Goal: Task Accomplishment & Management: Manage account settings

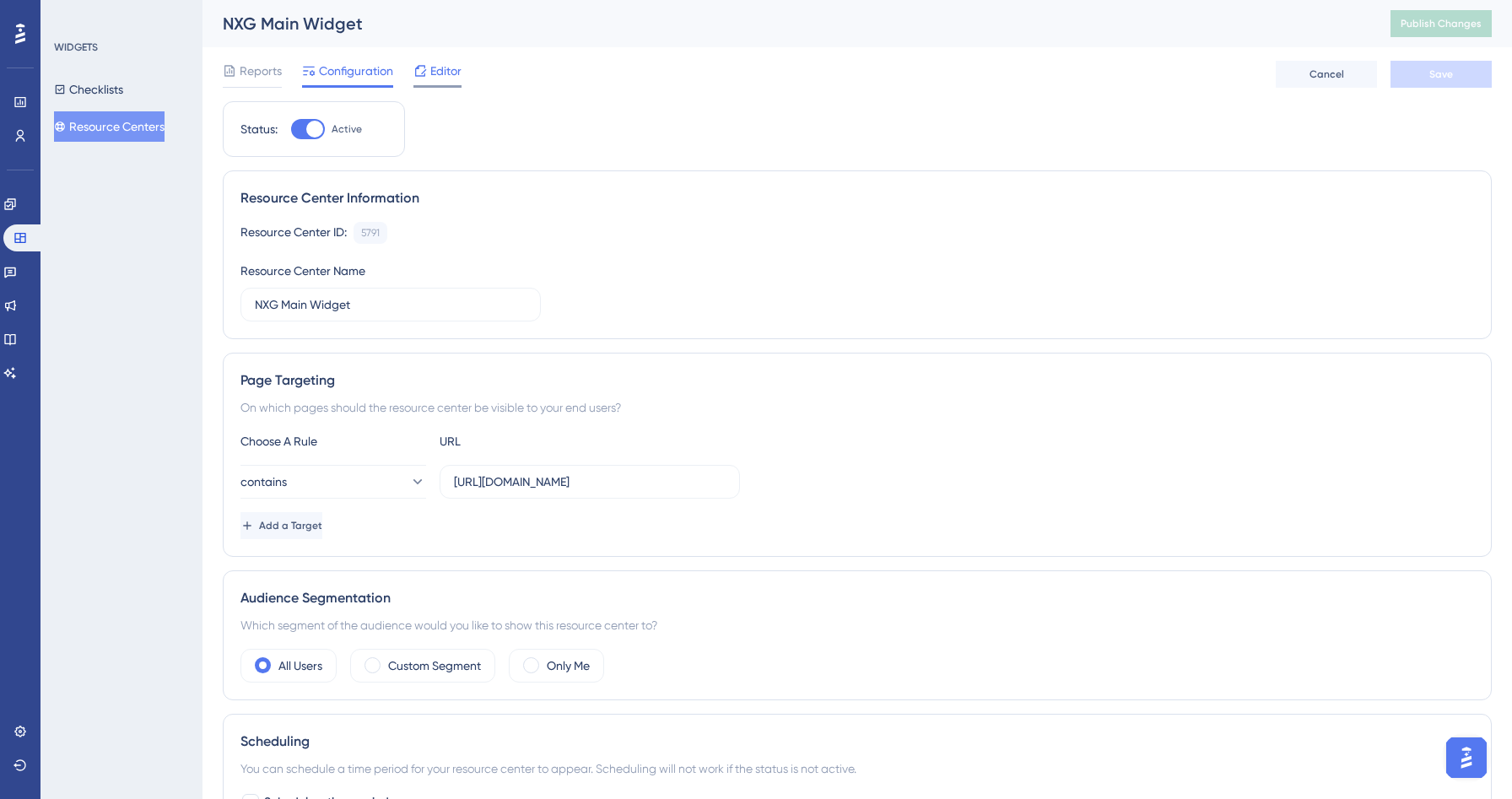
click at [418, 80] on div at bounding box center [420, 70] width 13 height 20
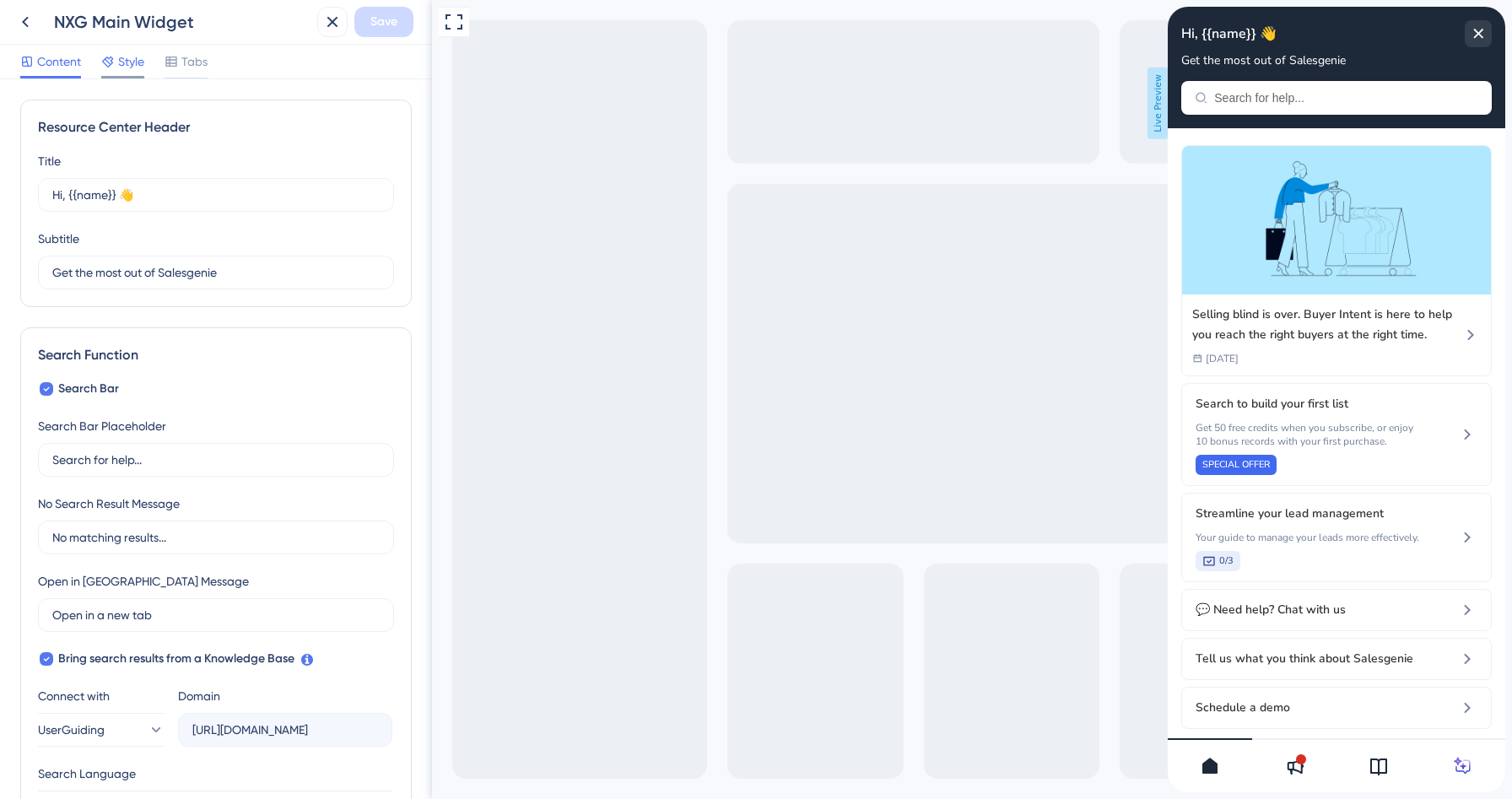
click at [123, 63] on span "Style" at bounding box center [130, 61] width 26 height 20
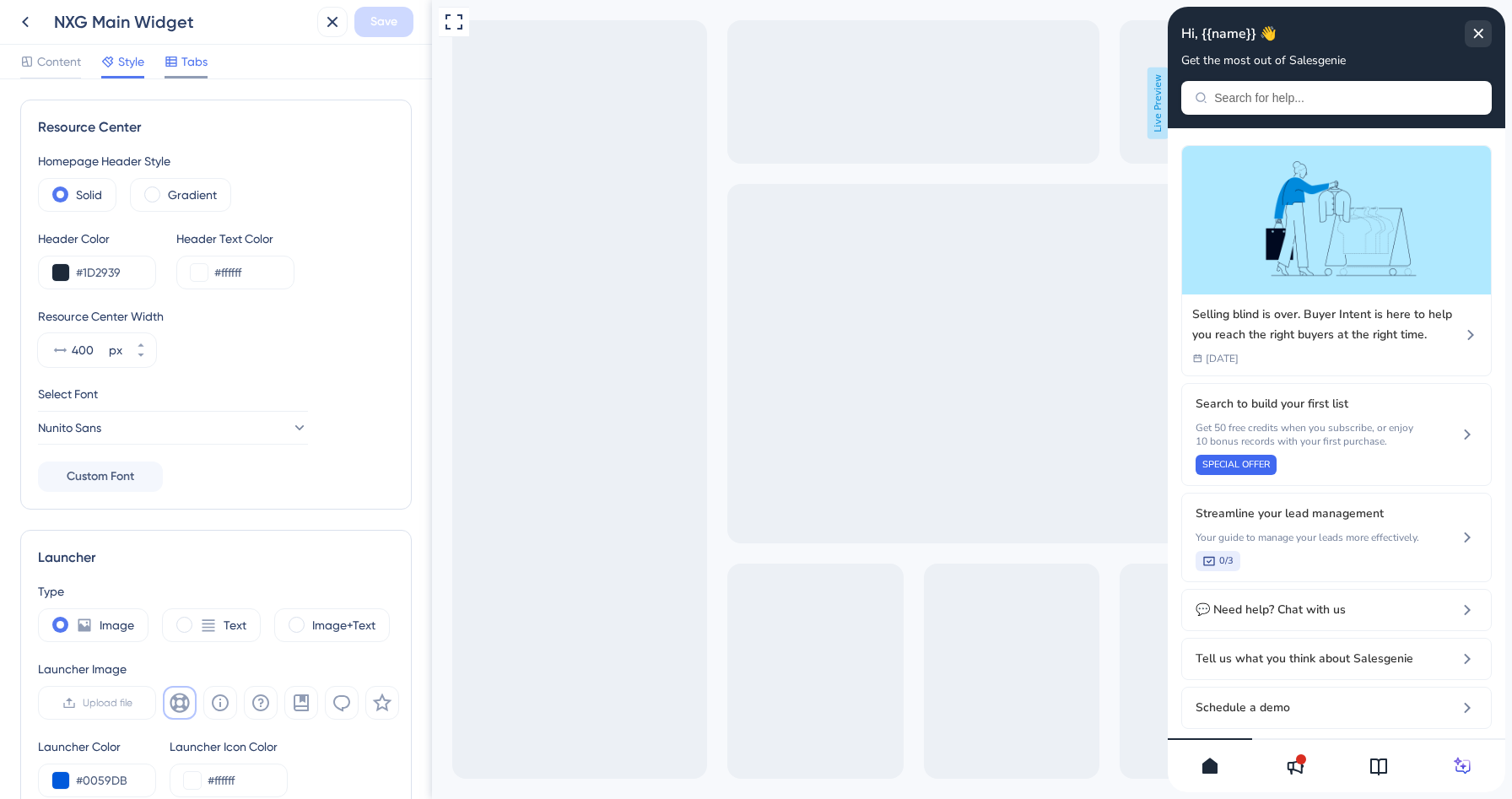
click at [182, 68] on span "Tabs" at bounding box center [193, 61] width 26 height 20
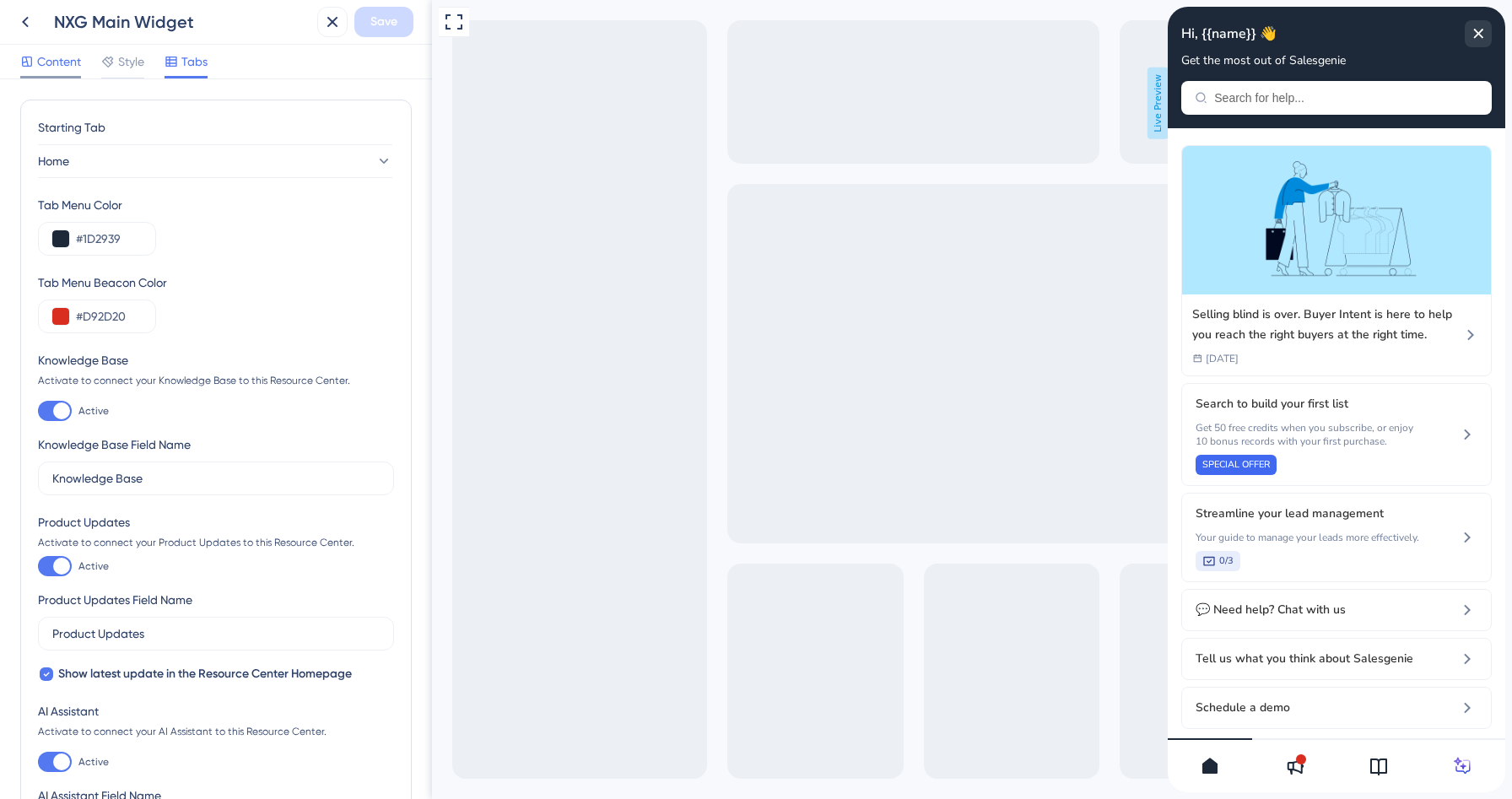
click at [51, 57] on span "Content" at bounding box center [59, 61] width 44 height 20
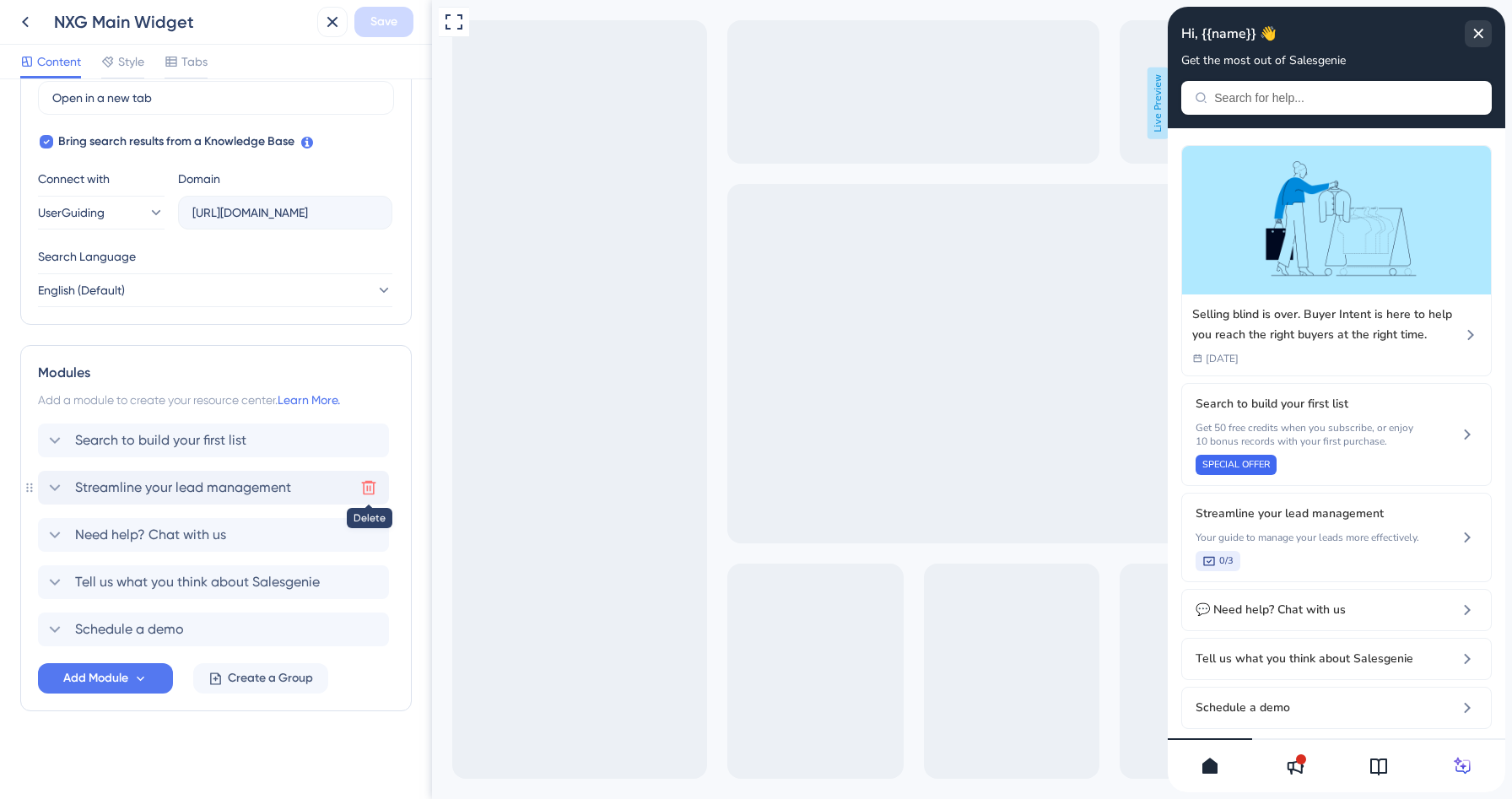
click at [379, 493] on button at bounding box center [369, 488] width 27 height 27
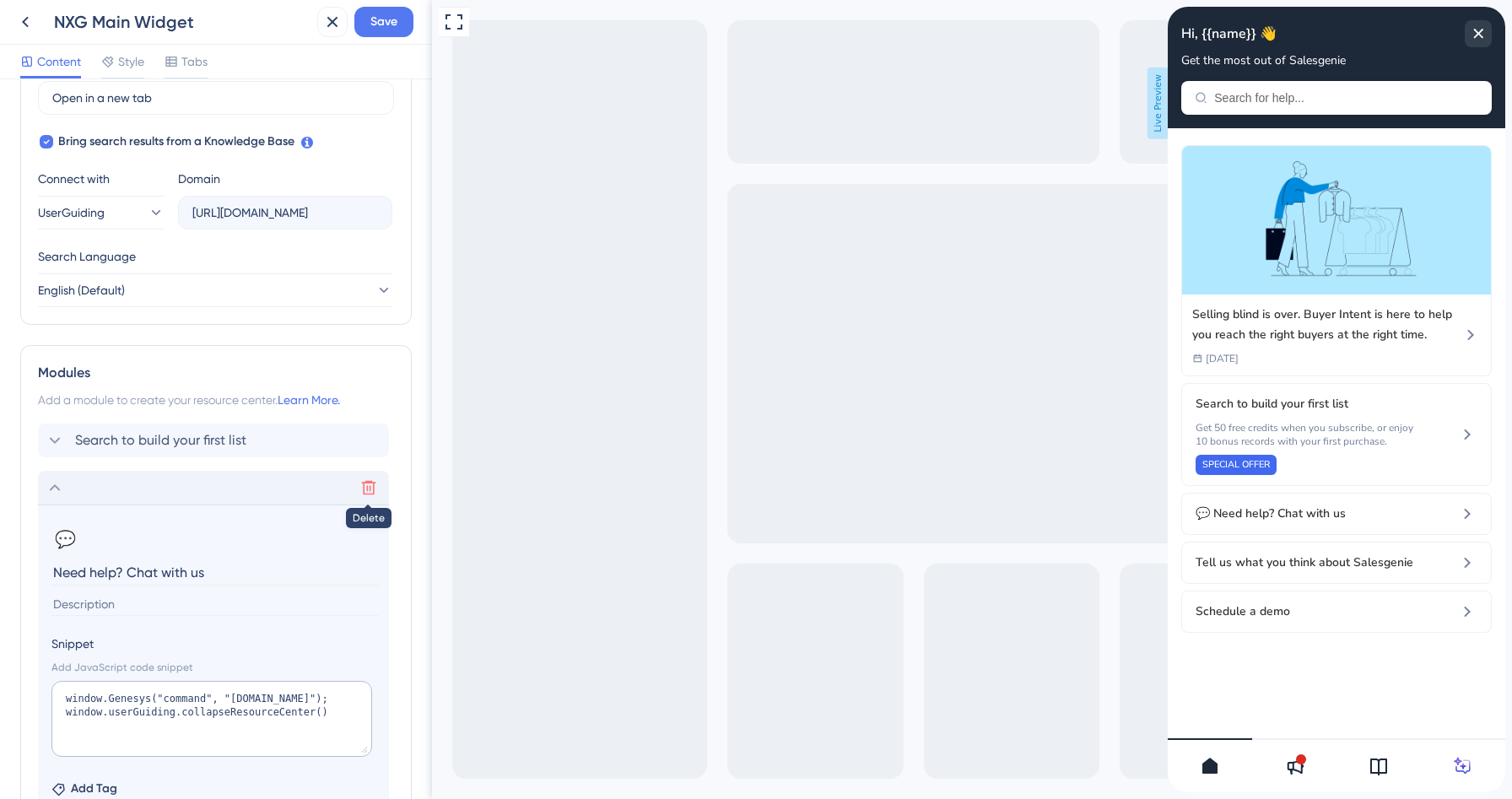
click at [373, 493] on icon at bounding box center [369, 488] width 17 height 17
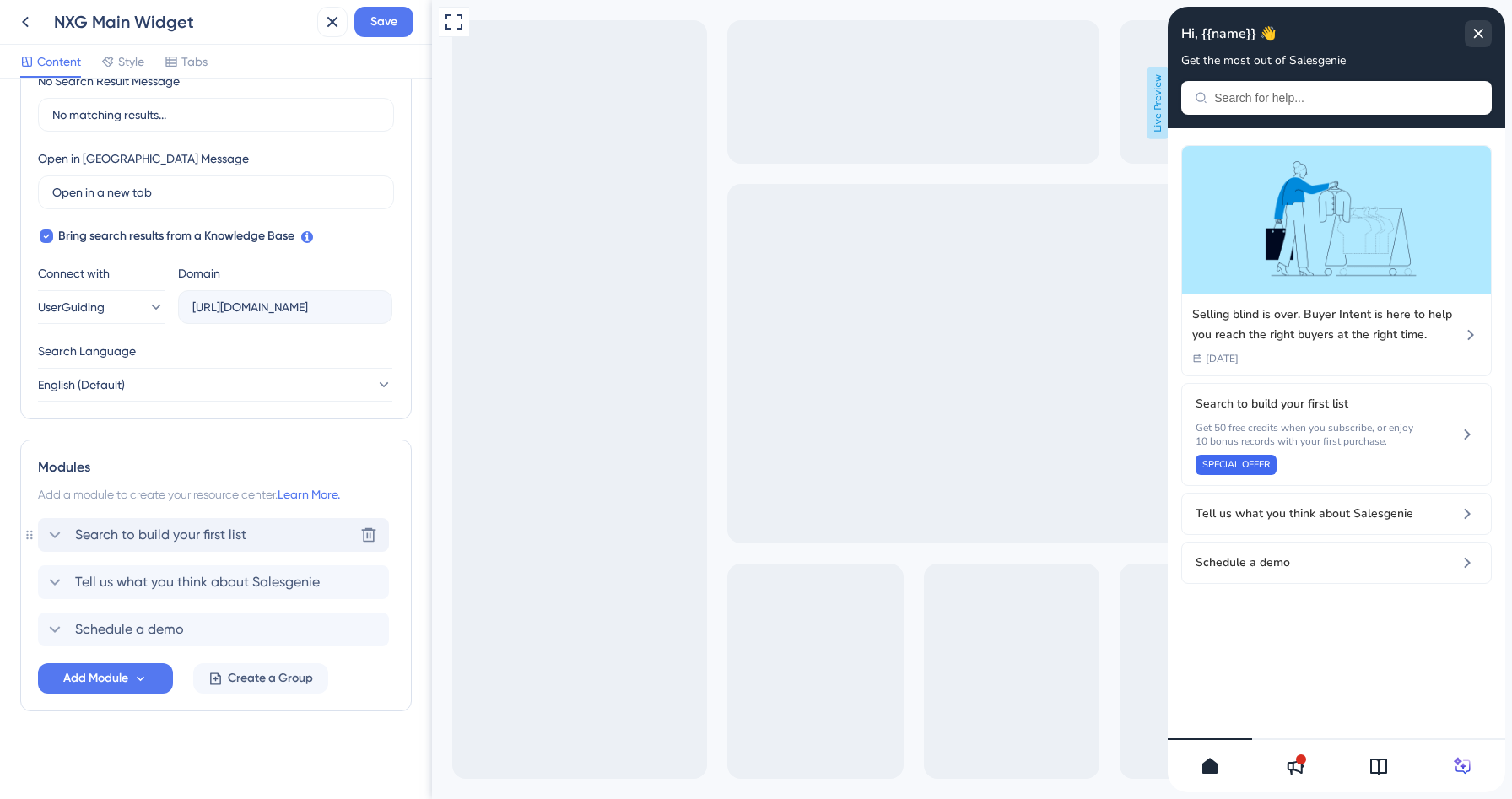
click at [319, 534] on div "Search to build your first list Delete" at bounding box center [214, 535] width 351 height 34
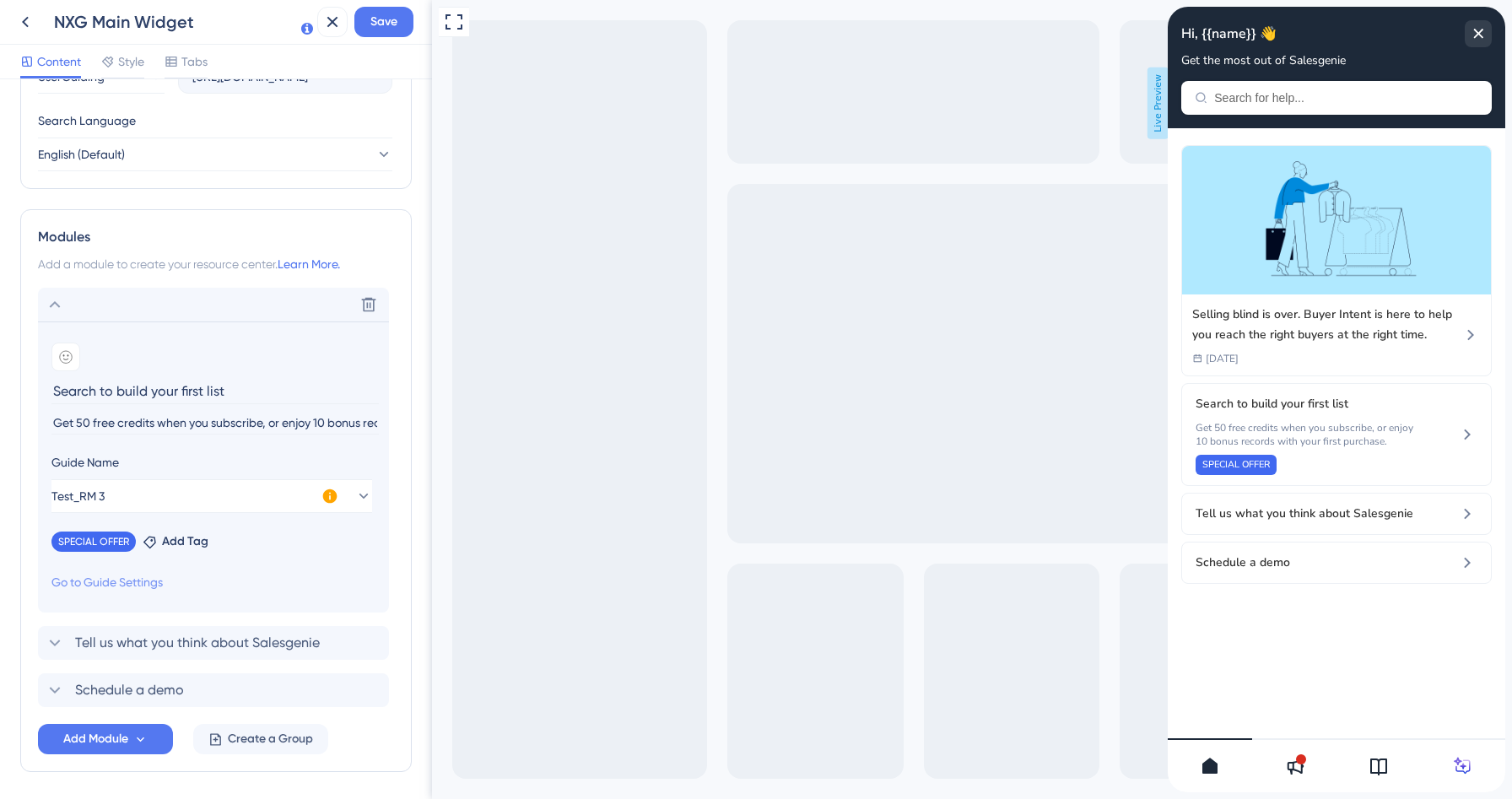
scroll to position [671, 0]
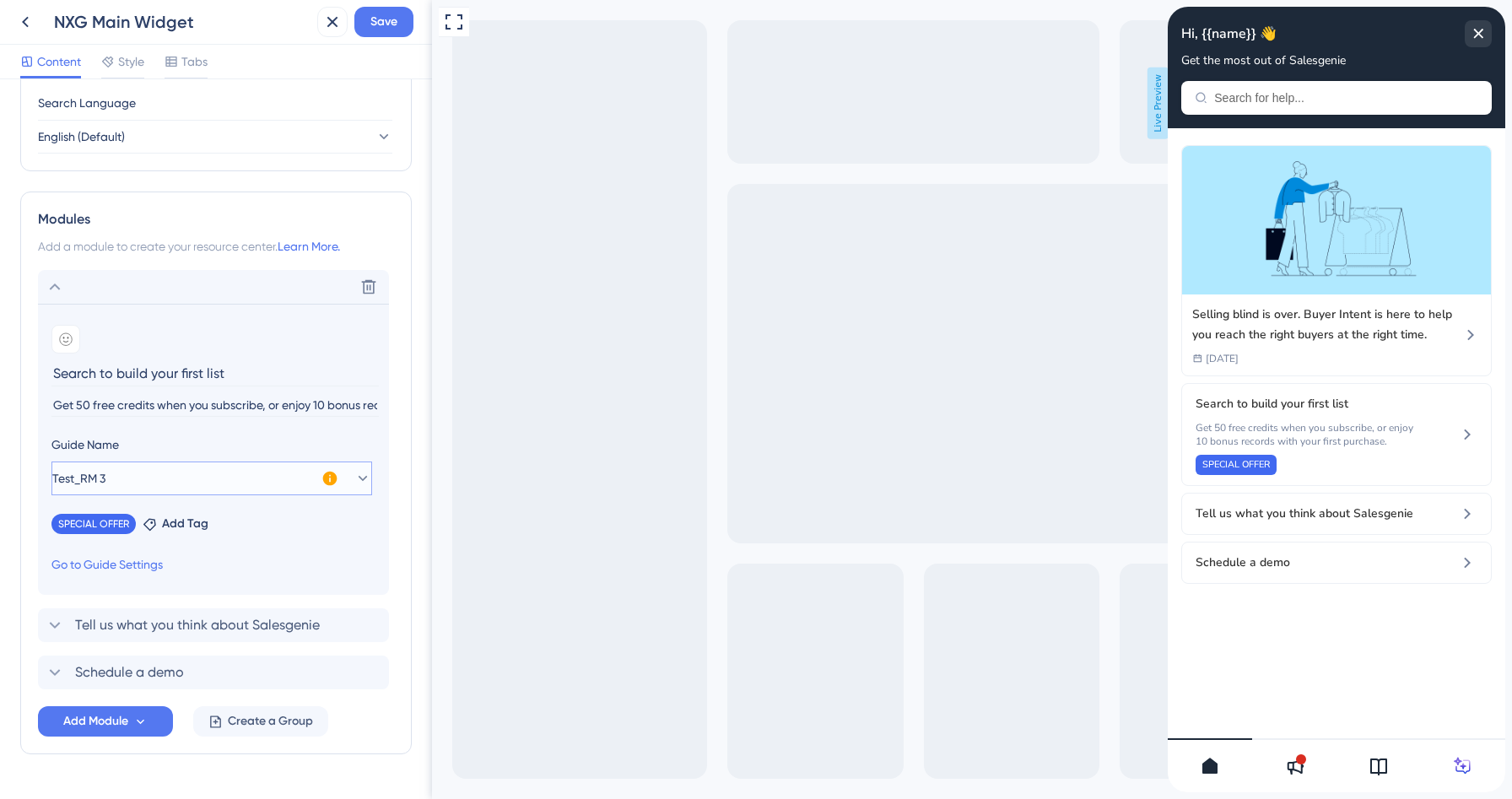
click at [358, 479] on icon at bounding box center [363, 478] width 10 height 5
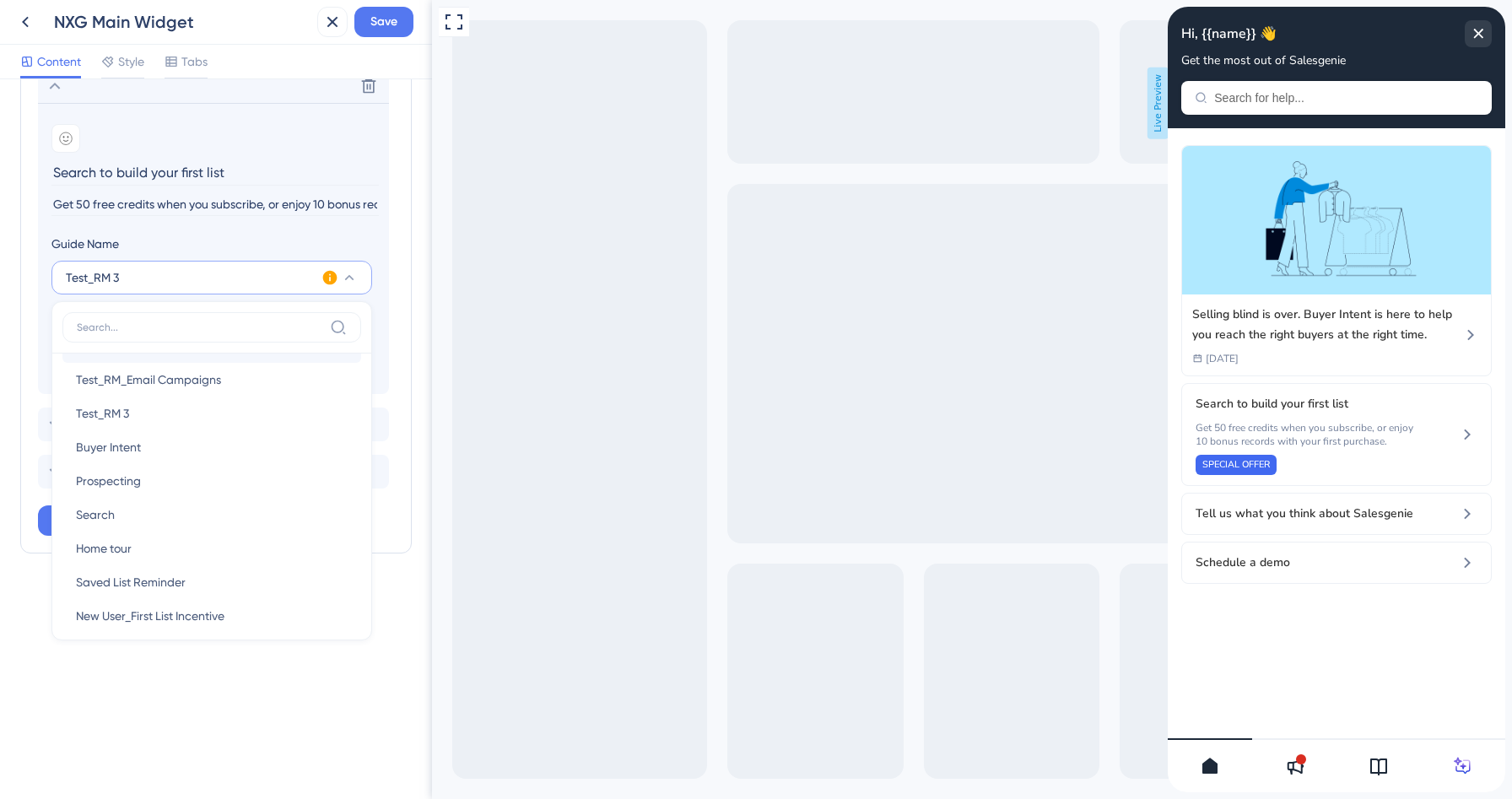
scroll to position [134, 0]
click at [125, 477] on div "Search Search" at bounding box center [212, 482] width 272 height 34
type input "Search"
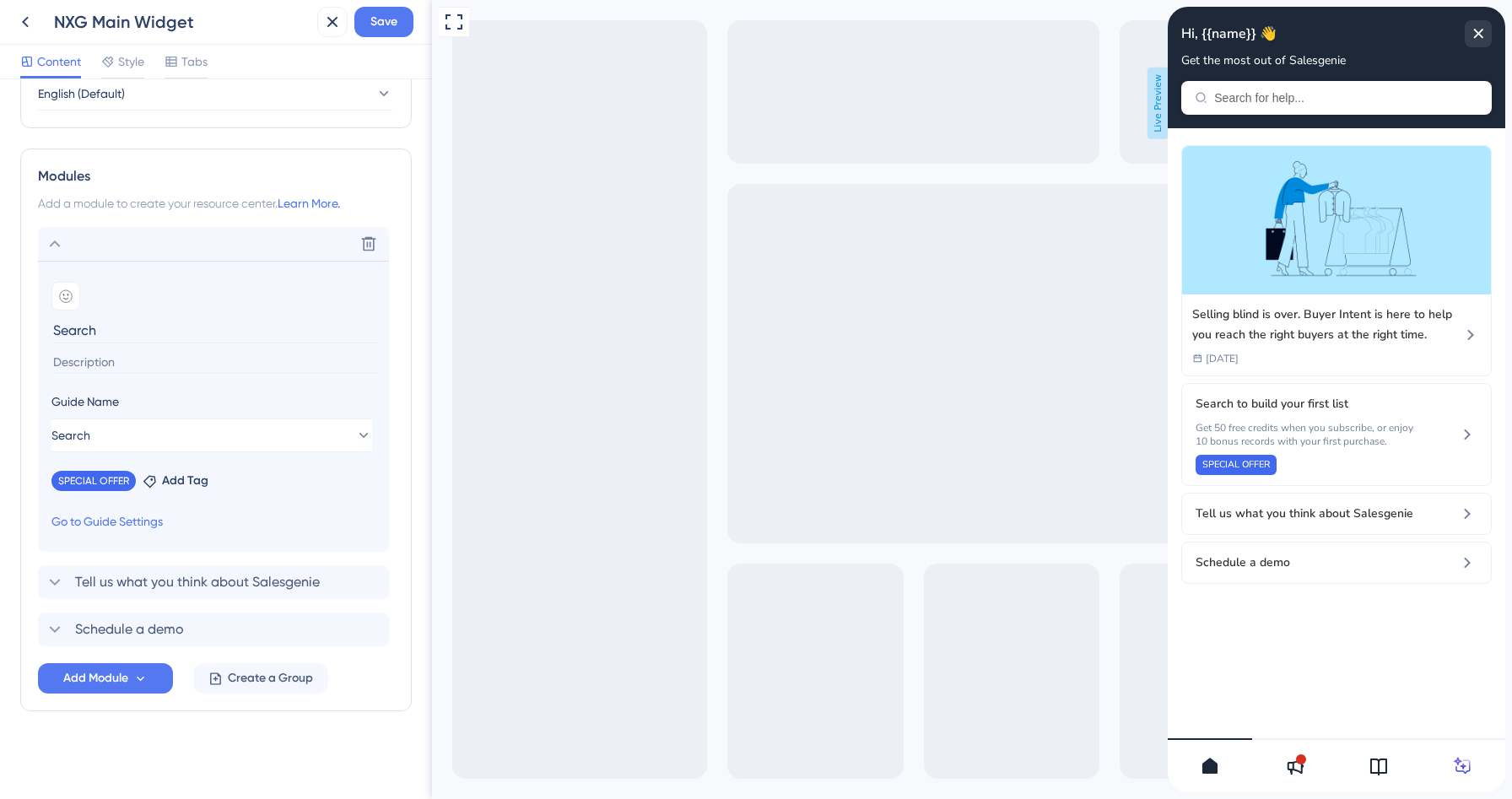
scroll to position [714, 0]
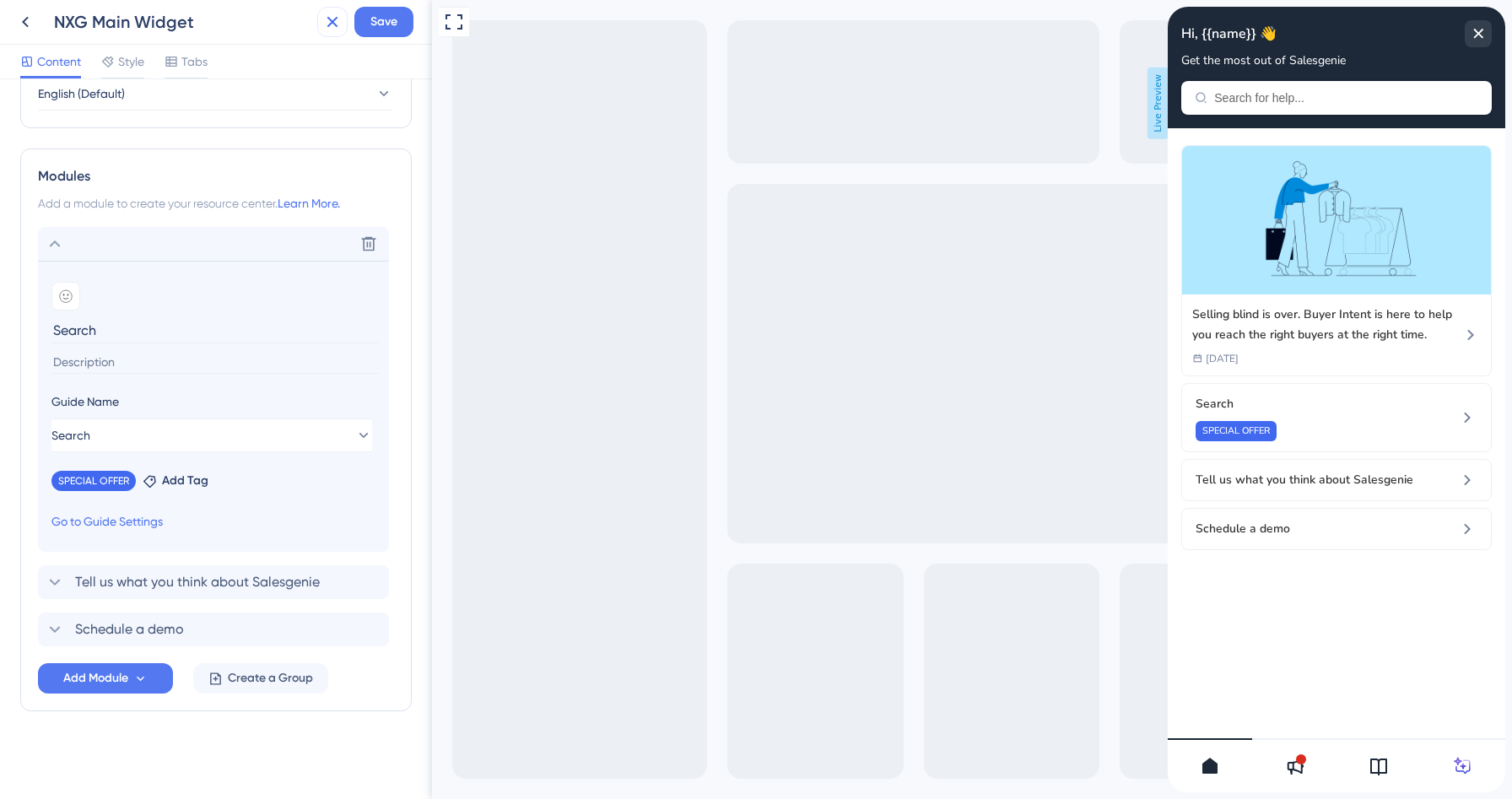
click at [334, 18] on icon at bounding box center [332, 21] width 20 height 20
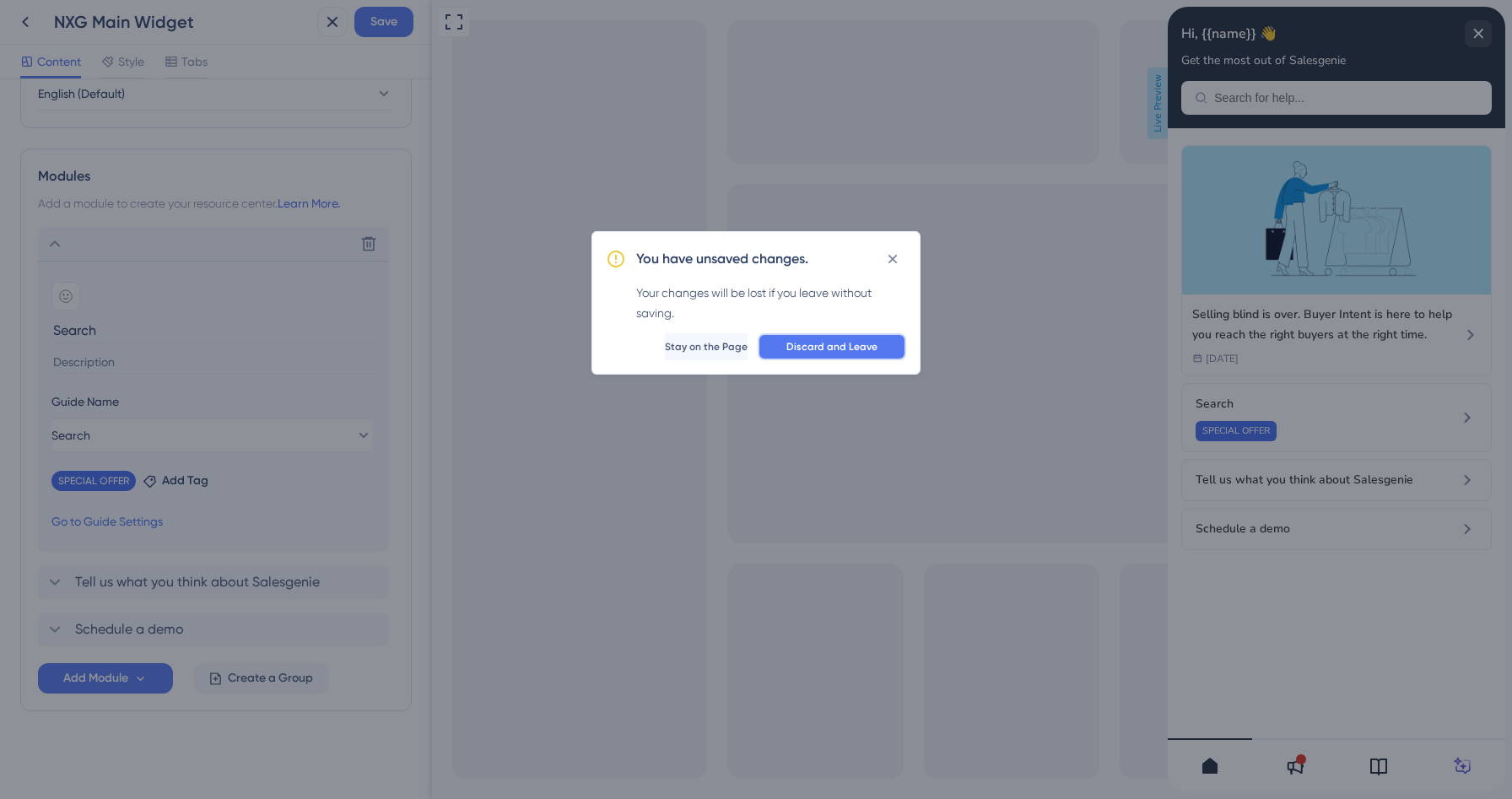
click at [800, 340] on span "Discard and Leave" at bounding box center [831, 347] width 91 height 13
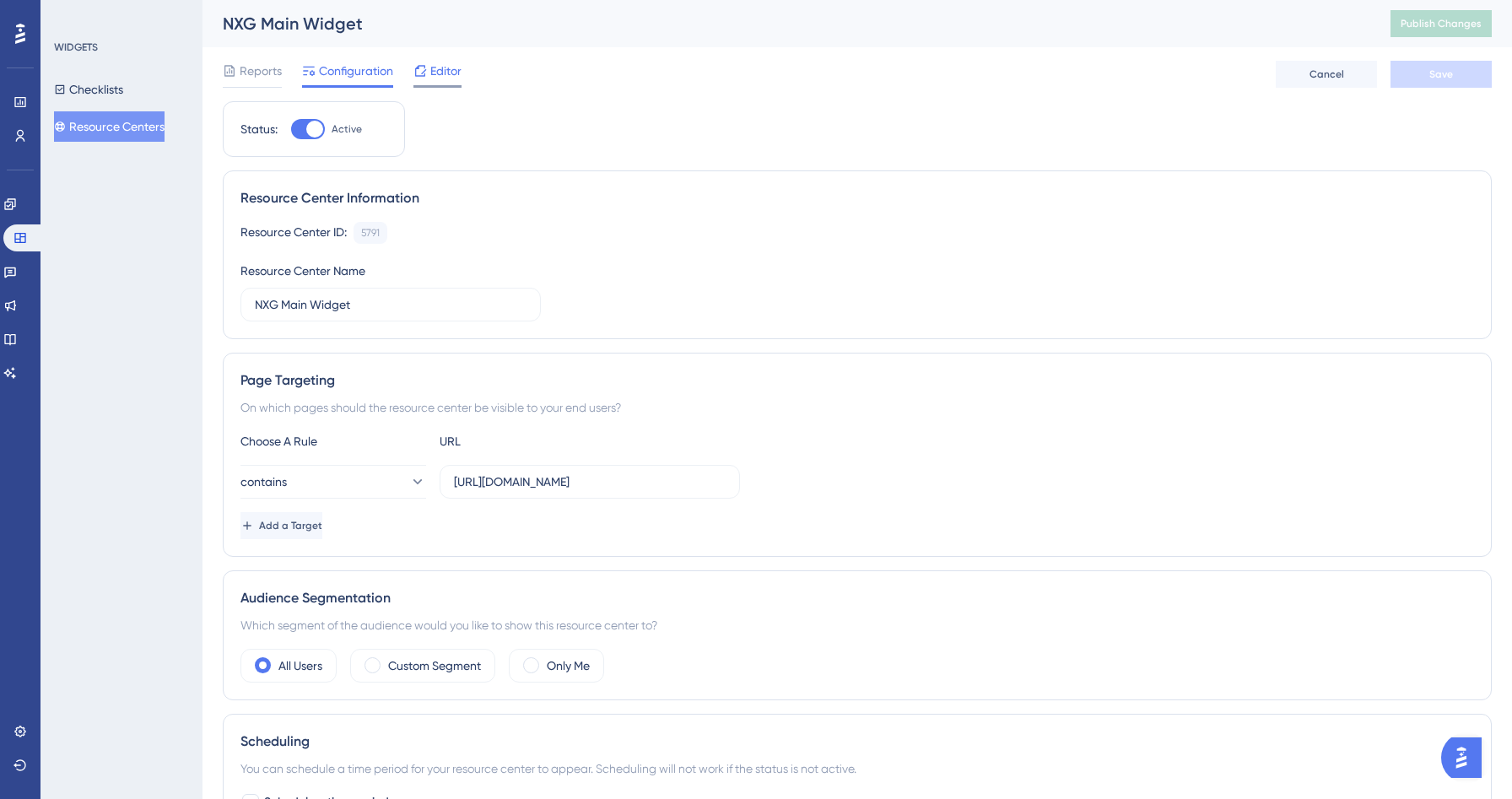
click at [421, 70] on icon at bounding box center [420, 71] width 13 height 13
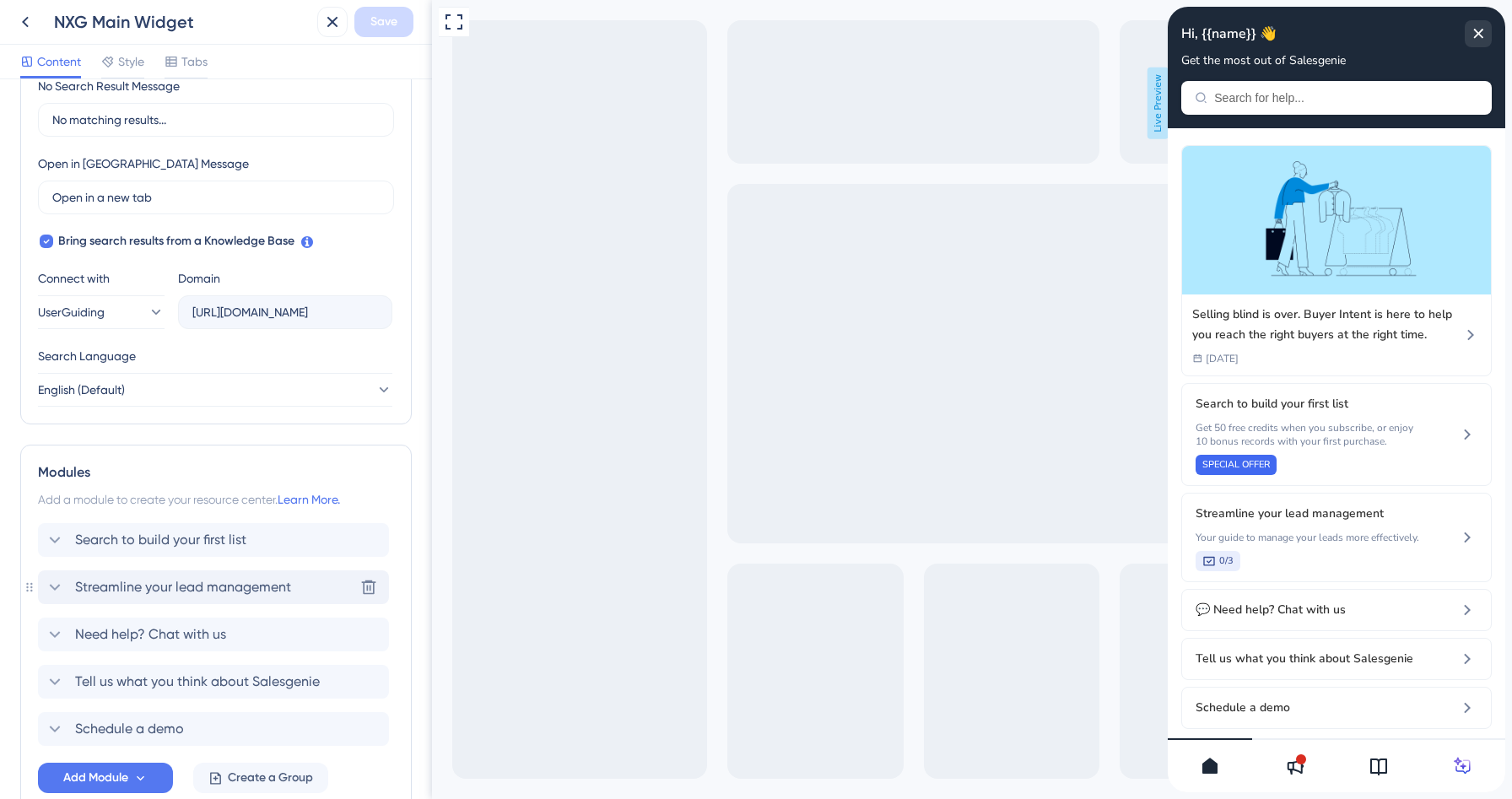
click at [163, 597] on span "Streamline your lead management" at bounding box center [183, 587] width 216 height 20
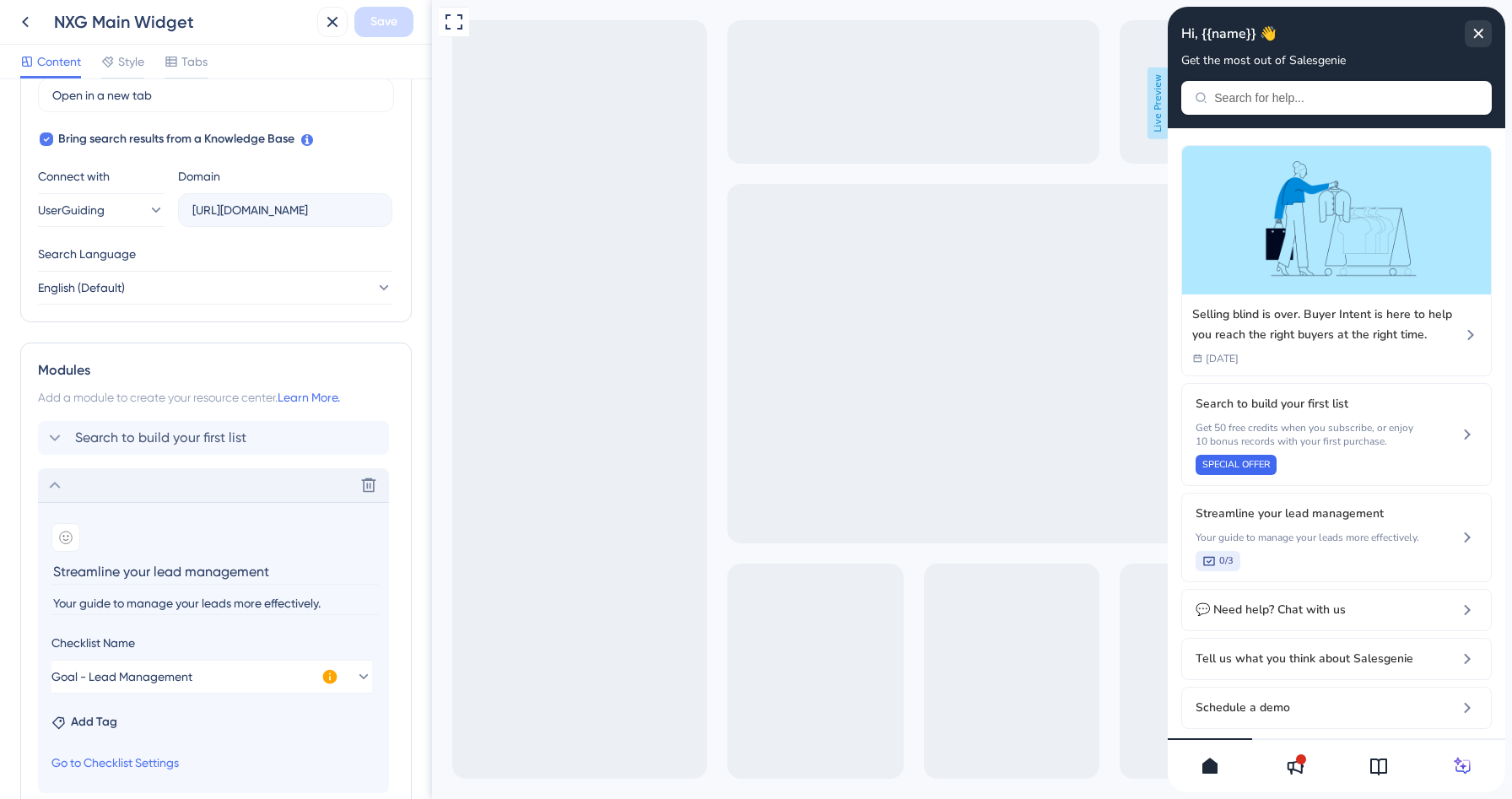
click at [174, 481] on div "Delete" at bounding box center [214, 485] width 351 height 34
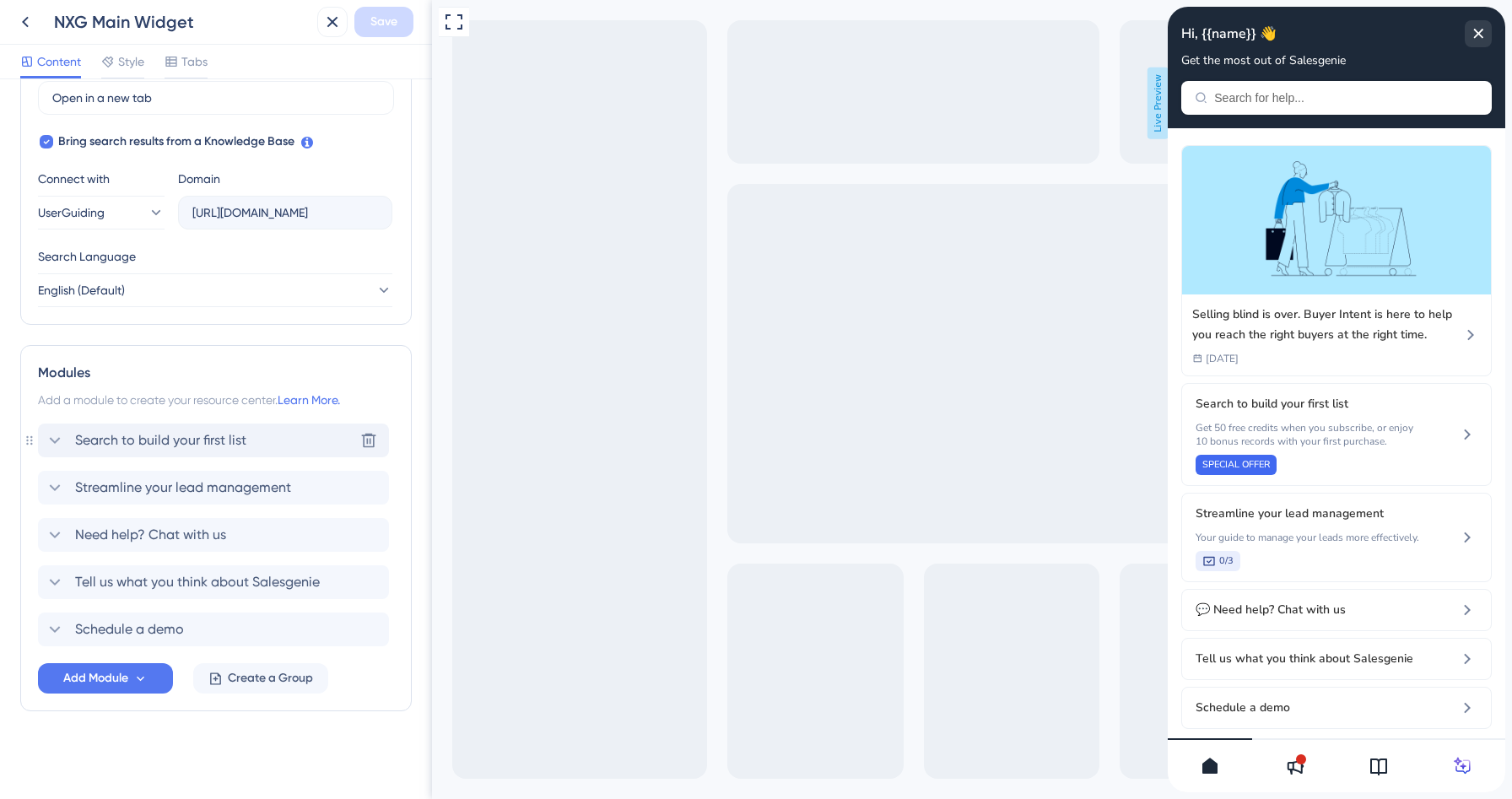
click at [174, 455] on div "Search to build your first list Delete" at bounding box center [214, 440] width 351 height 34
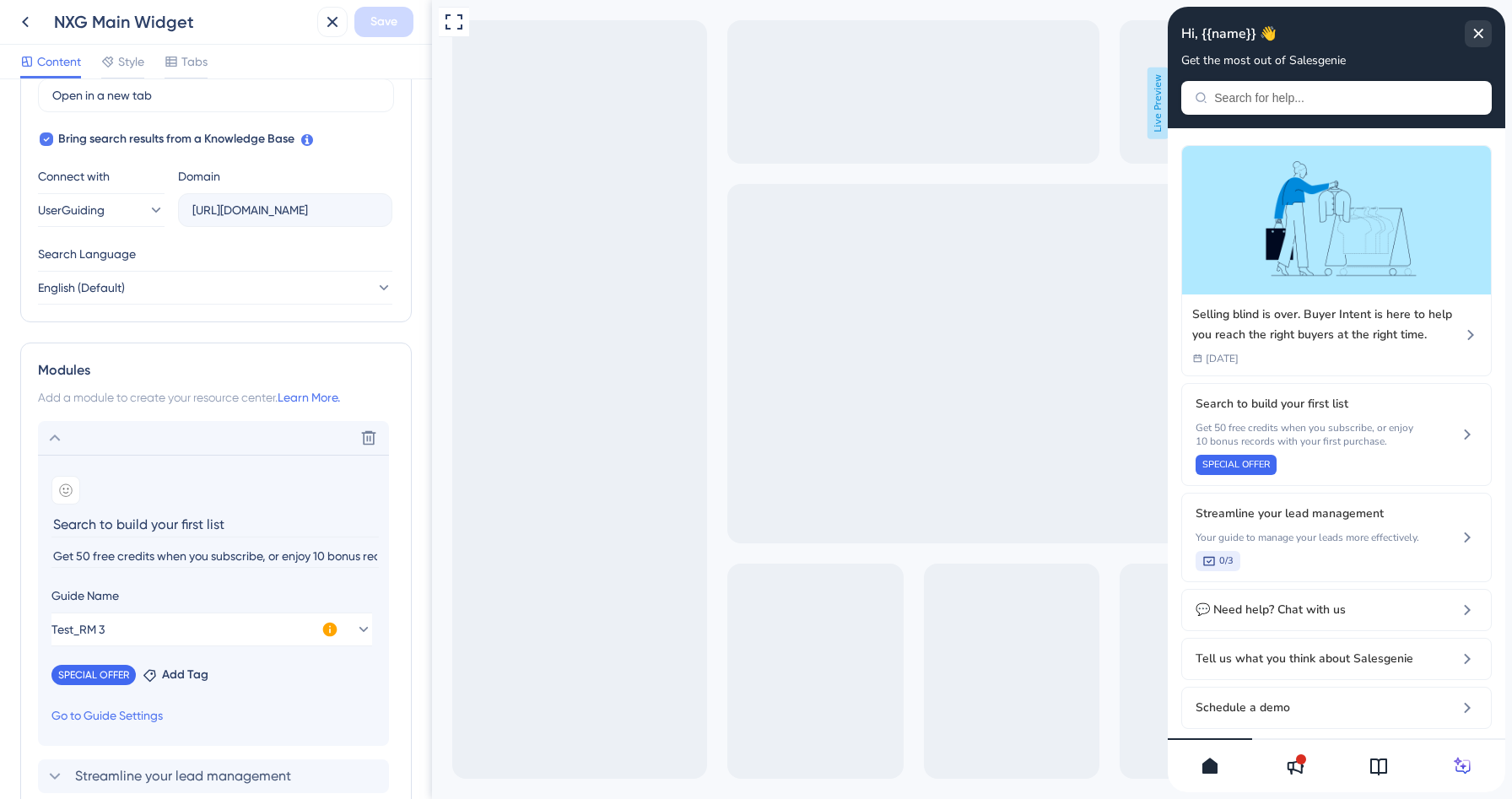
click at [174, 552] on input "Get 50 free credits when you subscribe, or enjoy 10 bonus records with your fir…" at bounding box center [215, 557] width 327 height 23
click at [354, 627] on icon at bounding box center [363, 629] width 17 height 17
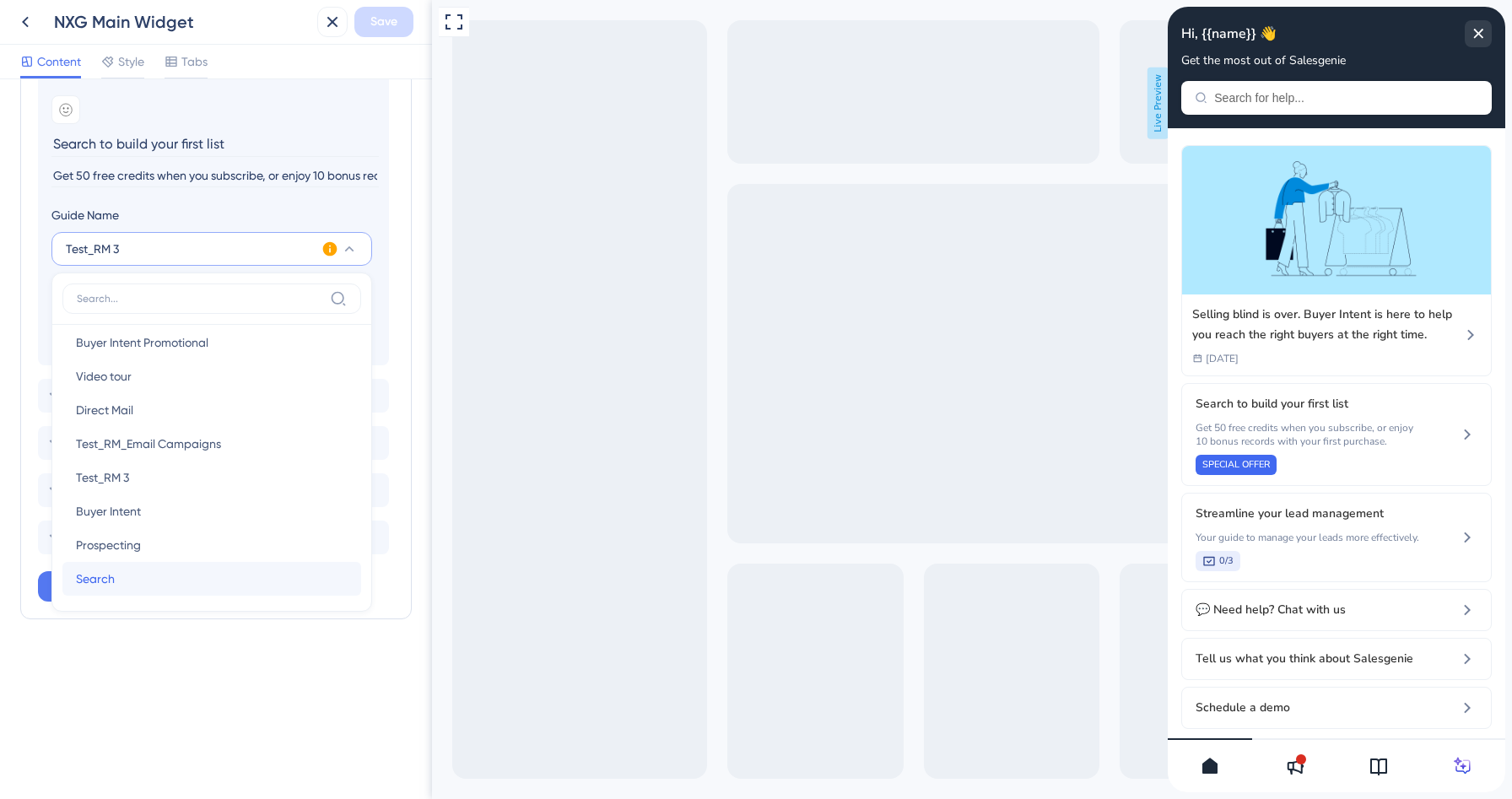
click at [132, 571] on div "Search Search" at bounding box center [212, 579] width 272 height 34
type input "Search"
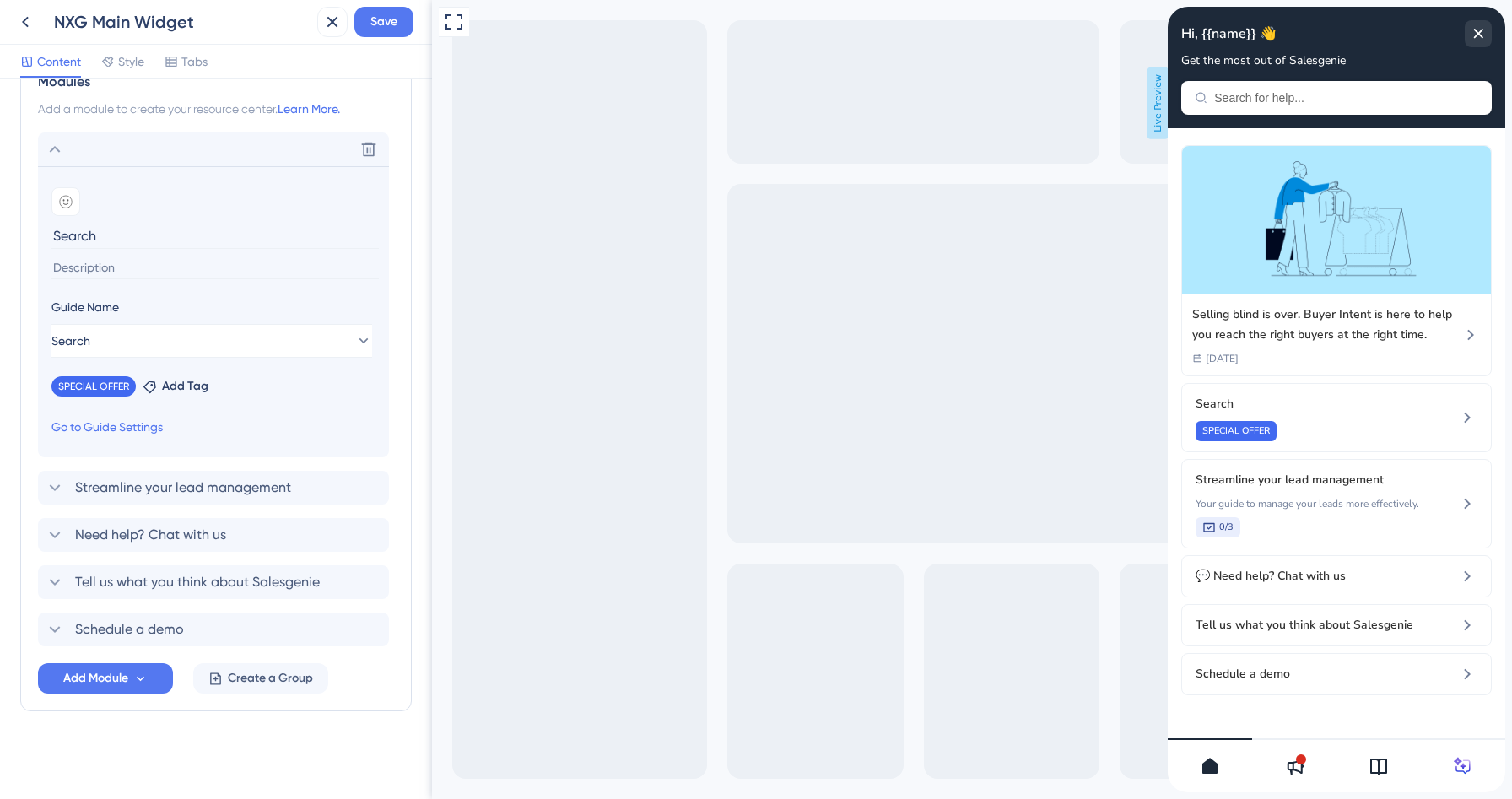
click at [114, 263] on input at bounding box center [215, 268] width 327 height 23
paste input "Get 50 free credits when you subscribe, or enjoy 10 bonus records with your fir…"
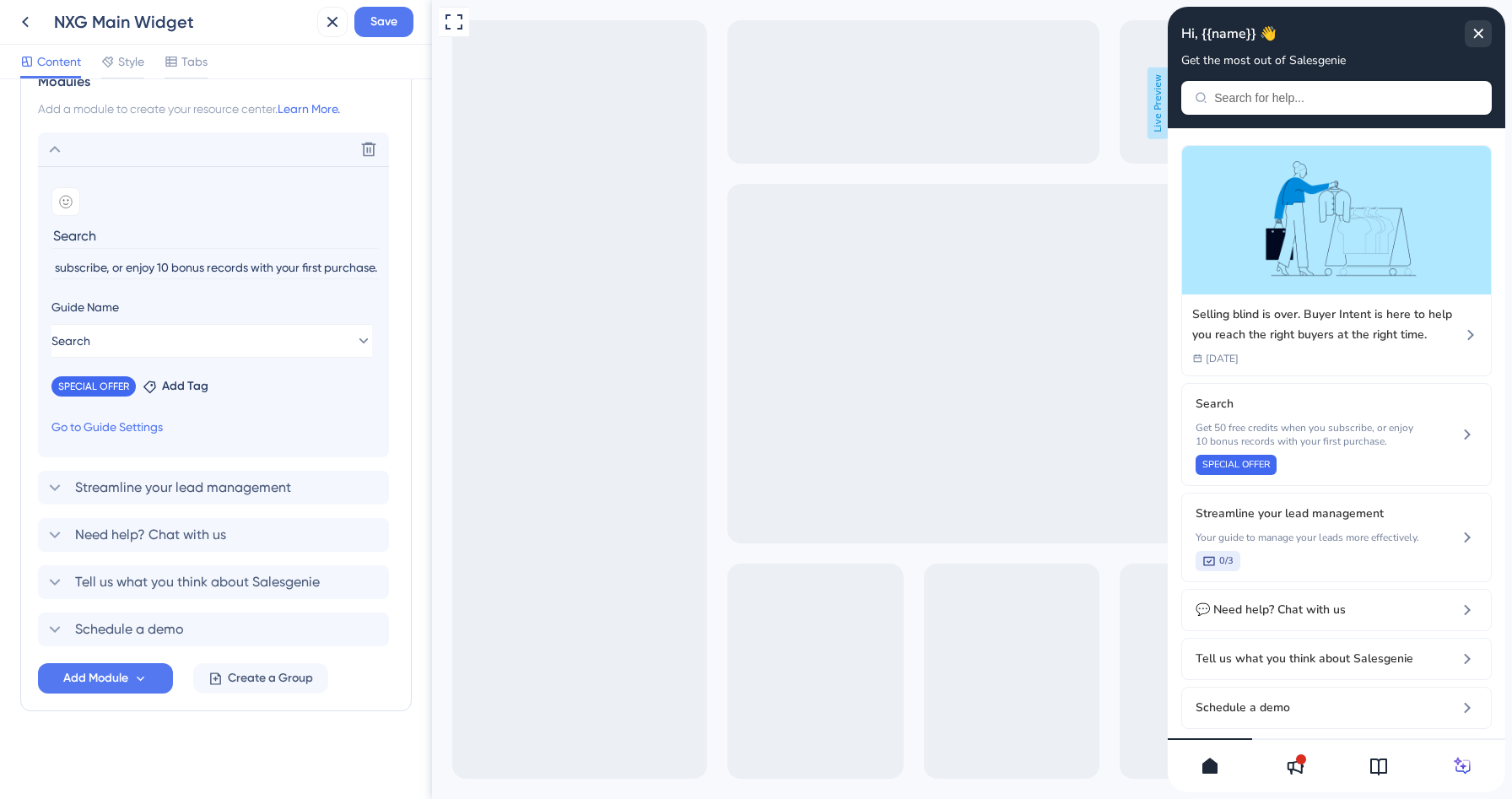
type input "Get 50 free credits when you subscribe, or enjoy 10 bonus records with your fir…"
click at [101, 234] on input "Search" at bounding box center [215, 236] width 327 height 26
type input "Search to build your first list"
click at [129, 435] on link "Go to Guide Settings" at bounding box center [107, 426] width 111 height 20
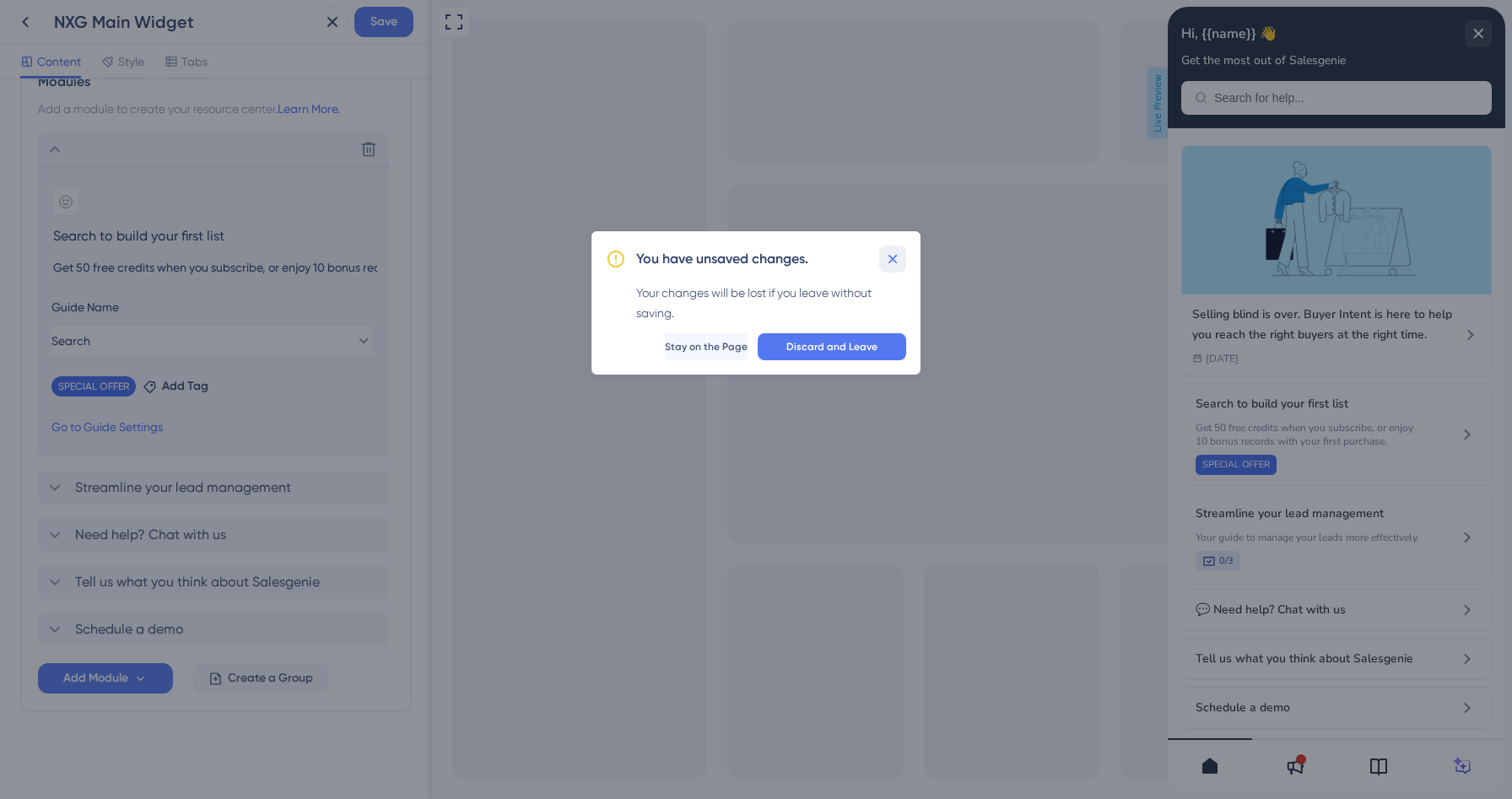
click at [885, 259] on icon at bounding box center [892, 260] width 17 height 17
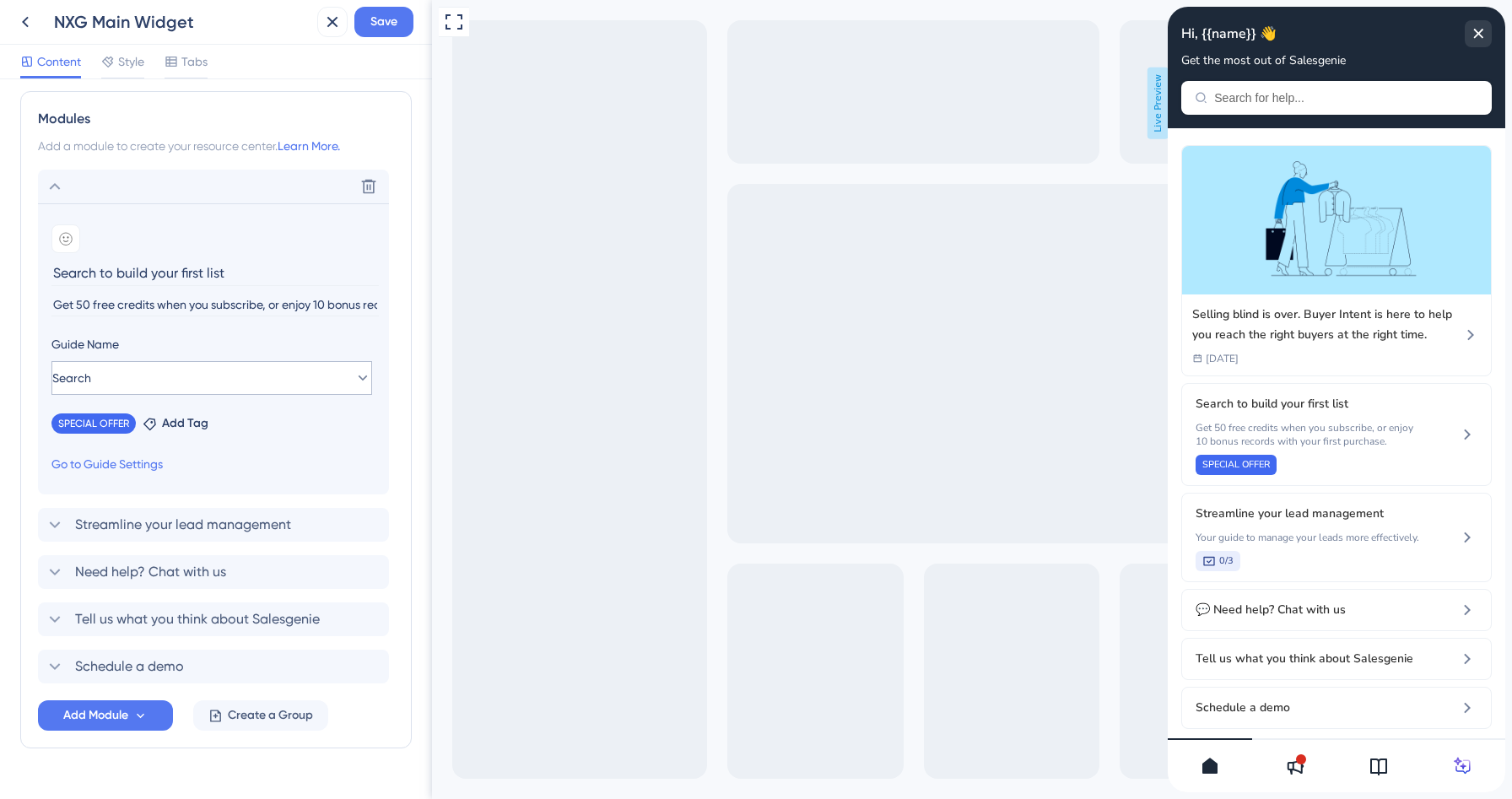
scroll to position [757, 0]
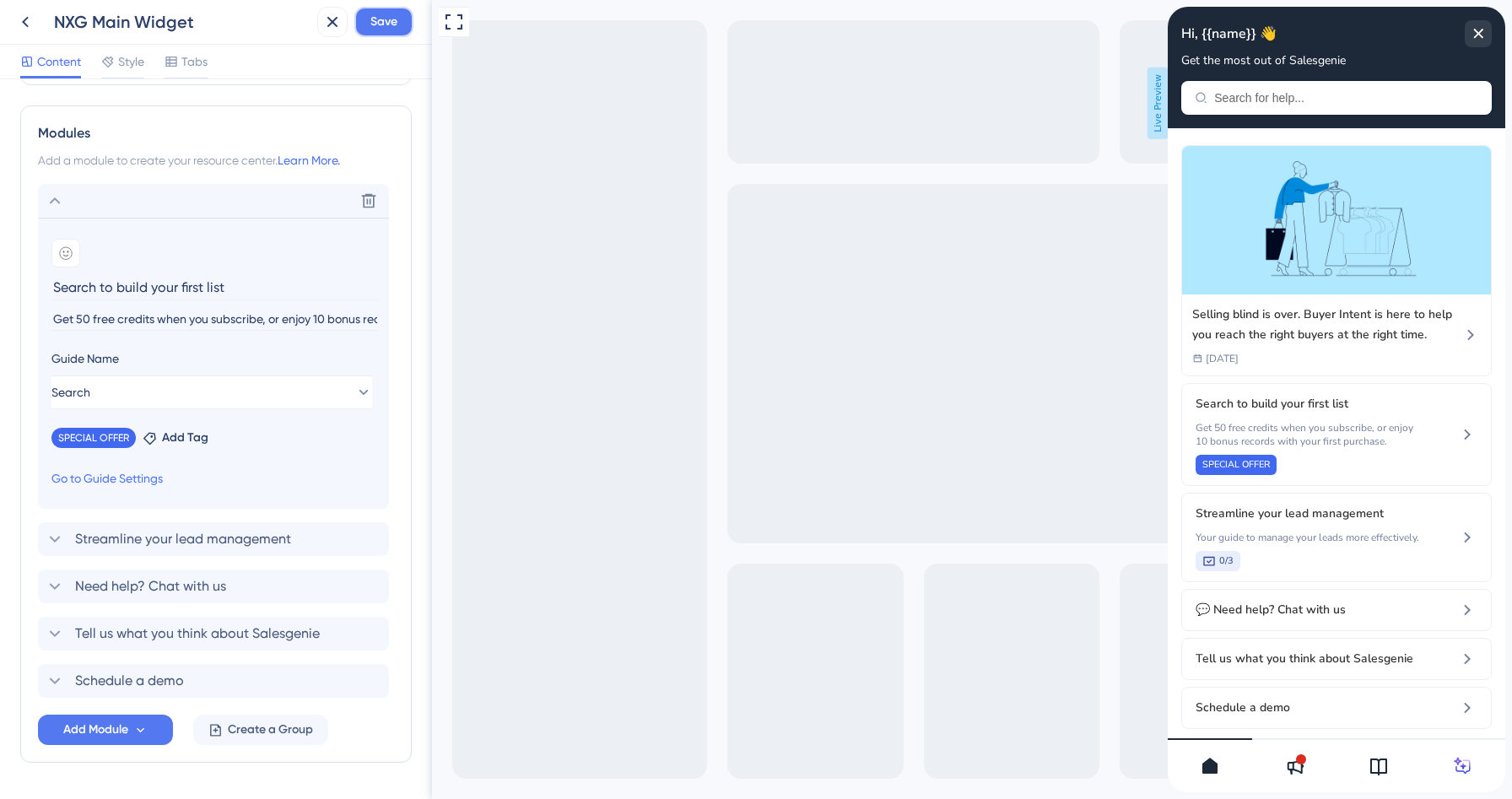
click at [369, 31] on button "Save" at bounding box center [384, 22] width 59 height 31
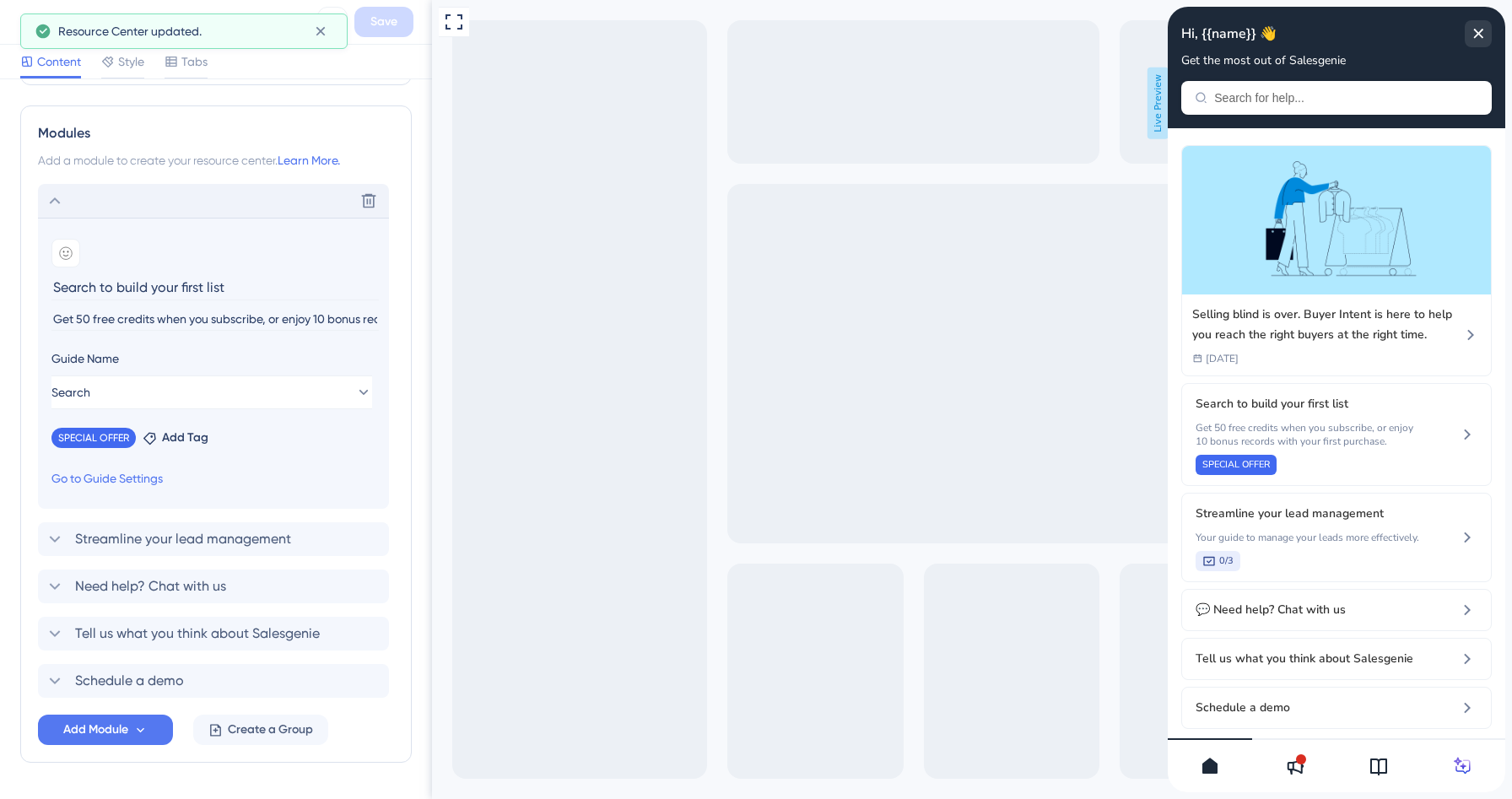
click at [52, 208] on icon at bounding box center [55, 200] width 20 height 20
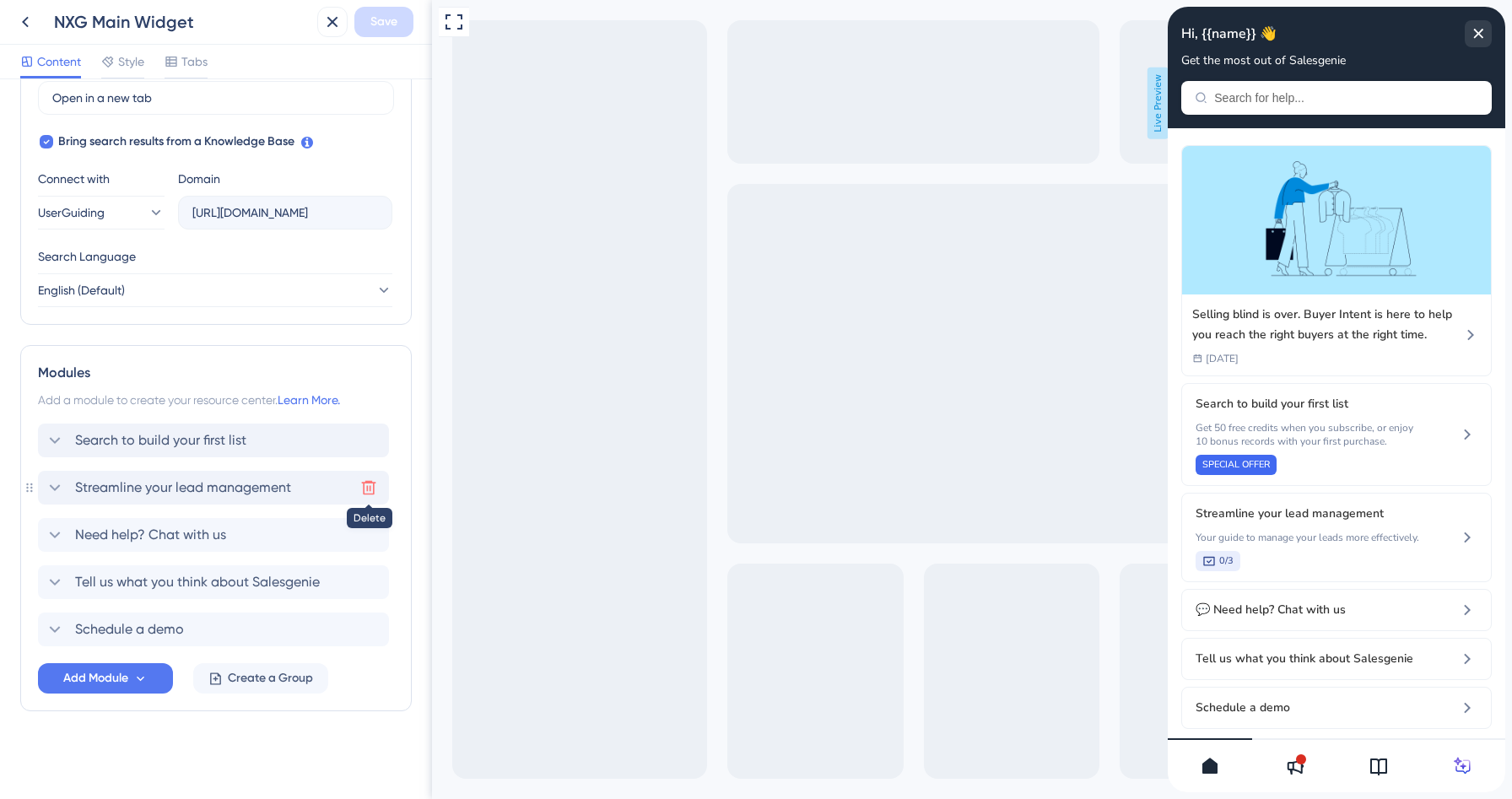
click at [362, 488] on icon at bounding box center [369, 488] width 17 height 17
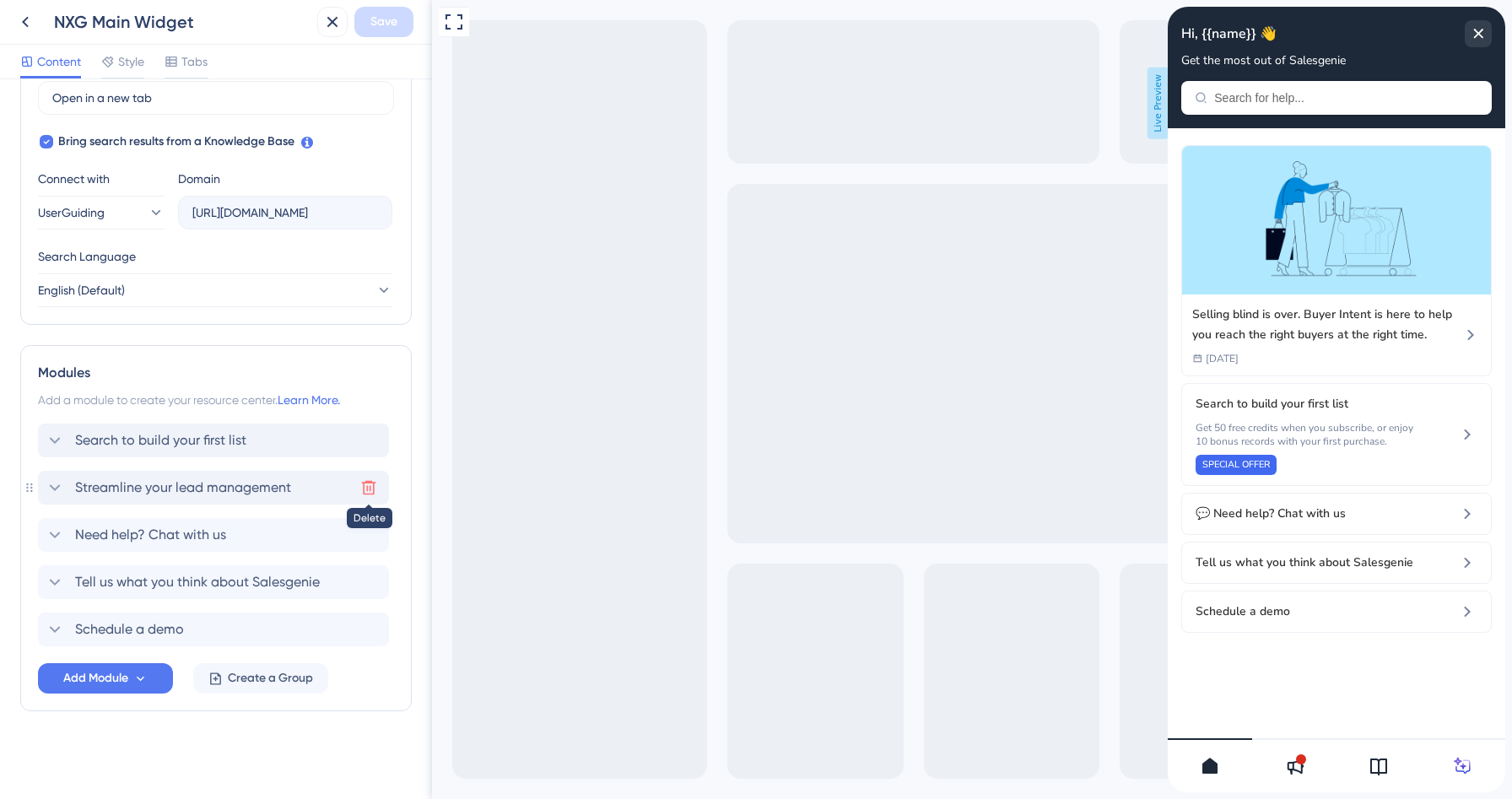
scroll to position [757, 0]
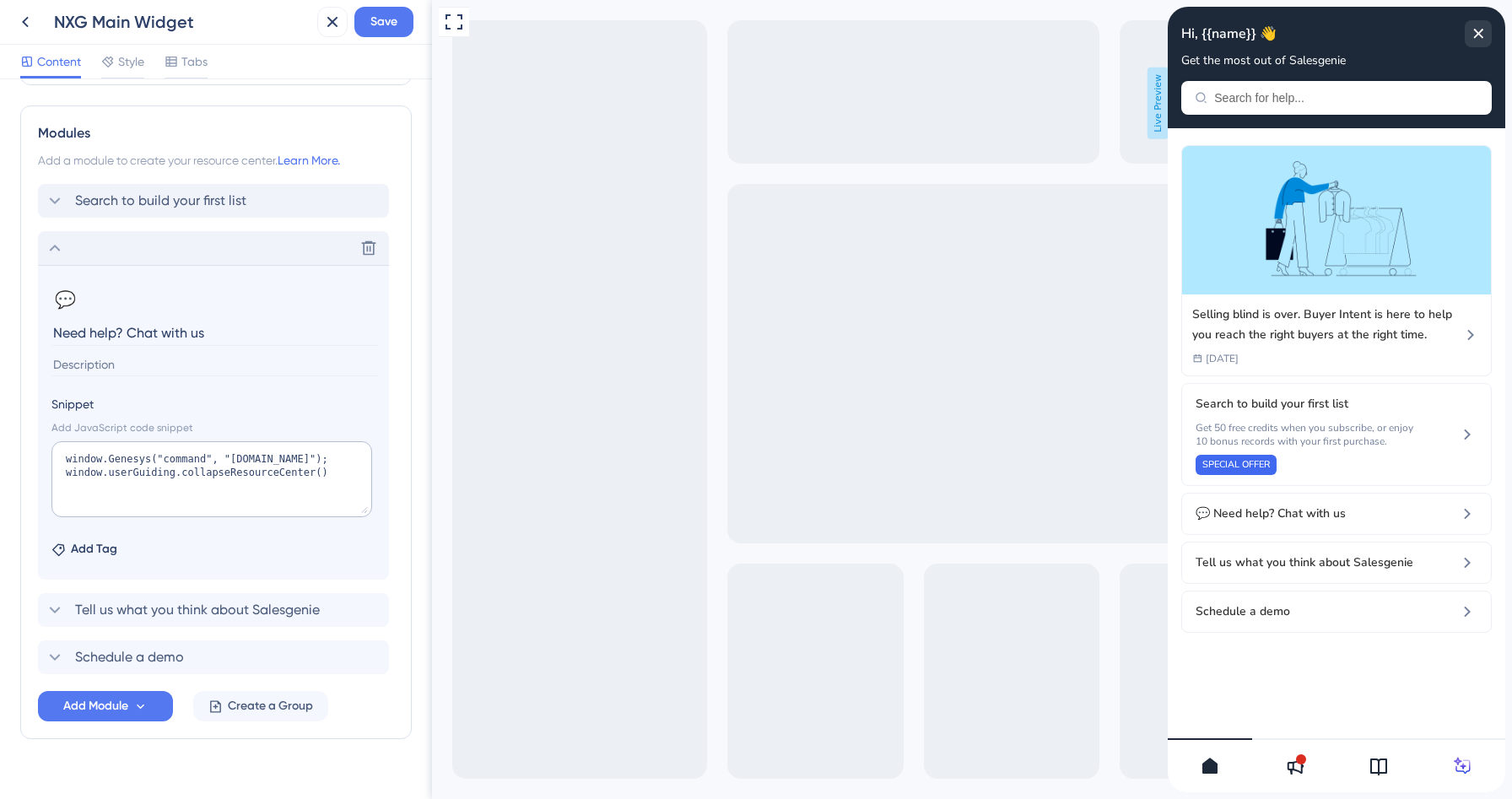
click at [43, 249] on div "Delete" at bounding box center [214, 247] width 351 height 34
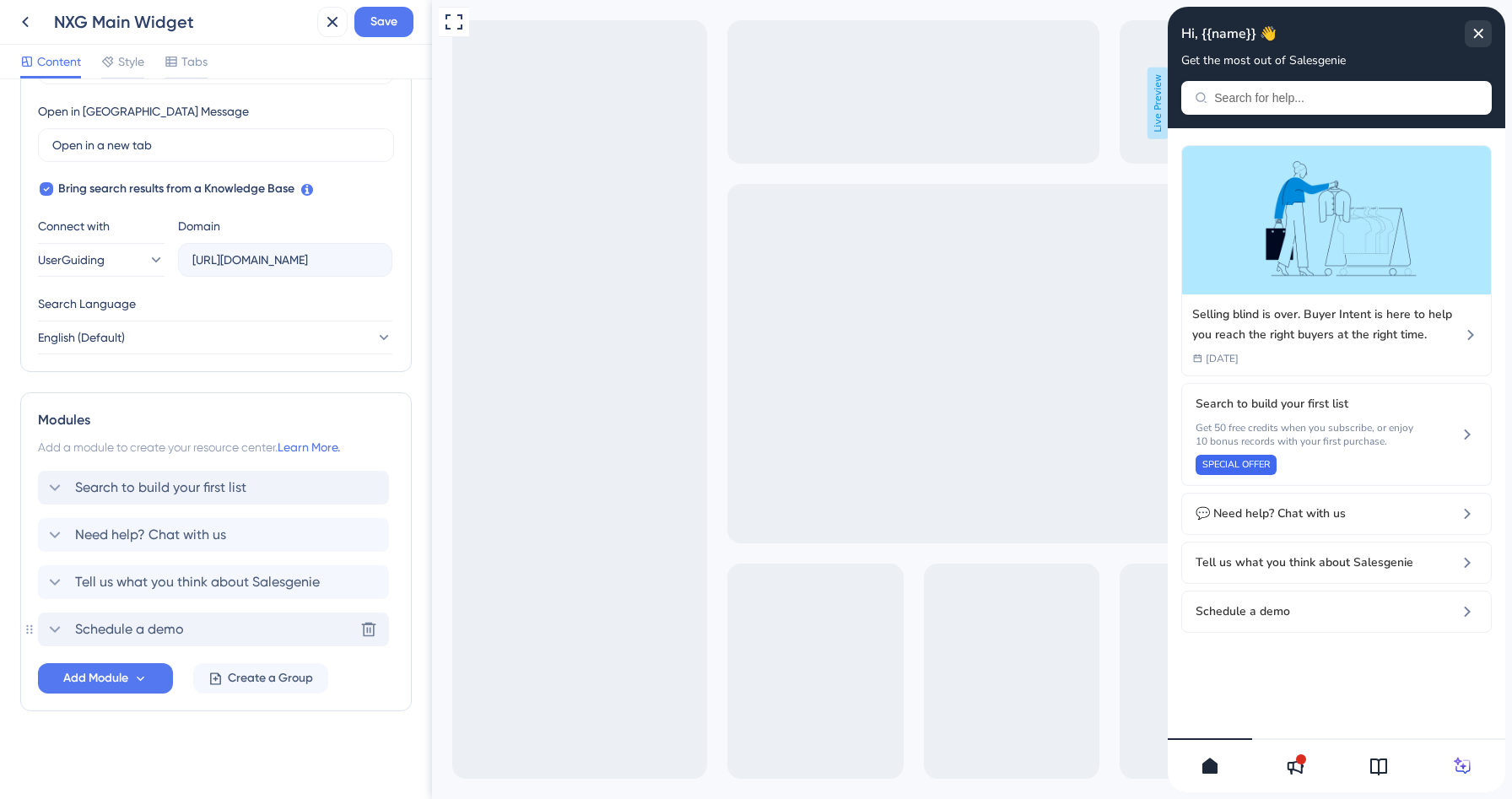
click at [56, 628] on icon at bounding box center [55, 629] width 11 height 7
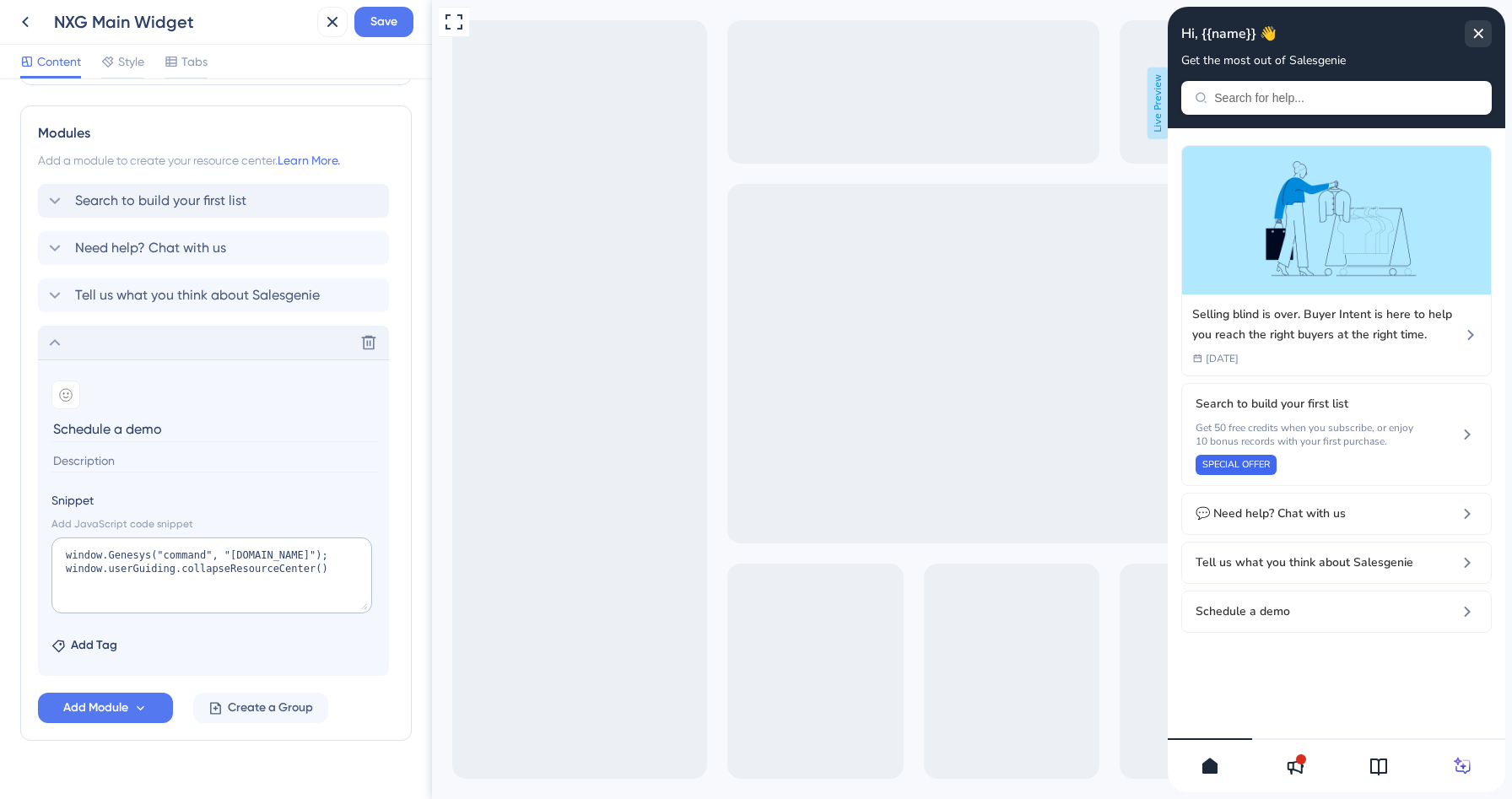
click at [53, 429] on input "Schedule a demo" at bounding box center [215, 428] width 327 height 26
click at [70, 400] on icon at bounding box center [66, 395] width 11 height 11
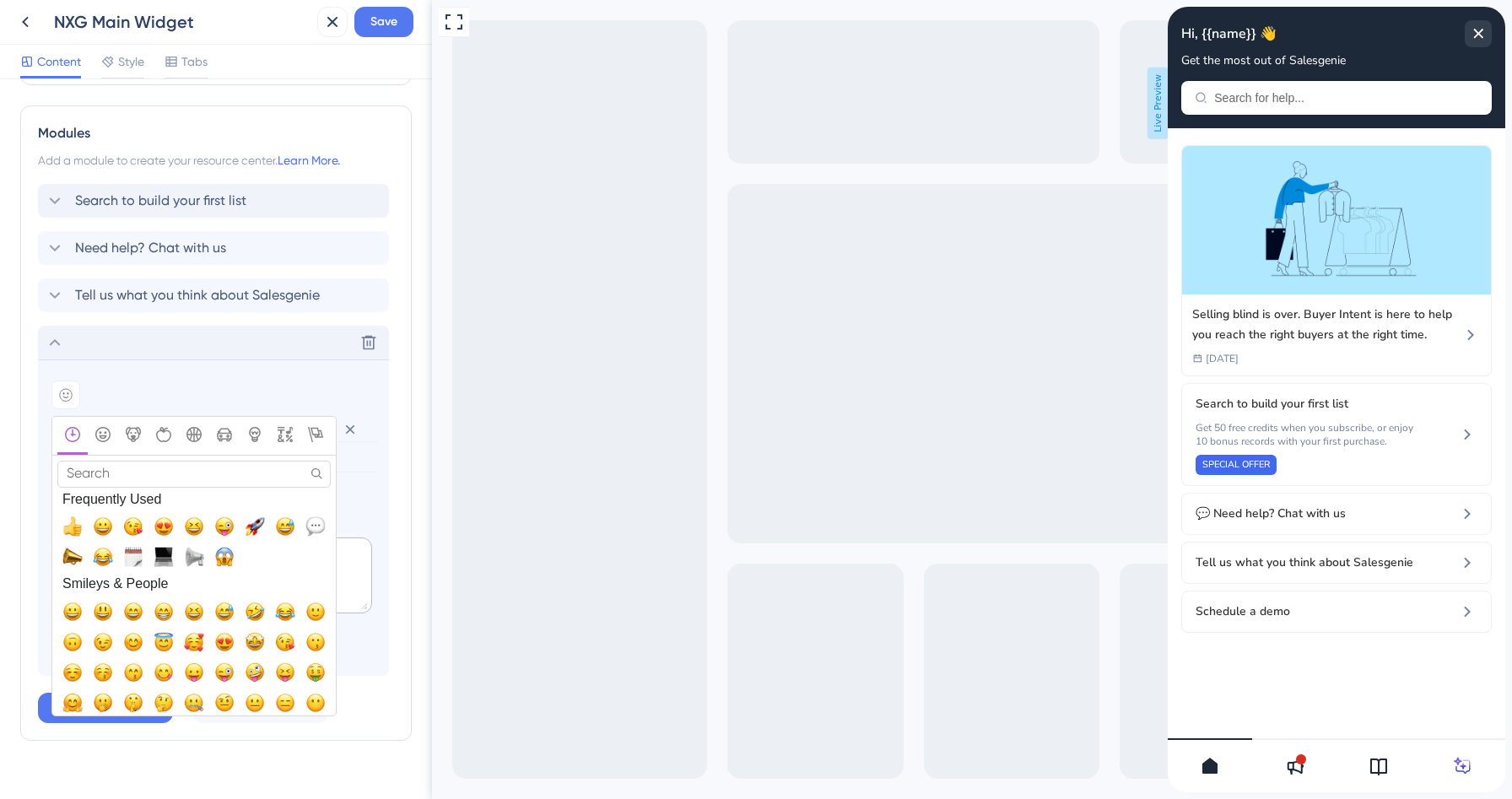
click at [110, 476] on input "Search" at bounding box center [193, 473] width 273 height 26
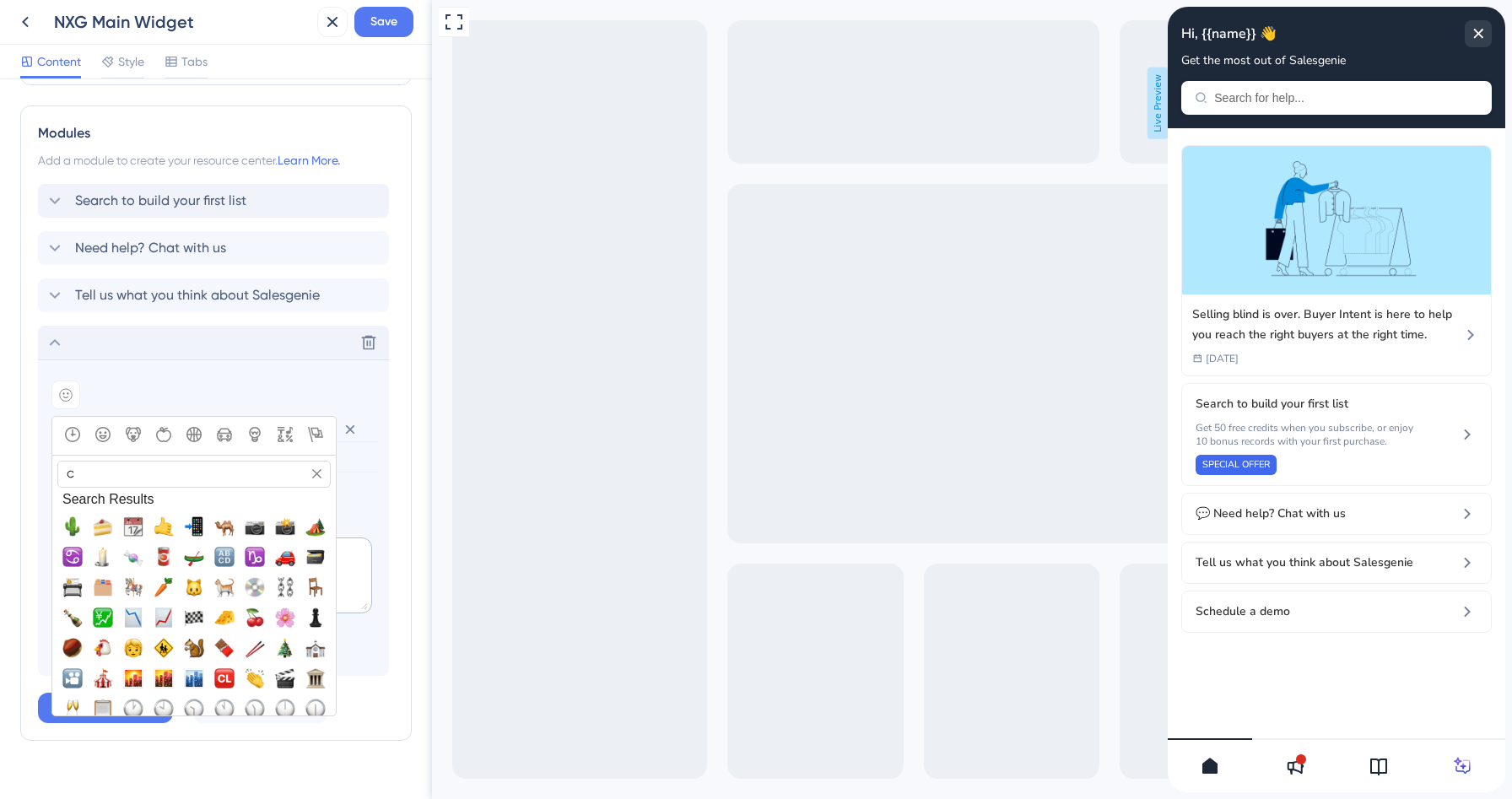
type input "c"
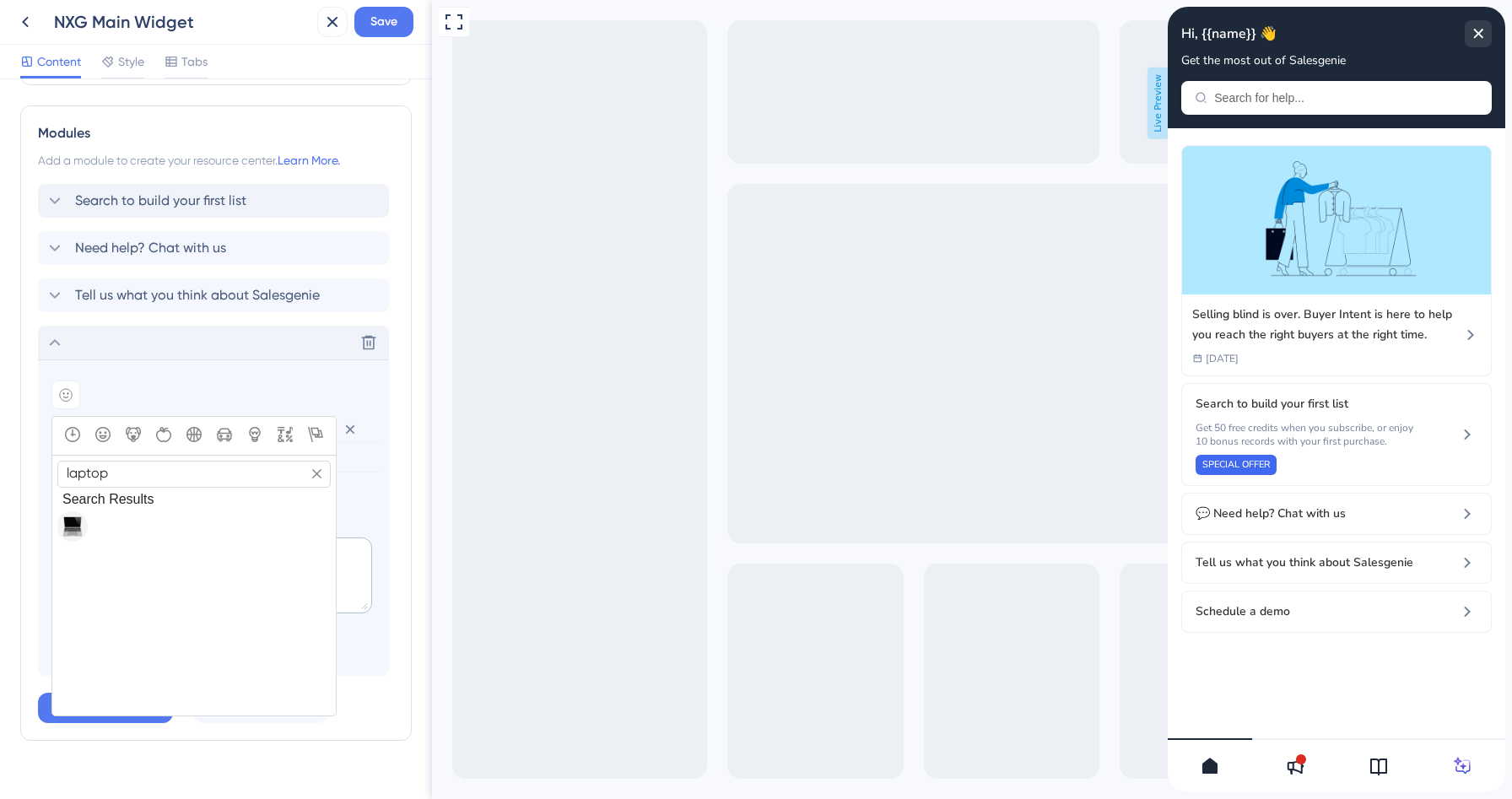
type input "laptop"
click at [79, 529] on span "💻, computer" at bounding box center [72, 526] width 20 height 20
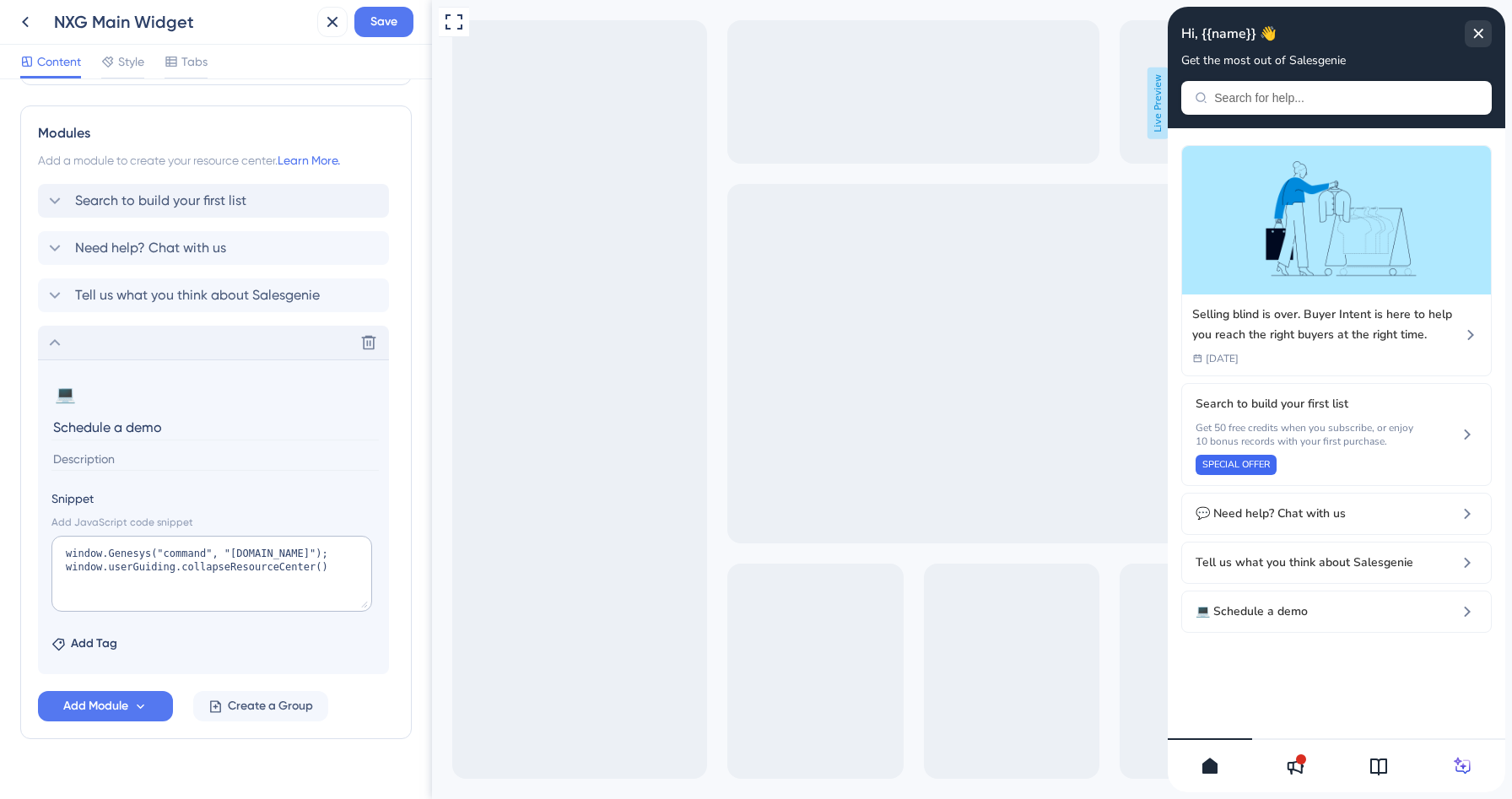
click at [46, 343] on icon at bounding box center [55, 342] width 20 height 20
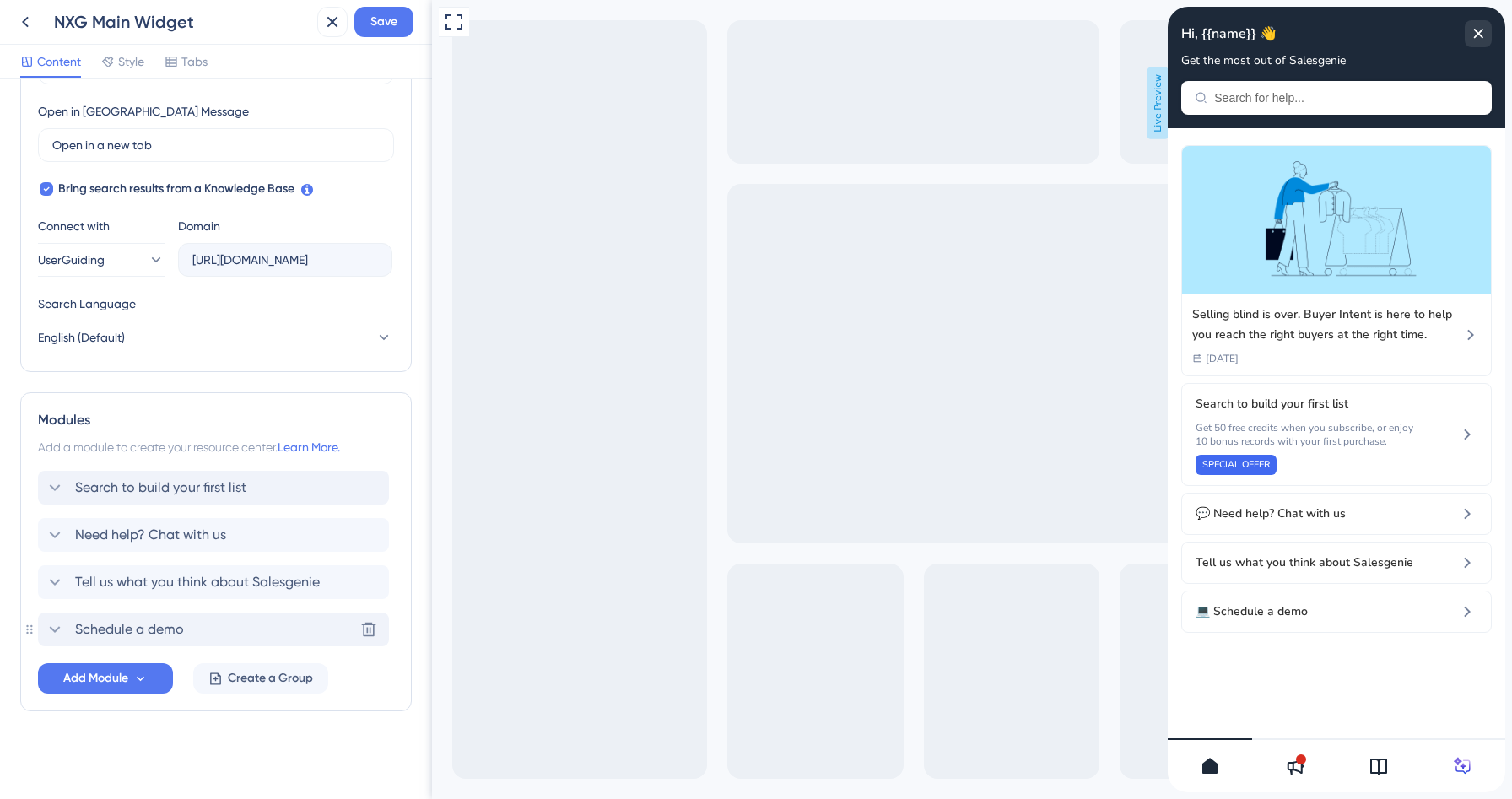
click at [139, 631] on span "Schedule a demo" at bounding box center [129, 629] width 109 height 20
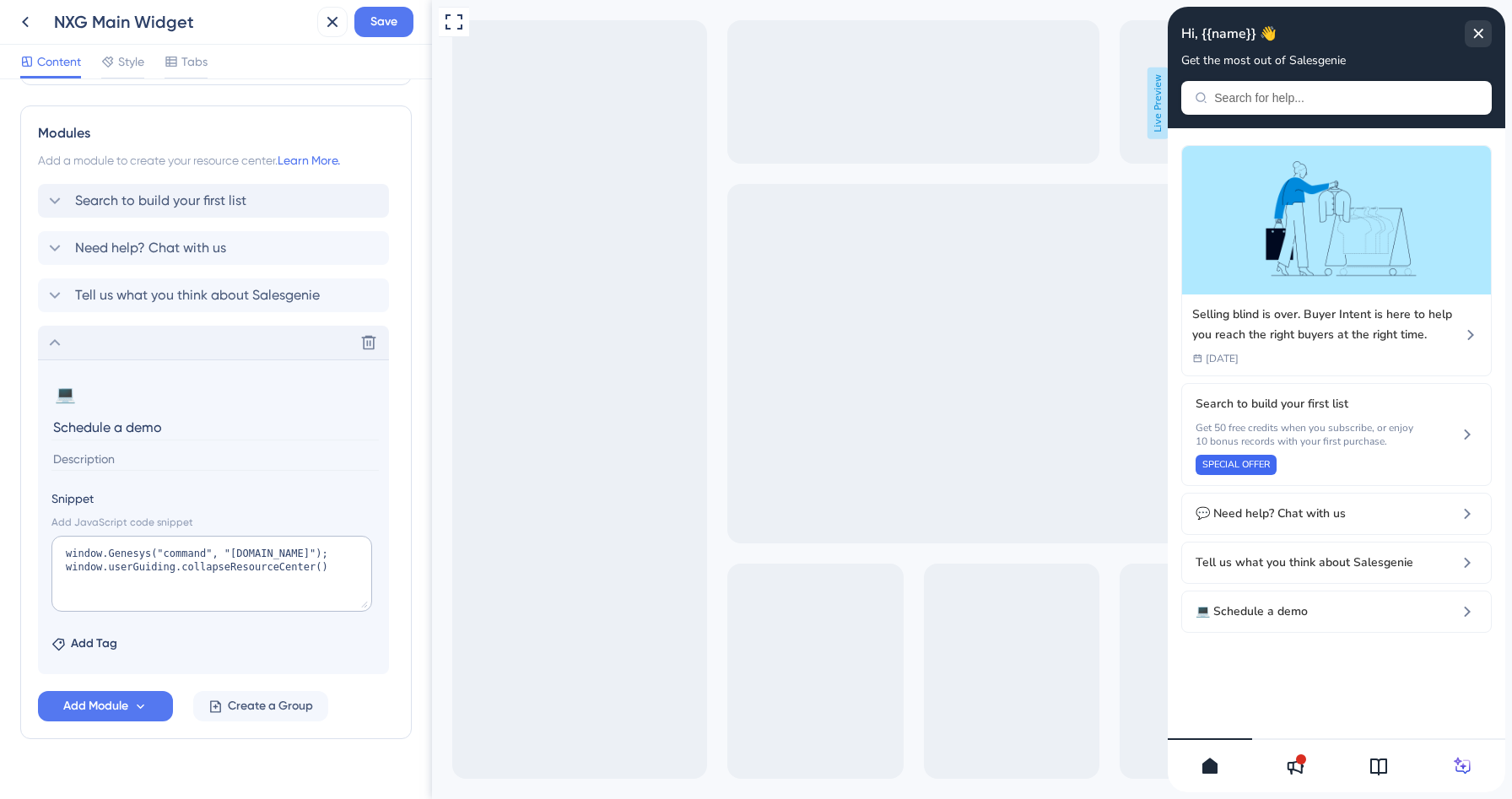
click at [49, 432] on section "💻 Change emoji Remove emoji Schedule a demo Snippet Add JavaScript code snippet…" at bounding box center [214, 516] width 351 height 315
click at [54, 432] on input "Schedule a demo" at bounding box center [215, 427] width 327 height 26
type input "Schedule a demo"
click at [119, 251] on span "Need help? Chat with us" at bounding box center [150, 247] width 151 height 20
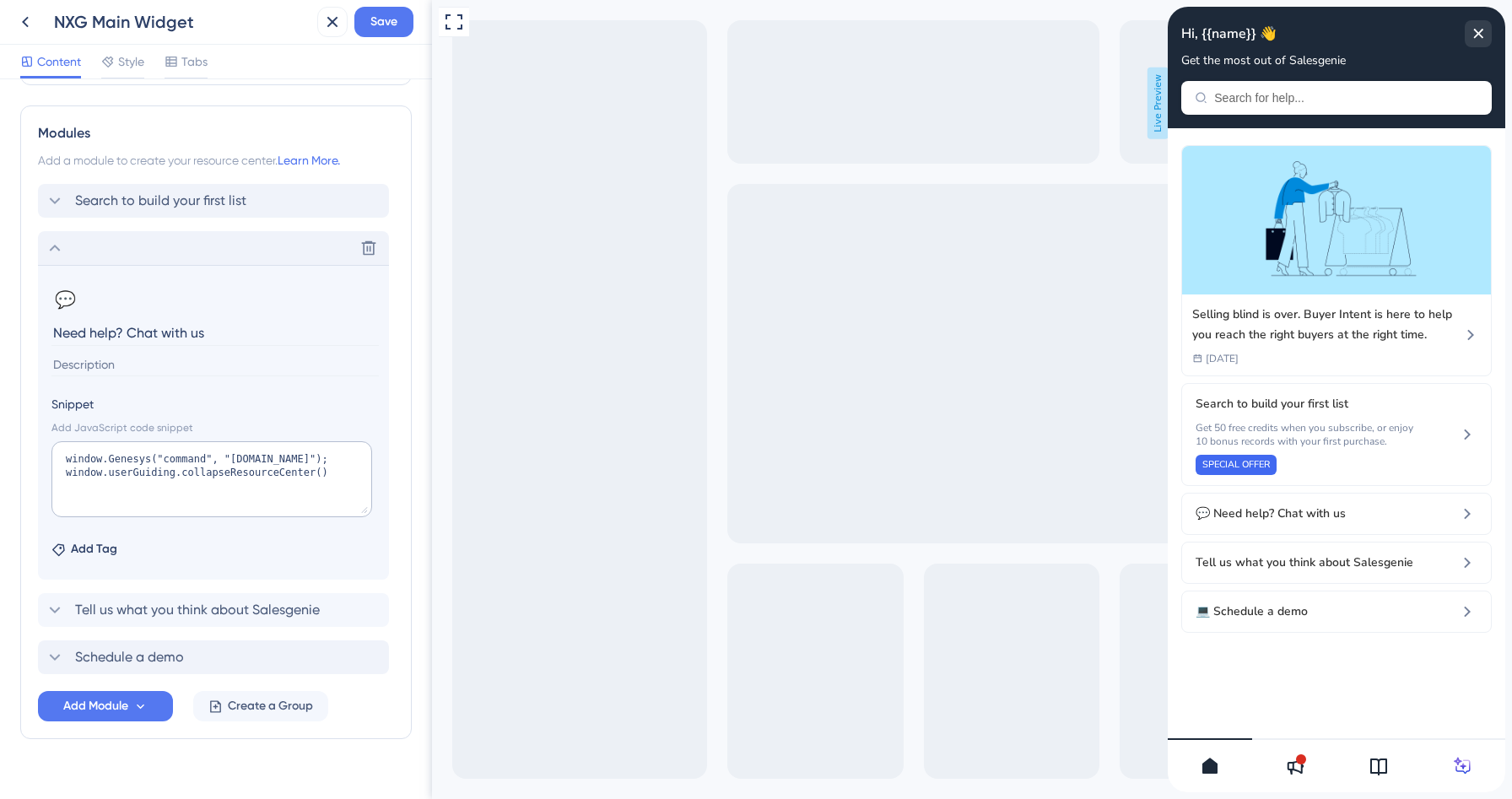
click at [56, 335] on input "Need help? Chat with us" at bounding box center [215, 332] width 327 height 26
type input "Need help? Chat with us"
click at [54, 243] on icon at bounding box center [55, 247] width 20 height 20
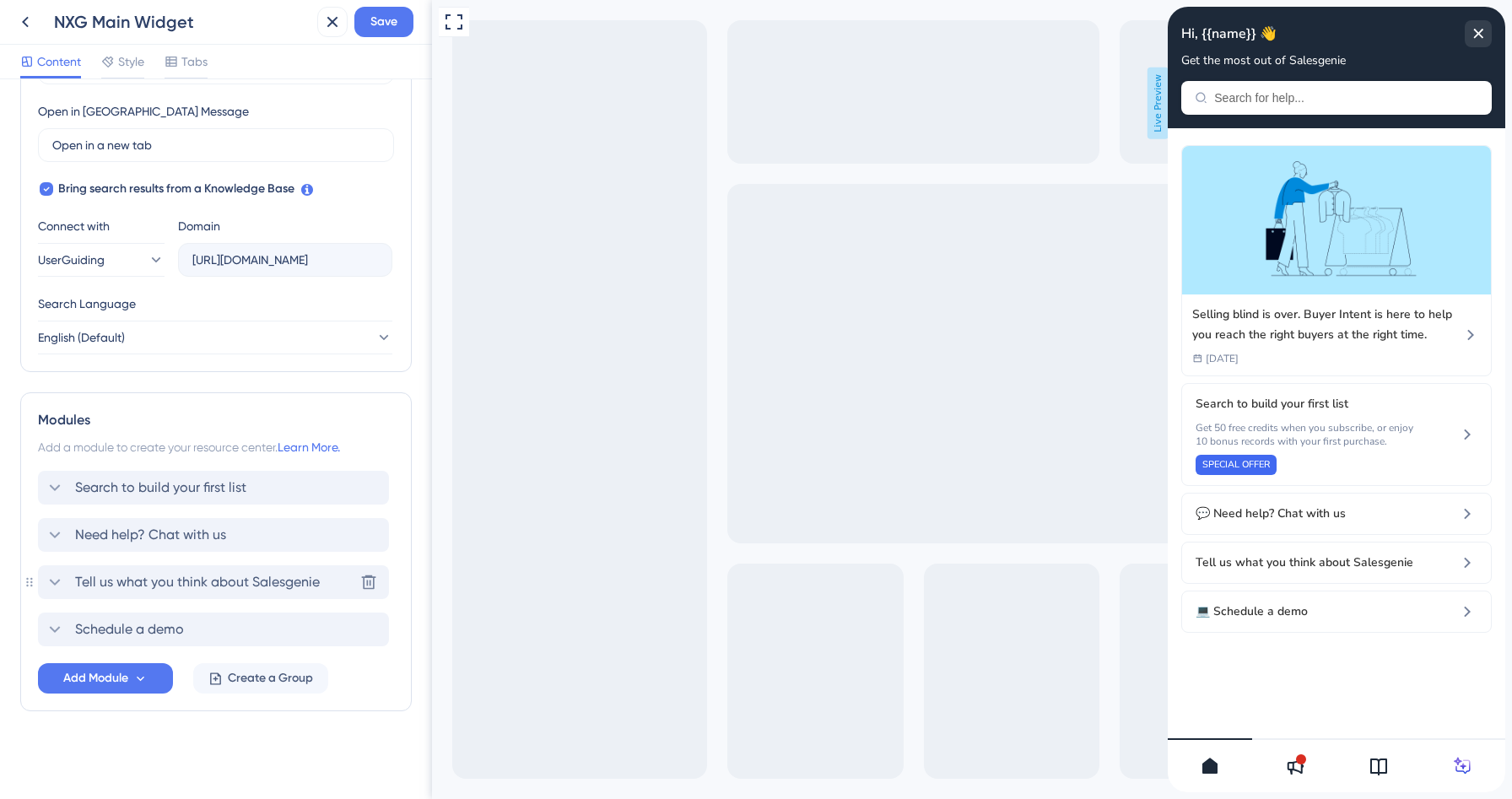
click at [155, 578] on span "Tell us what you think about Salesgenie" at bounding box center [197, 582] width 245 height 20
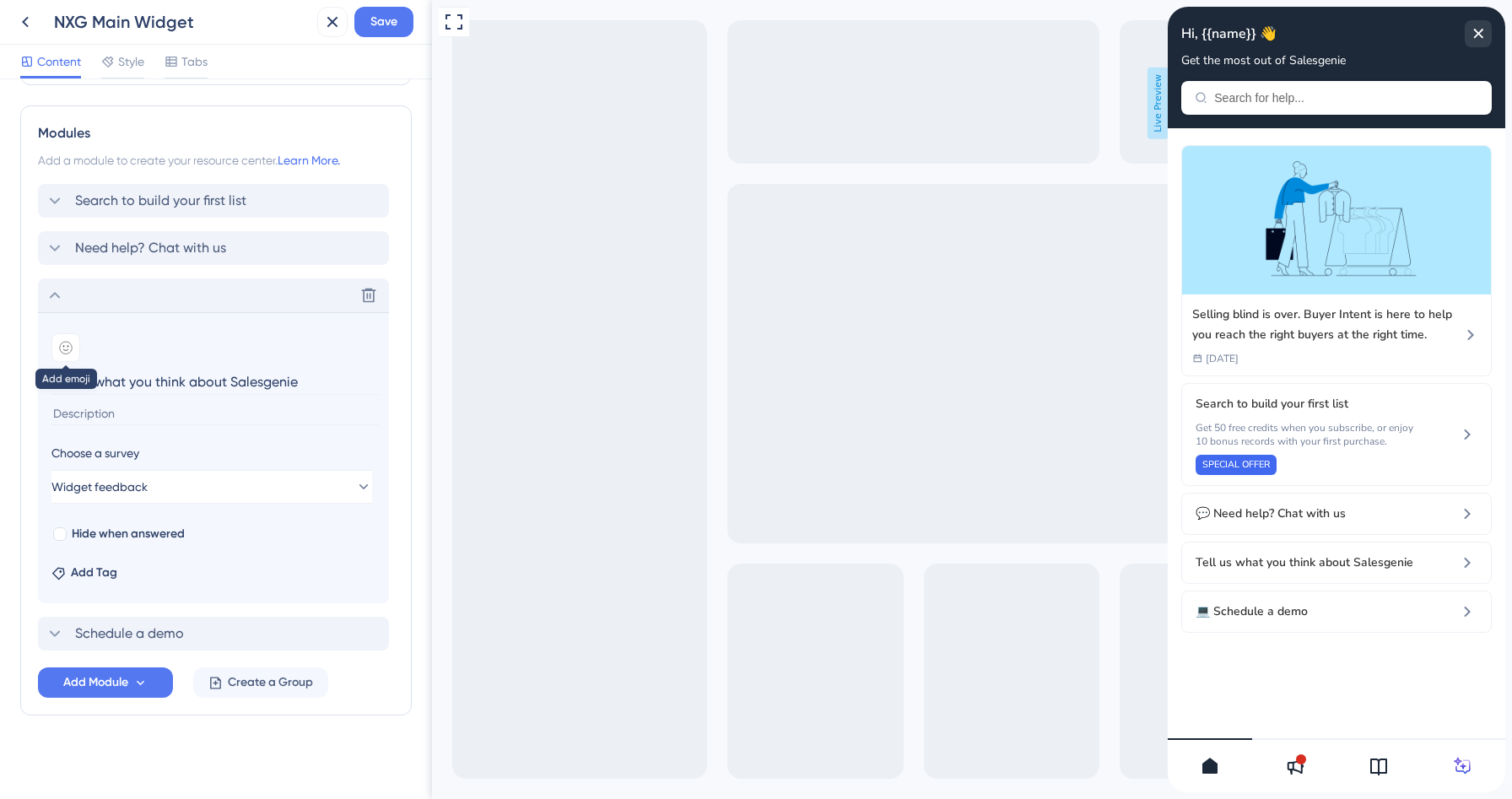
click at [66, 354] on icon at bounding box center [66, 348] width 11 height 11
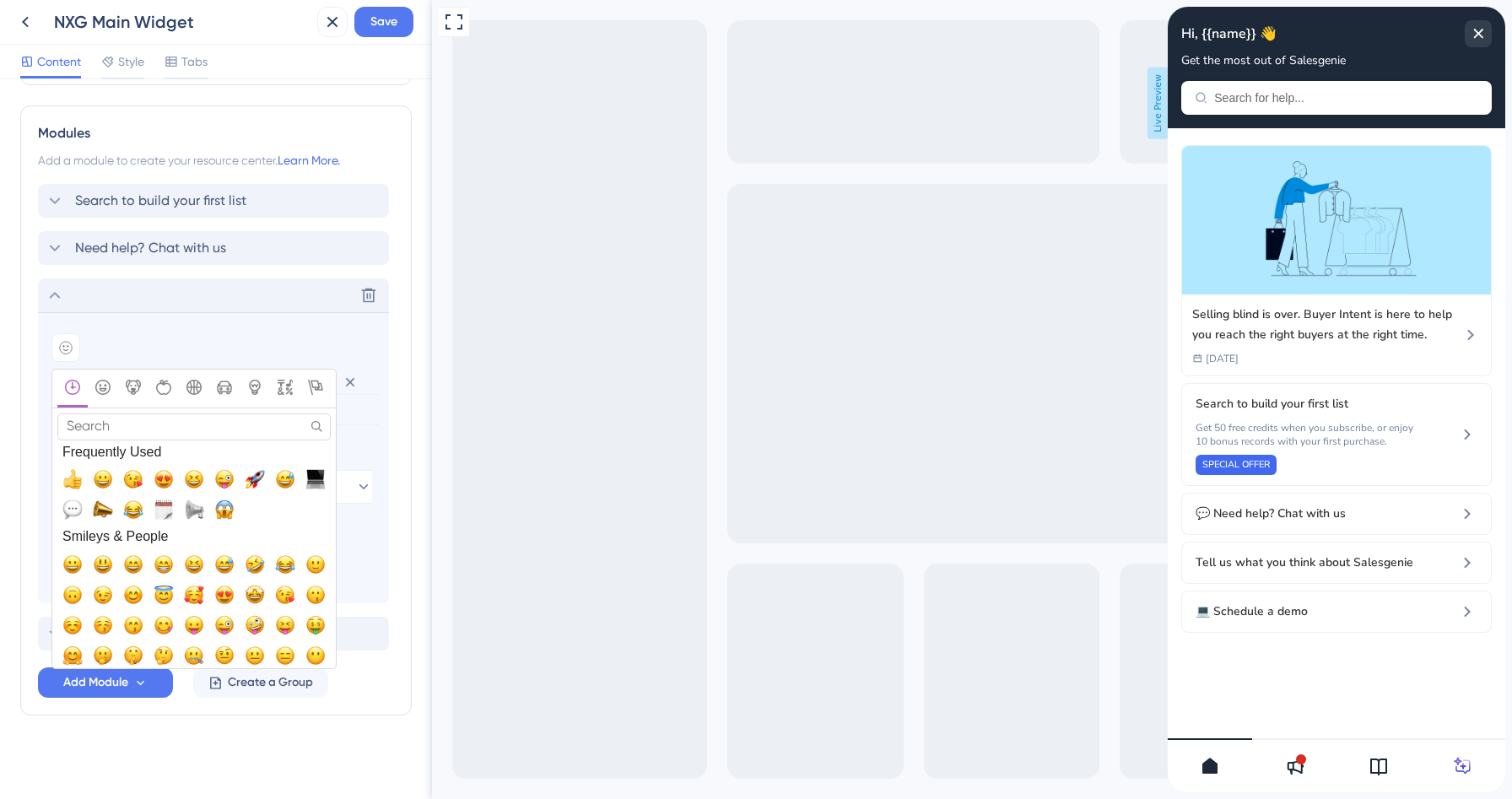
click at [138, 430] on input "Search" at bounding box center [193, 426] width 273 height 26
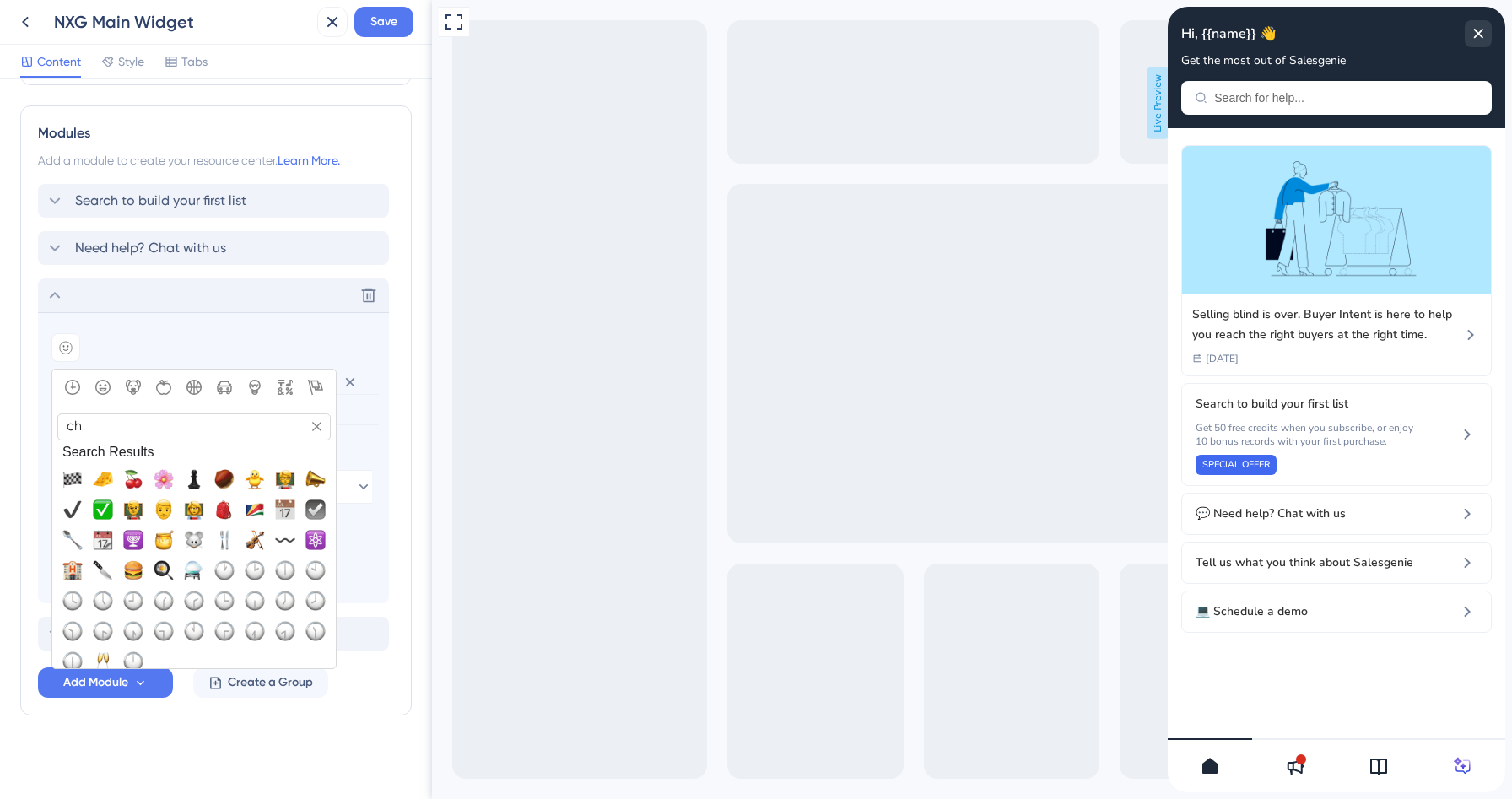
type input "c"
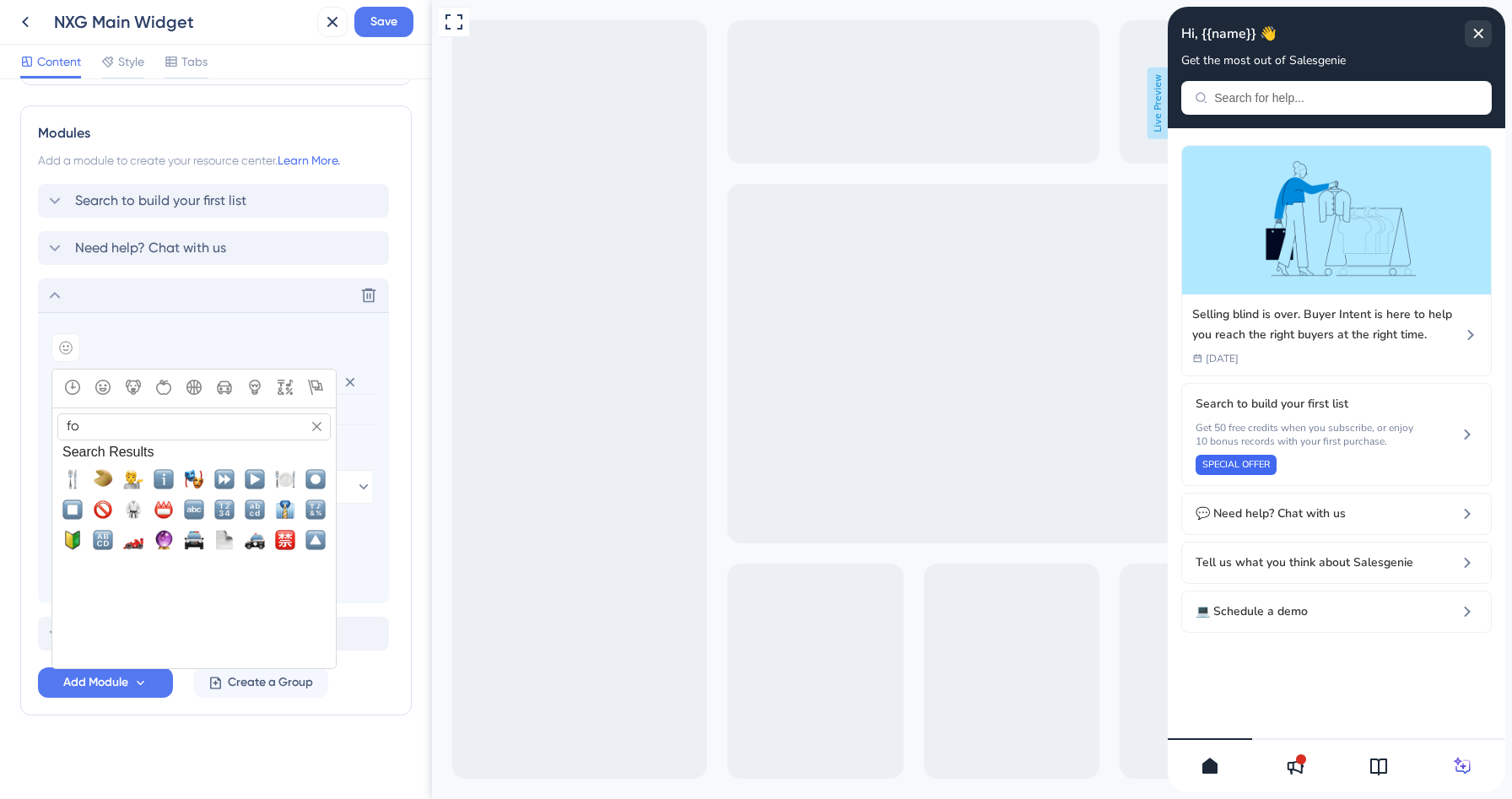
type input "f"
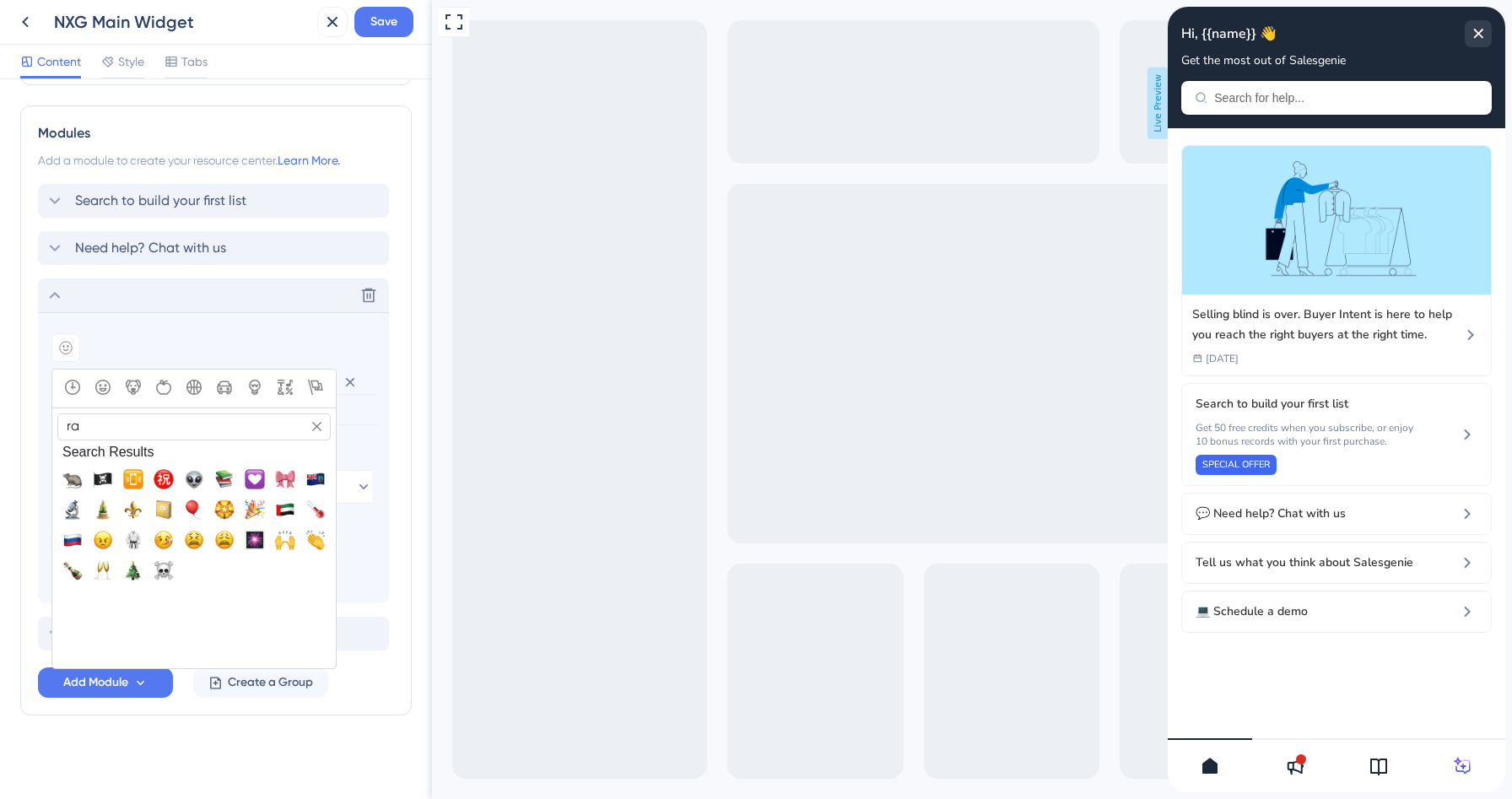
type input "r"
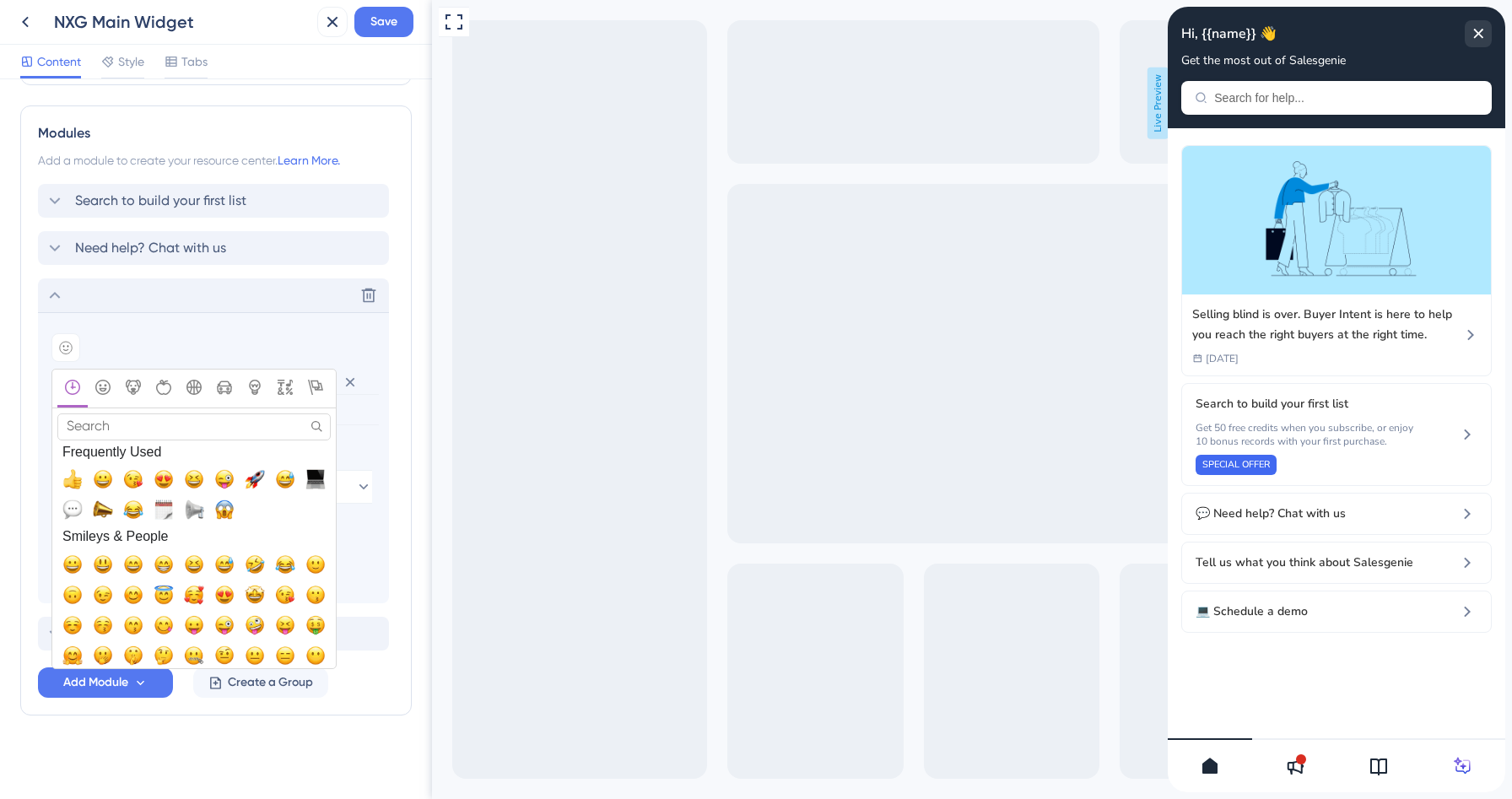
click at [148, 422] on input "Search" at bounding box center [193, 426] width 273 height 26
click at [192, 391] on icon "Activity" at bounding box center [194, 387] width 15 height 15
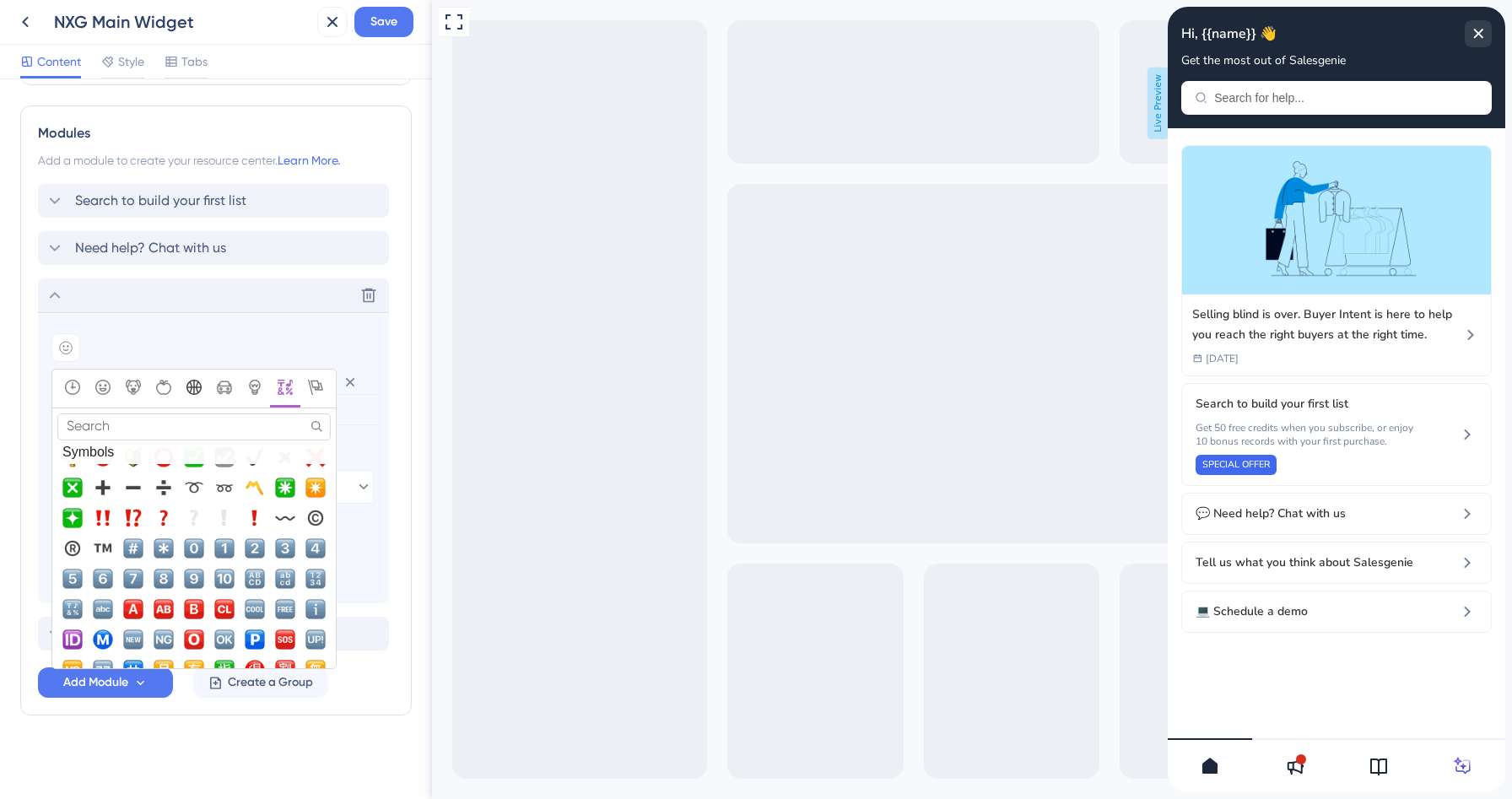
scroll to position [4888, 0]
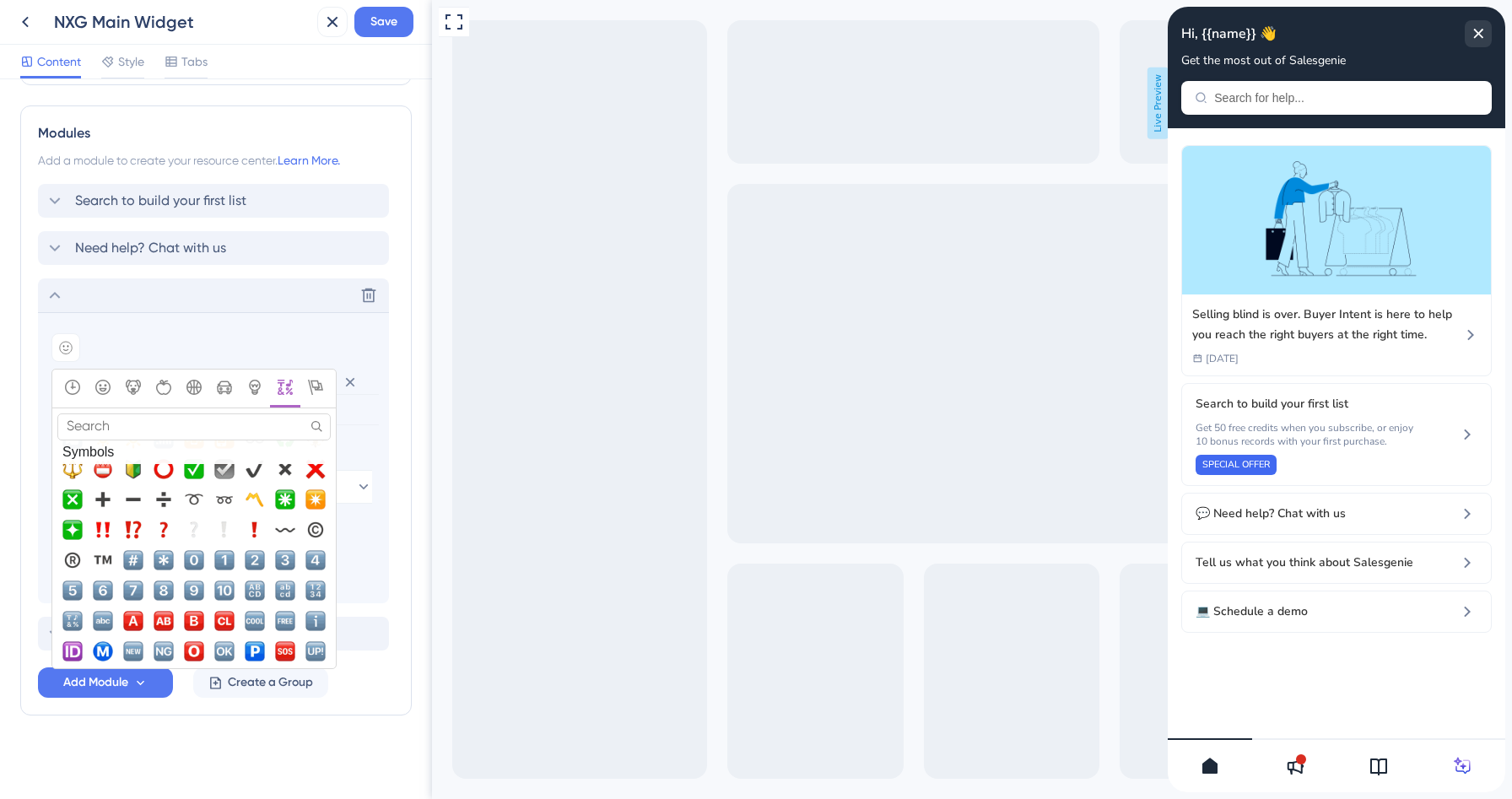
click at [102, 426] on input "Search" at bounding box center [193, 426] width 273 height 26
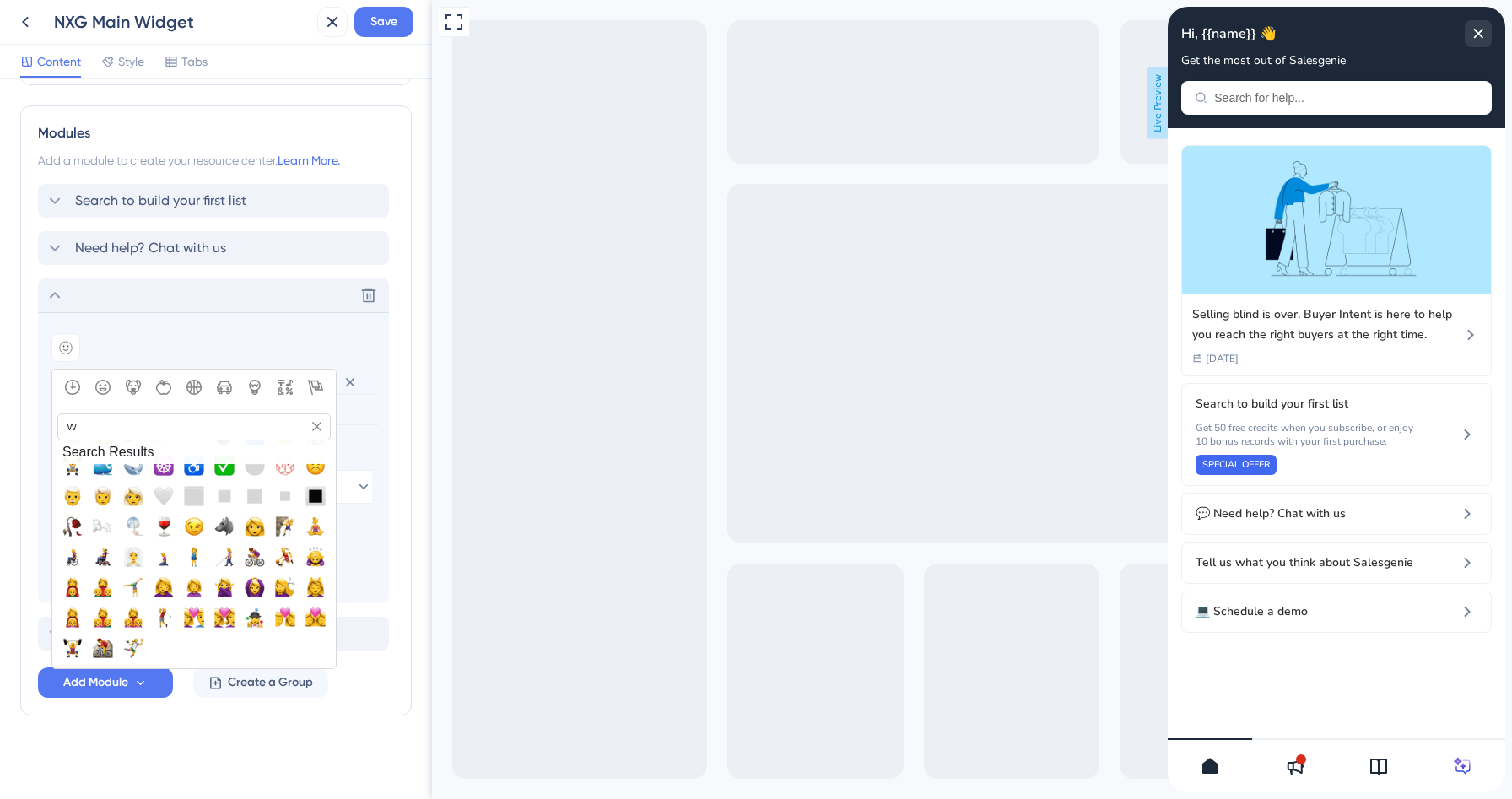
scroll to position [0, 0]
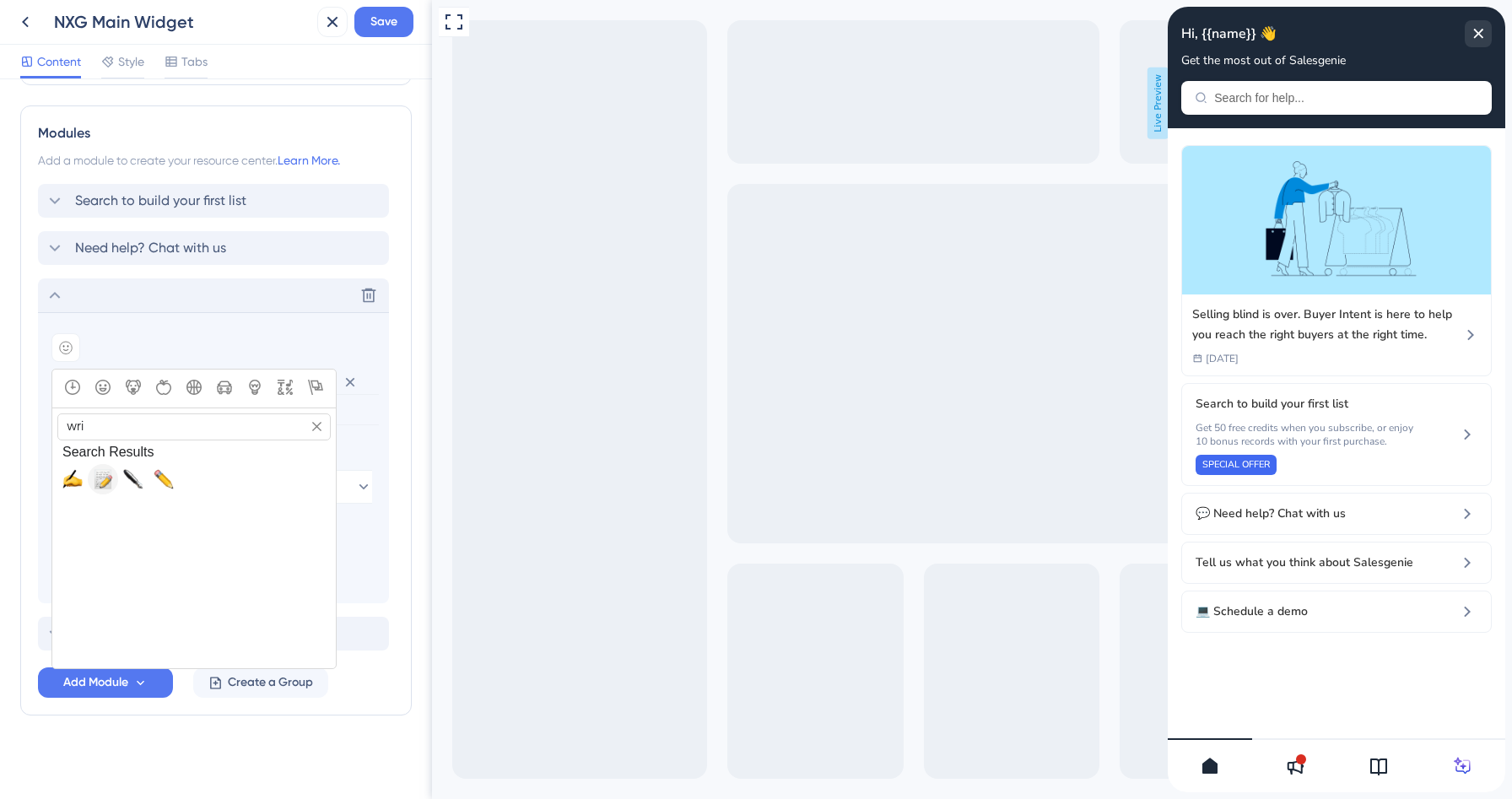
type input "wri"
click at [103, 479] on span "📝, memo, pencil" at bounding box center [102, 479] width 20 height 20
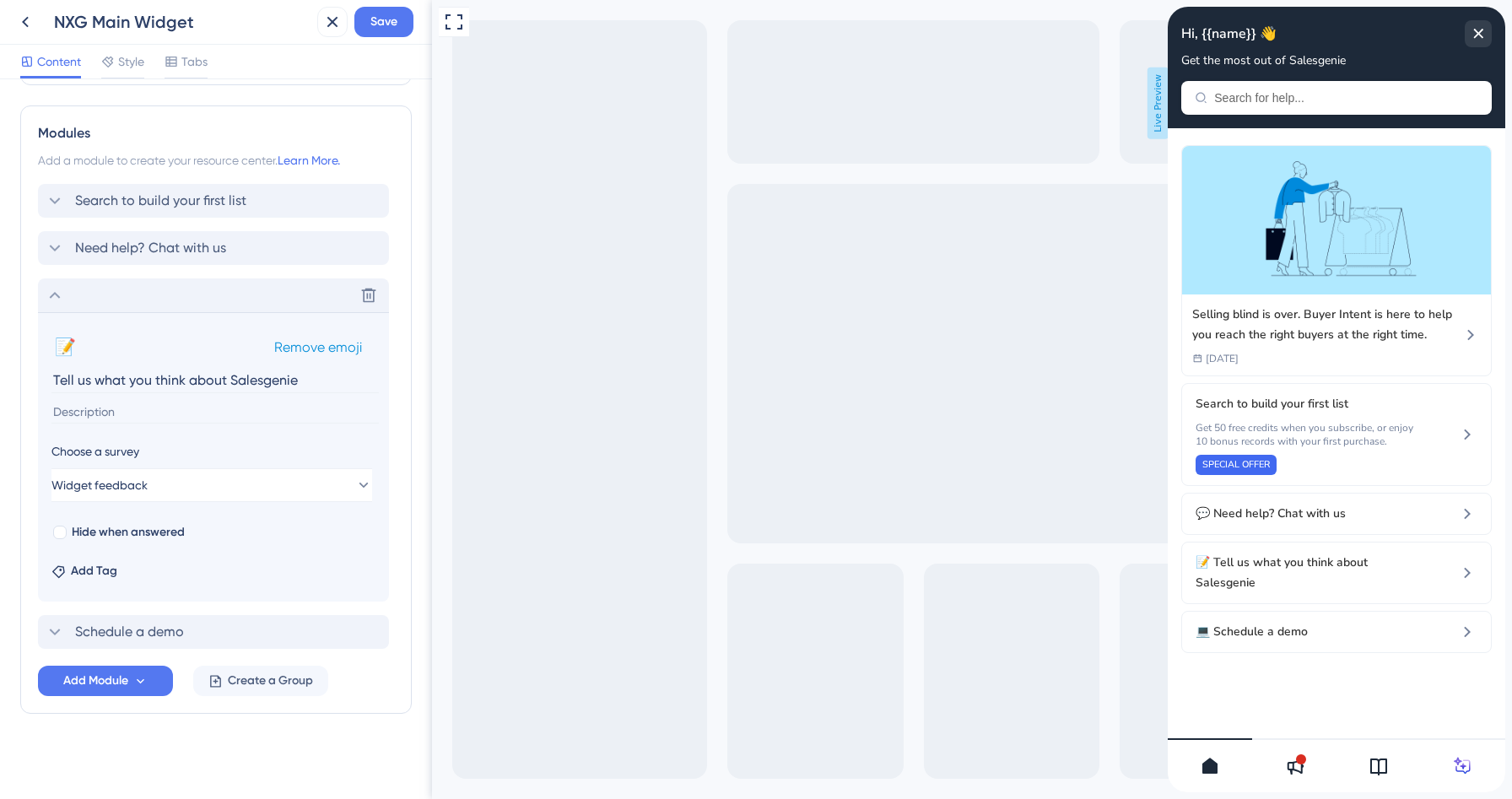
click at [79, 349] on div "📝 Change emoji Remove emoji" at bounding box center [214, 347] width 324 height 27
click at [60, 378] on input "Tell us what you think about Salesgenie" at bounding box center [215, 379] width 327 height 26
drag, startPoint x: 318, startPoint y: 378, endPoint x: 0, endPoint y: 368, distance: 318.2
click at [0, 368] on div "Resource Center Header Title Hi, {{name}} 👋 13 Hi, {{name}} 👋 Subtitle Get the …" at bounding box center [215, 440] width 432 height 720
type input "Share your feedback"
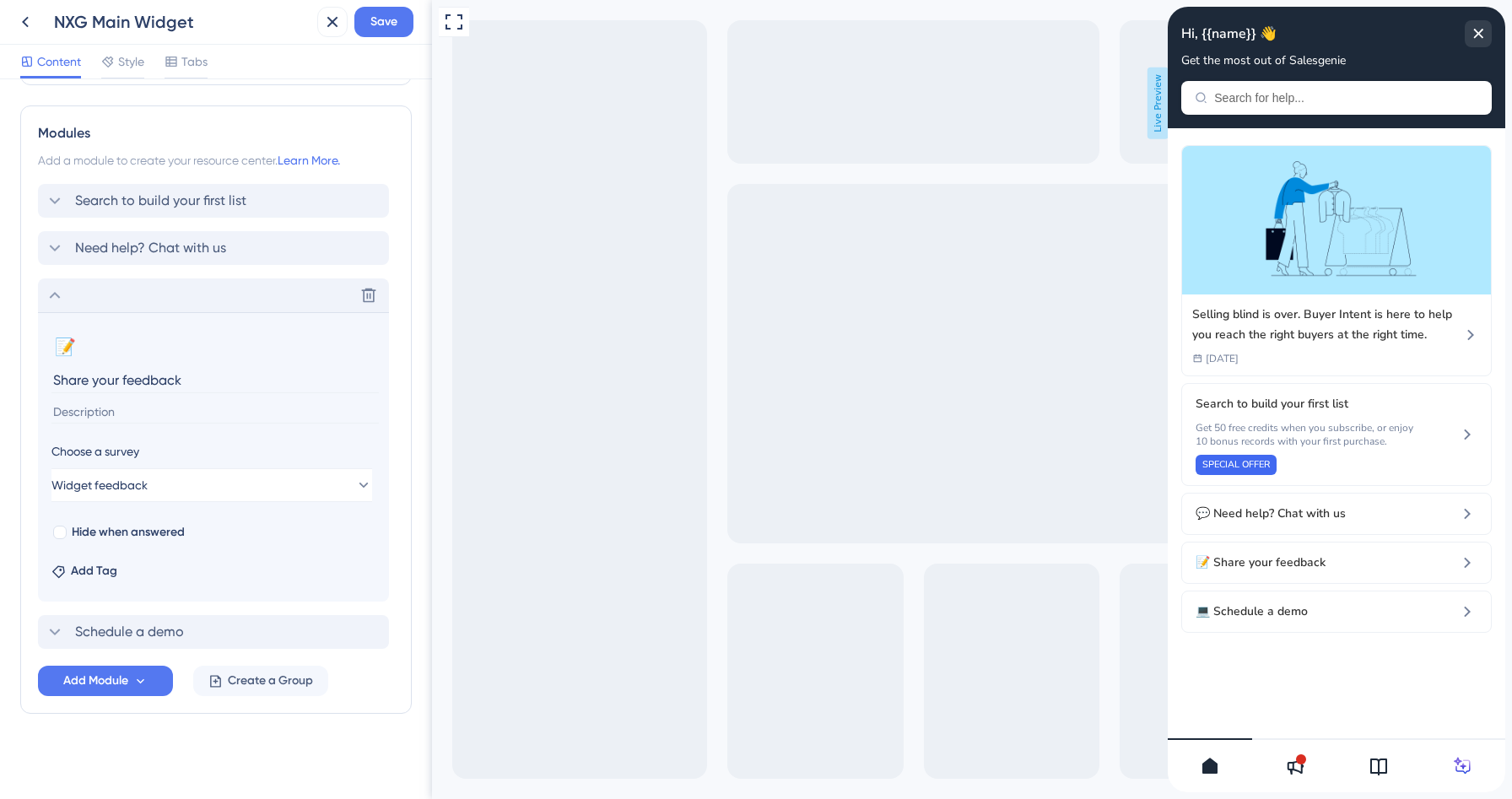
click at [49, 295] on icon at bounding box center [55, 295] width 20 height 20
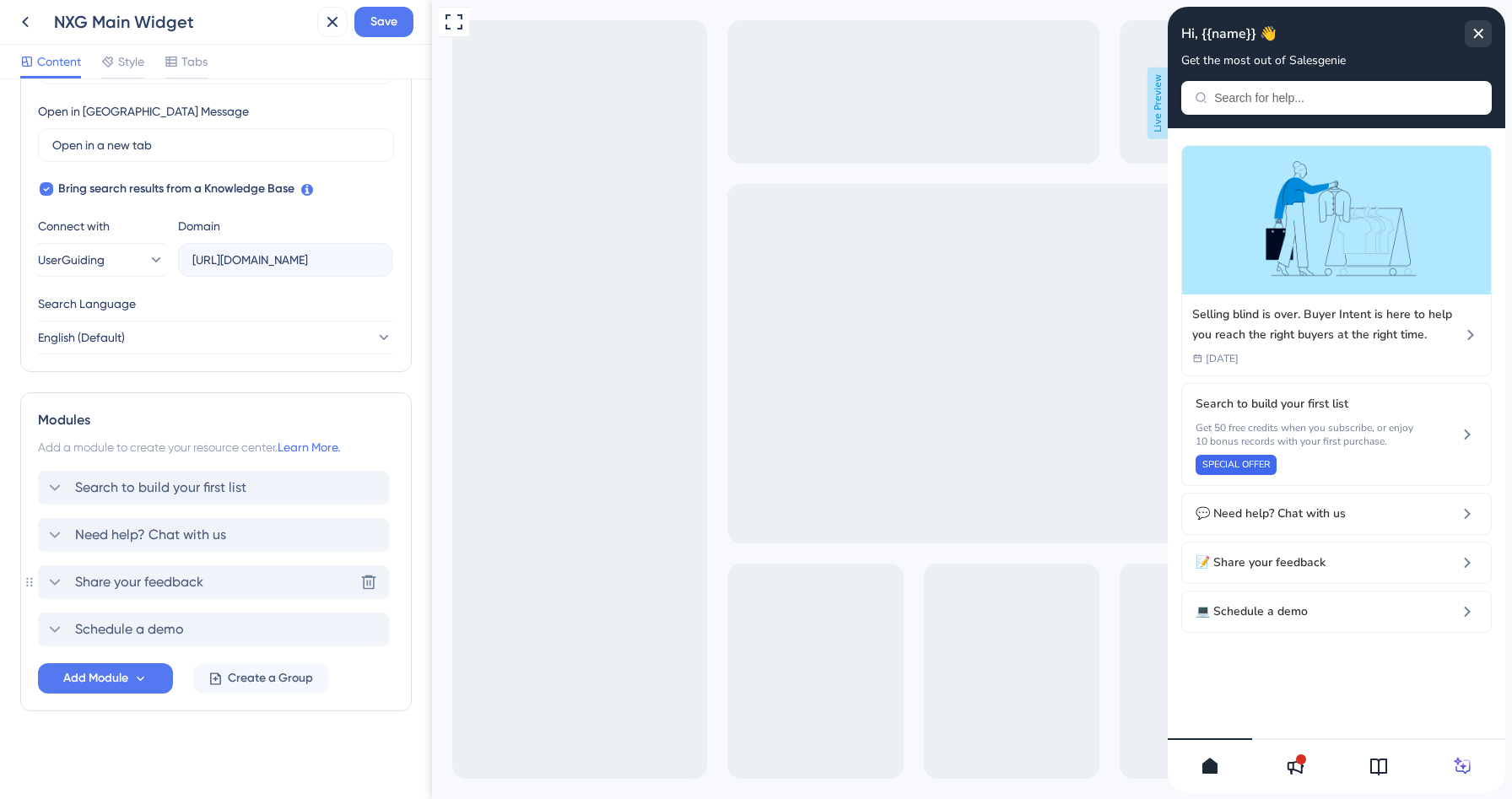
scroll to position [470, 0]
drag, startPoint x: 32, startPoint y: 579, endPoint x: 27, endPoint y: 639, distance: 60.2
click at [27, 639] on div "Modules Add a module to create your resource center. Learn More. Search to buil…" at bounding box center [215, 552] width 392 height 319
click at [29, 611] on div "Modules Add a module to create your resource center. Learn More. Search to buil…" at bounding box center [215, 552] width 392 height 319
drag, startPoint x: 39, startPoint y: 591, endPoint x: 38, endPoint y: 646, distance: 55.0
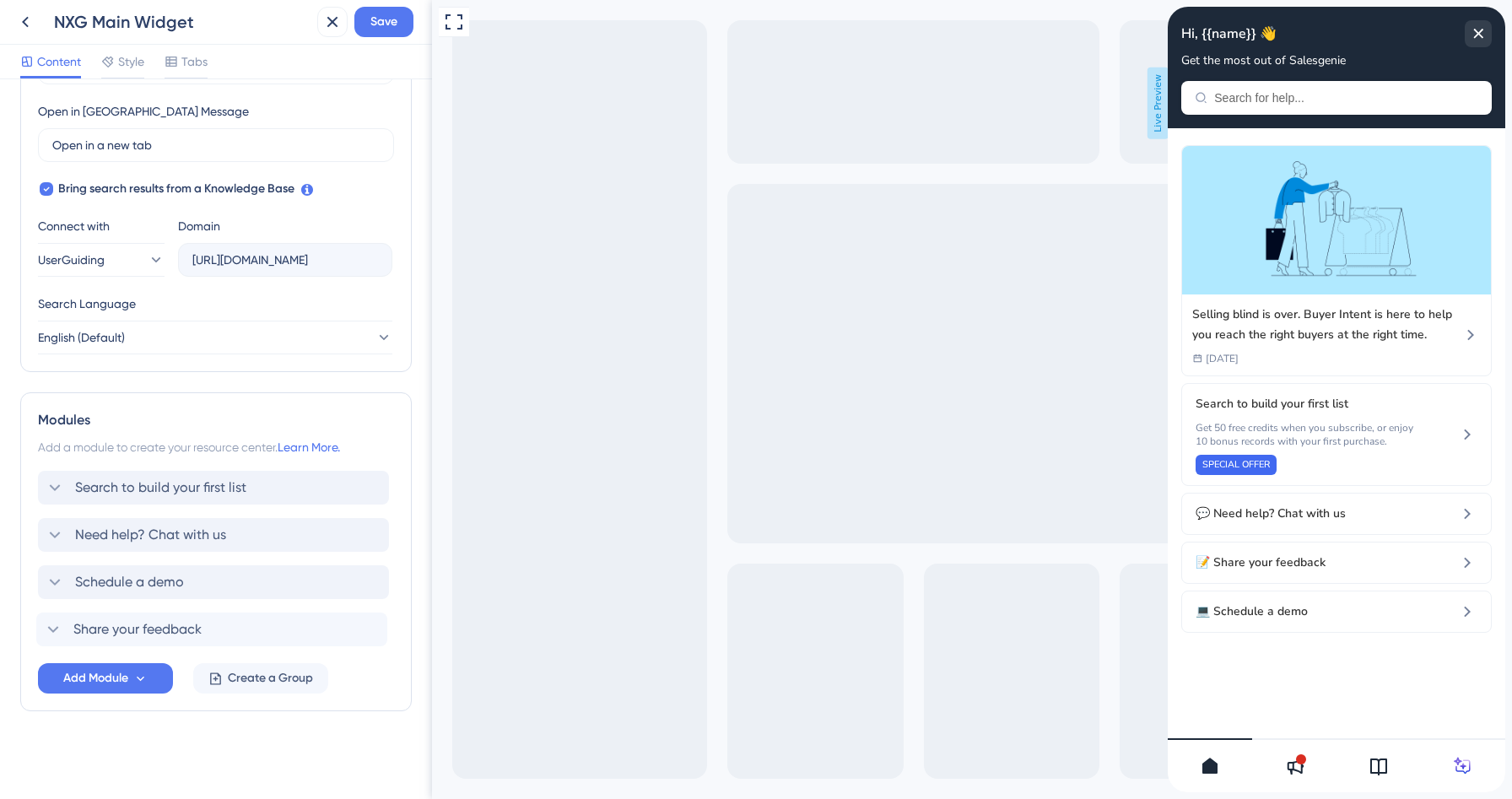
click at [38, 646] on div "Search to build your first list Need help? Chat with us Share your feedback Sch…" at bounding box center [216, 559] width 356 height 175
drag, startPoint x: 35, startPoint y: 588, endPoint x: 34, endPoint y: 537, distance: 51.0
click at [34, 537] on div "Modules Add a module to create your resource center. Learn More. Search to buil…" at bounding box center [215, 552] width 392 height 319
click at [34, 551] on div "Modules Add a module to create your resource center. Learn More. Search to buil…" at bounding box center [215, 552] width 392 height 319
click at [81, 580] on span "Schedule a demo" at bounding box center [129, 582] width 109 height 20
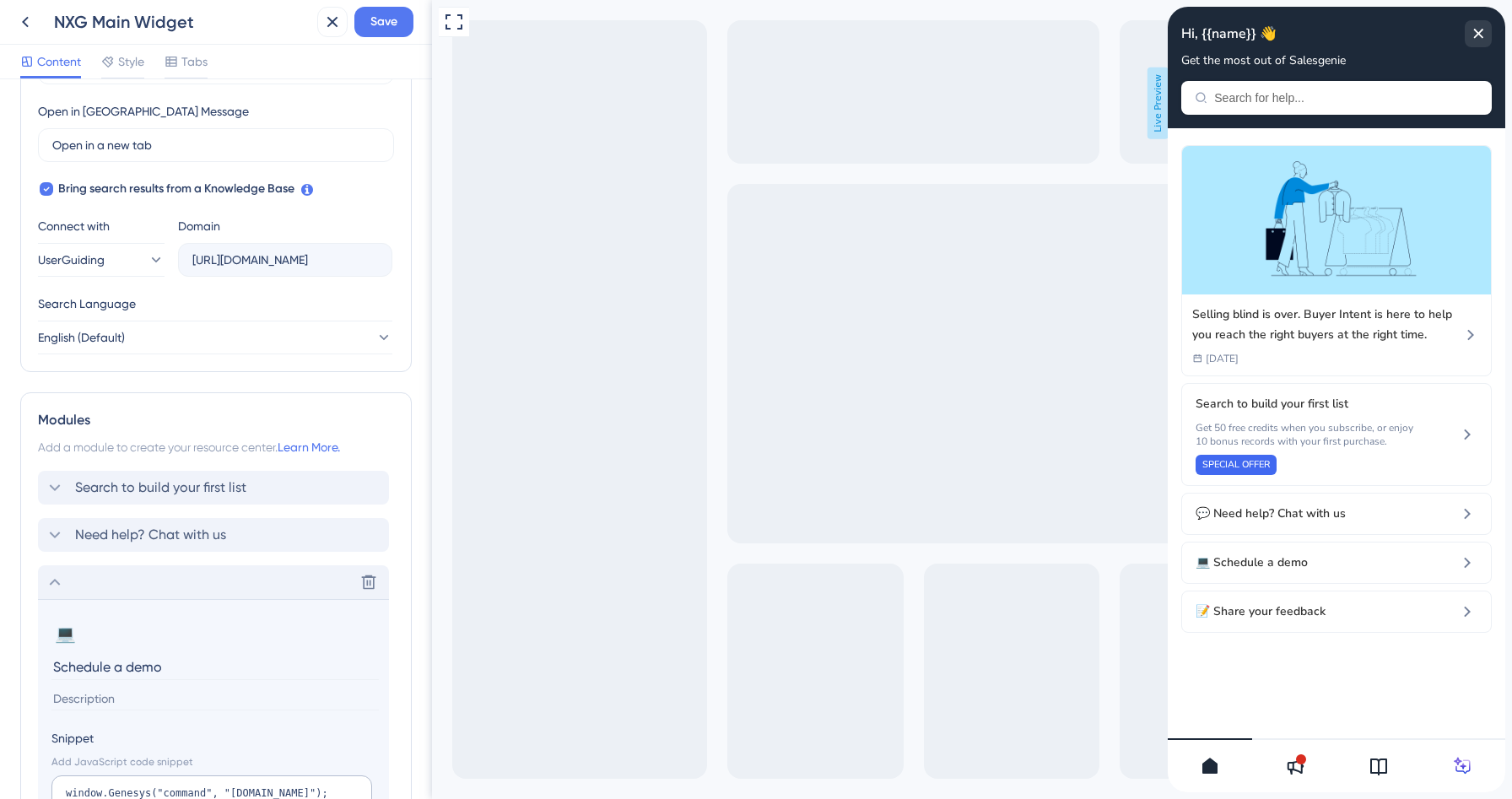
click at [88, 583] on div "Delete" at bounding box center [214, 582] width 351 height 34
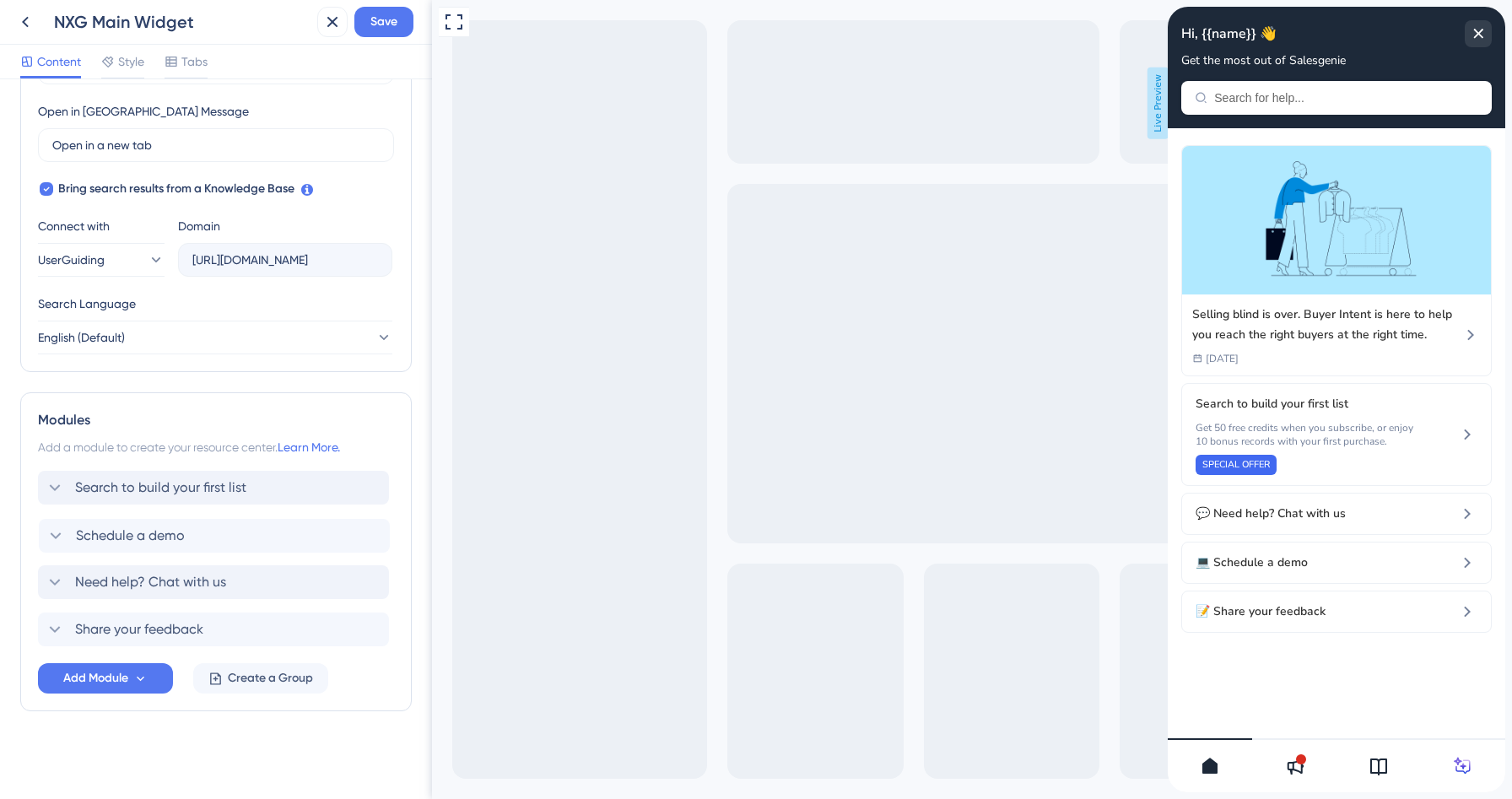
drag, startPoint x: 65, startPoint y: 586, endPoint x: 66, endPoint y: 533, distance: 53.0
click at [66, 533] on div "Search to build your first list Need help? Chat with us Schedule a demo Share y…" at bounding box center [216, 559] width 356 height 175
drag, startPoint x: 70, startPoint y: 532, endPoint x: 67, endPoint y: 589, distance: 57.1
click at [67, 589] on div "Search to build your first list Schedule a demo Need help? Chat with us Share y…" at bounding box center [216, 559] width 356 height 175
click at [1297, 757] on div at bounding box center [1300, 760] width 11 height 11
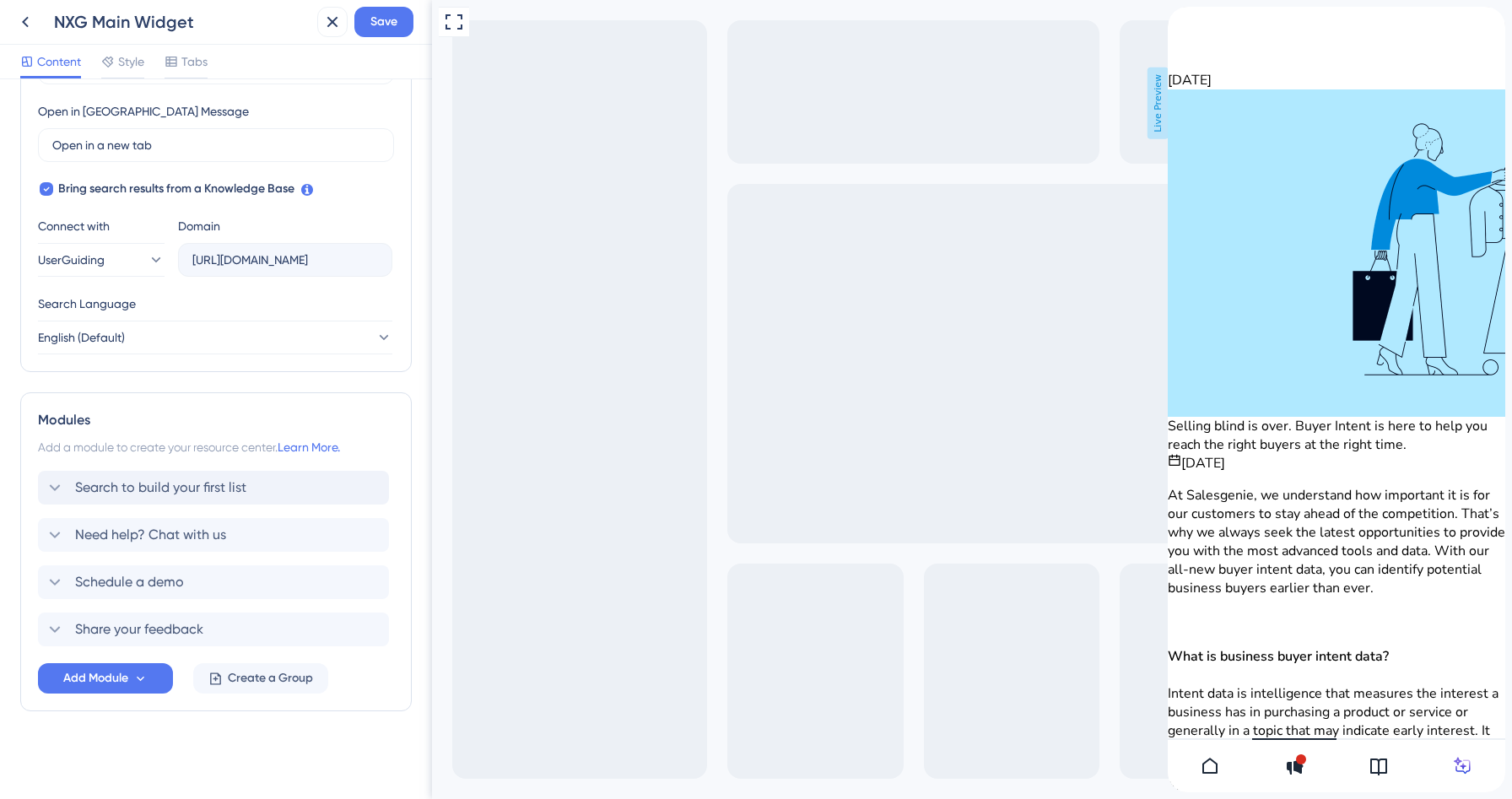
click at [1224, 761] on div at bounding box center [1209, 765] width 84 height 54
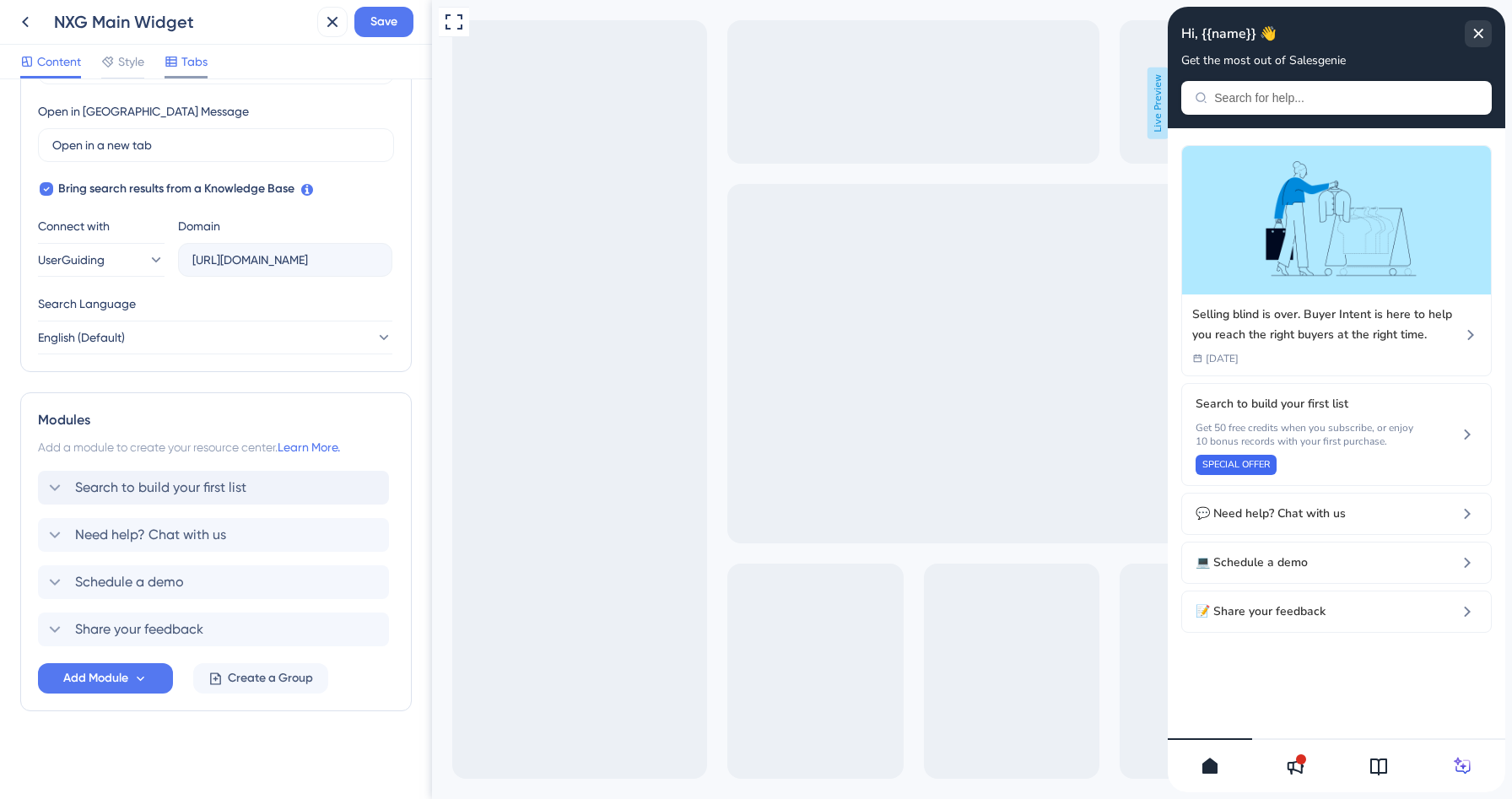
click at [187, 73] on div "Tabs" at bounding box center [186, 65] width 43 height 27
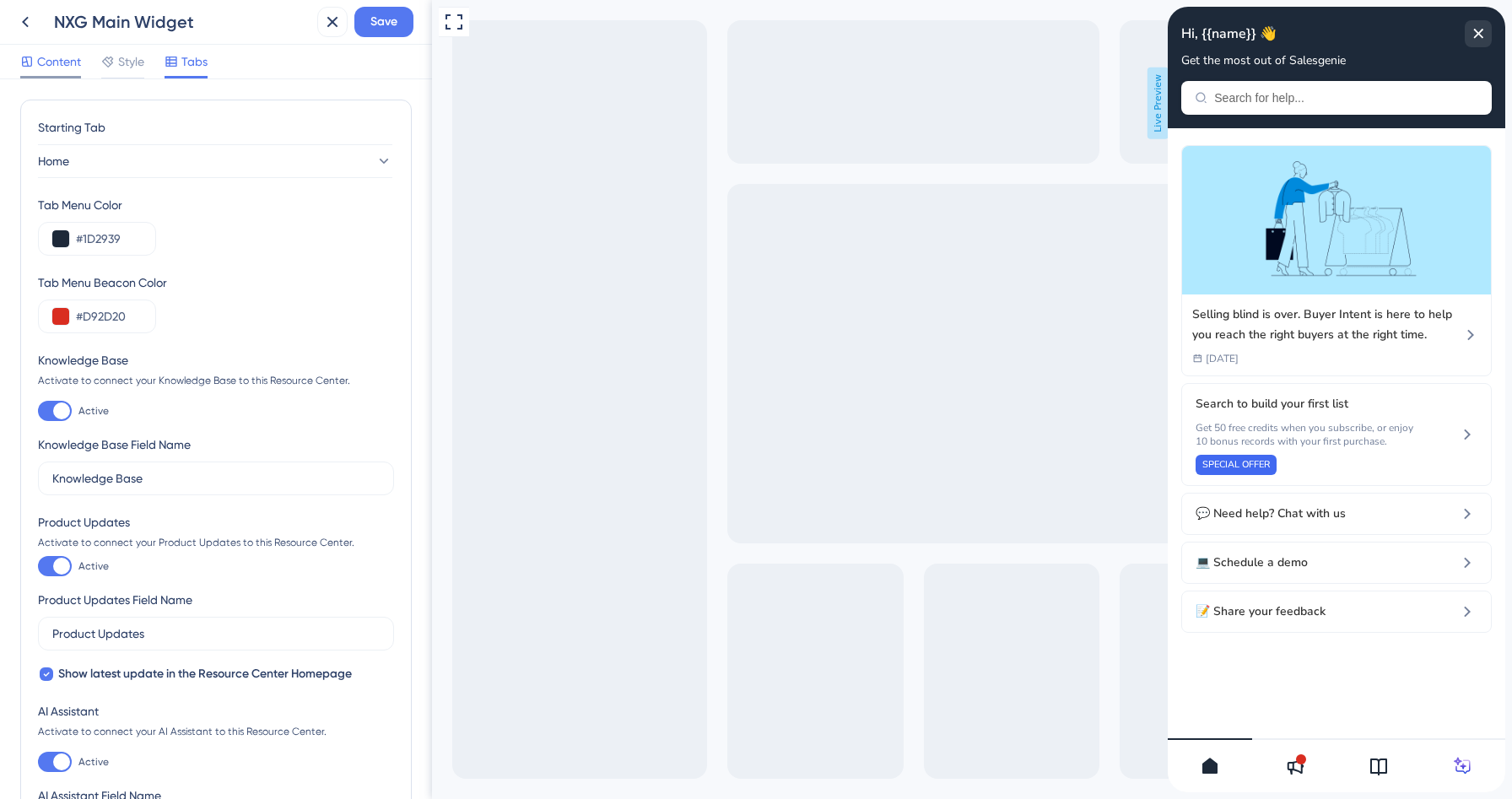
click at [51, 60] on span "Content" at bounding box center [59, 61] width 44 height 20
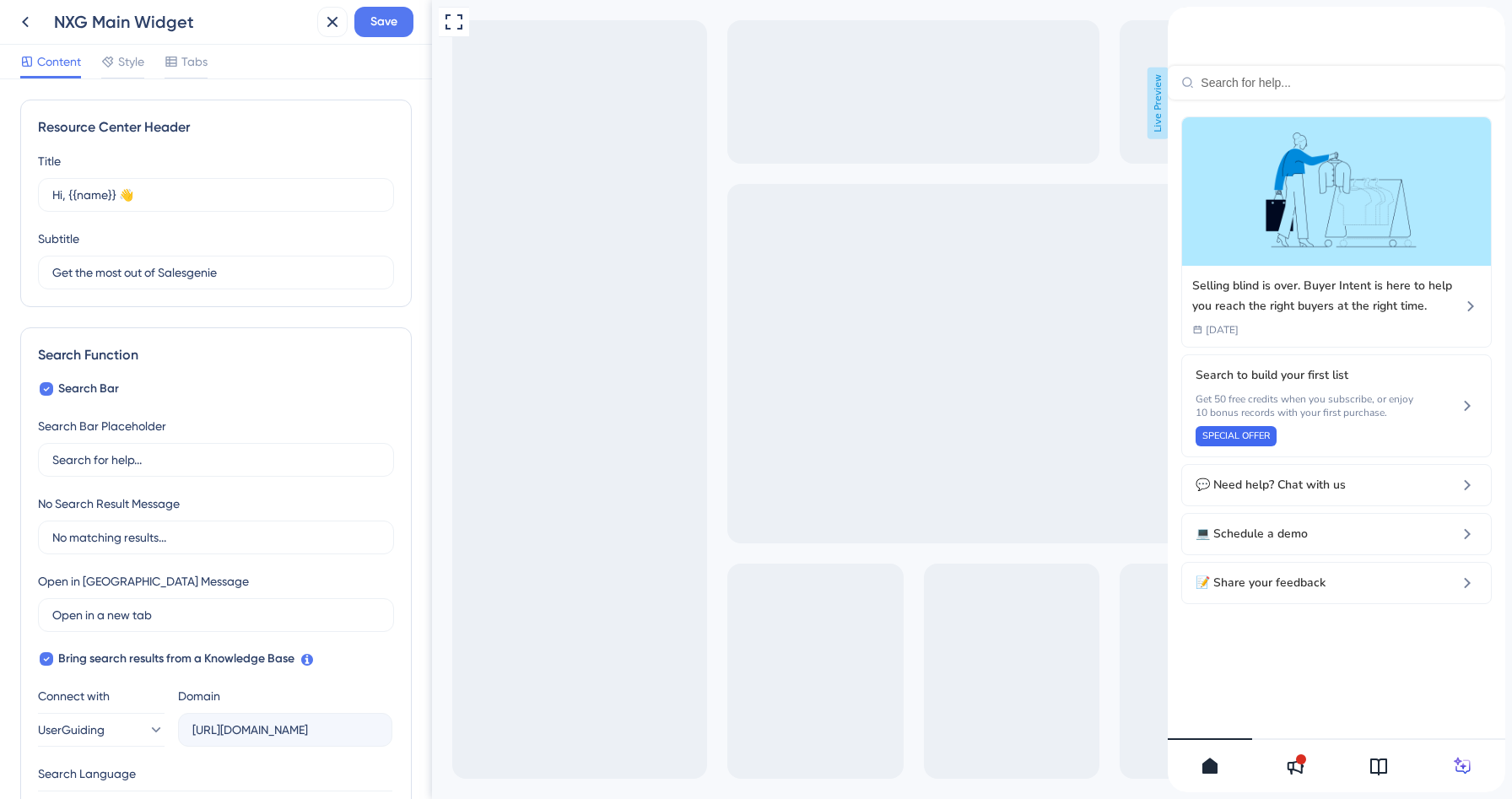
click at [1246, 96] on div "Resource Center Header" at bounding box center [1336, 53] width 337 height 93
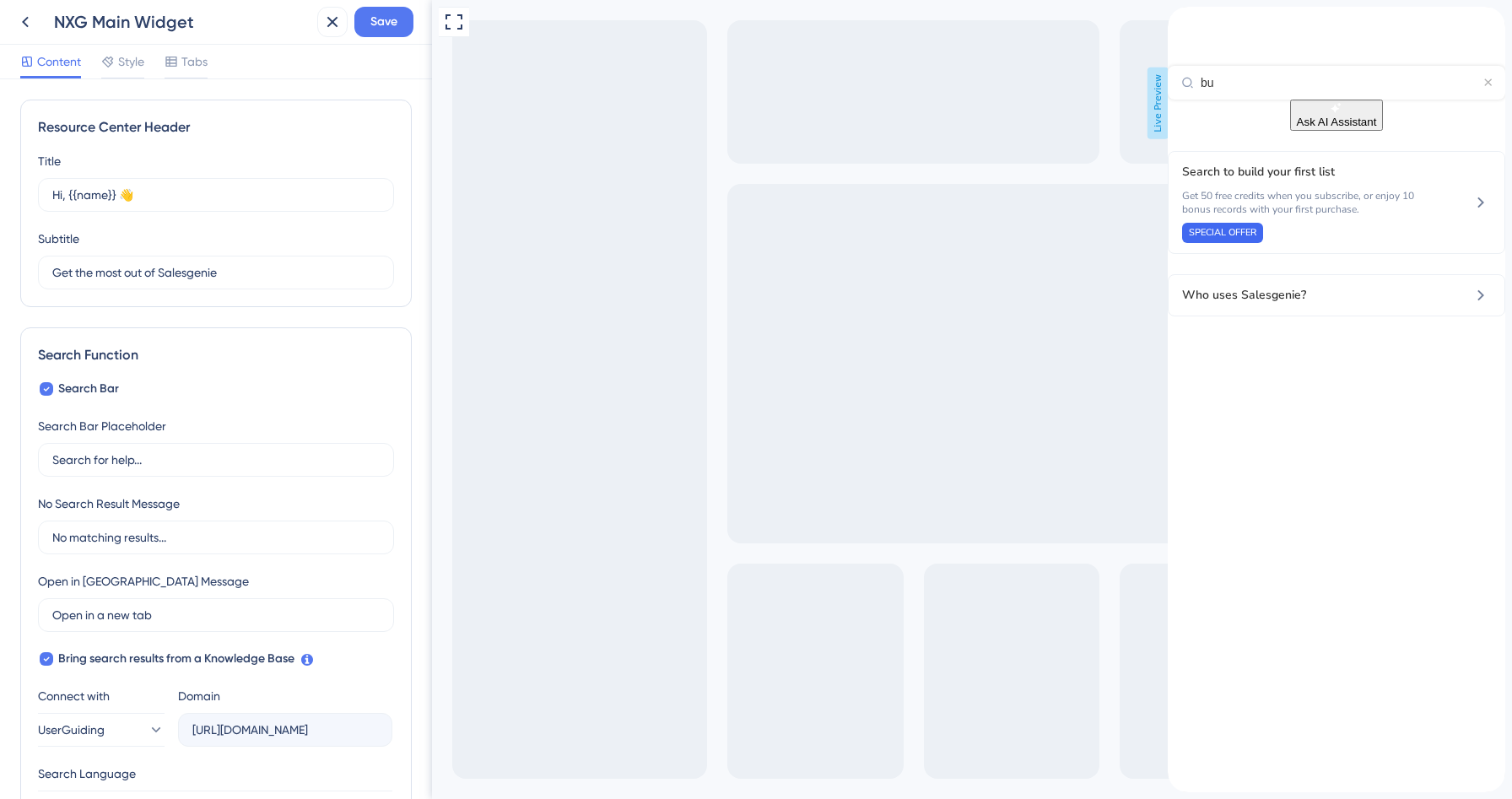
type input "b"
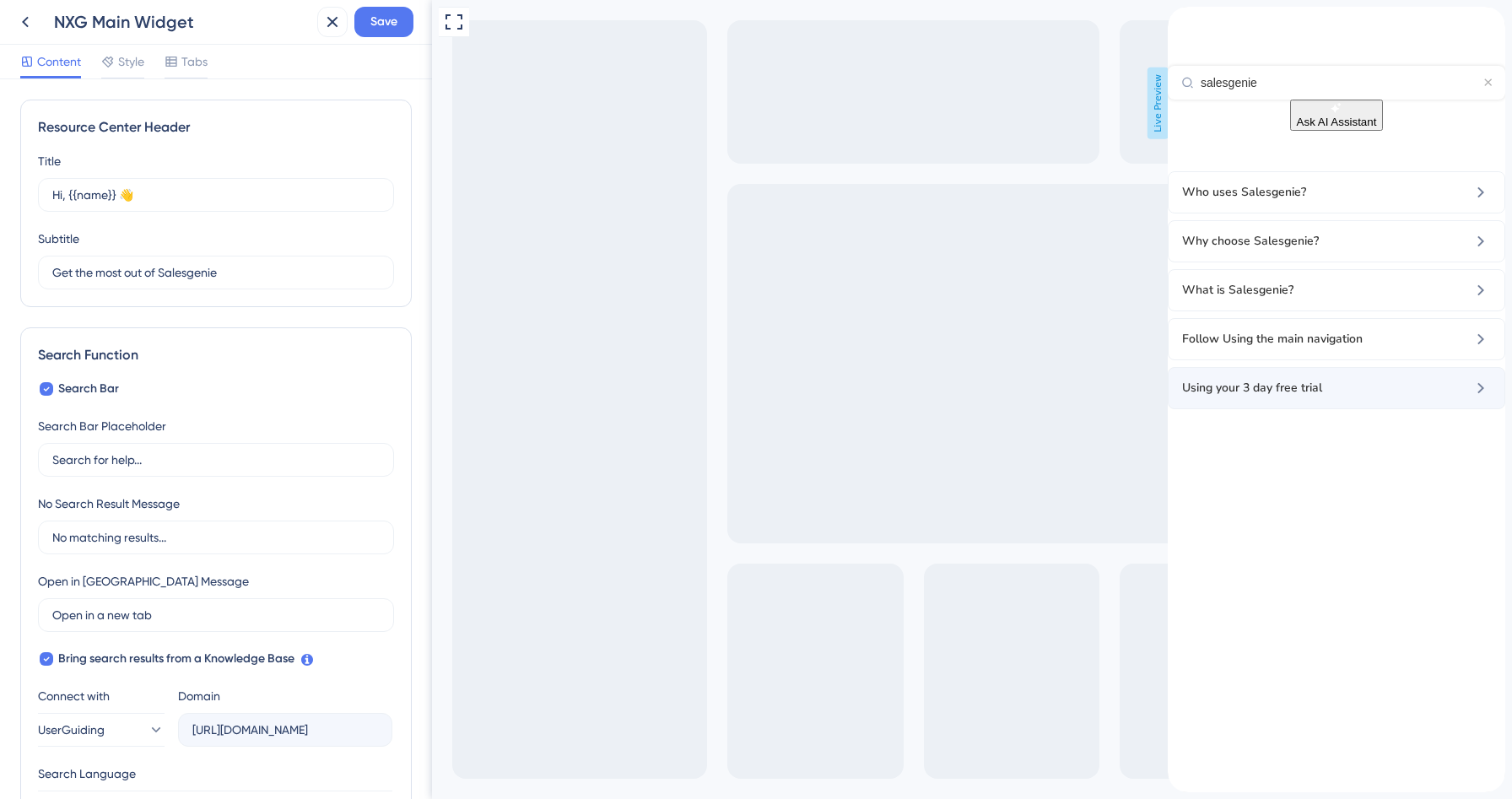
type input "salesgenie"
click at [1374, 399] on span "Using your 3 day free trial" at bounding box center [1305, 388] width 247 height 20
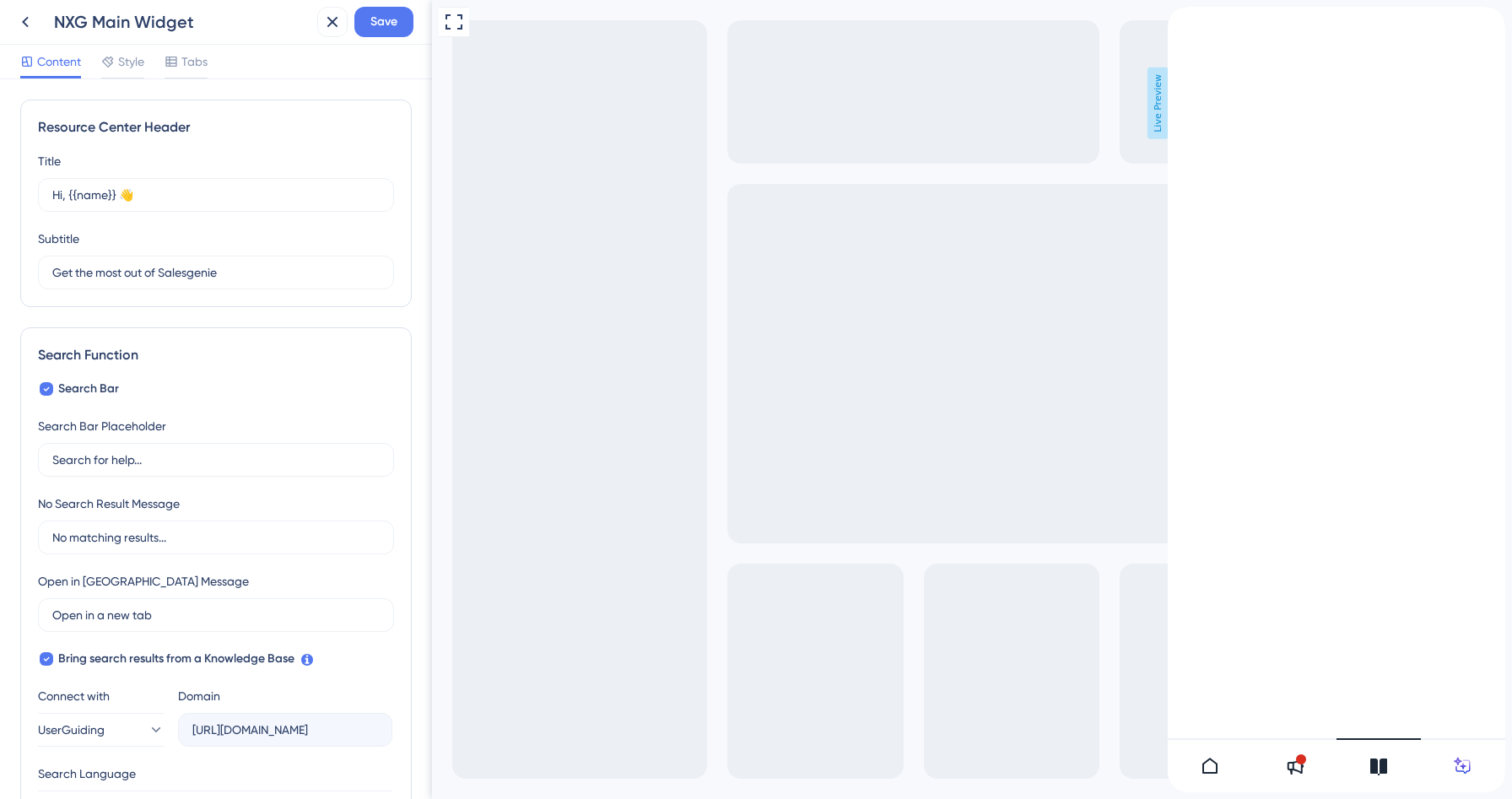
click at [1195, 44] on div "close resource center" at bounding box center [1181, 57] width 27 height 27
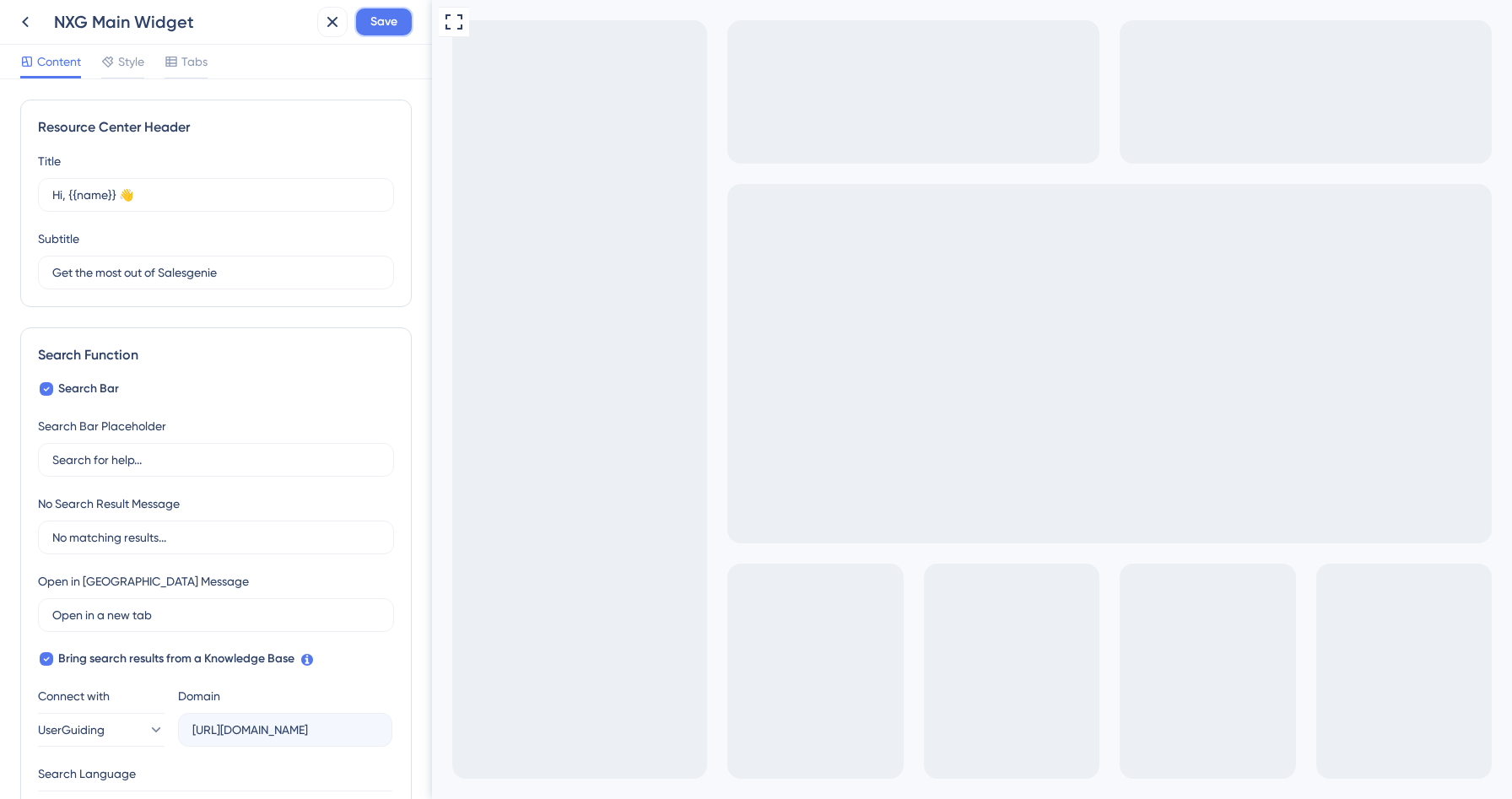
click at [389, 22] on span "Save" at bounding box center [384, 21] width 27 height 20
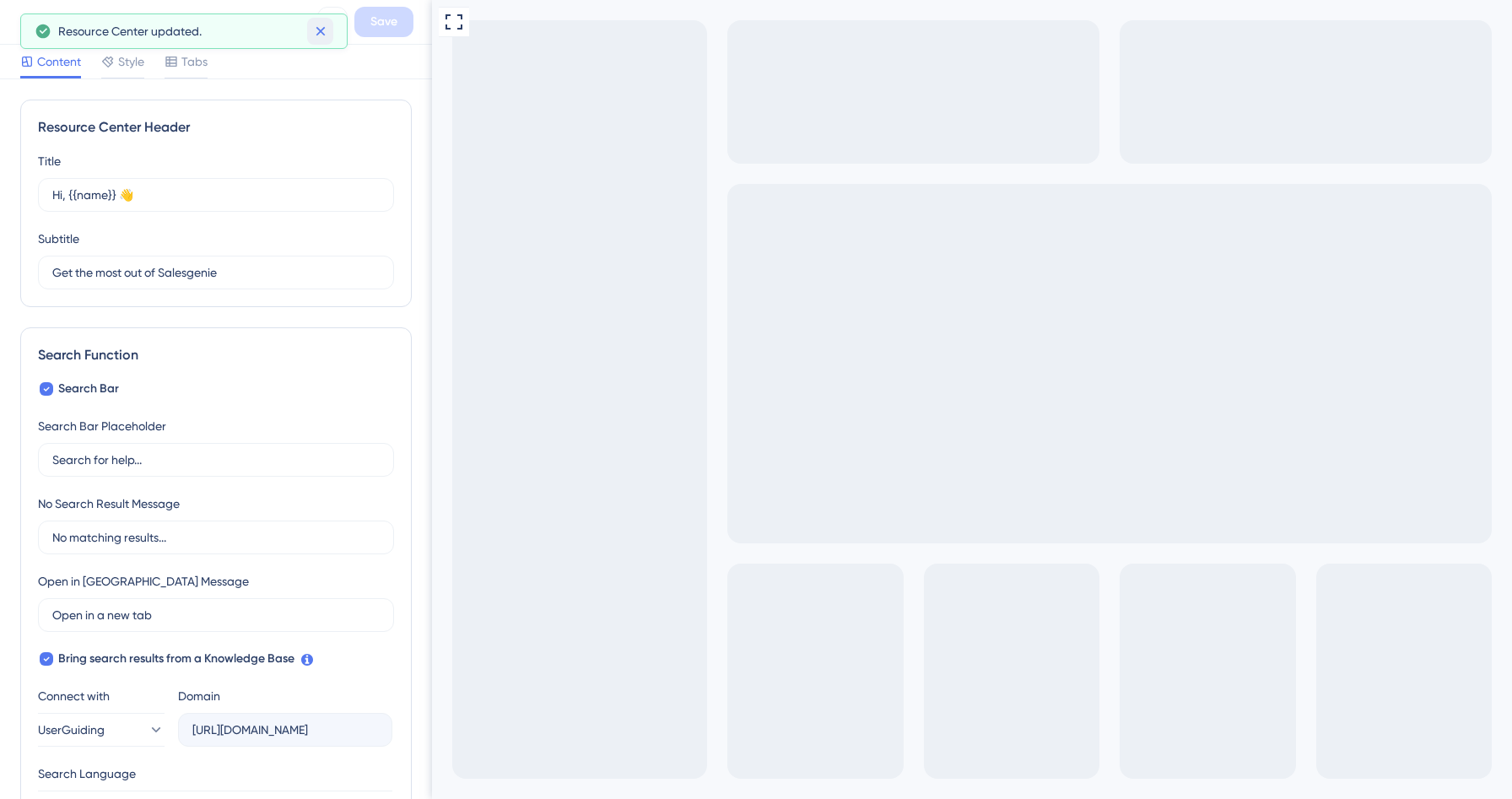
click at [327, 39] on icon at bounding box center [321, 32] width 17 height 17
click at [25, 24] on icon at bounding box center [25, 22] width 7 height 11
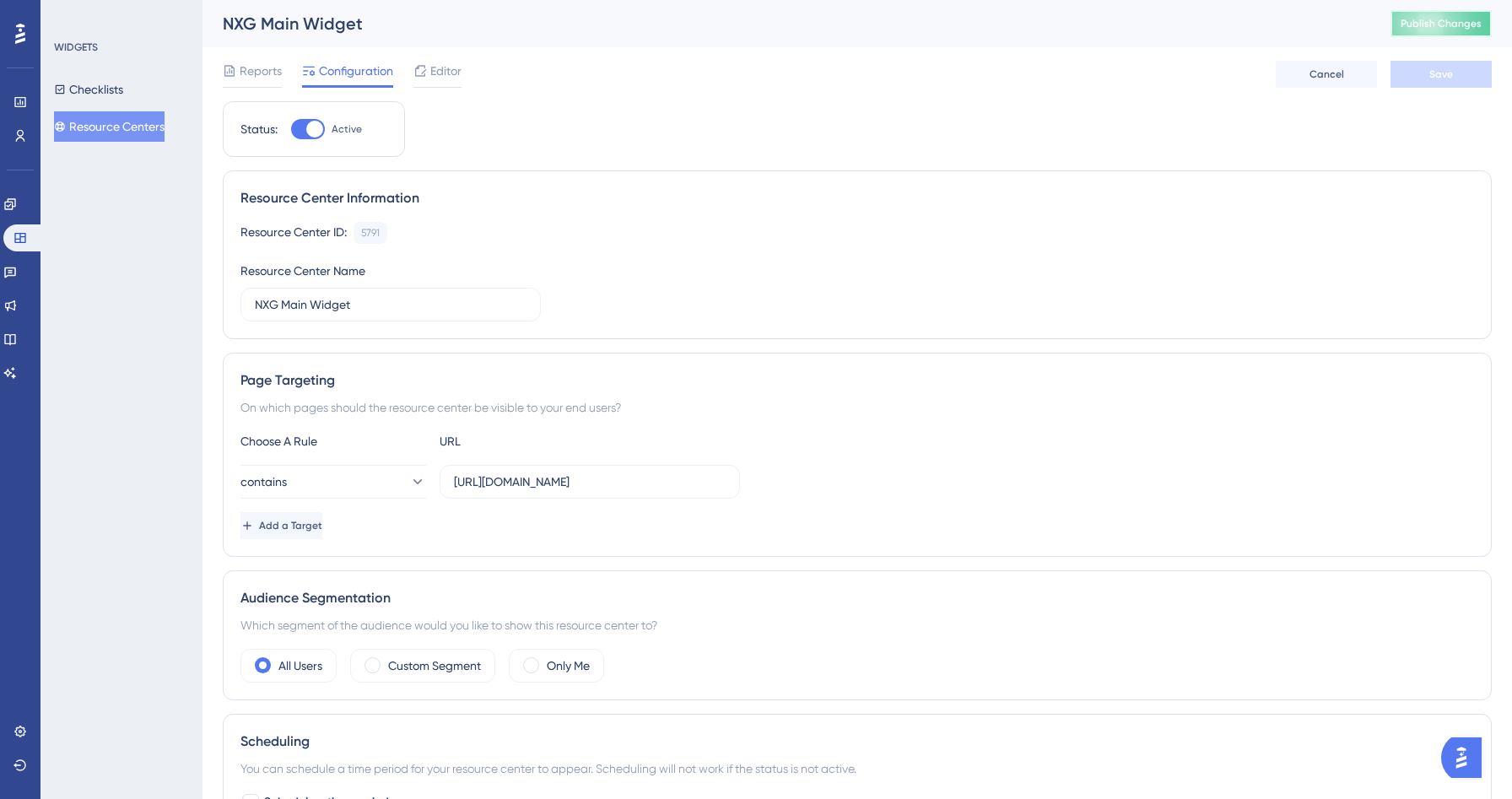
click at [1488, 15] on button "Publish Changes" at bounding box center [1441, 24] width 102 height 27
click at [17, 307] on icon at bounding box center [11, 306] width 13 height 13
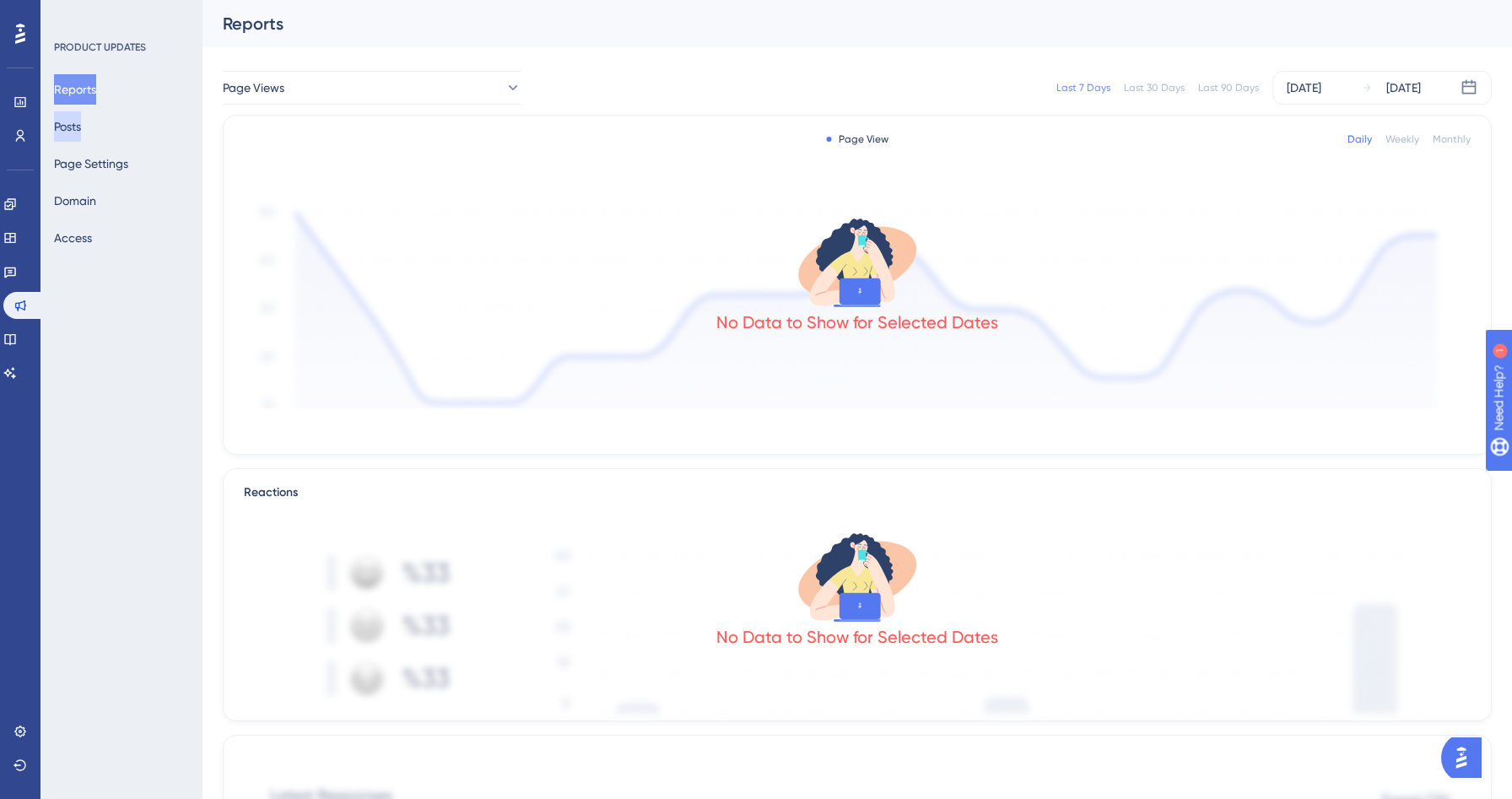
click at [79, 134] on button "Posts" at bounding box center [67, 126] width 27 height 31
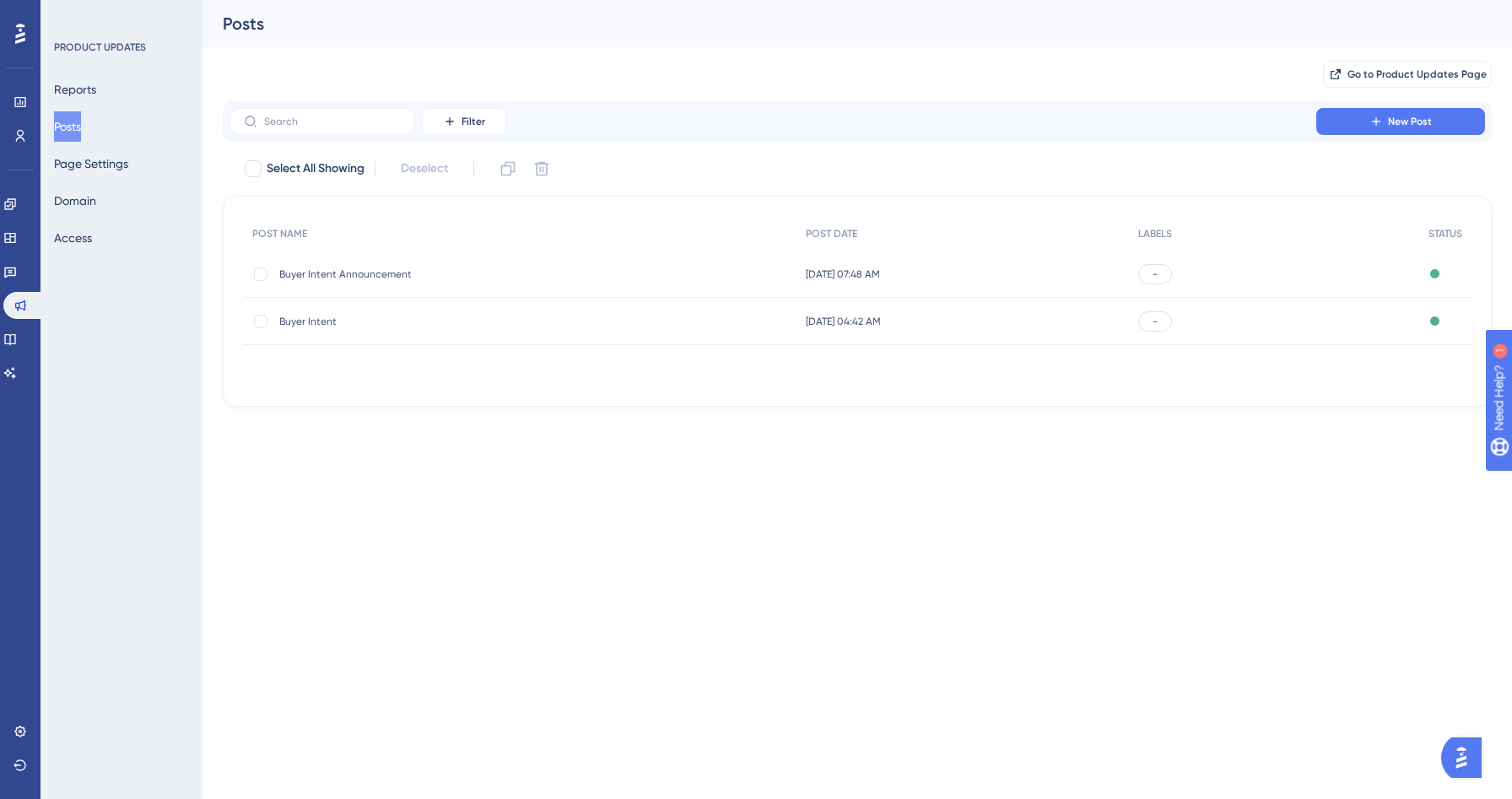
click at [613, 273] on div "Buyer Intent Announcement Buyer Intent Announcement" at bounding box center [521, 274] width 553 height 47
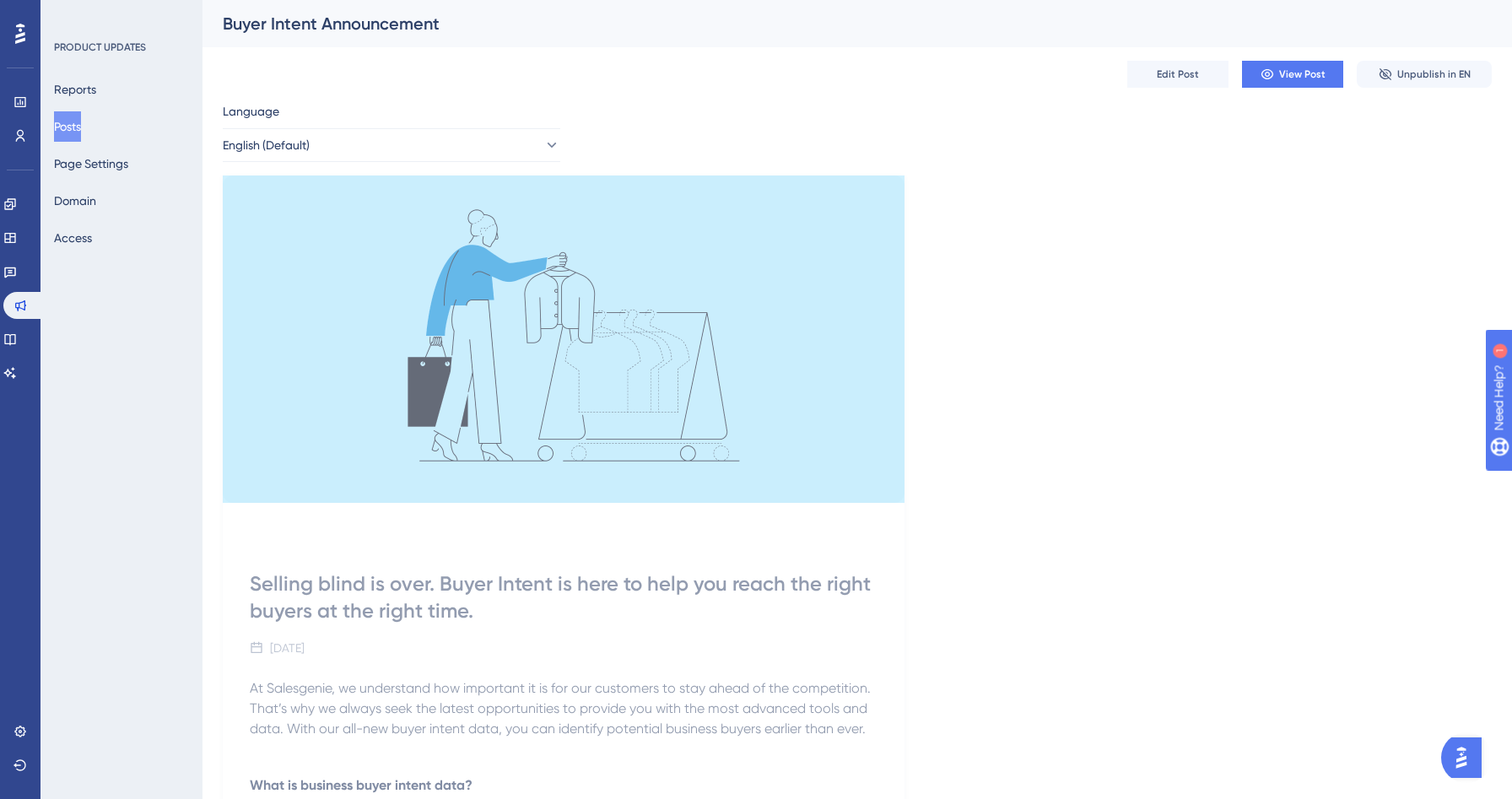
click at [593, 262] on img at bounding box center [564, 339] width 682 height 328
click at [1193, 76] on span "Edit Post" at bounding box center [1178, 74] width 42 height 13
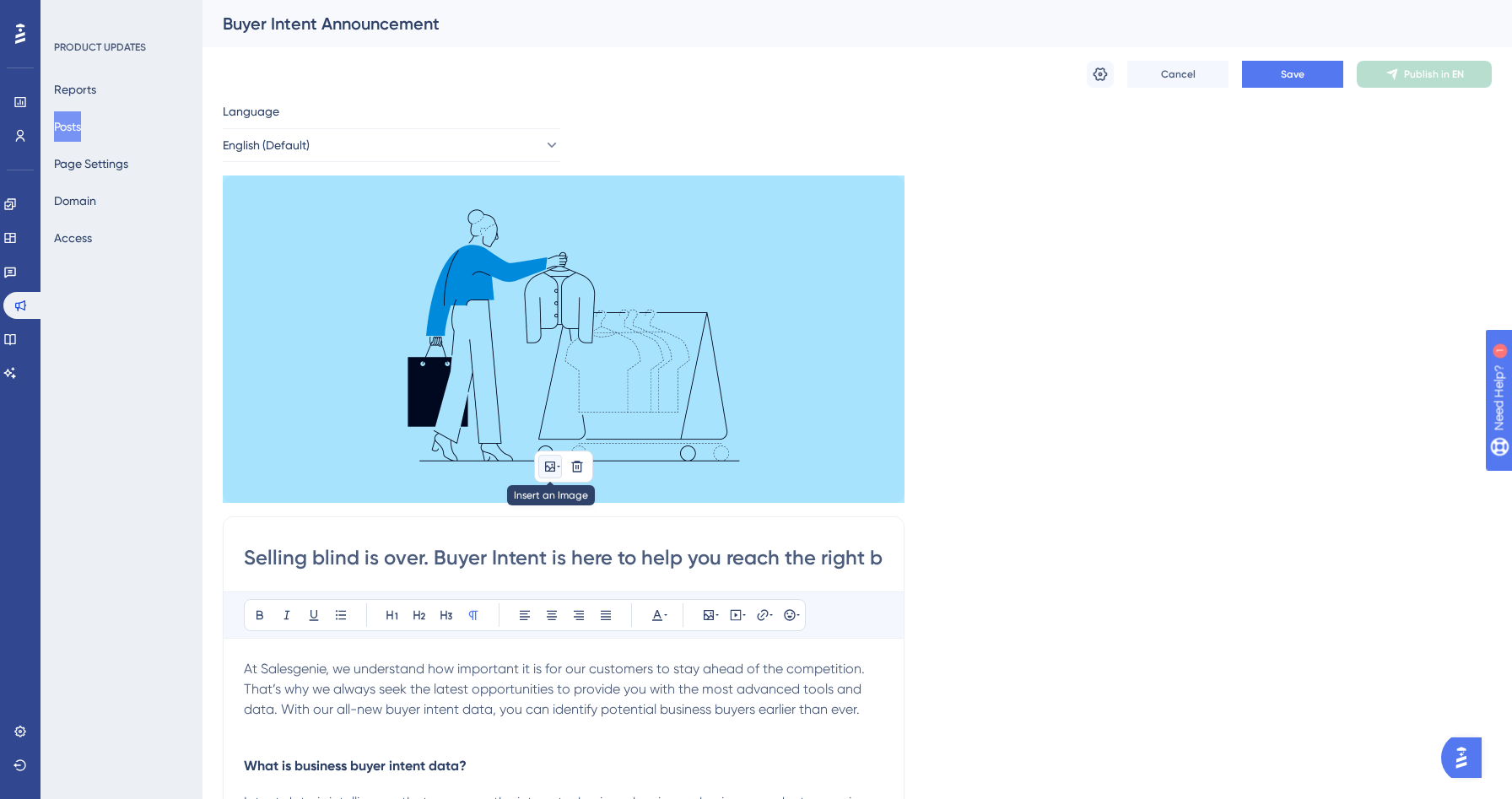
click at [559, 467] on icon at bounding box center [559, 467] width 4 height 13
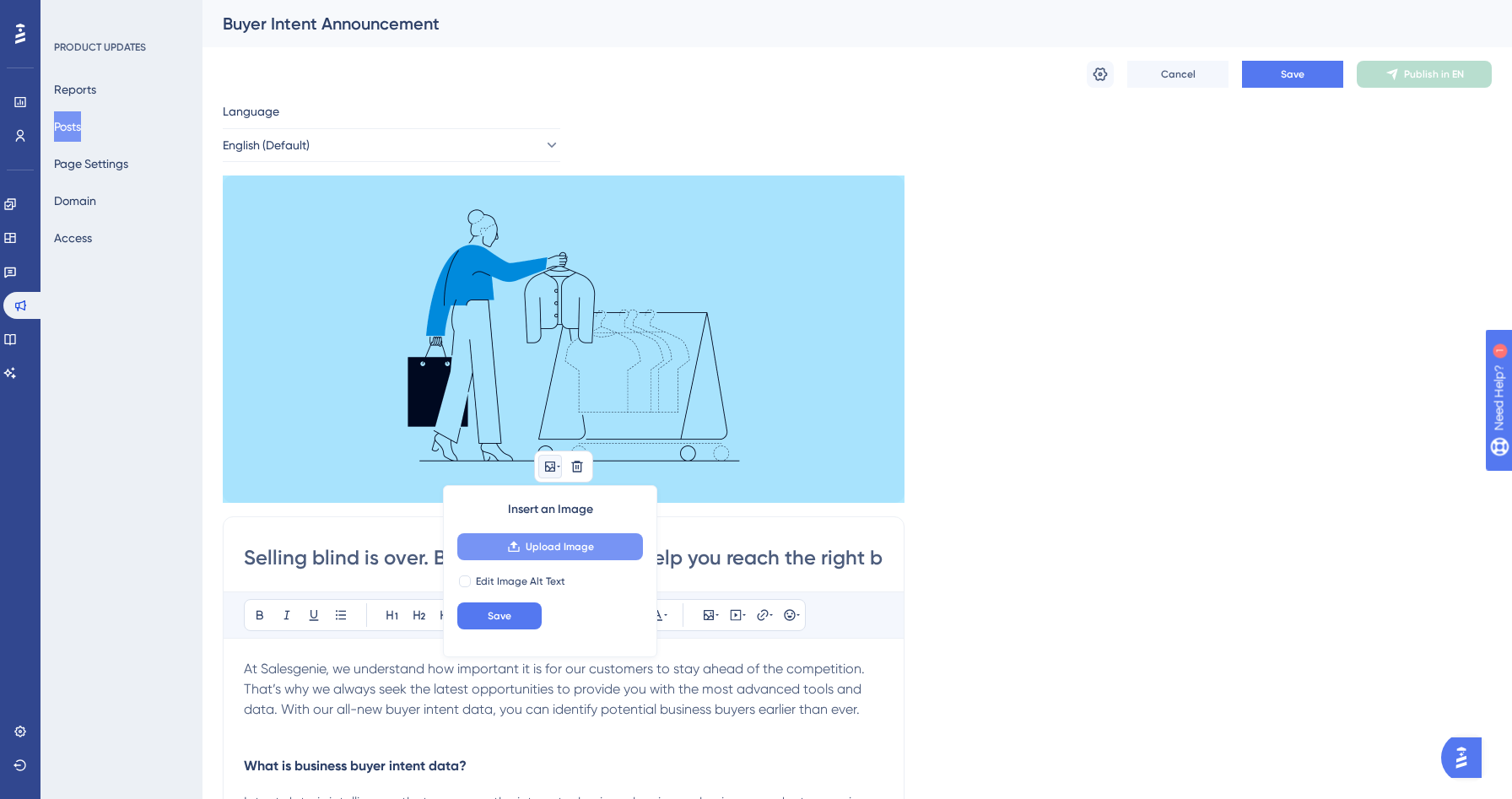
click at [545, 550] on span "Upload Image" at bounding box center [559, 547] width 68 height 13
click at [584, 460] on button at bounding box center [576, 467] width 24 height 24
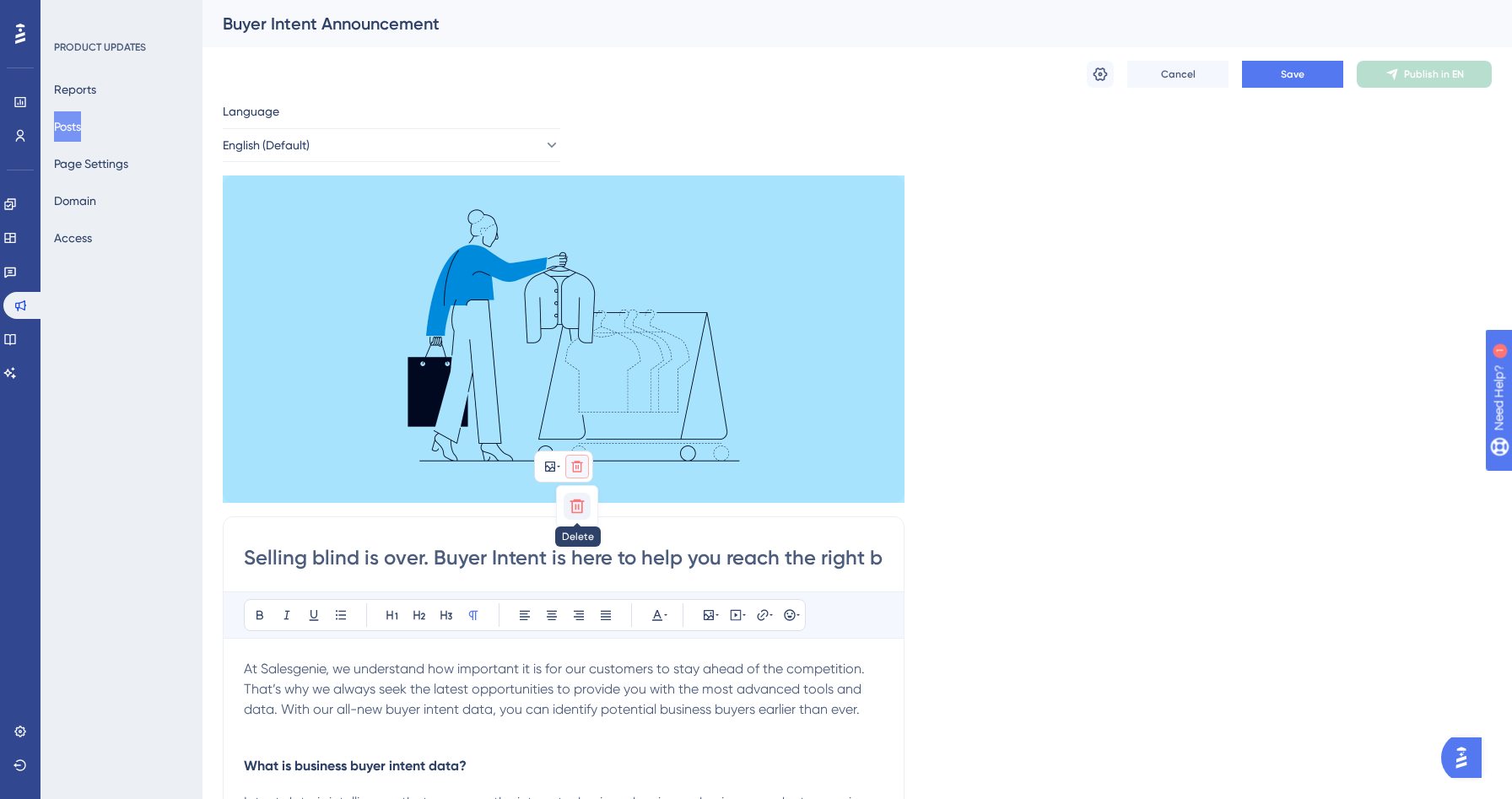
click at [581, 513] on icon at bounding box center [577, 507] width 14 height 14
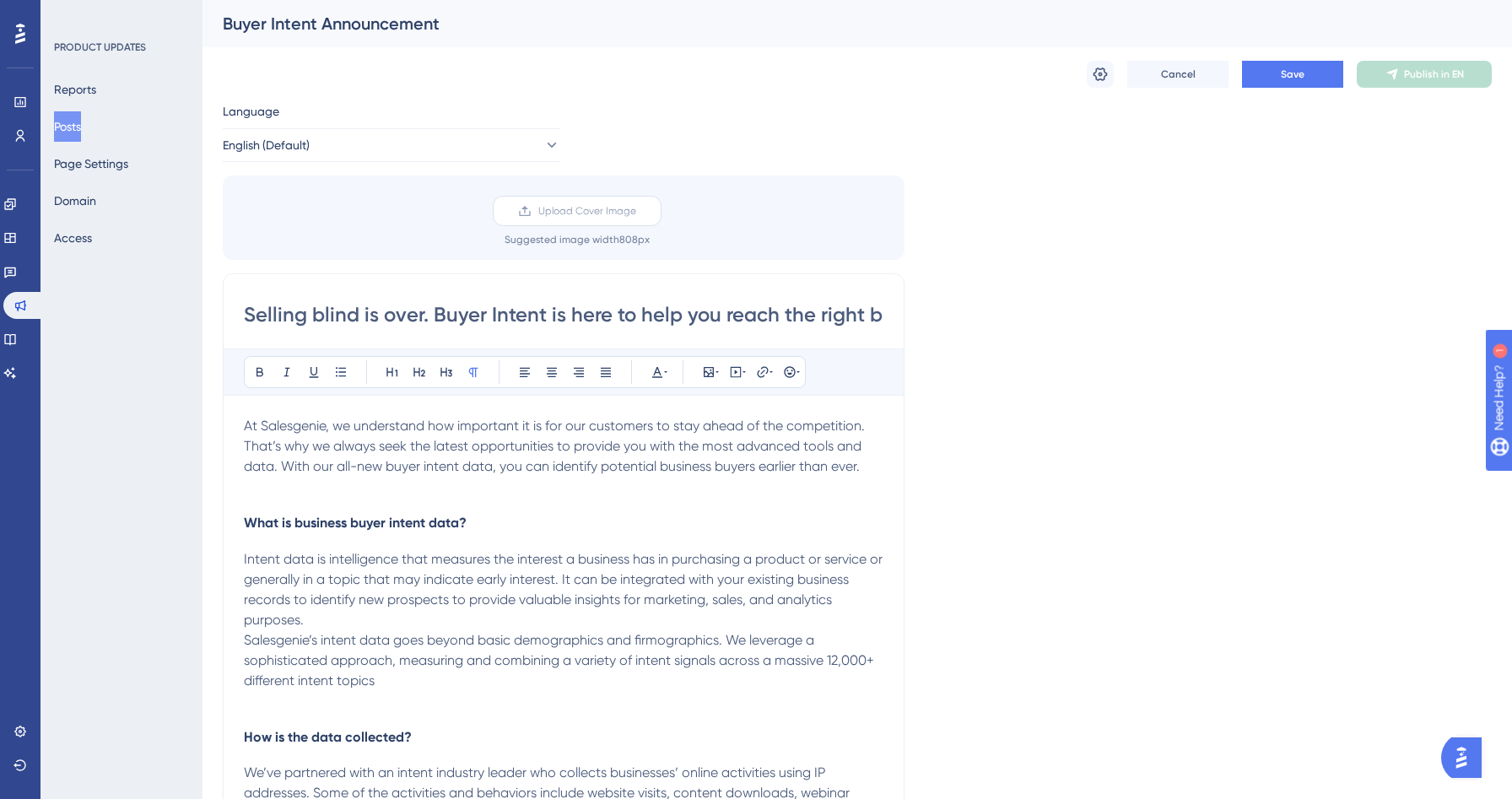
click at [578, 213] on span "Upload Cover Image" at bounding box center [587, 211] width 98 height 13
click at [636, 211] on input "Upload Cover Image" at bounding box center [636, 211] width 0 height 0
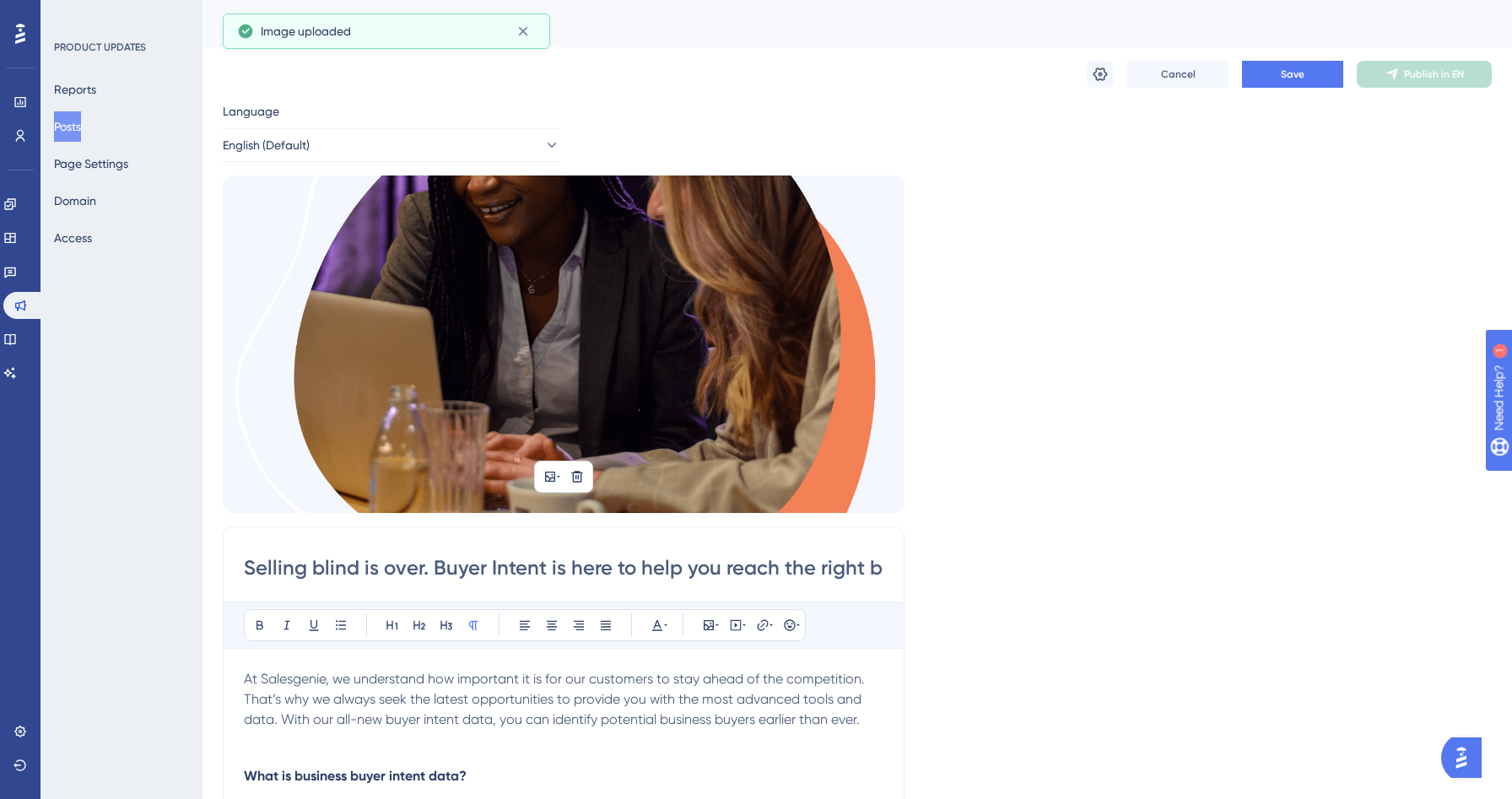
click at [781, 379] on img at bounding box center [564, 344] width 682 height 337
click at [573, 487] on button at bounding box center [576, 476] width 24 height 24
click at [585, 514] on button at bounding box center [577, 516] width 27 height 27
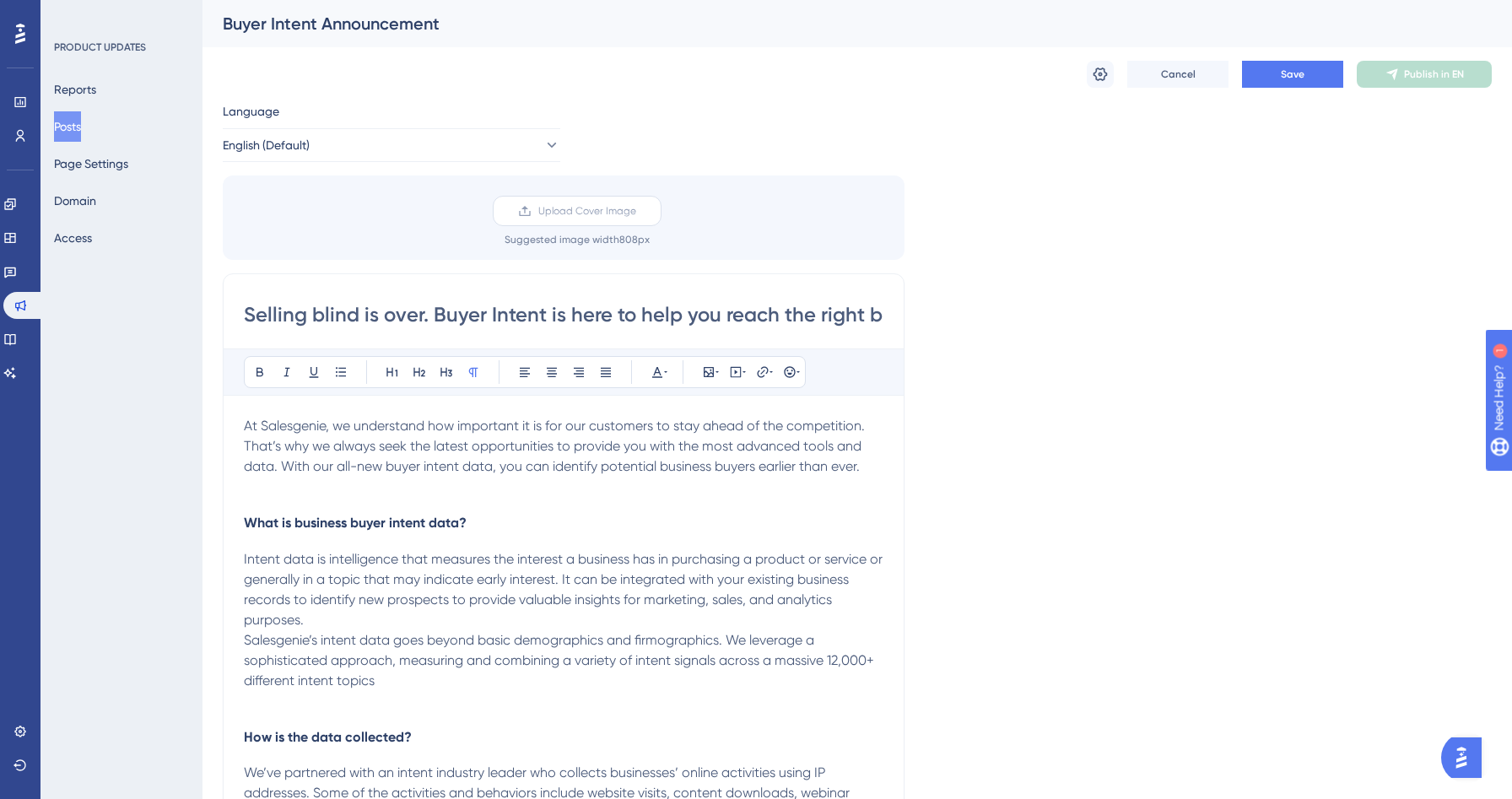
click at [557, 223] on label "Upload Cover Image" at bounding box center [577, 211] width 169 height 31
click at [636, 211] on input "Upload Cover Image" at bounding box center [636, 211] width 0 height 0
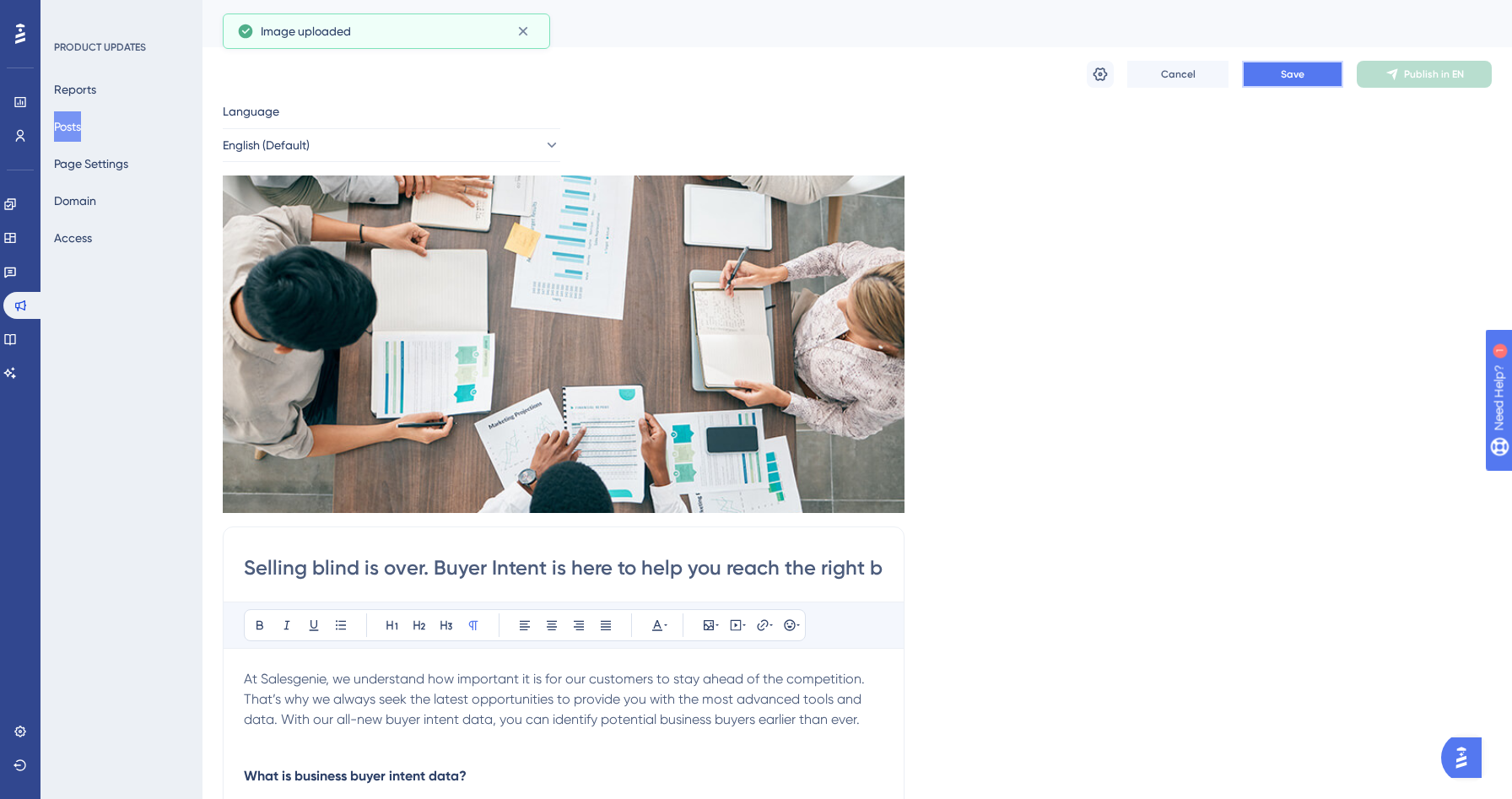
click at [1270, 81] on button "Save" at bounding box center [1293, 74] width 102 height 27
click at [1378, 66] on button "Publish in EN" at bounding box center [1424, 74] width 135 height 27
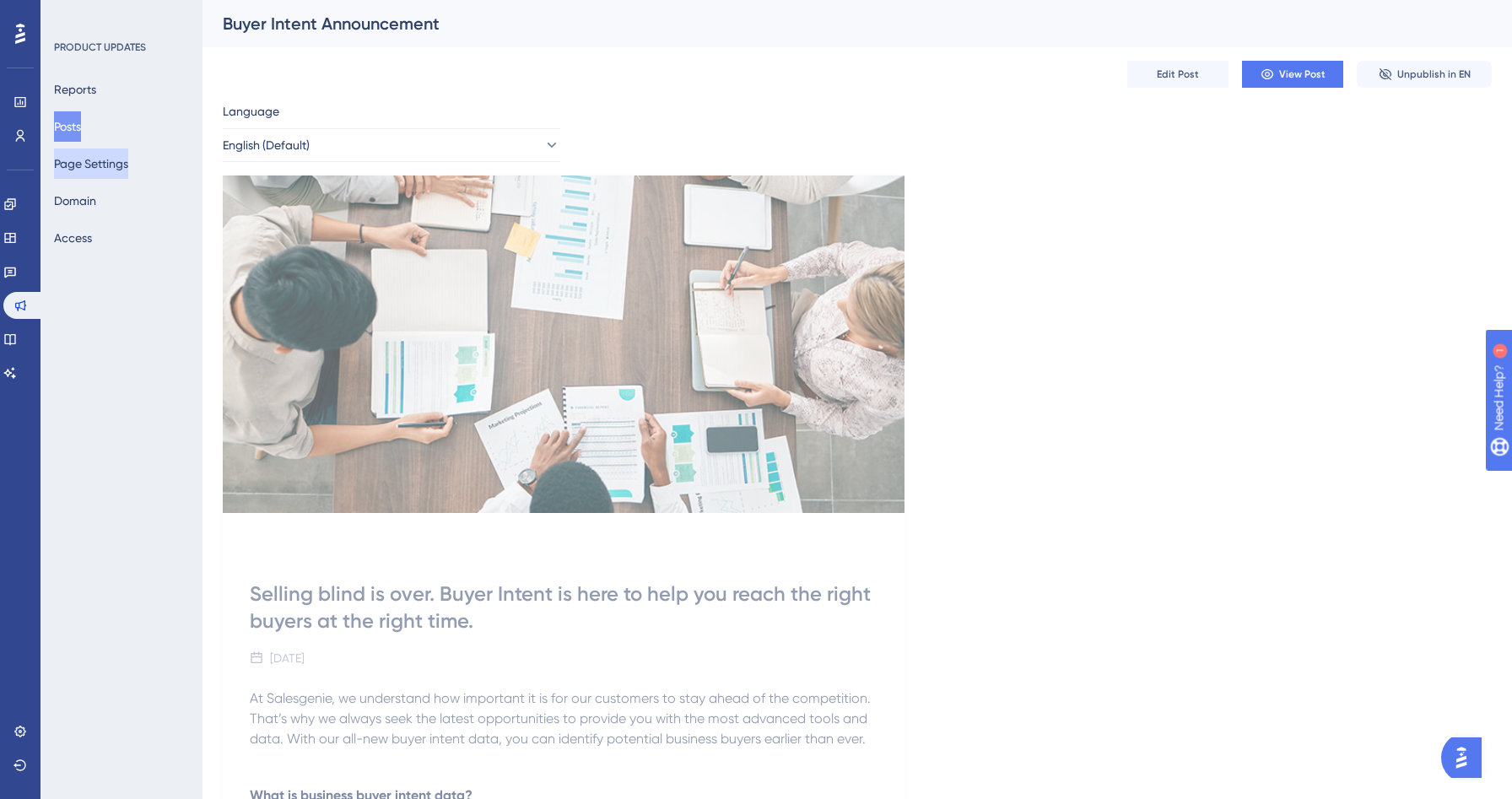
click at [81, 160] on button "Page Settings" at bounding box center [91, 164] width 75 height 31
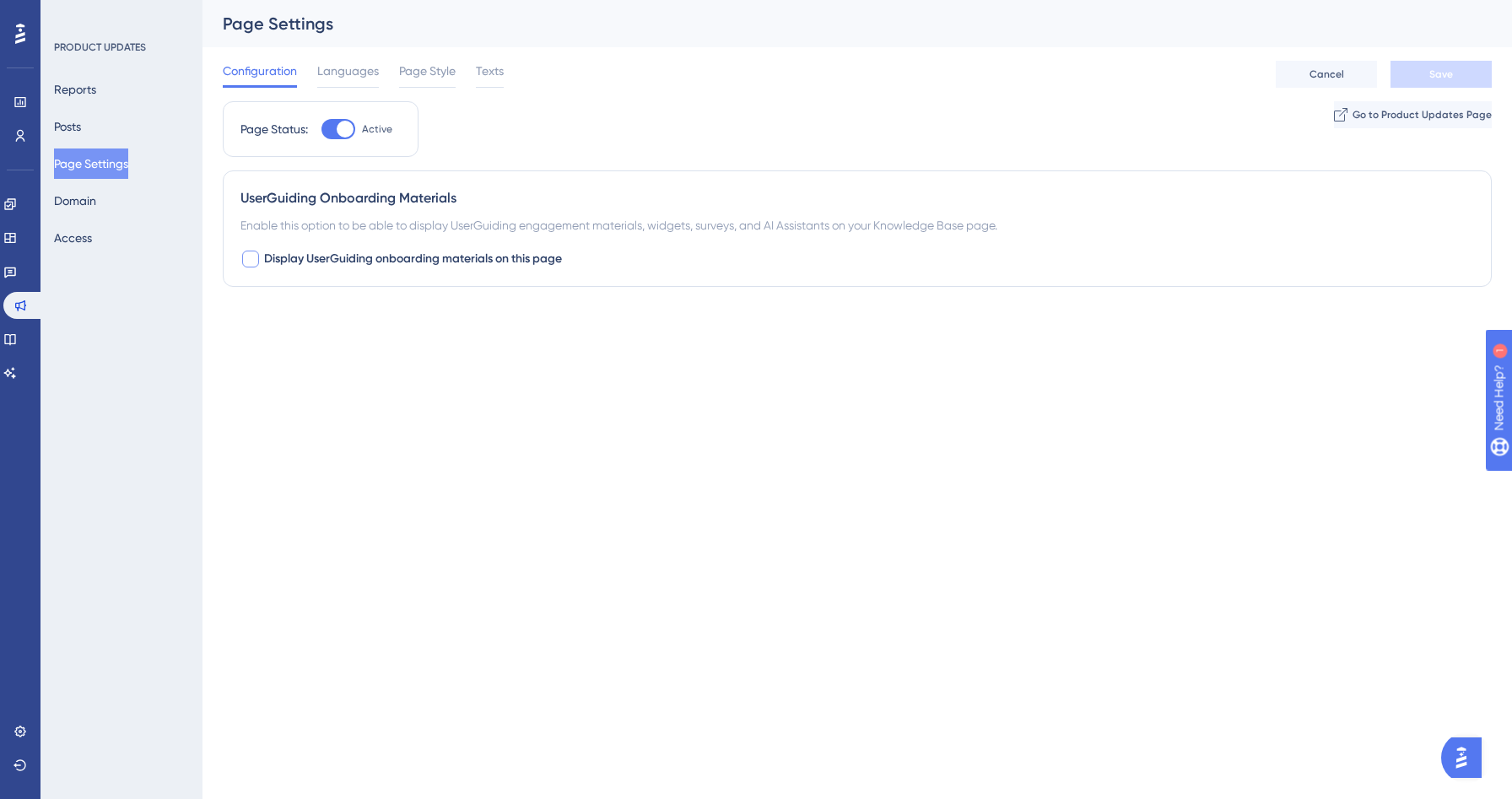
click at [284, 266] on span "Display UserGuiding onboarding materials on this page" at bounding box center [413, 259] width 298 height 20
click at [308, 361] on button "Default" at bounding box center [333, 363] width 186 height 34
click at [292, 258] on span "Display UserGuiding onboarding materials on this page" at bounding box center [413, 259] width 298 height 20
checkbox input "false"
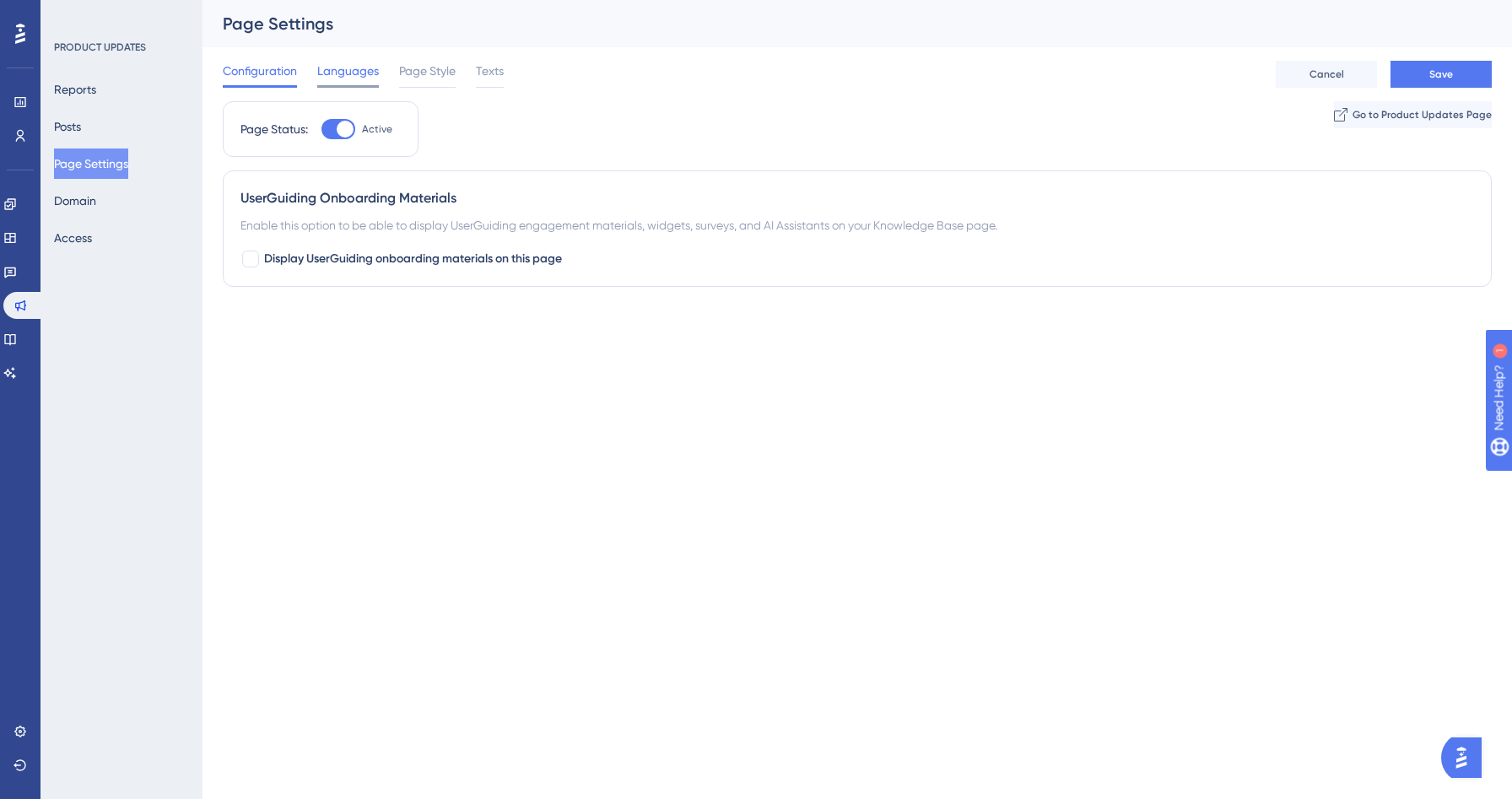
click at [351, 79] on span "Languages" at bounding box center [348, 70] width 61 height 20
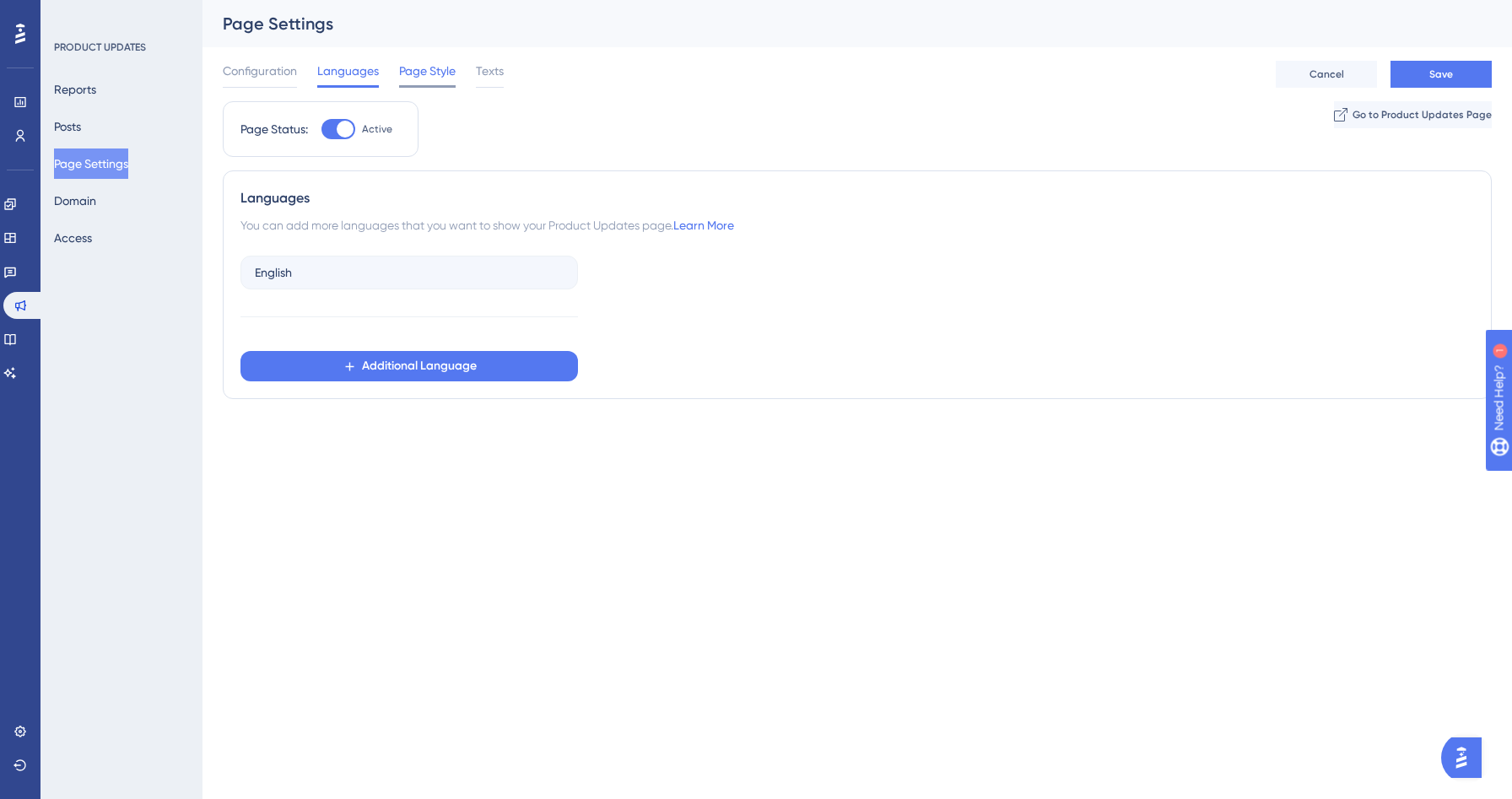
click at [411, 71] on span "Page Style" at bounding box center [427, 70] width 56 height 20
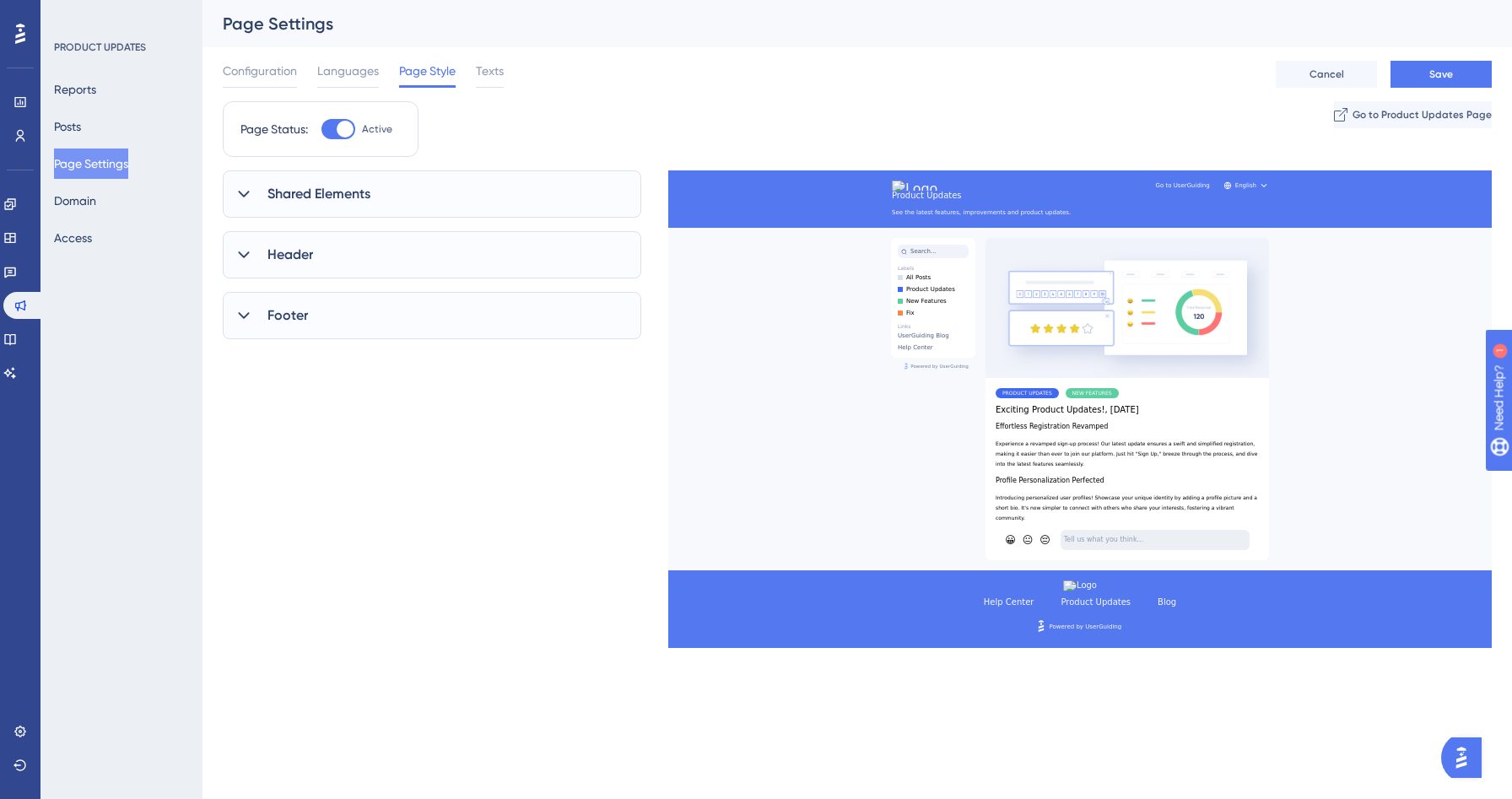
click at [366, 174] on div "Shared Elements" at bounding box center [432, 194] width 418 height 47
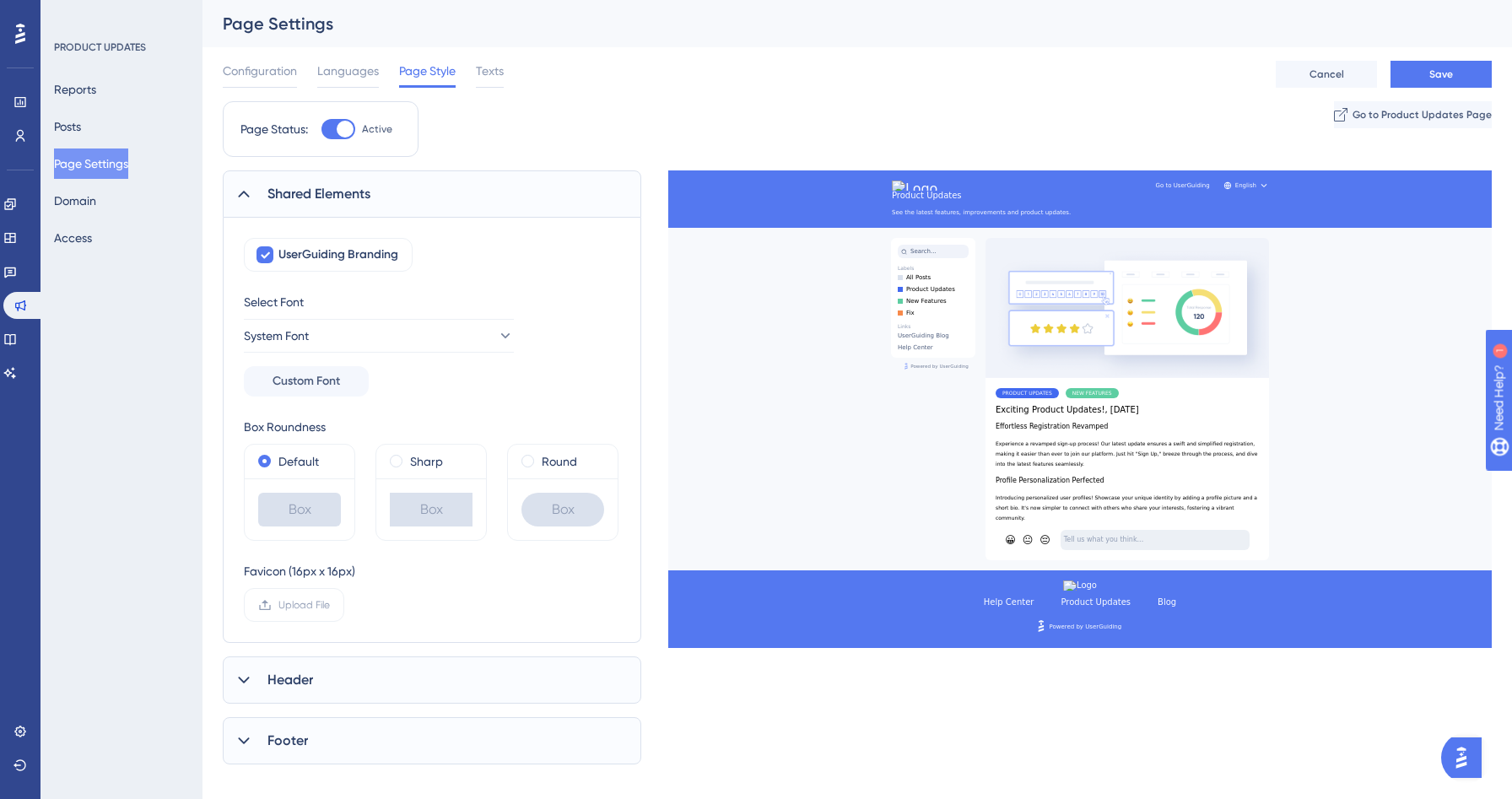
click at [366, 174] on div "Shared Elements" at bounding box center [432, 194] width 418 height 47
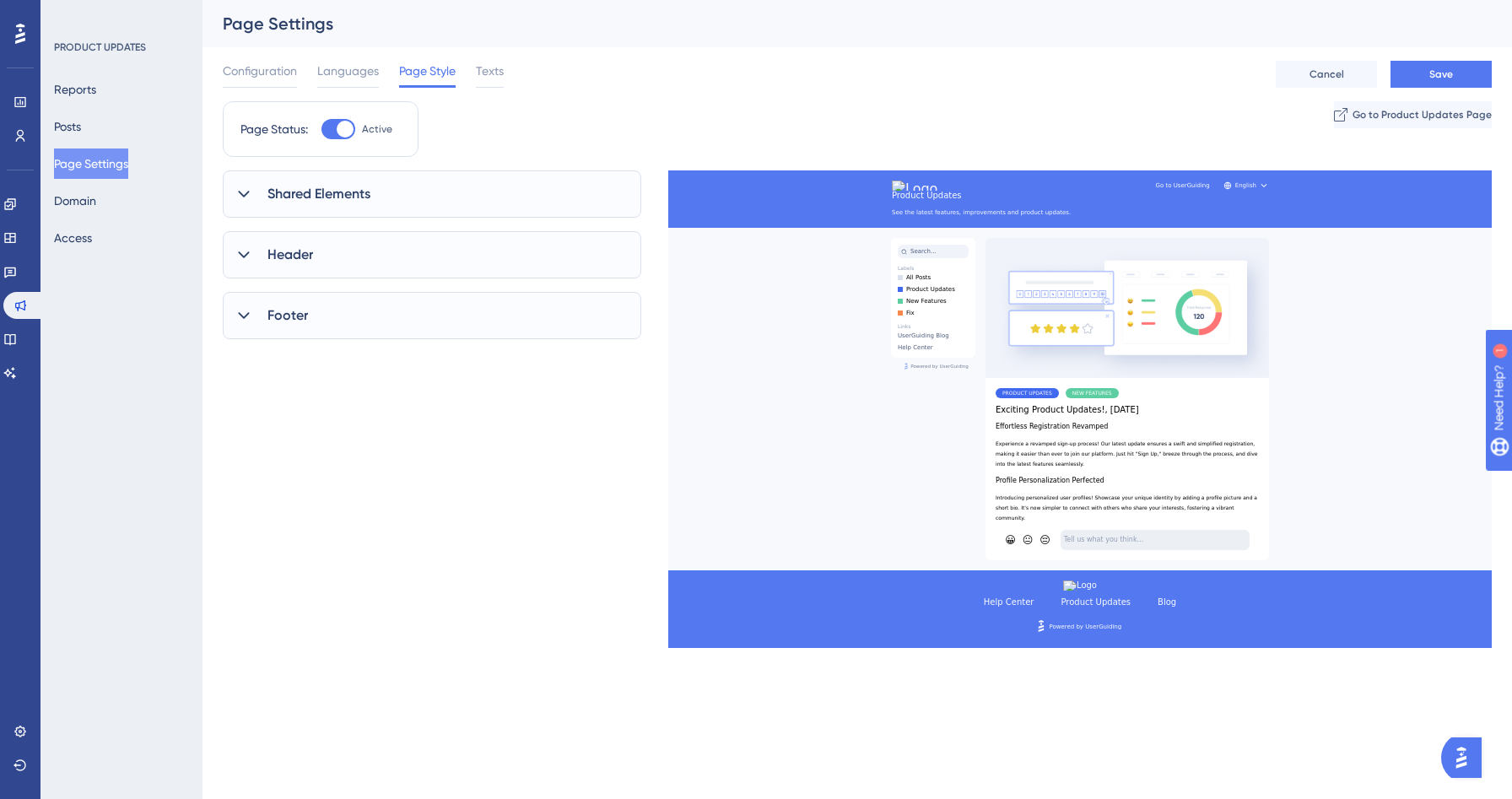
click at [361, 245] on div "Header" at bounding box center [432, 254] width 418 height 47
click at [298, 500] on input "#5478F0" at bounding box center [314, 501] width 66 height 20
paste input "1D2939"
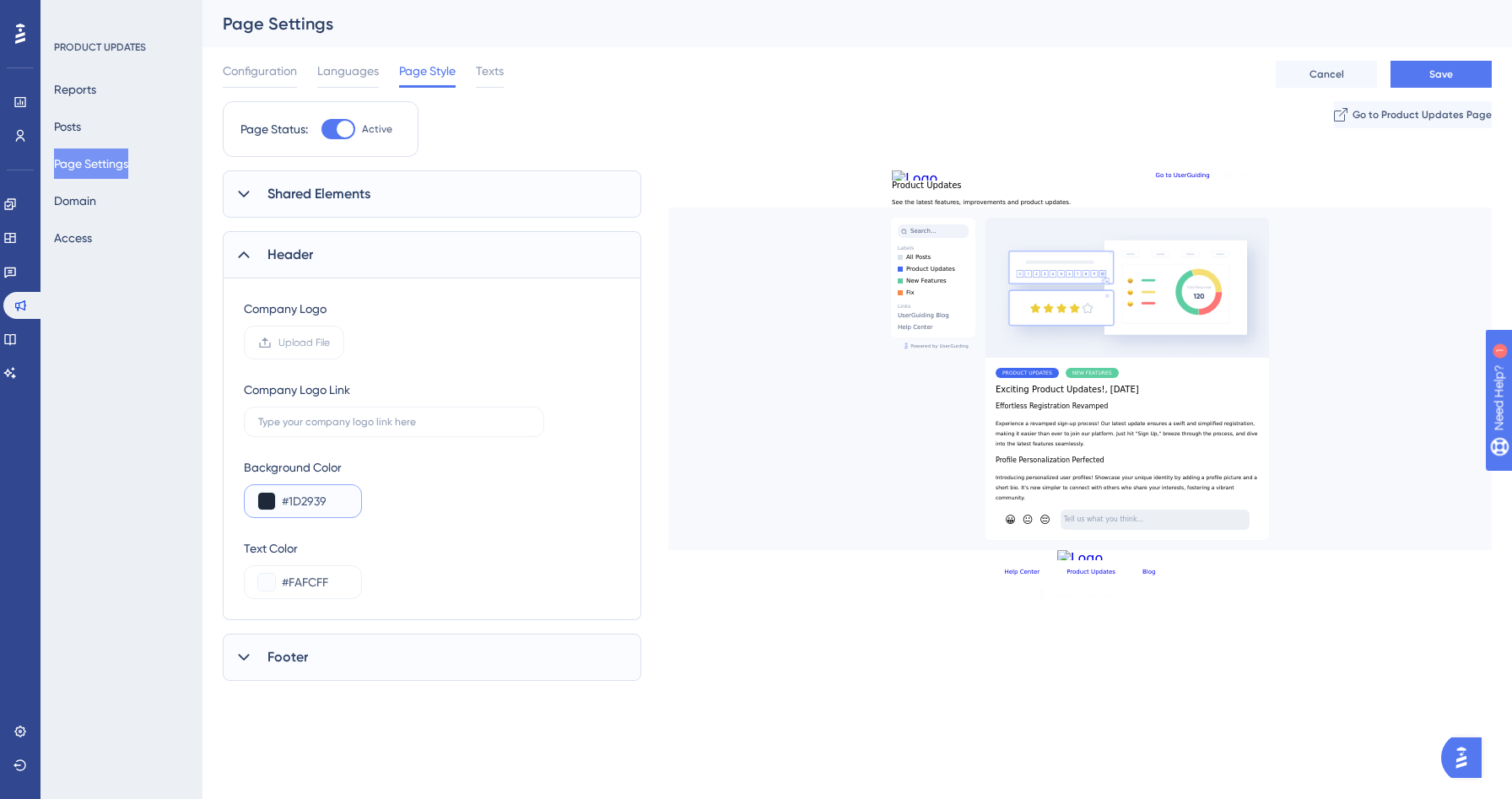
type input "#1D2939"
click at [532, 521] on div "Company Logo Upload File Company Logo Link Background Color #1D2939 Text Color …" at bounding box center [432, 449] width 376 height 301
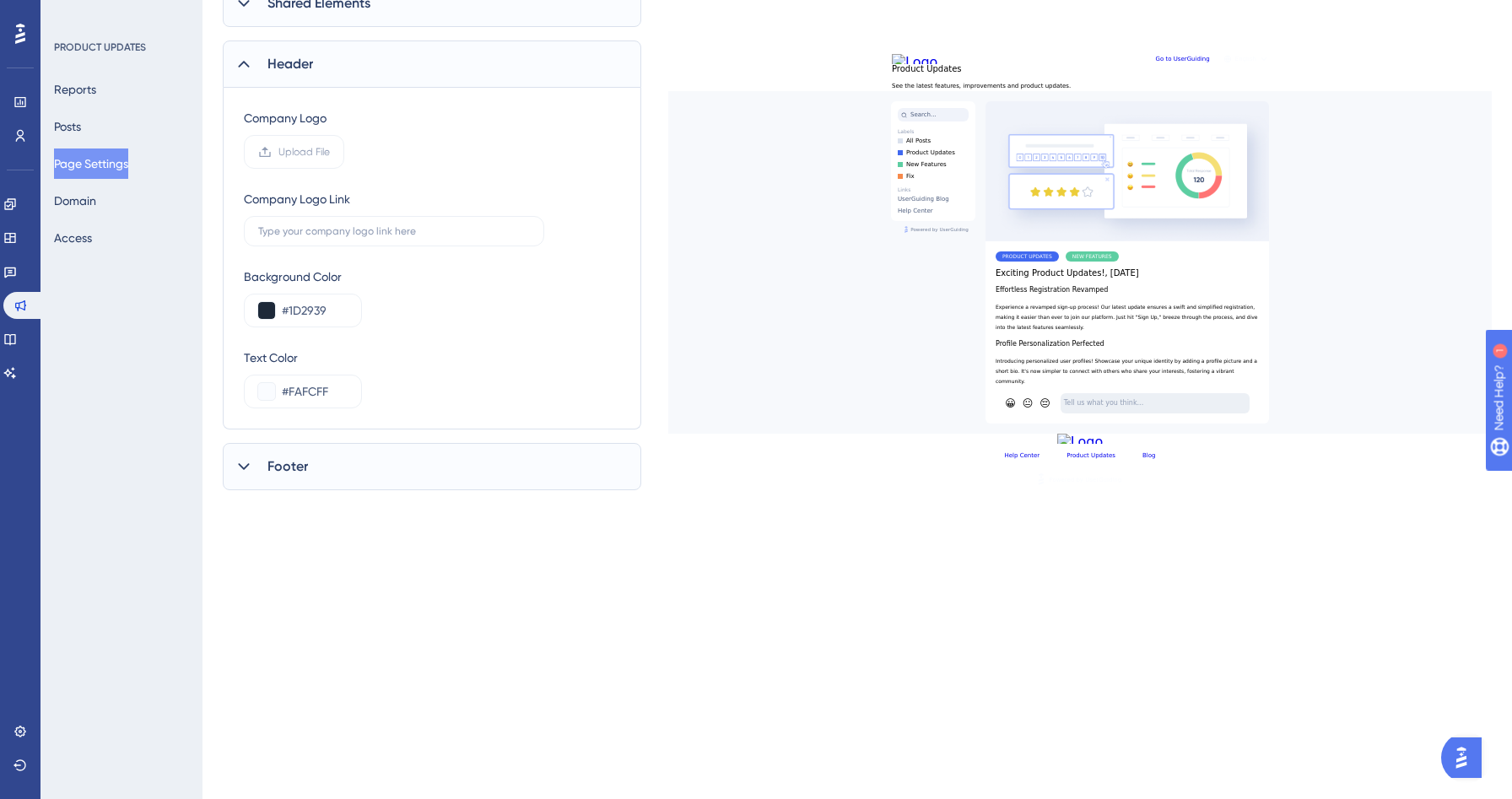
scroll to position [205, 0]
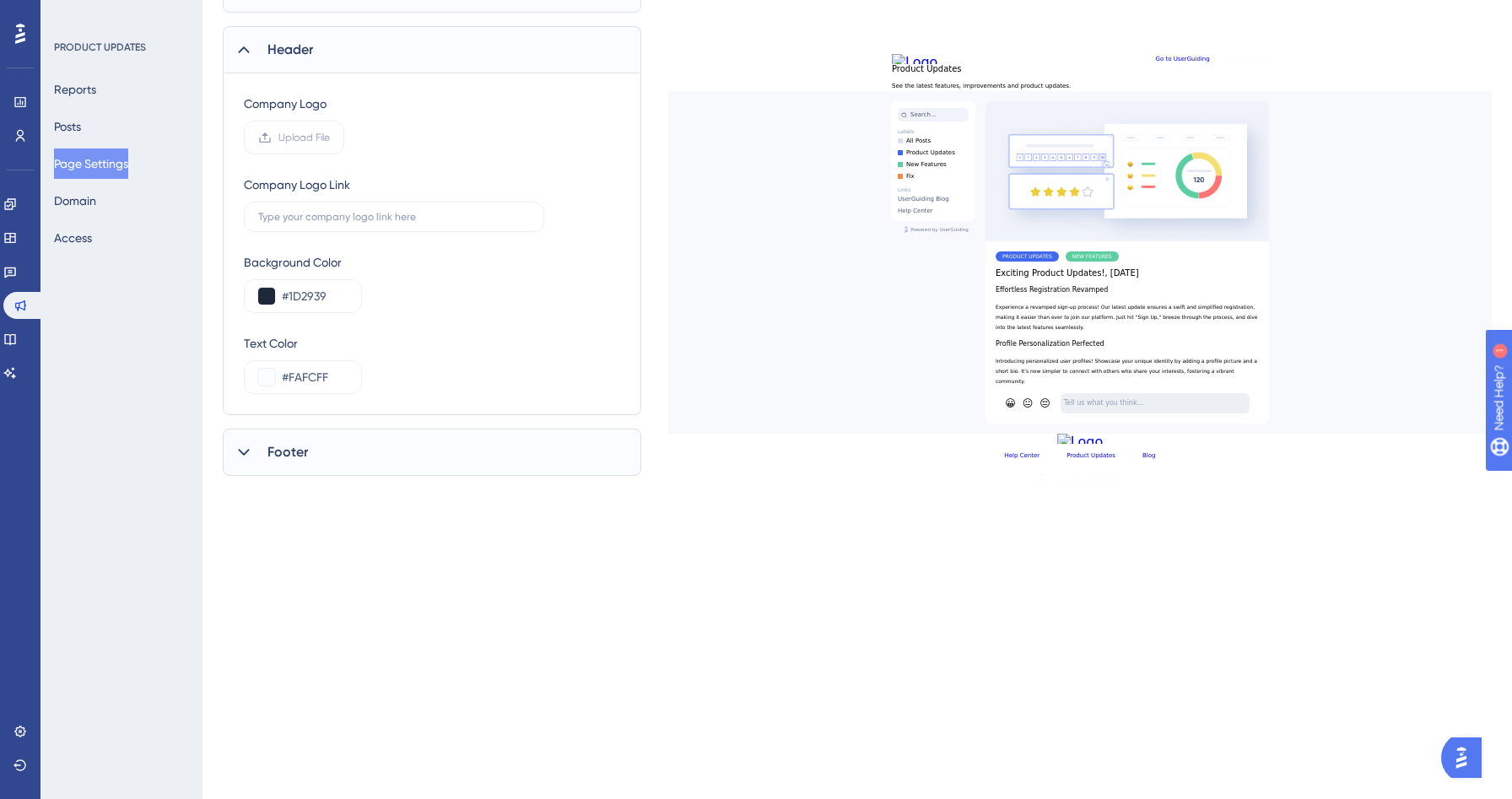
click at [408, 448] on div "Footer" at bounding box center [432, 452] width 418 height 47
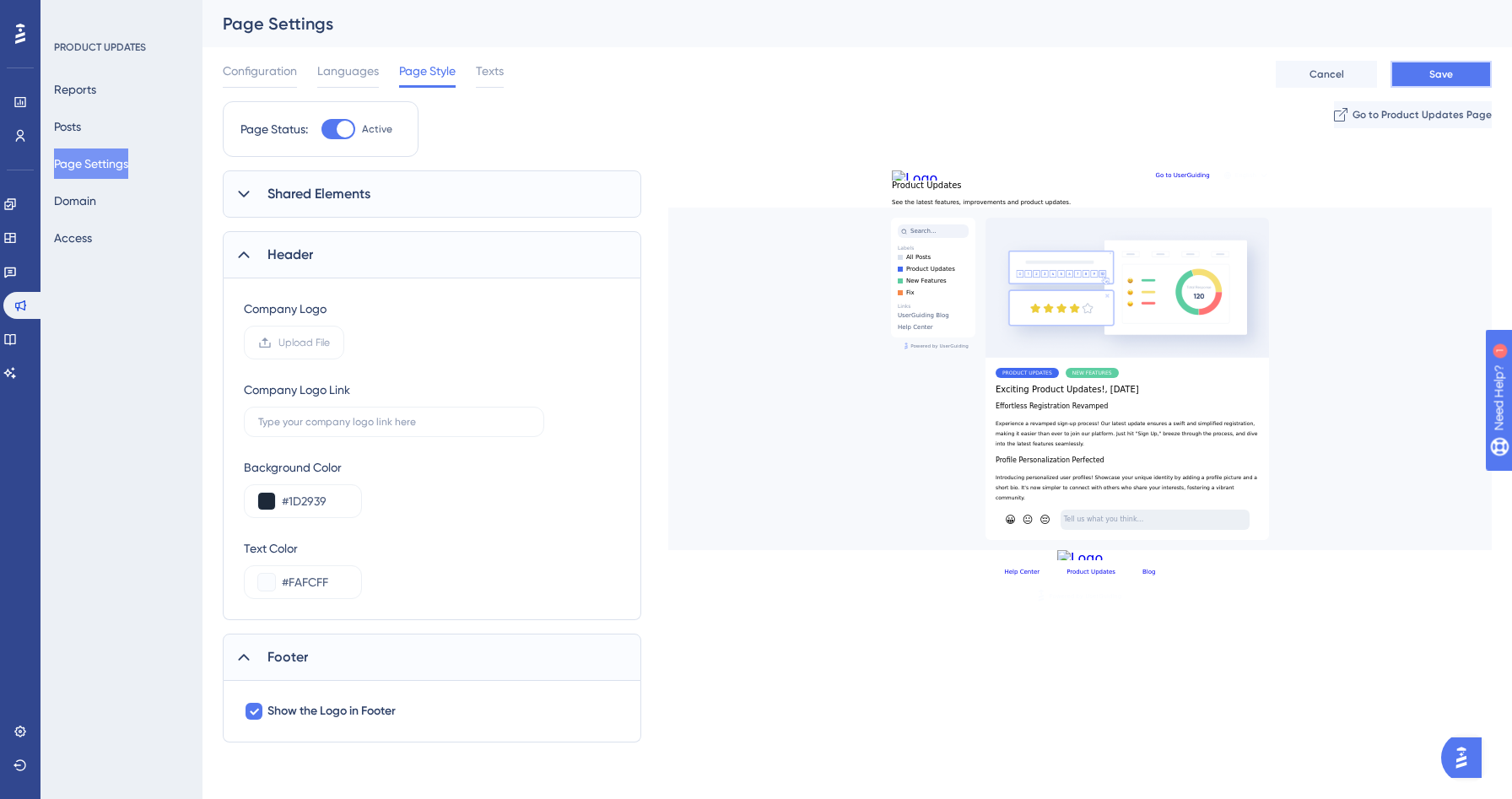
click at [1472, 68] on button "Save" at bounding box center [1441, 74] width 102 height 27
click at [313, 343] on span "Upload File" at bounding box center [305, 343] width 52 height 13
click at [330, 343] on input "Upload File" at bounding box center [330, 343] width 0 height 0
click at [299, 337] on span "Upload File" at bounding box center [305, 343] width 52 height 13
click at [330, 343] on input "Upload File" at bounding box center [330, 343] width 0 height 0
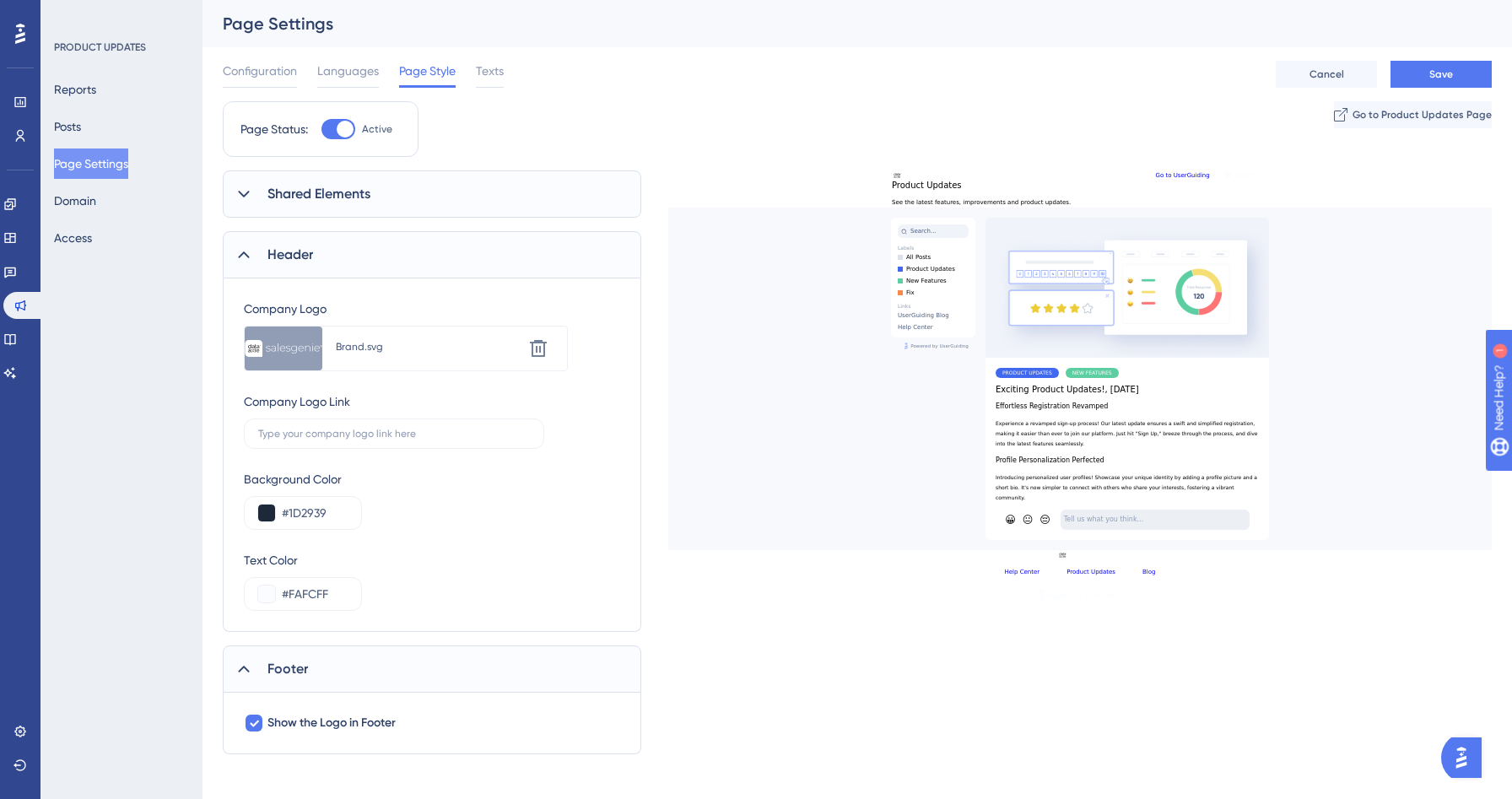
click at [367, 206] on div "Shared Elements" at bounding box center [432, 194] width 418 height 47
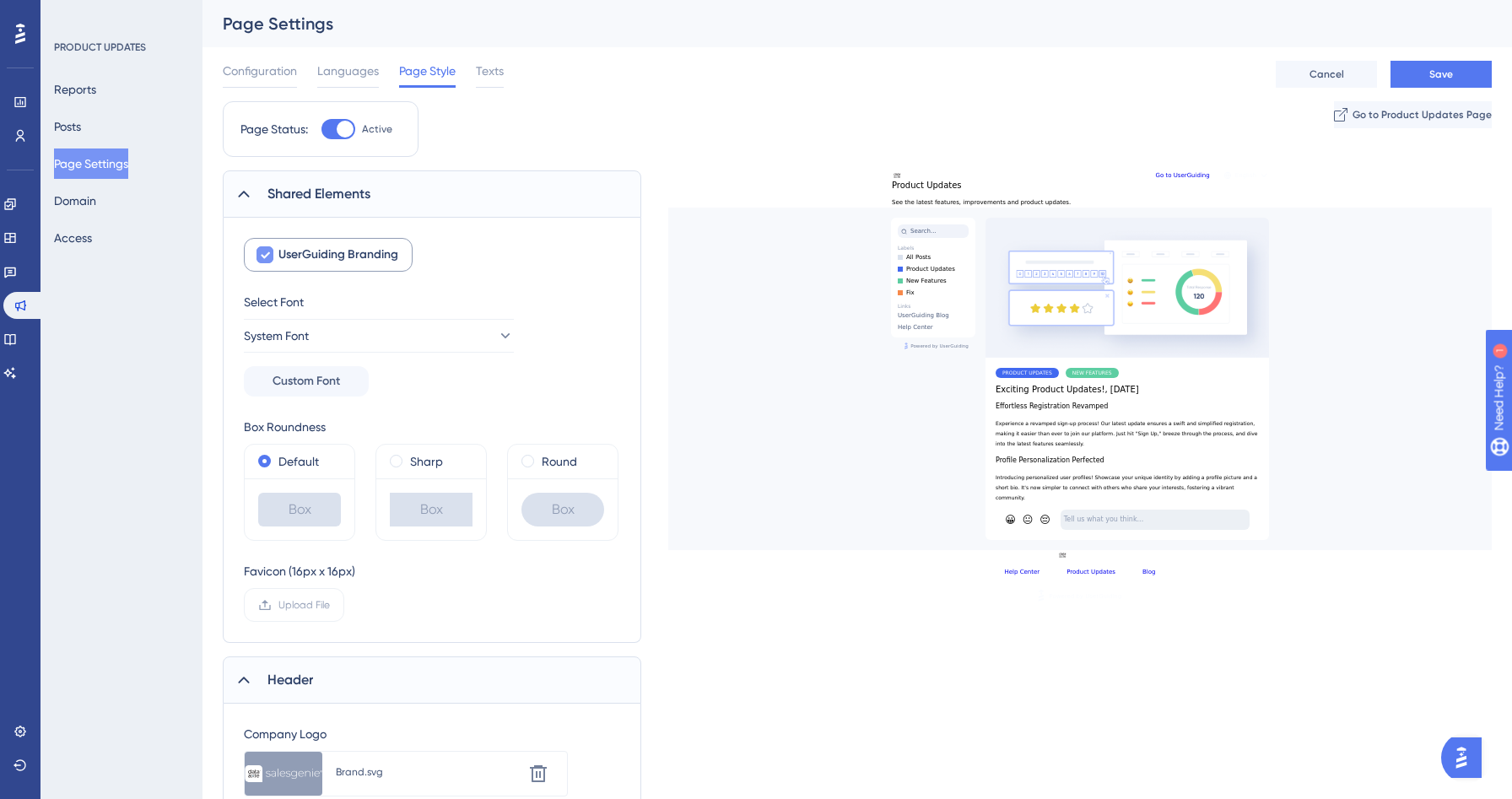
click at [322, 245] on span "UserGuiding Branding" at bounding box center [338, 255] width 120 height 20
checkbox input "false"
click at [383, 340] on button "System Font" at bounding box center [379, 335] width 270 height 34
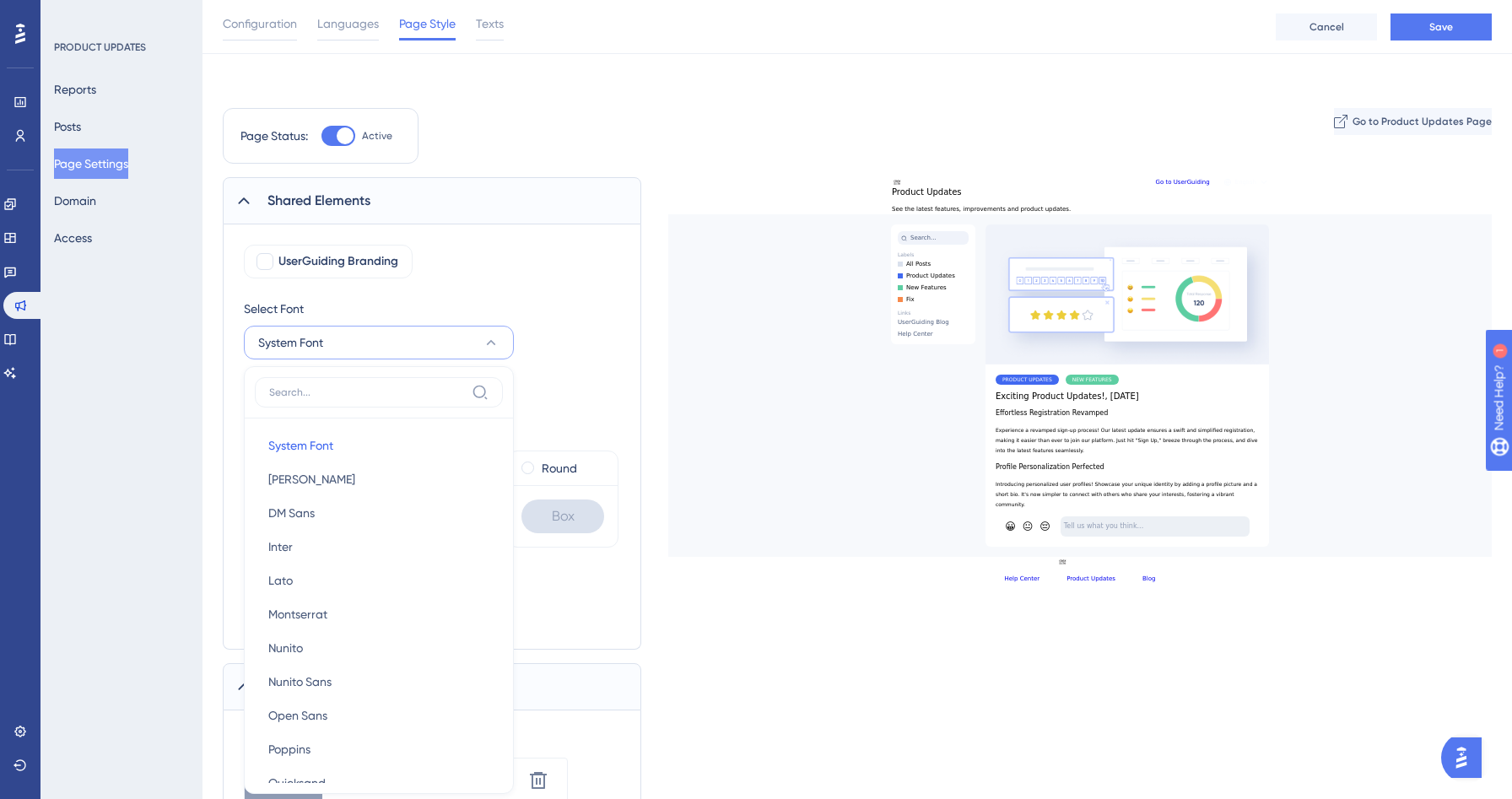
scroll to position [171, 0]
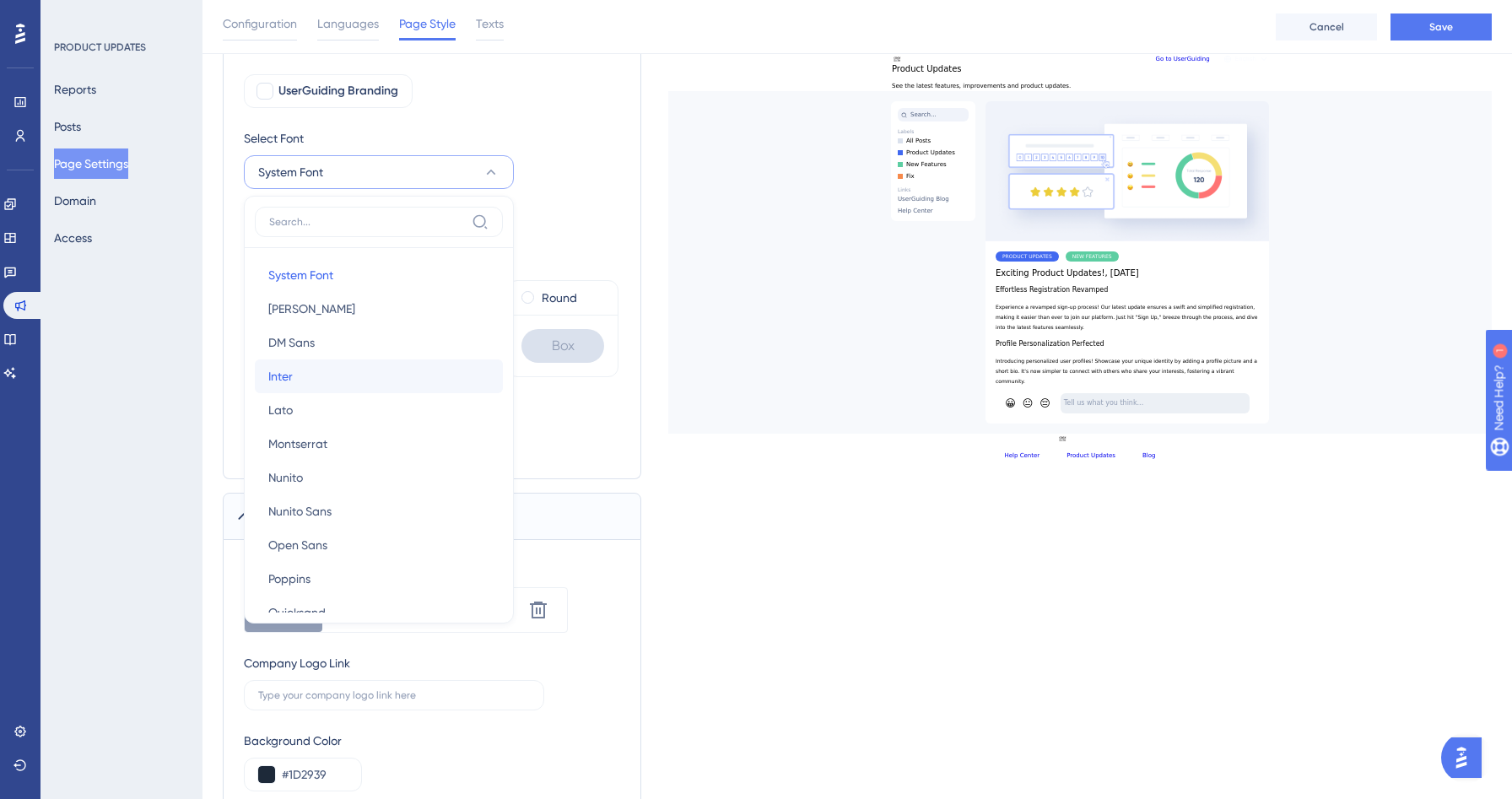
click at [304, 379] on button "Inter Inter" at bounding box center [378, 376] width 248 height 34
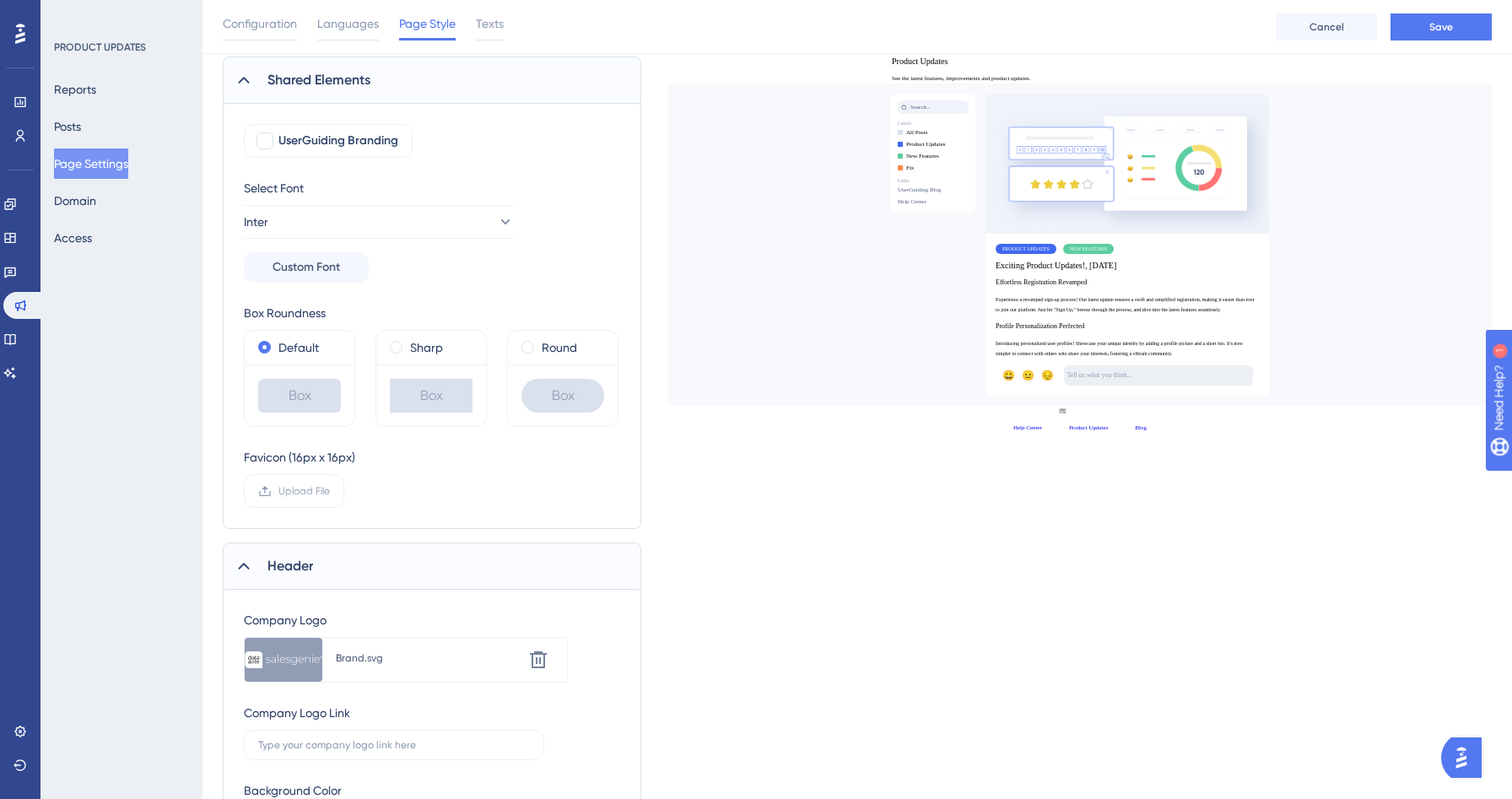
scroll to position [82, 0]
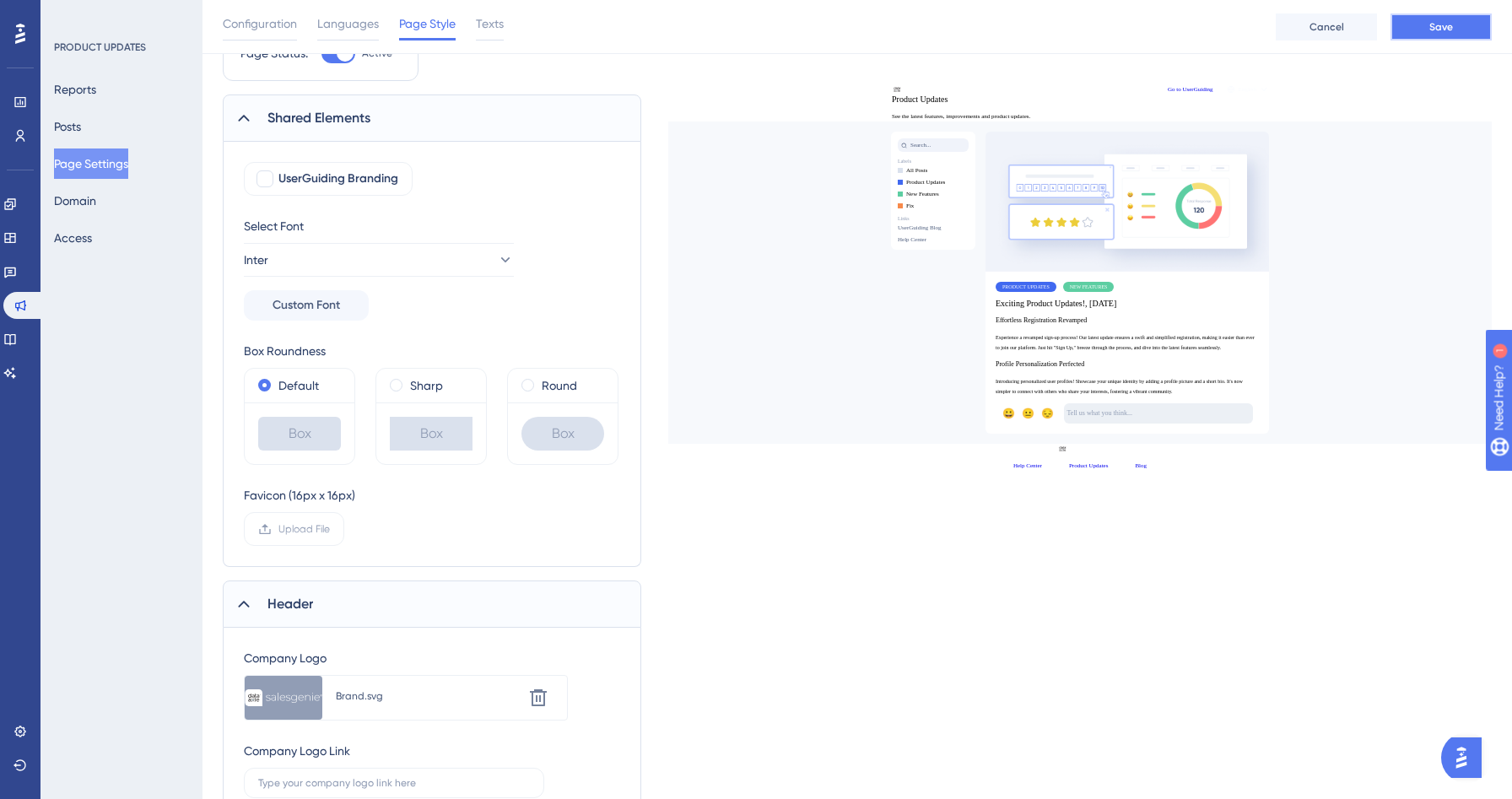
click at [1436, 22] on span "Save" at bounding box center [1441, 27] width 24 height 13
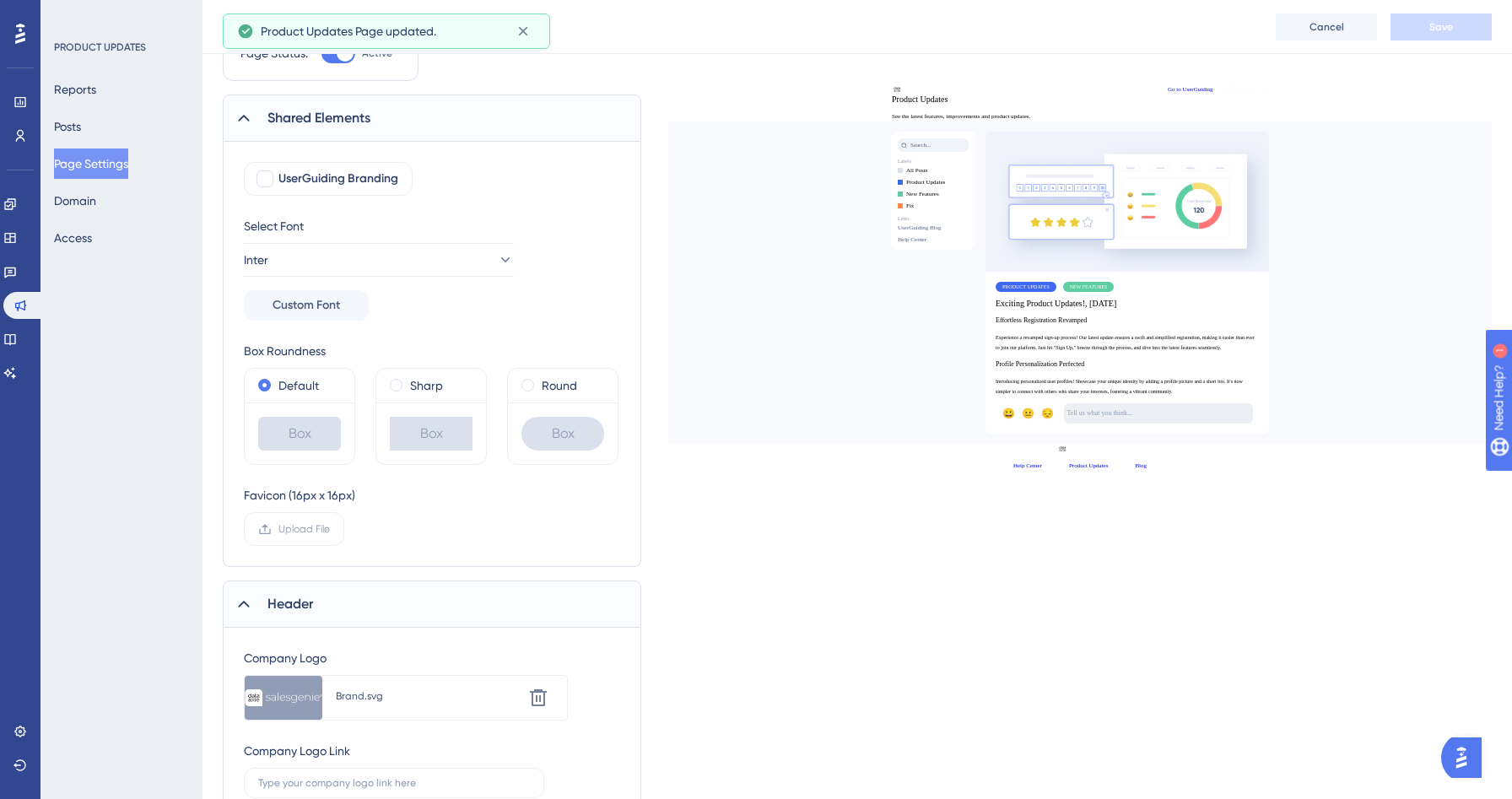
scroll to position [0, 0]
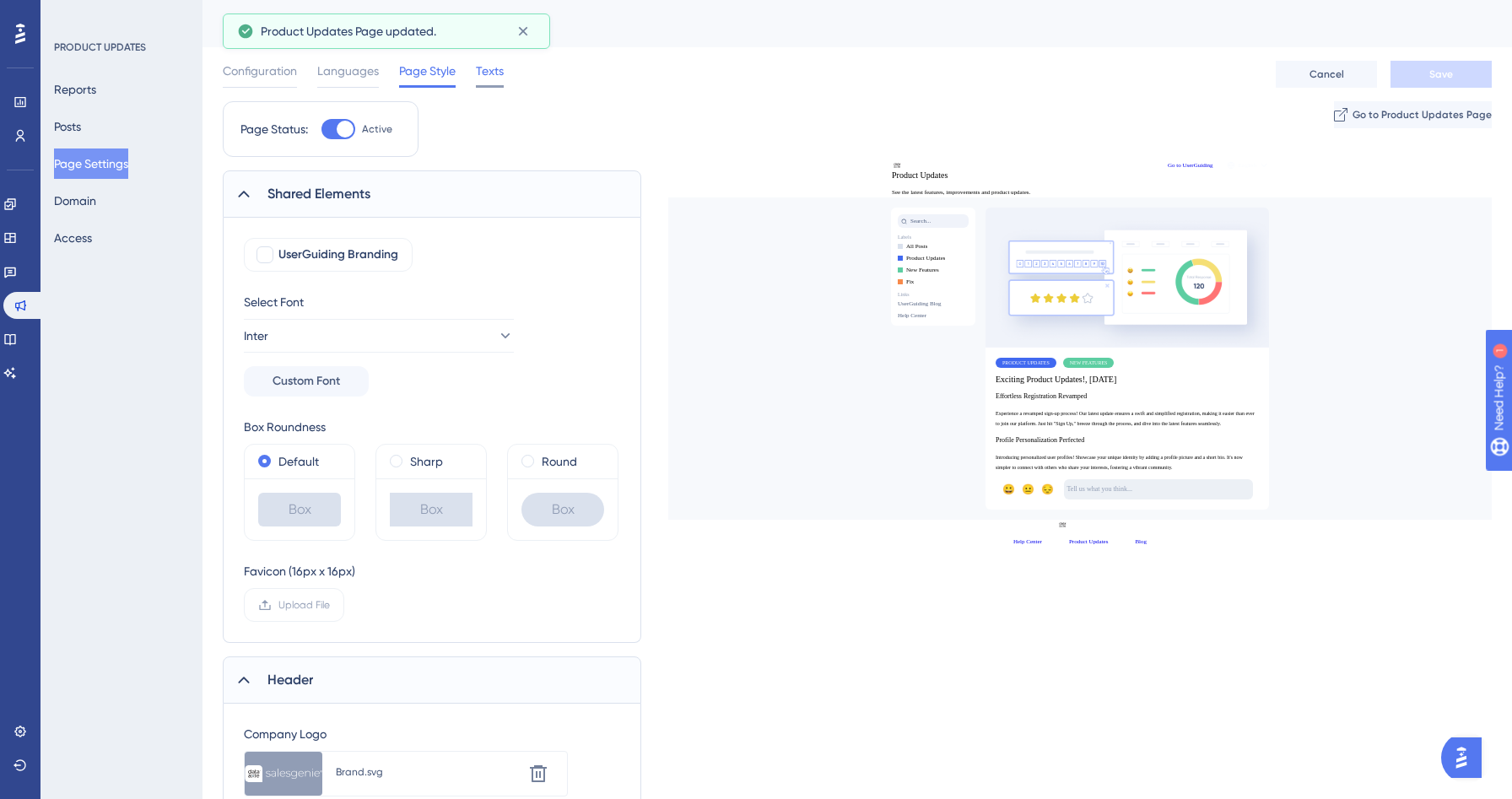
click at [486, 68] on span "Texts" at bounding box center [489, 70] width 28 height 20
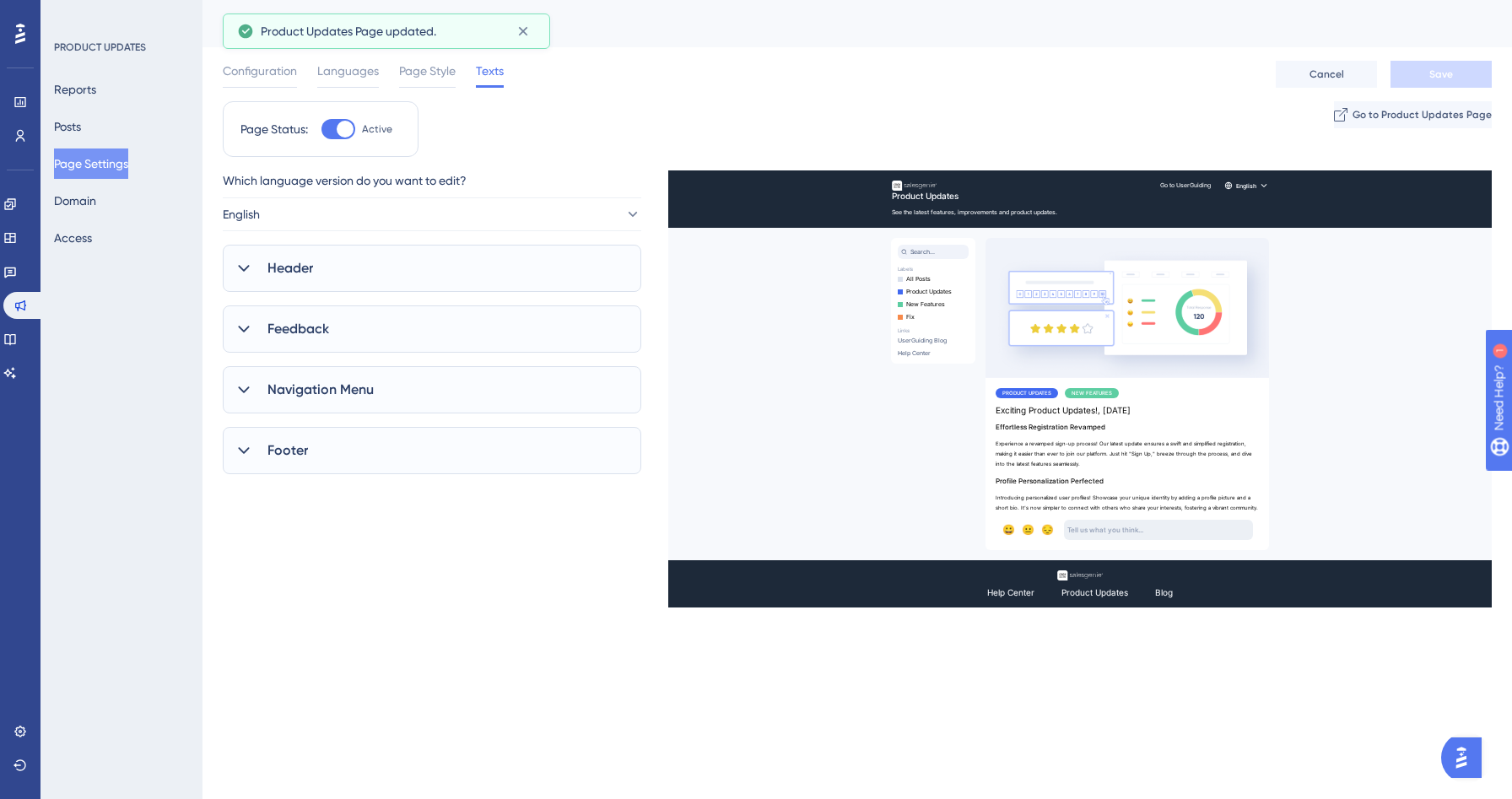
click at [344, 265] on div "Header" at bounding box center [432, 268] width 418 height 47
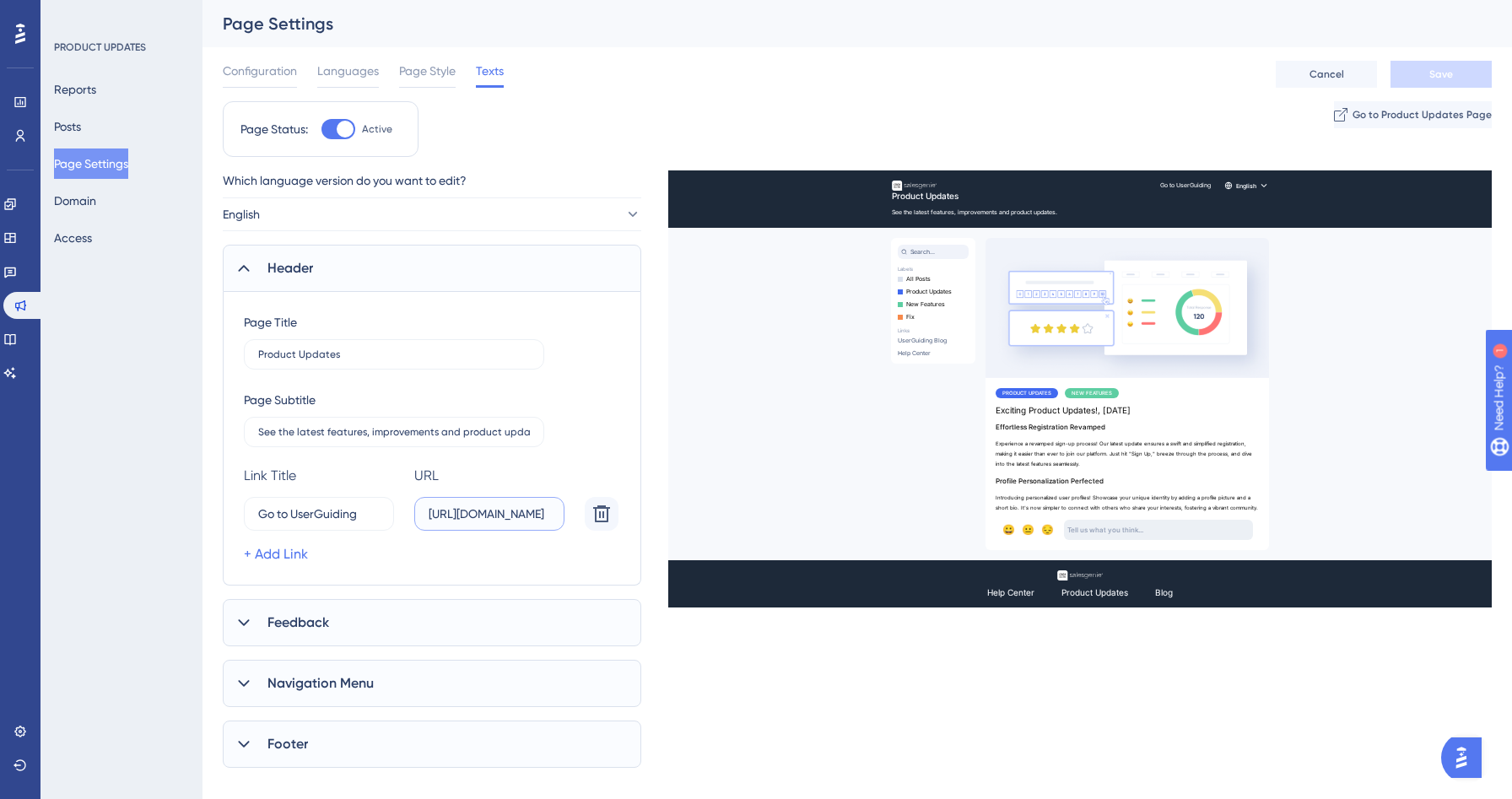
click at [484, 513] on input "https://userguiding.com/" at bounding box center [489, 514] width 122 height 18
drag, startPoint x: 377, startPoint y: 508, endPoint x: 135, endPoint y: 487, distance: 242.9
click at [202, 487] on div "Performance Users Engagement Widgets Feedback Product Updates Knowledge Base AI…" at bounding box center [856, 398] width 1309 height 795
click at [308, 508] on input "Go to UserGuiding" at bounding box center [310, 514] width 104 height 18
drag, startPoint x: 292, startPoint y: 508, endPoint x: 437, endPoint y: 506, distance: 145.0
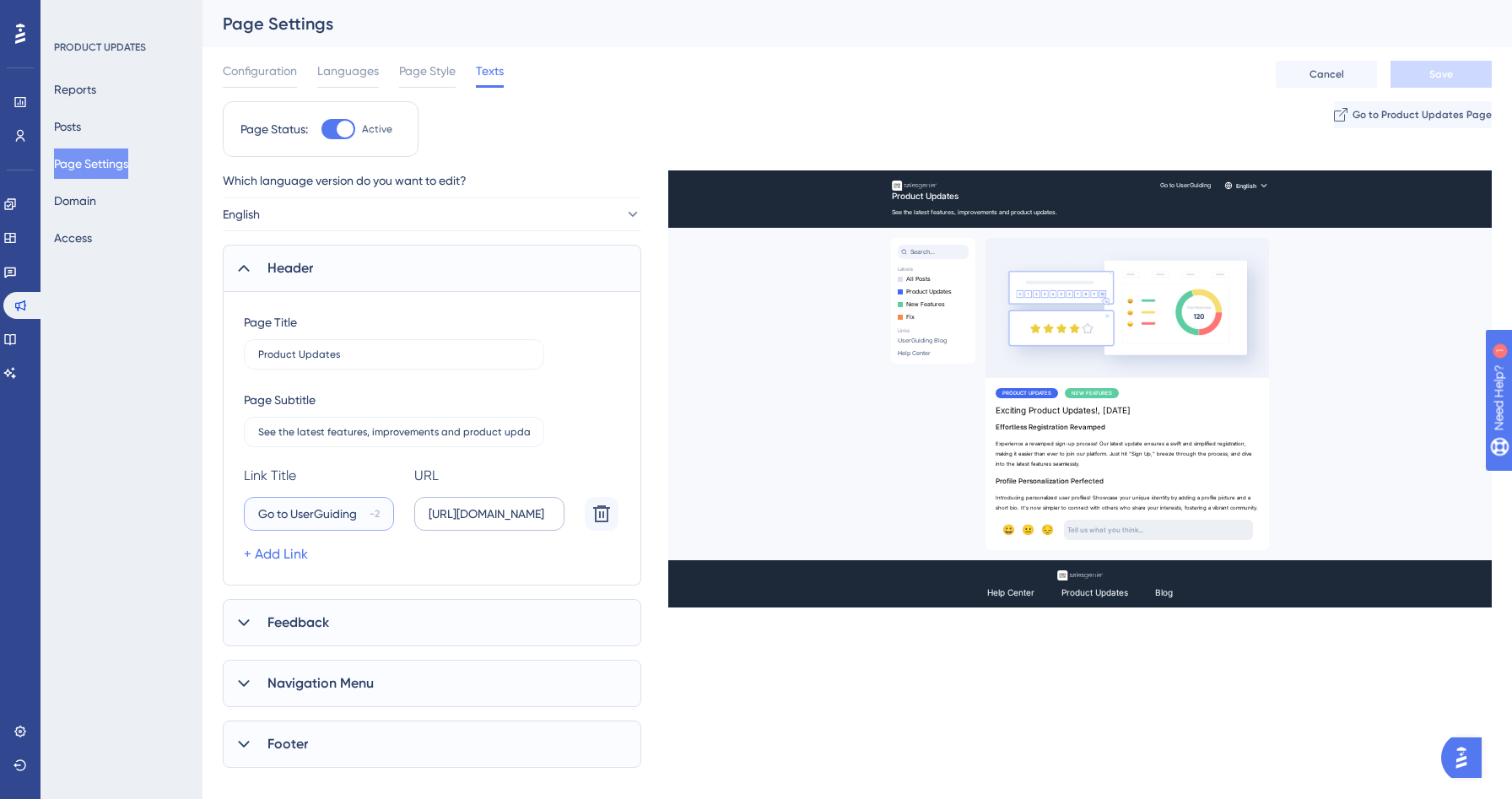
click at [437, 506] on div "Go to UserGuiding -2 https://userguiding.com/" at bounding box center [435, 514] width 381 height 34
click at [340, 517] on input "Go to UserGuiding" at bounding box center [310, 514] width 104 height 18
drag, startPoint x: 294, startPoint y: 514, endPoint x: 379, endPoint y: 514, distance: 85.0
click at [379, 514] on label "Go to UserGuiding -2" at bounding box center [319, 514] width 150 height 34
click at [282, 515] on input "Go to Salesgeni" at bounding box center [312, 514] width 108 height 18
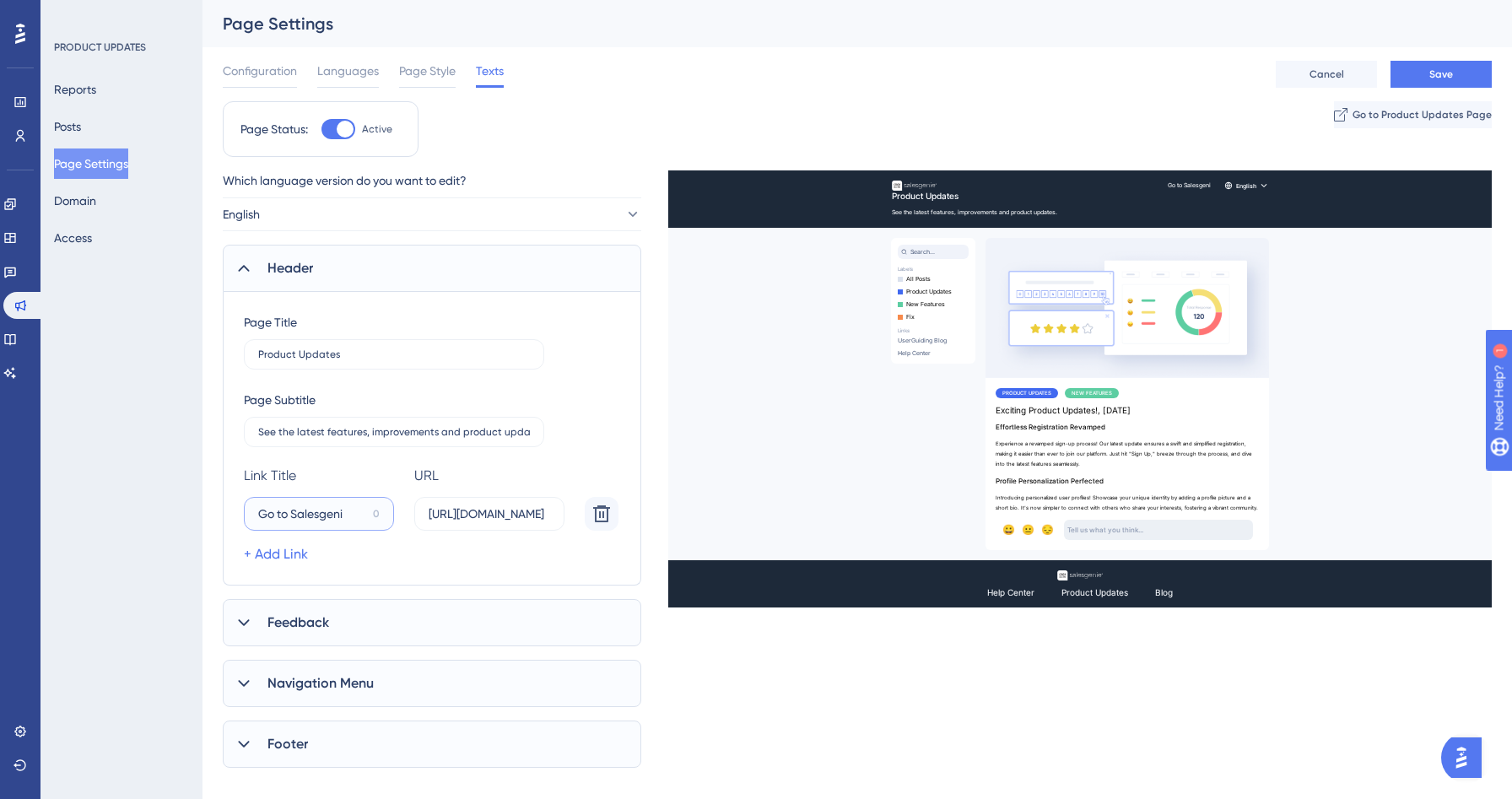
click at [282, 515] on input "Go to Salesgeni" at bounding box center [312, 514] width 108 height 18
click at [295, 515] on input "Go to Salesgeni" at bounding box center [312, 514] width 108 height 18
type input "Go to Salesgeni"
click at [608, 510] on icon at bounding box center [601, 514] width 20 height 20
click at [336, 550] on div "Feedback" at bounding box center [432, 559] width 418 height 47
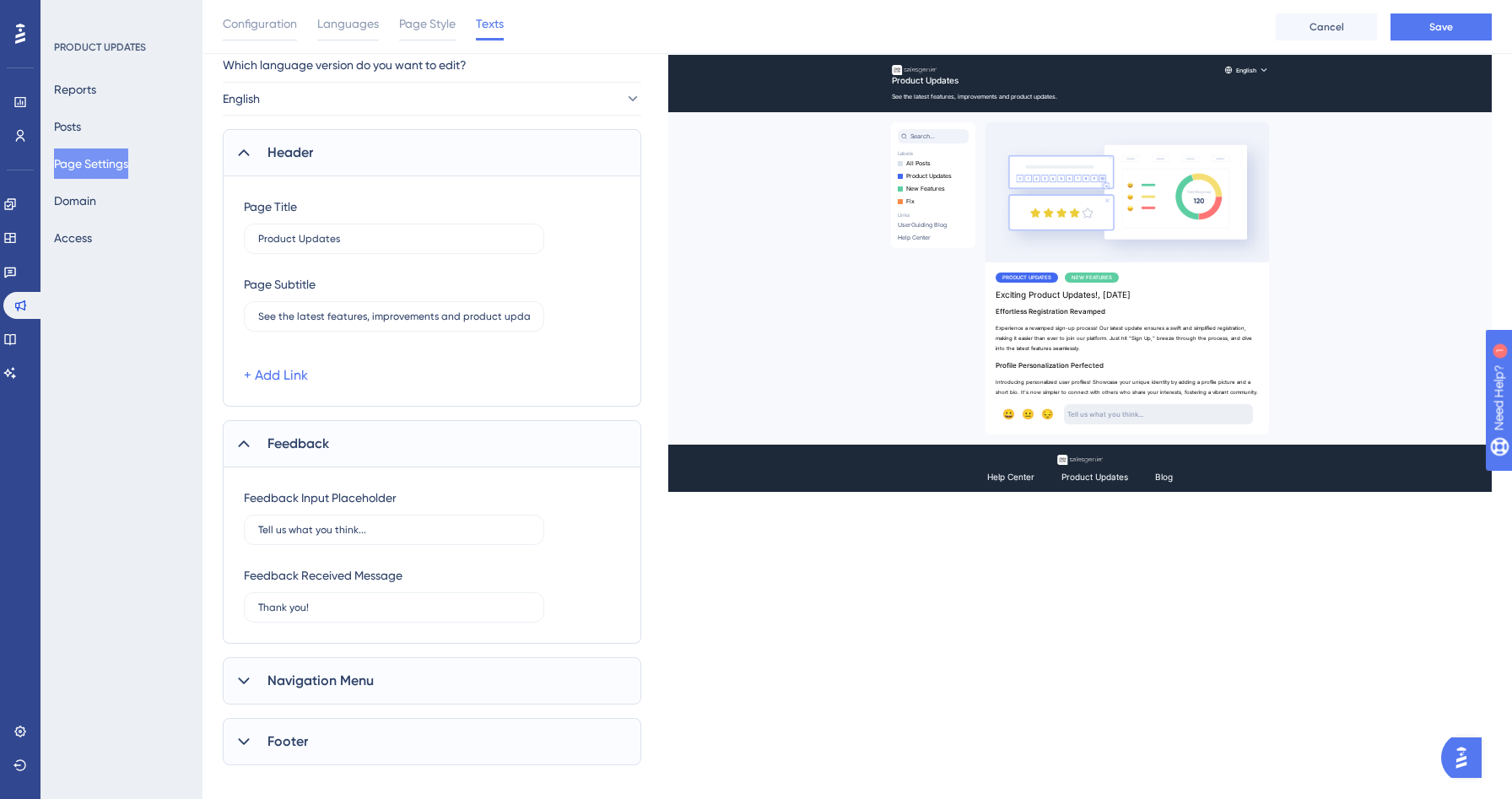
scroll to position [212, 0]
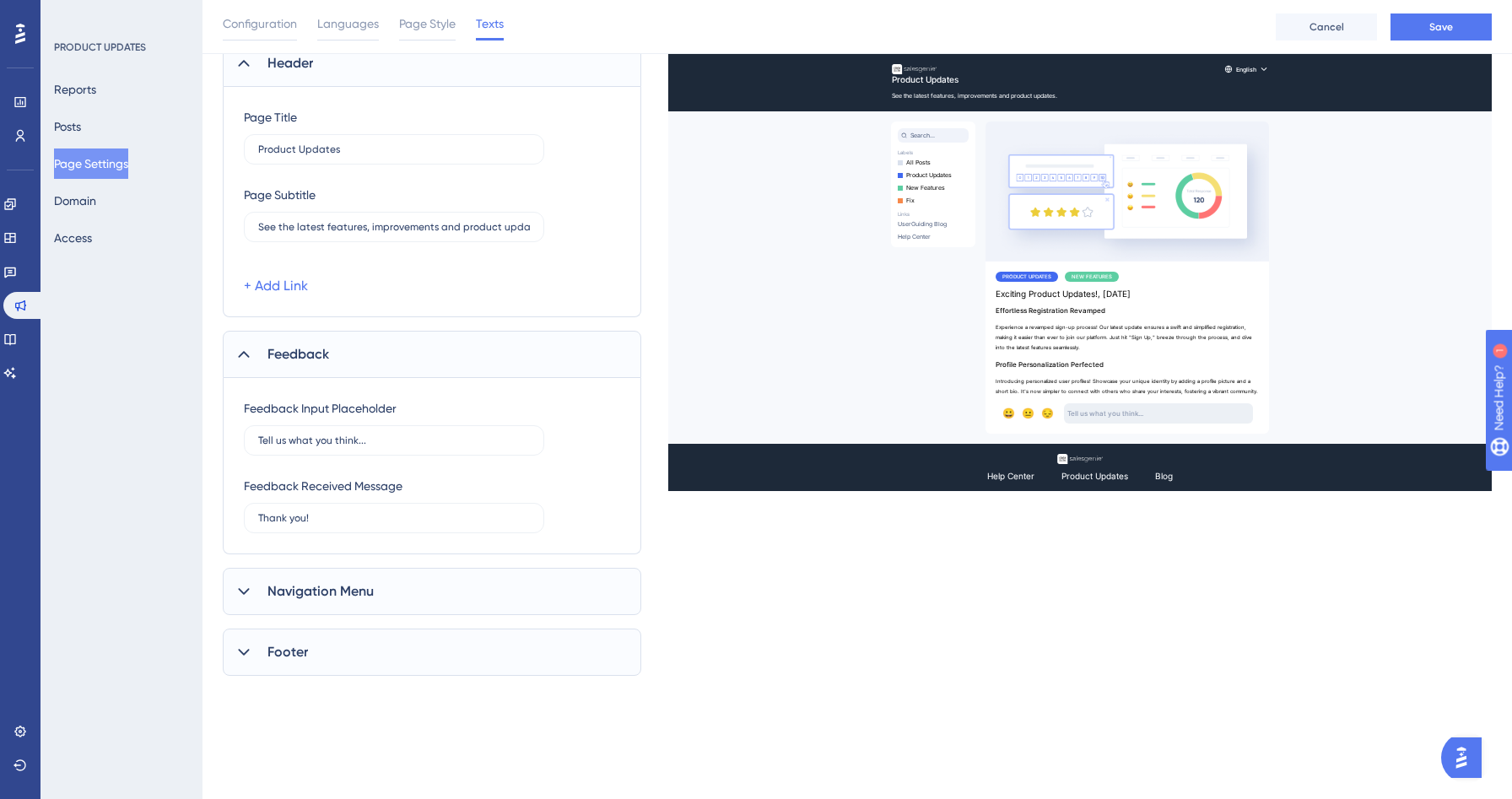
click at [334, 605] on div "Navigation Menu" at bounding box center [432, 591] width 418 height 47
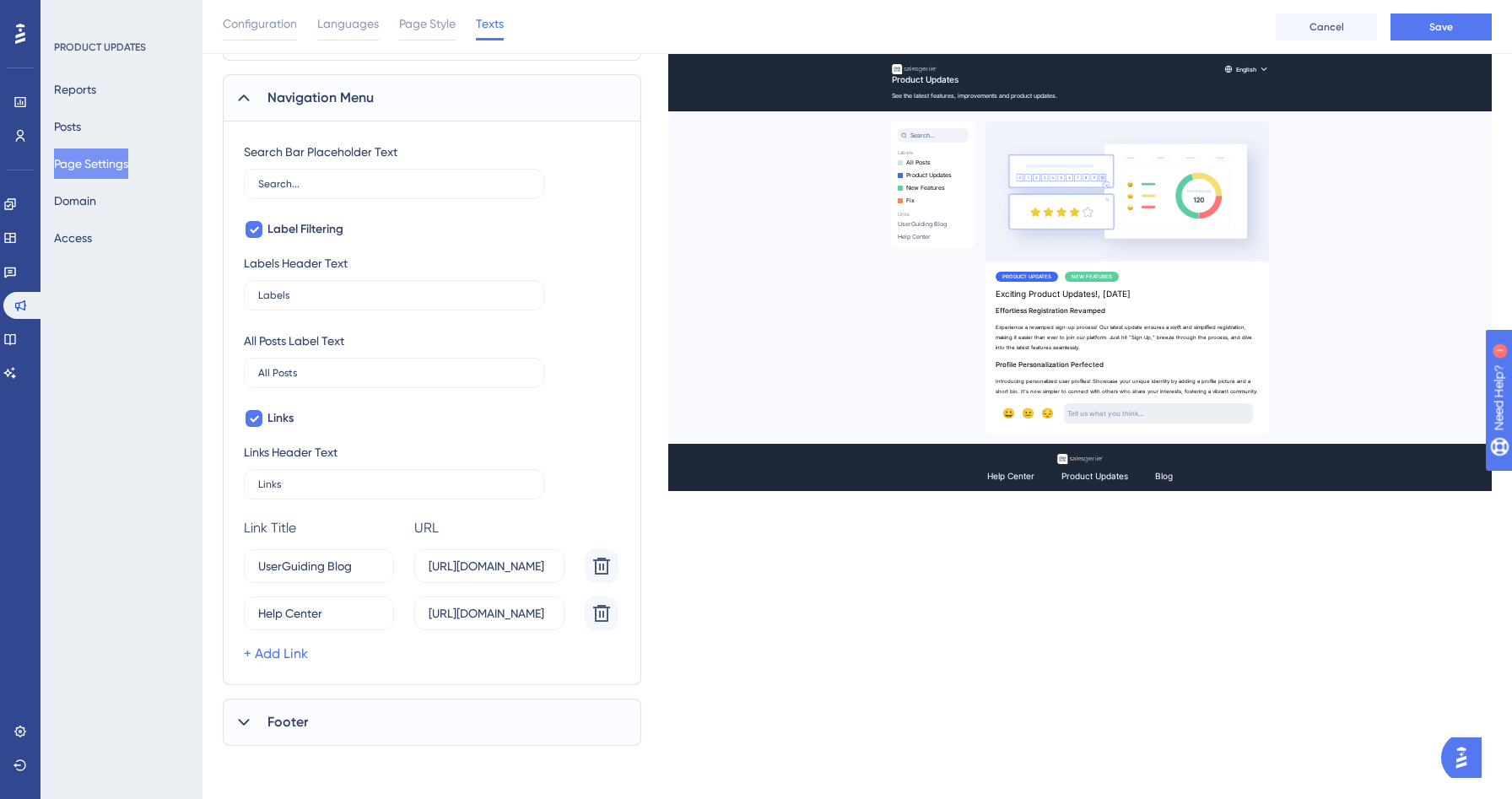
scroll to position [0, 0]
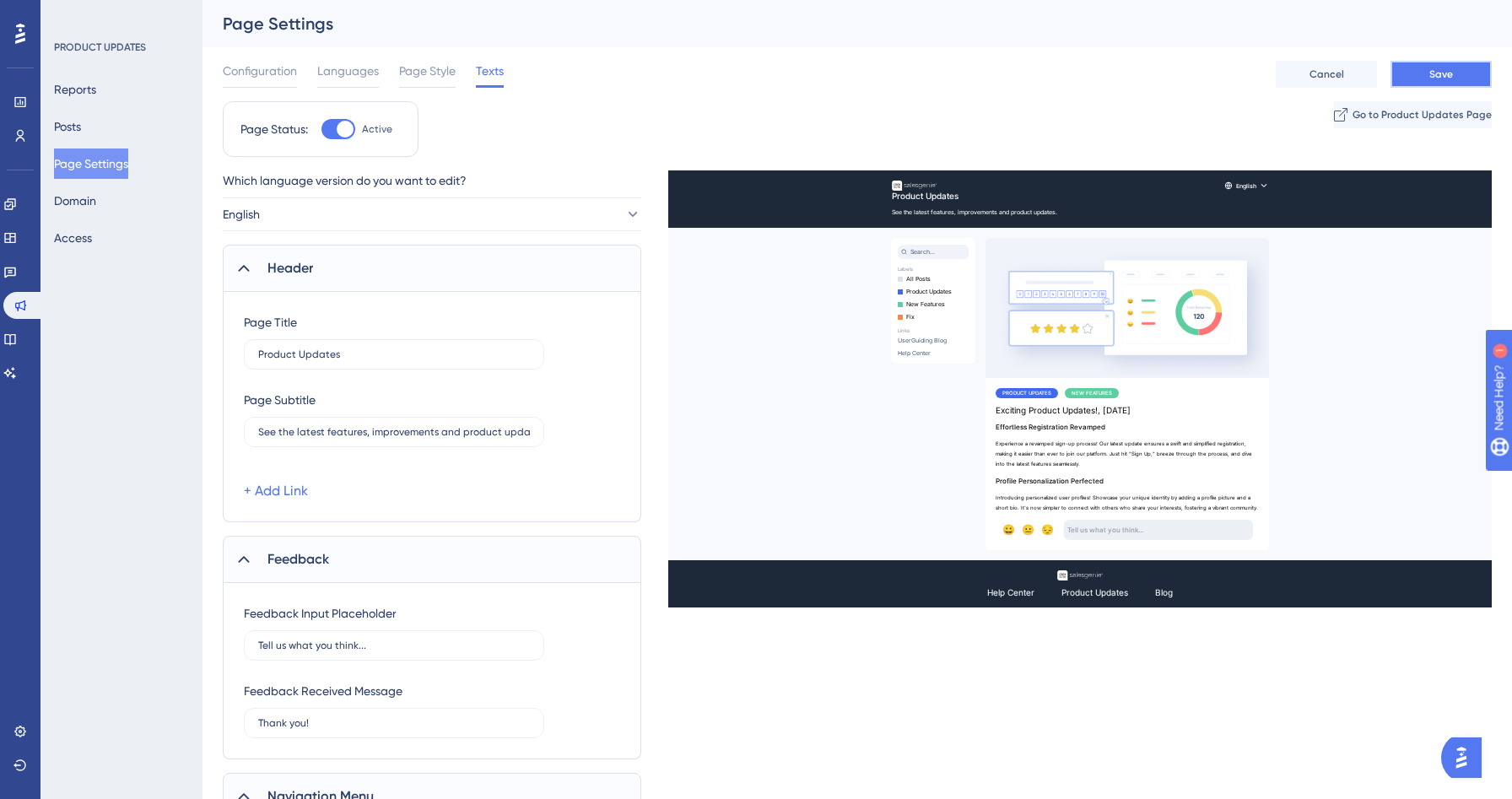
click at [1456, 69] on button "Save" at bounding box center [1441, 74] width 102 height 27
click at [270, 72] on span "Configuration" at bounding box center [260, 70] width 75 height 20
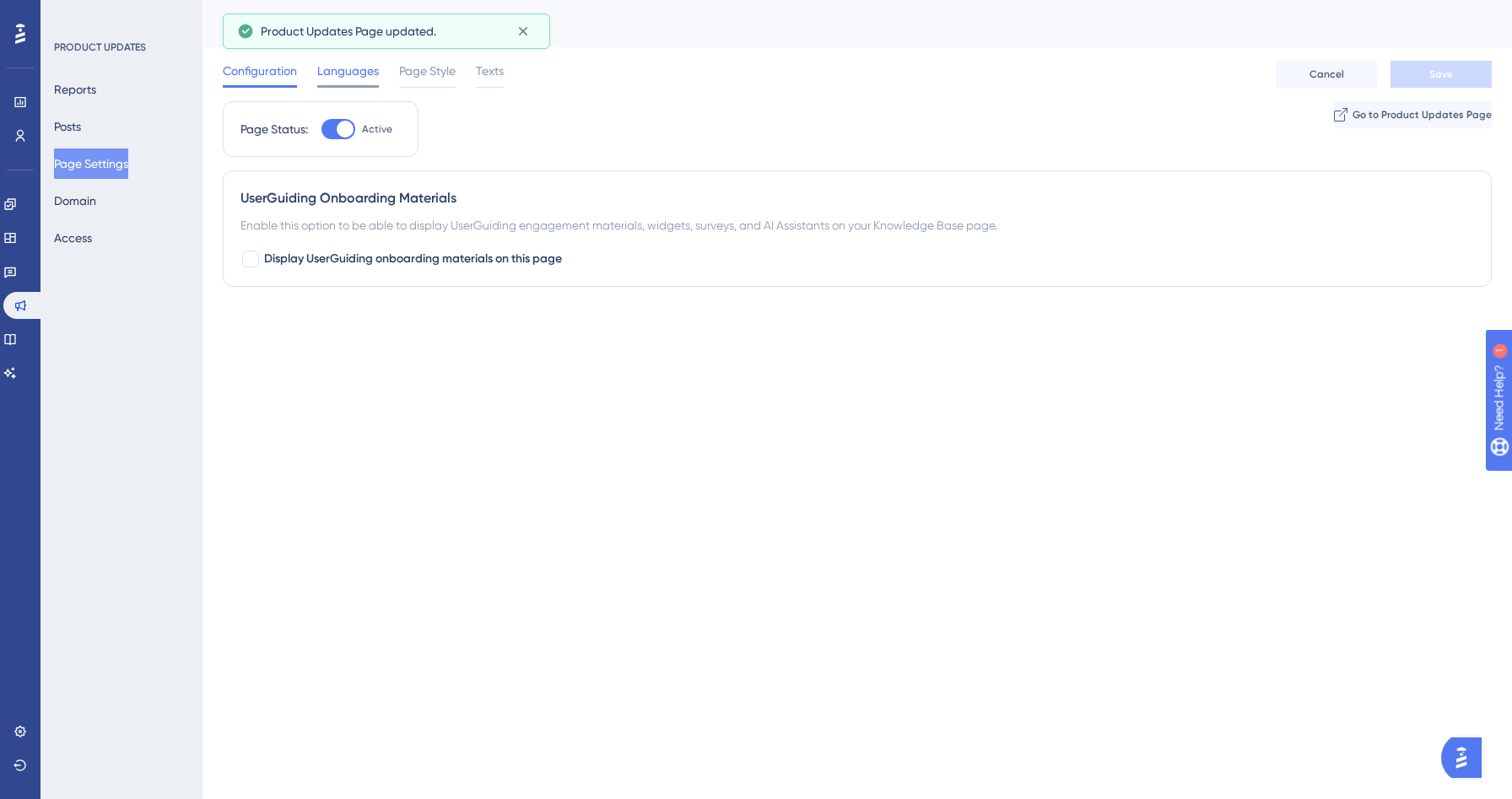
click at [376, 67] on span "Languages" at bounding box center [348, 70] width 61 height 20
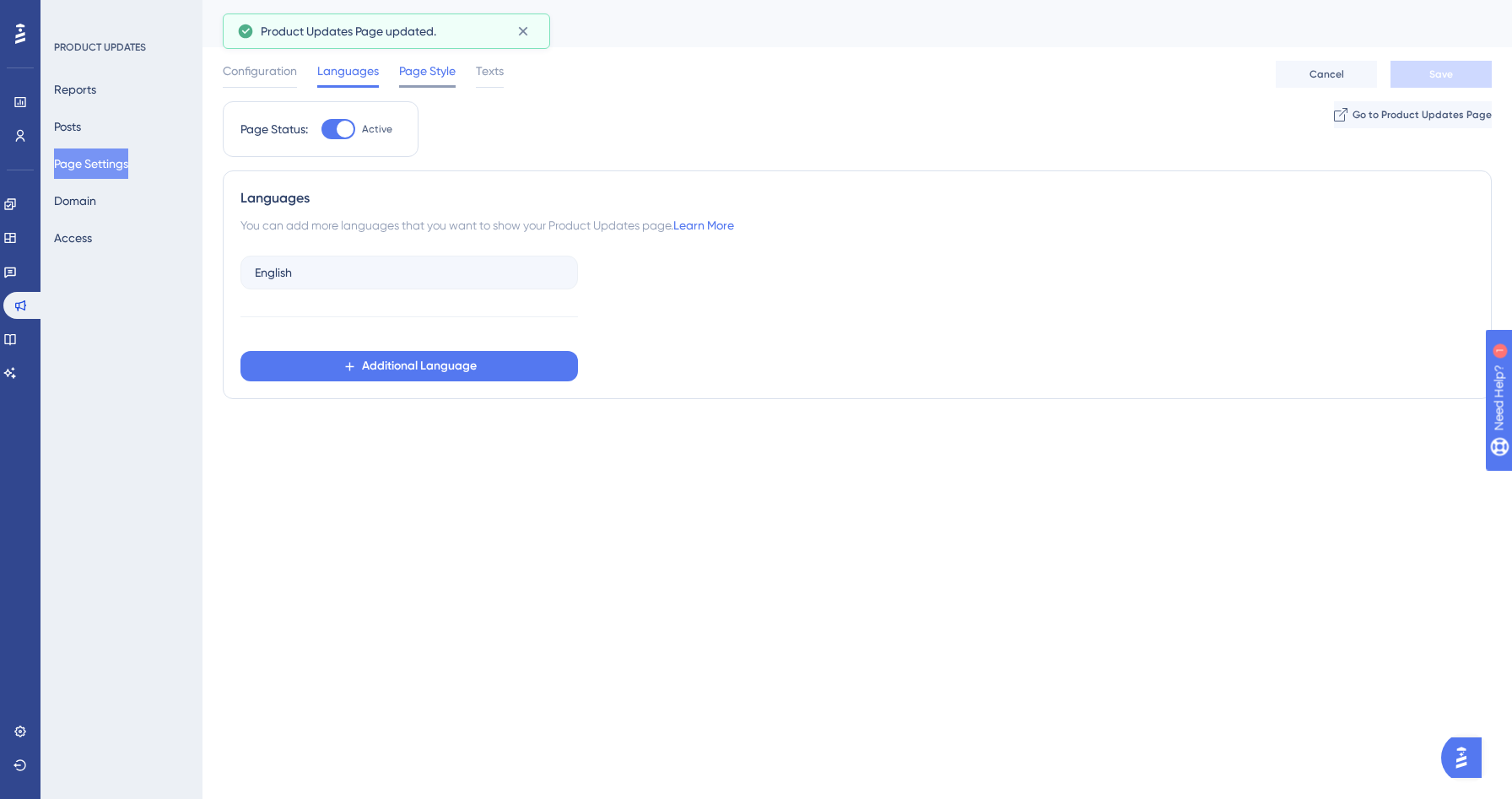
click at [433, 73] on span "Page Style" at bounding box center [427, 70] width 56 height 20
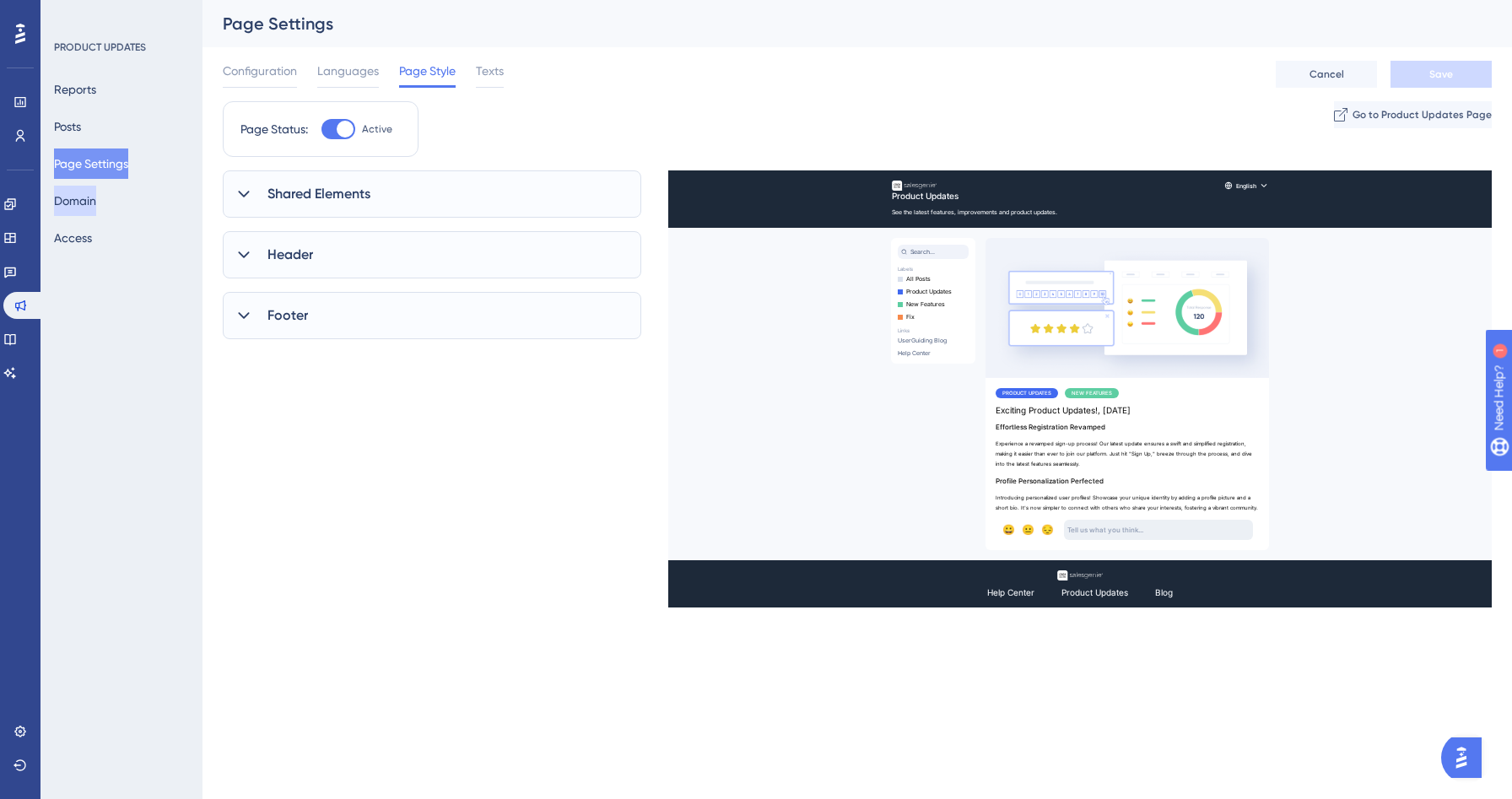
click at [96, 210] on button "Domain" at bounding box center [75, 201] width 42 height 31
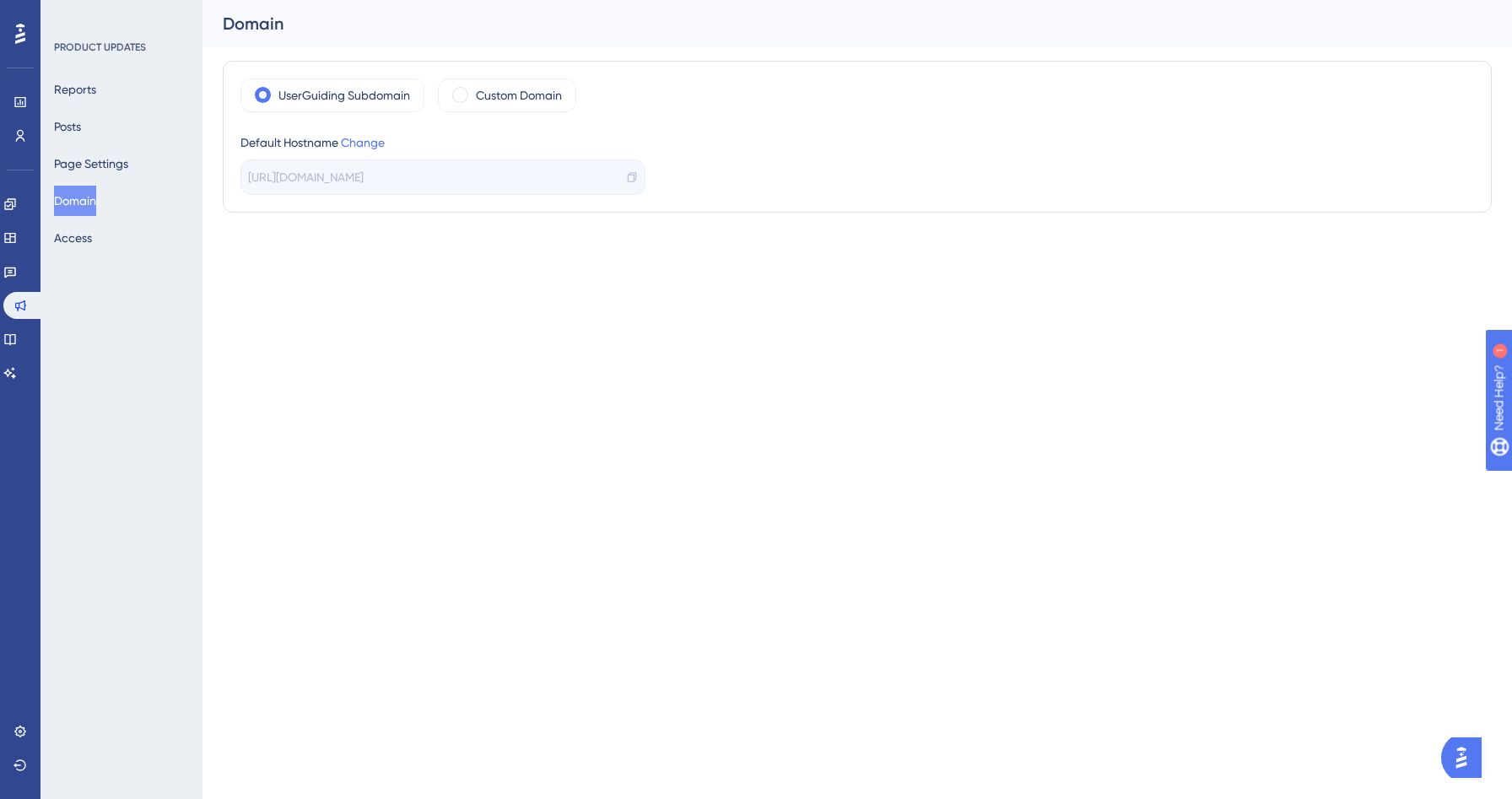
click at [102, 264] on div "PRODUCT UPDATES Reports Posts Page Settings Domain Access" at bounding box center [121, 400] width 162 height 799
click at [74, 257] on div "PRODUCT UPDATES Reports Posts Page Settings Domain Access" at bounding box center [121, 400] width 162 height 799
click at [78, 240] on button "Access" at bounding box center [73, 239] width 38 height 31
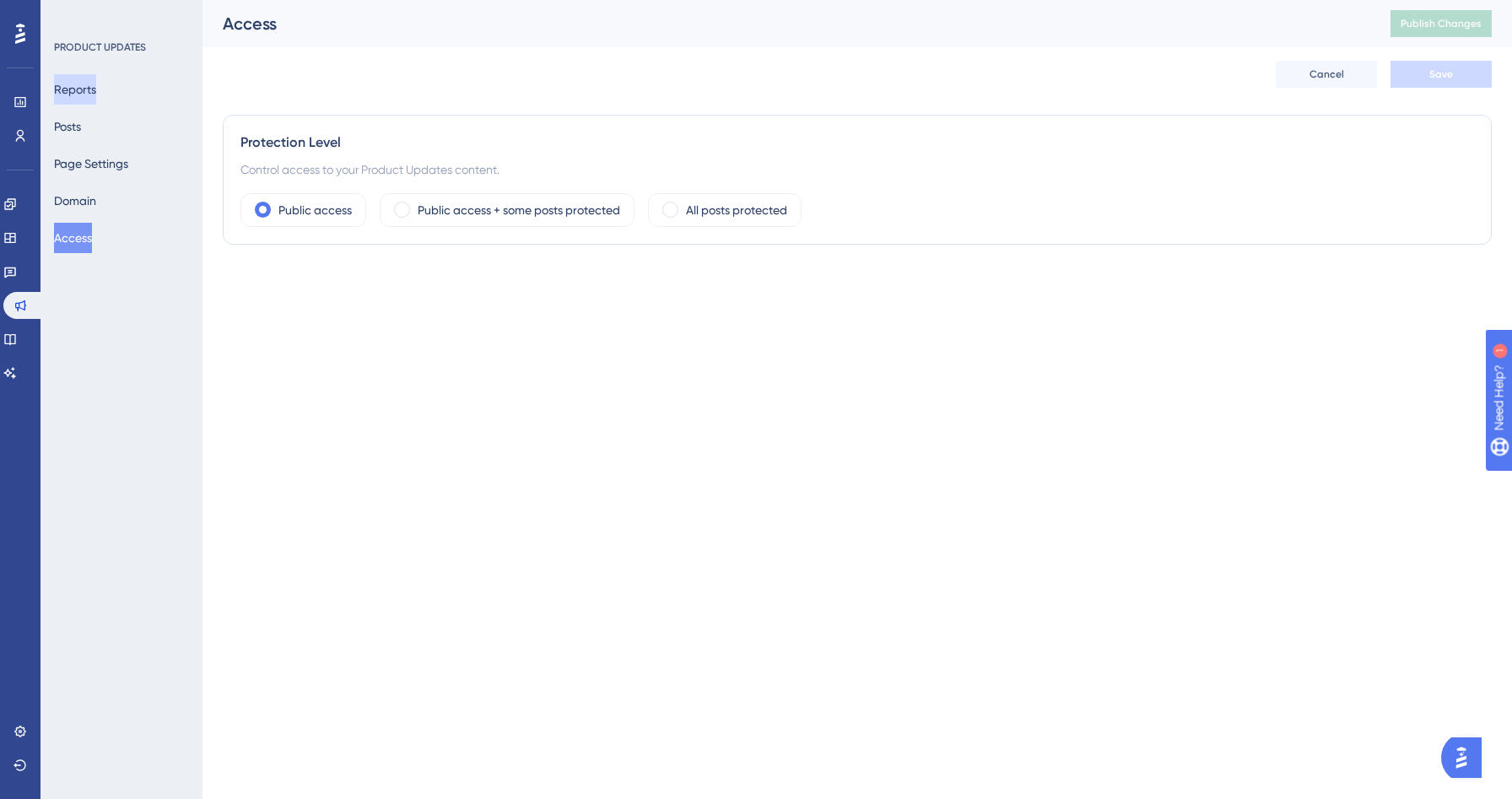
click at [96, 87] on button "Reports" at bounding box center [75, 90] width 42 height 31
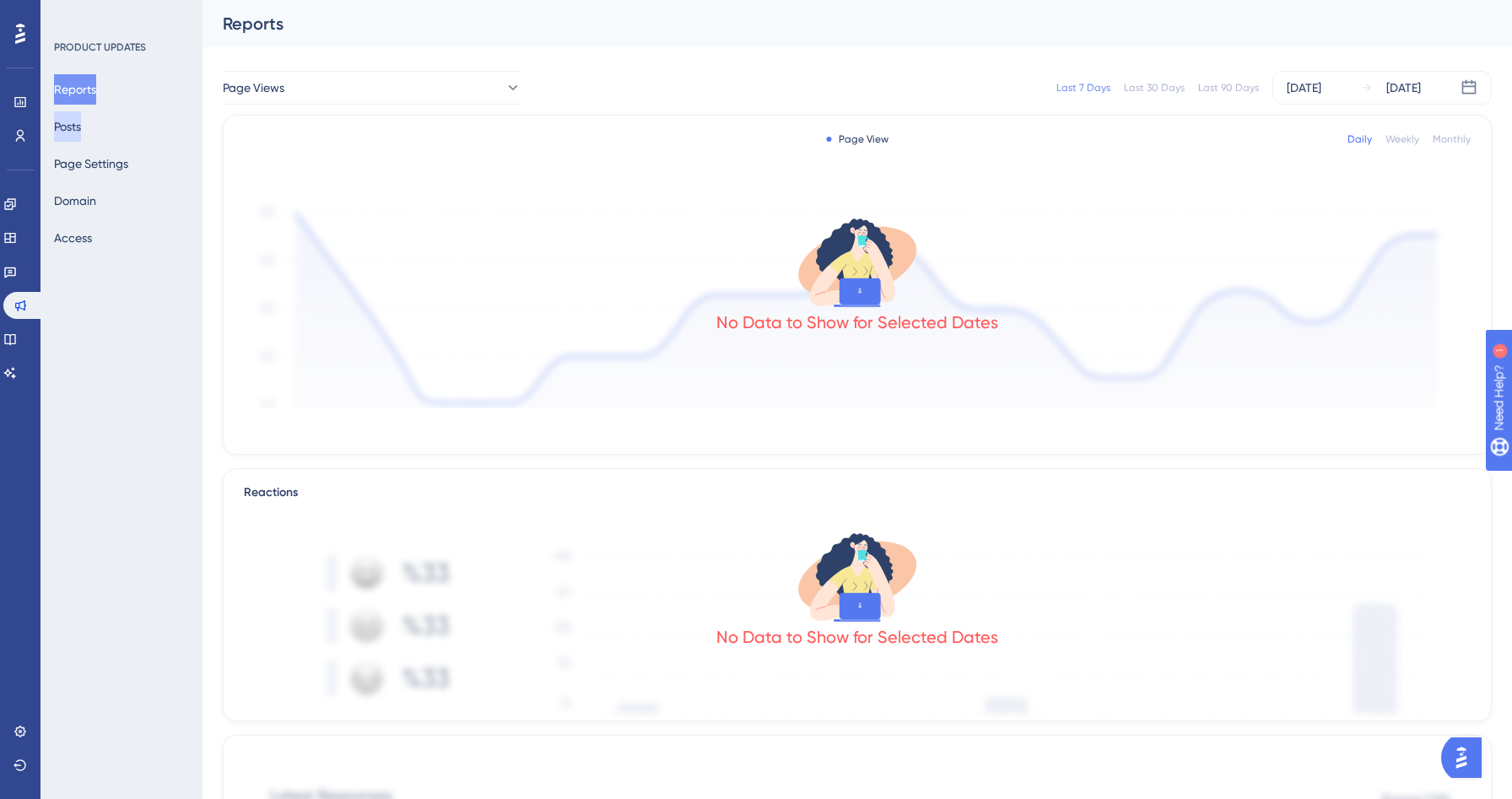
click at [79, 120] on button "Posts" at bounding box center [67, 126] width 27 height 31
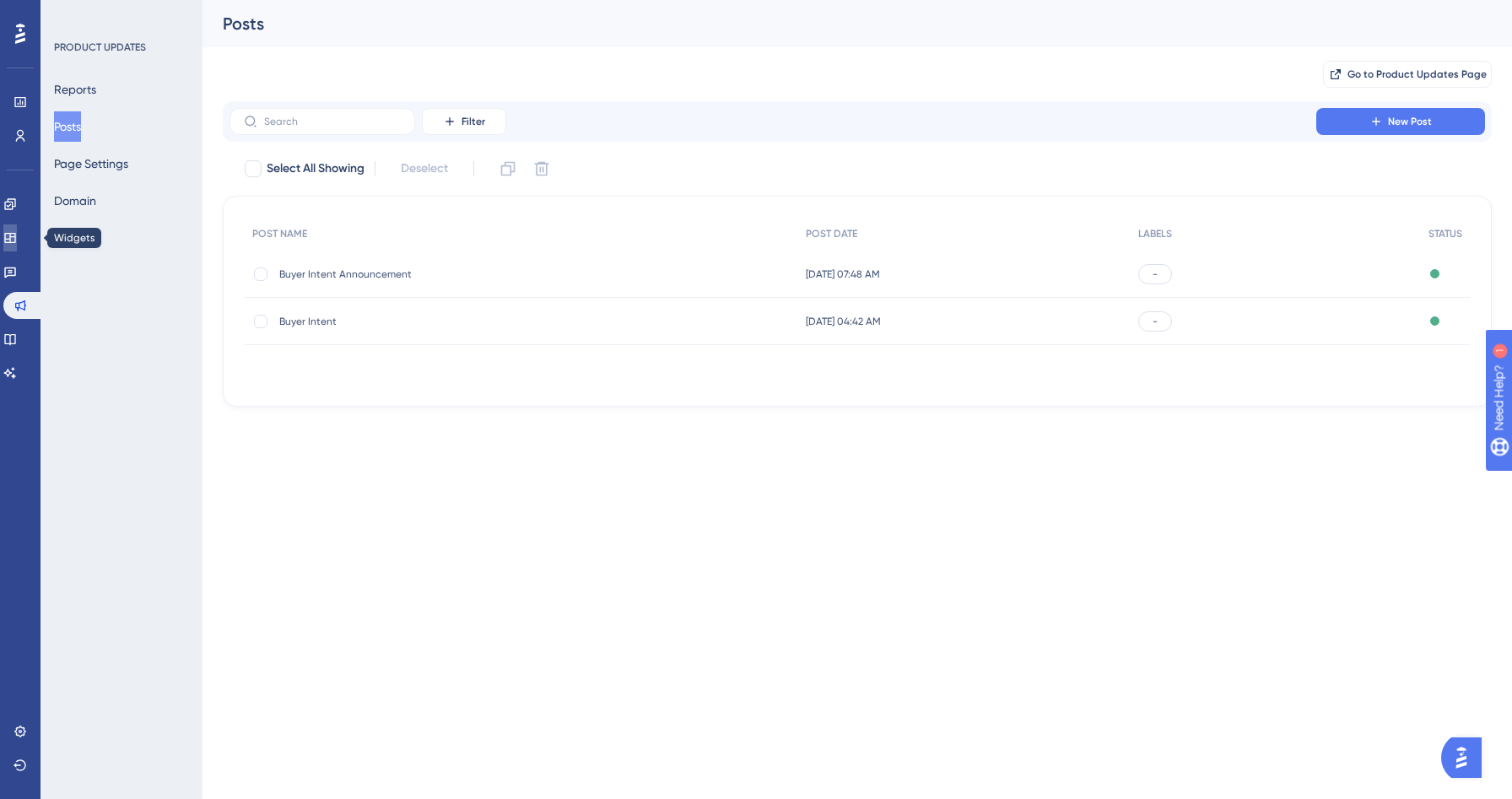
click at [17, 240] on icon at bounding box center [11, 238] width 13 height 13
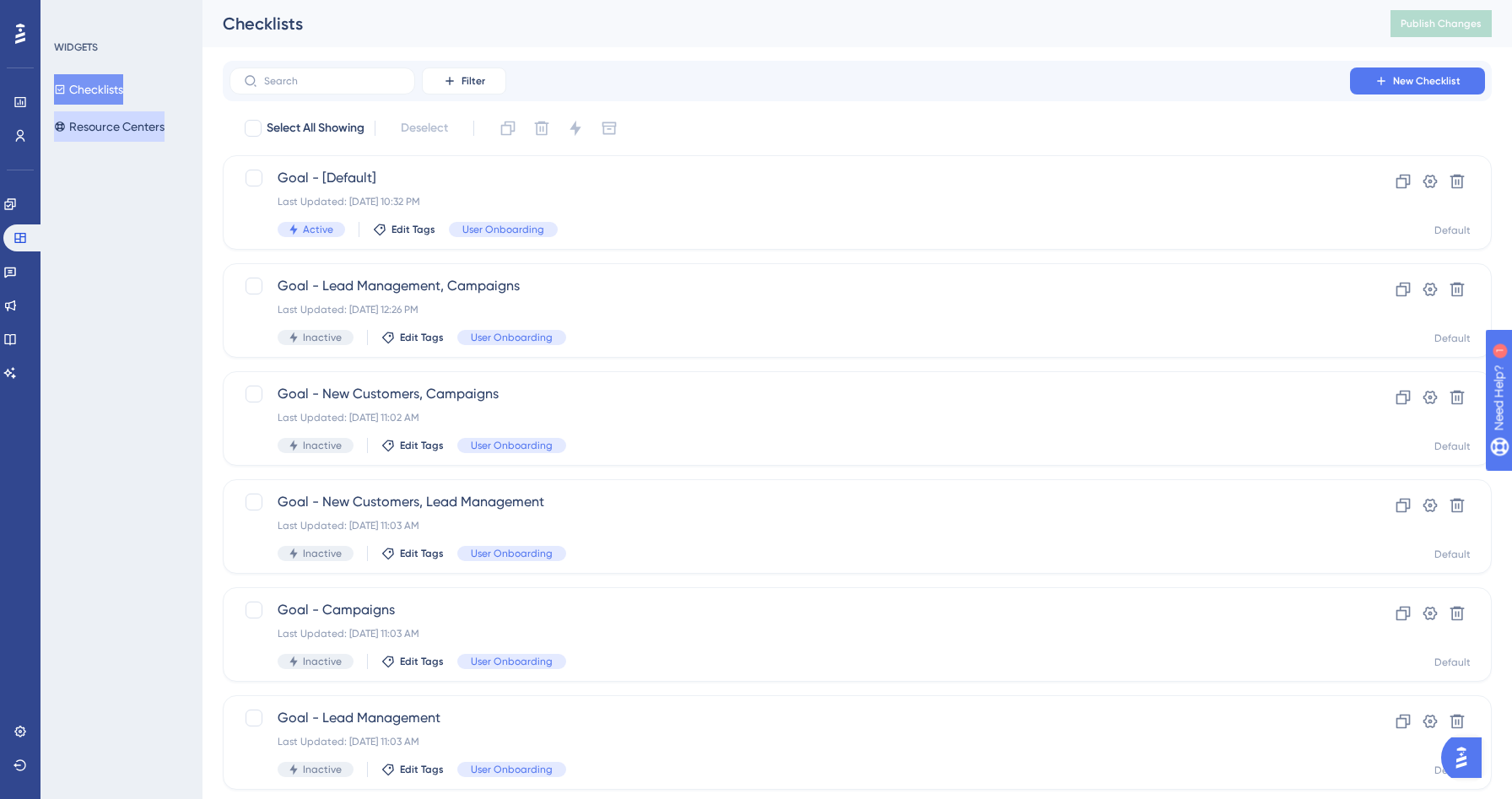
click at [148, 124] on button "Resource Centers" at bounding box center [108, 126] width 110 height 31
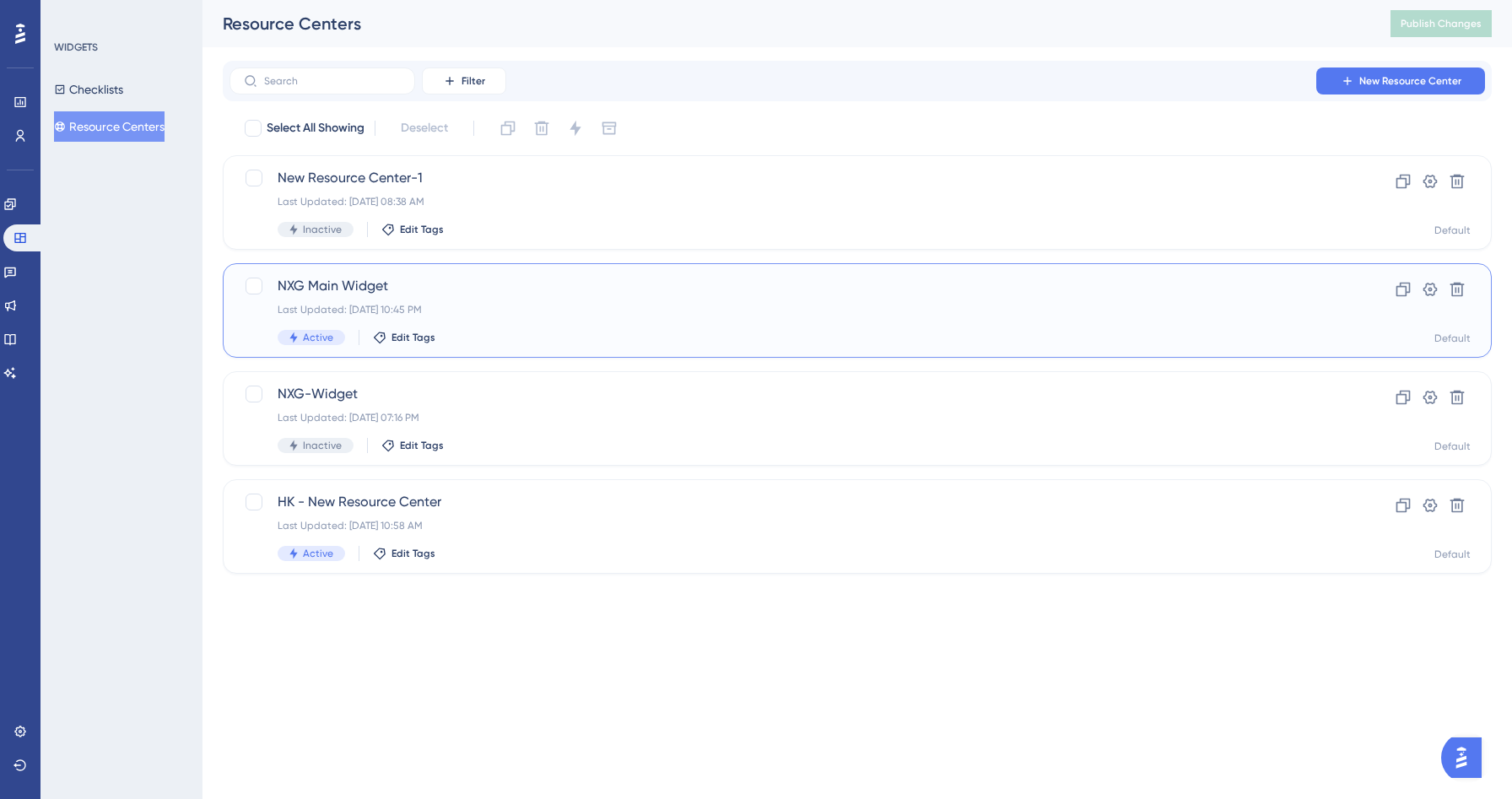
click at [484, 272] on div "NXG Main Widget Last Updated: Aug 17 2025, 10:45 PM Active Edit Tags Clone Sett…" at bounding box center [857, 310] width 1269 height 95
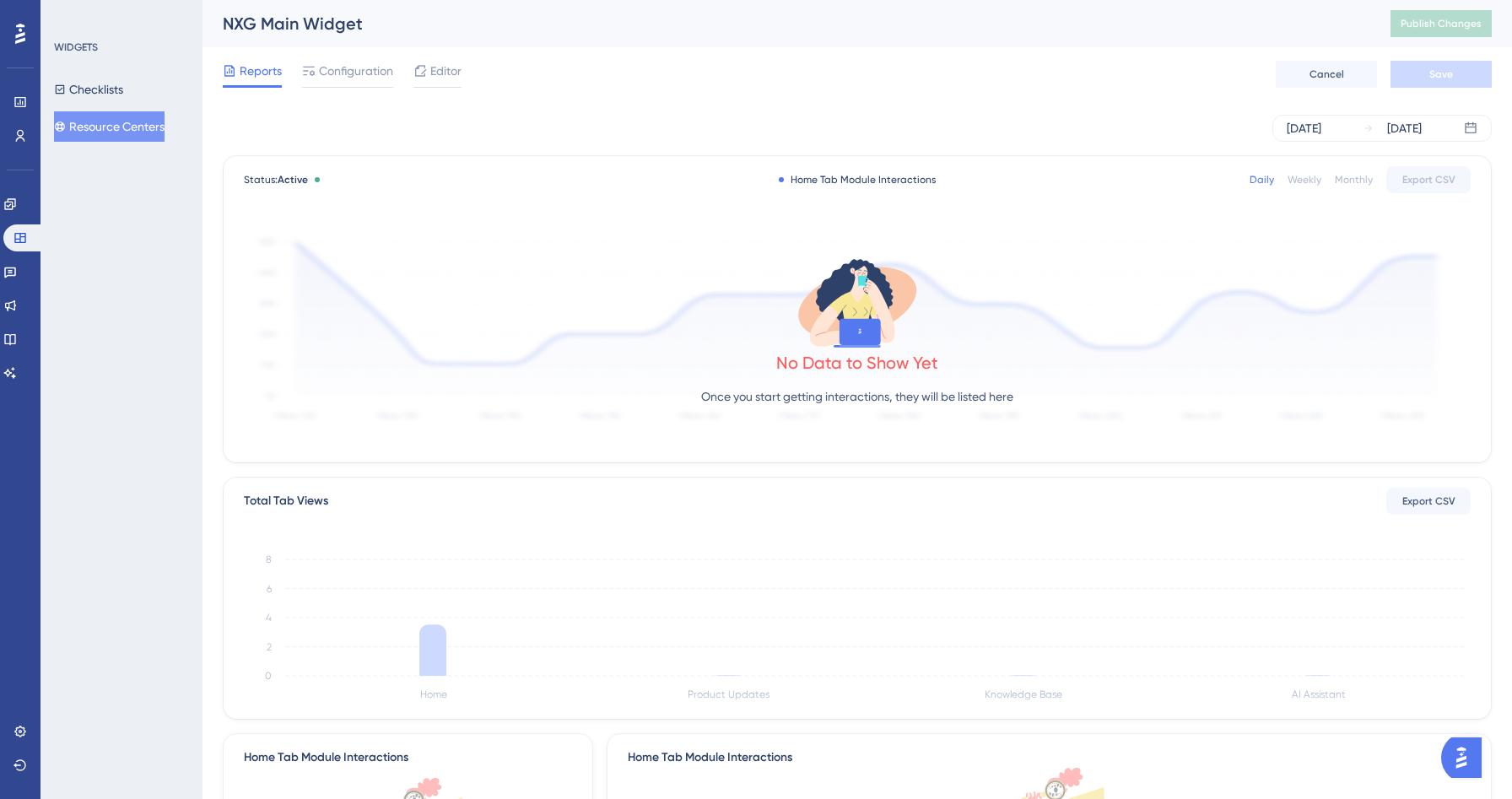
click at [459, 55] on div "Reports Configuration Editor Cancel Save" at bounding box center [857, 74] width 1269 height 54
click at [447, 69] on span "Editor" at bounding box center [445, 70] width 32 height 20
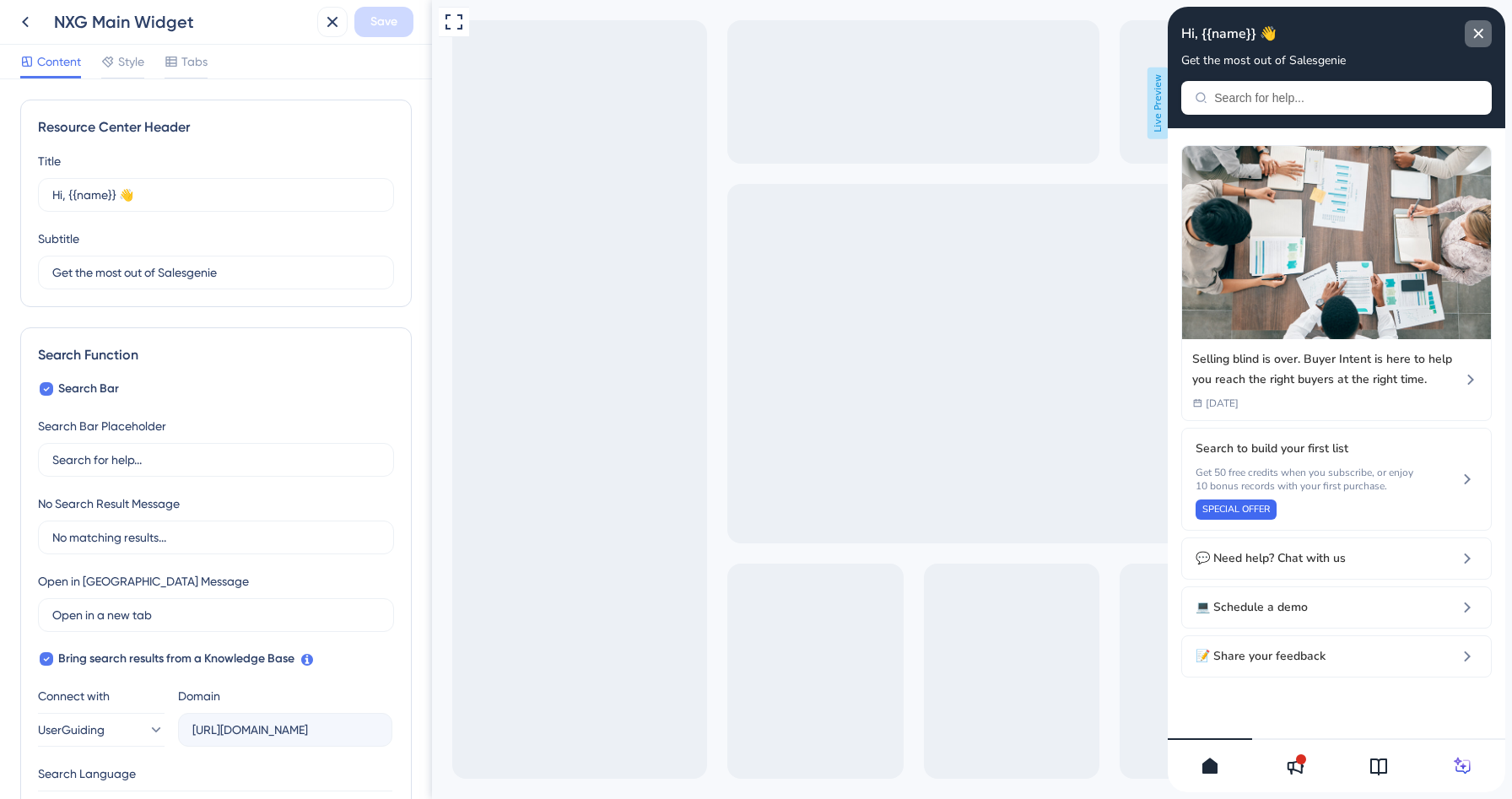
click at [1480, 31] on icon "close resource center" at bounding box center [1478, 34] width 10 height 10
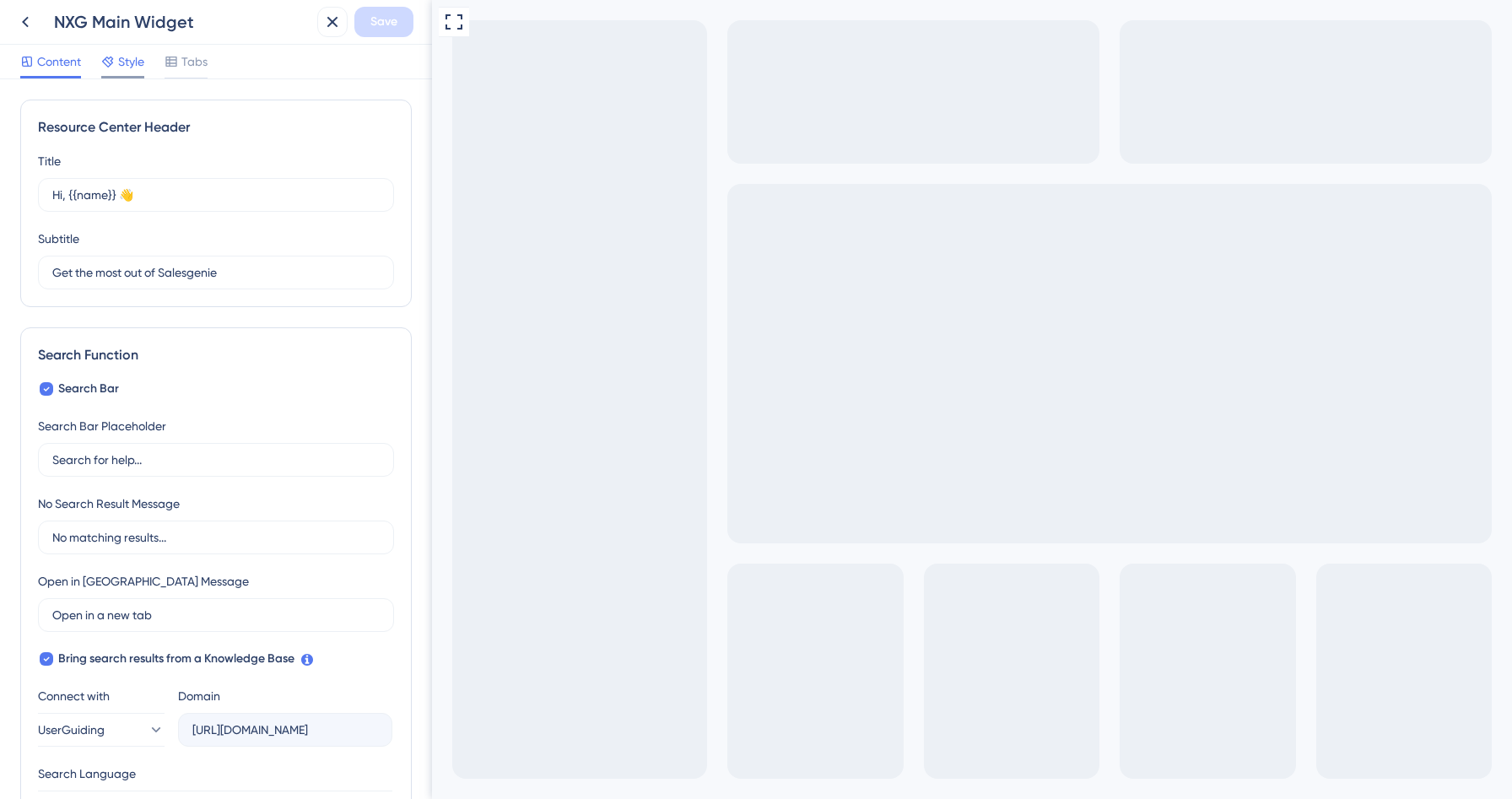
click at [138, 74] on div "Style" at bounding box center [123, 65] width 43 height 27
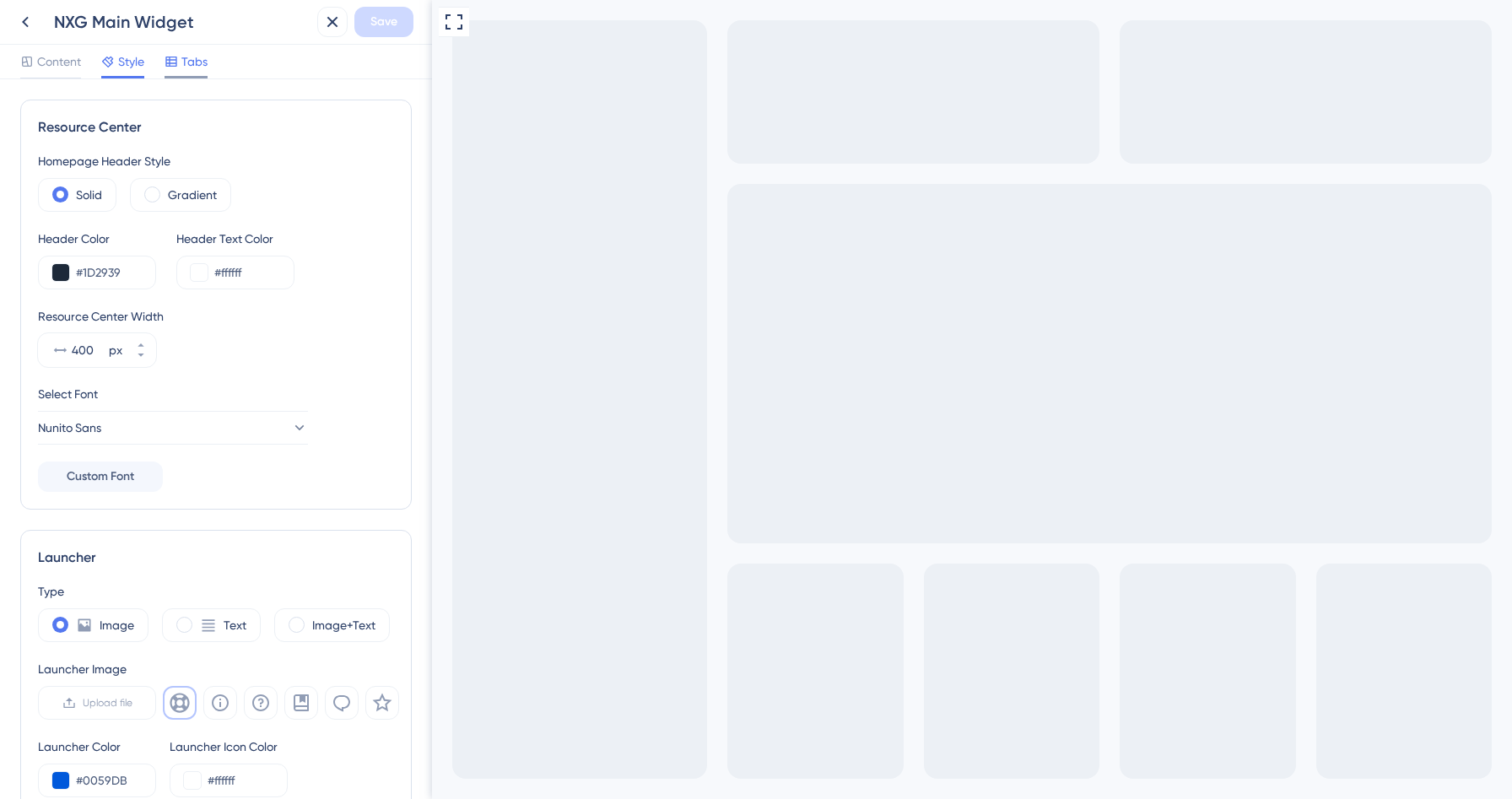
click at [207, 74] on div "Tabs" at bounding box center [186, 65] width 43 height 27
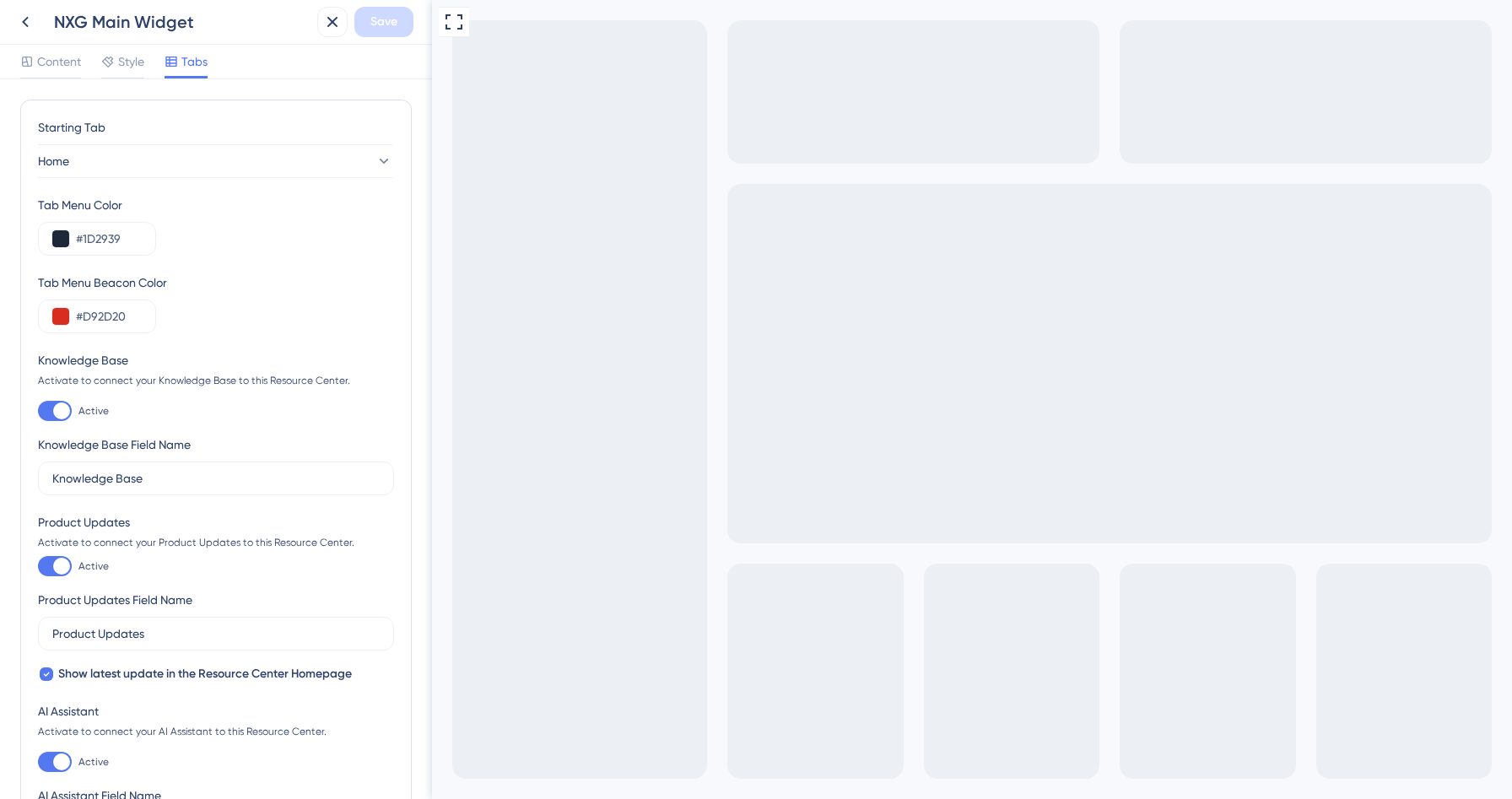
click at [147, 70] on div "Content Style Tabs" at bounding box center [114, 65] width 188 height 27
click at [115, 70] on div at bounding box center [108, 61] width 13 height 20
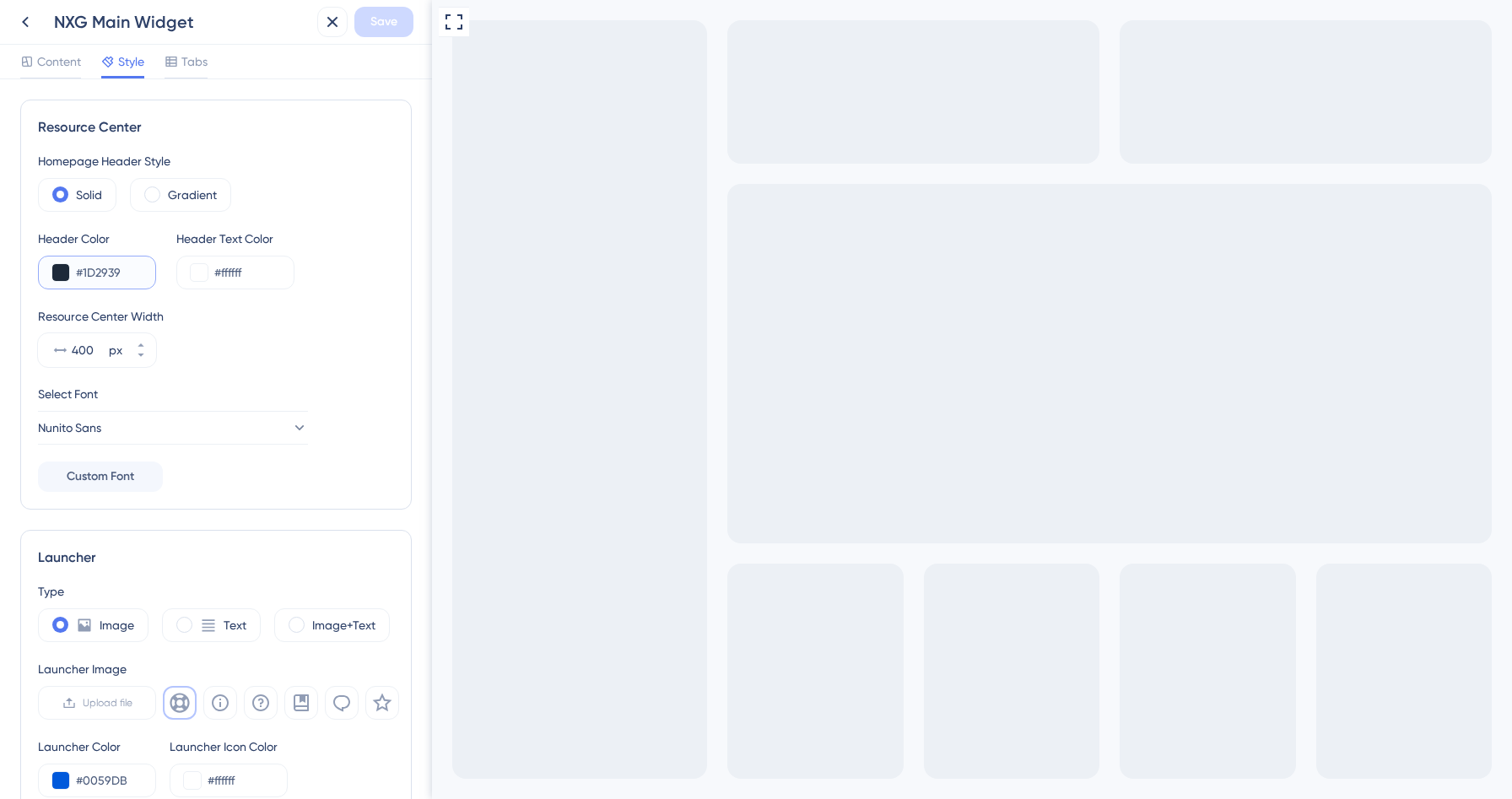
click at [117, 265] on input "#1D2939" at bounding box center [108, 272] width 66 height 20
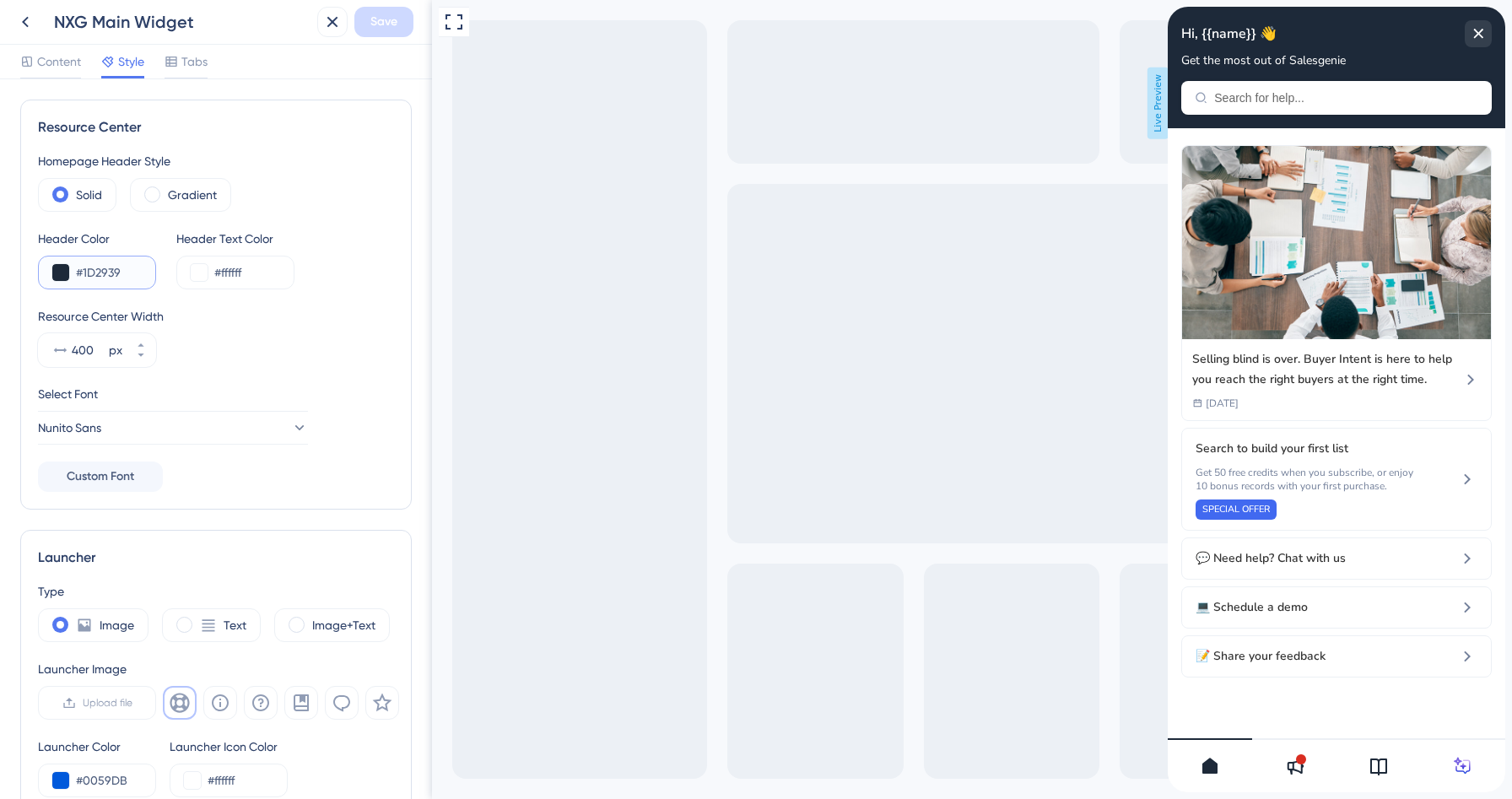
scroll to position [415, 0]
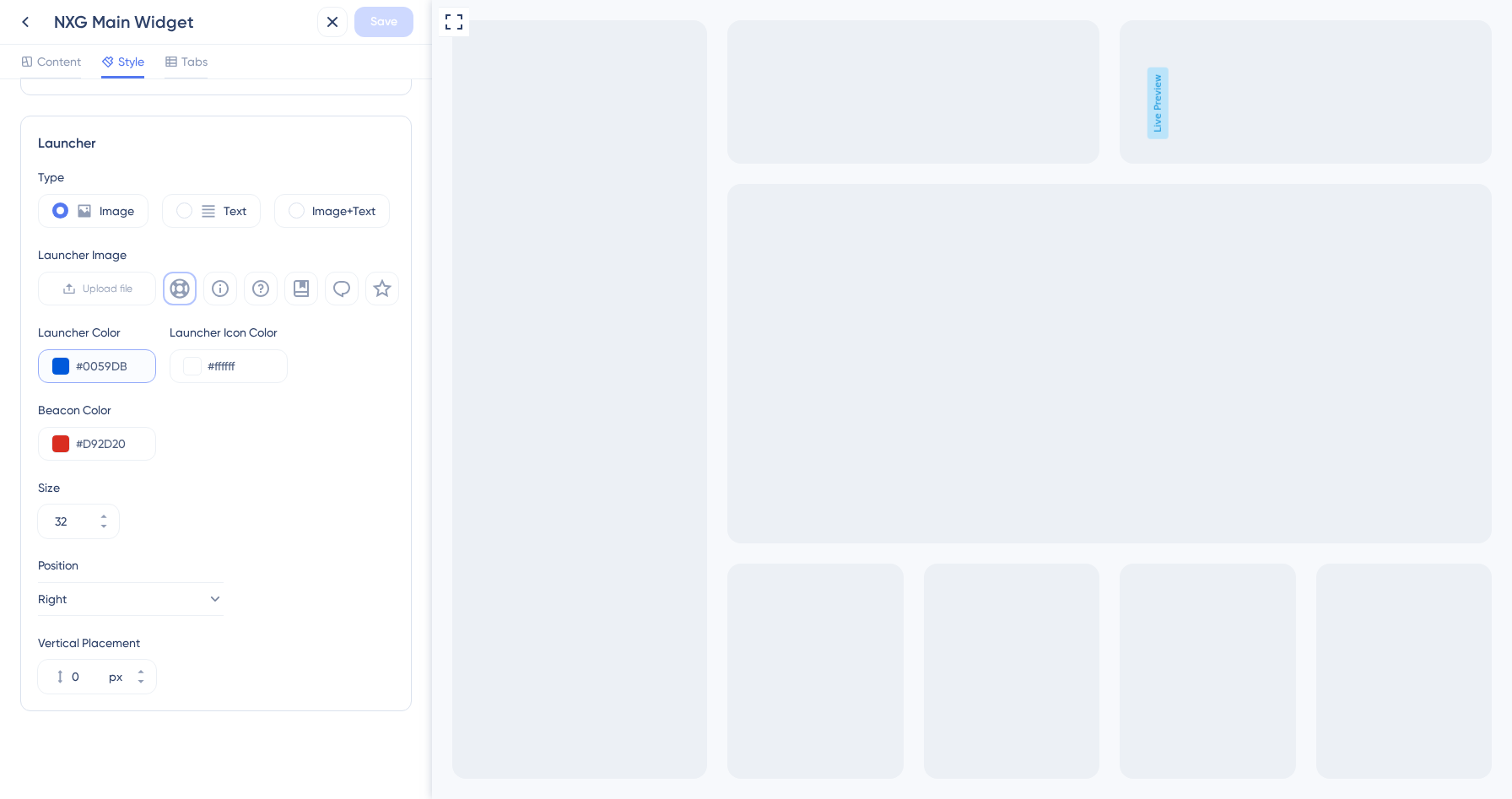
click at [106, 371] on input "#0059DB" at bounding box center [108, 366] width 66 height 20
paste input "1D2939"
type input "#1D2939"
click at [382, 25] on span "Save" at bounding box center [384, 21] width 27 height 20
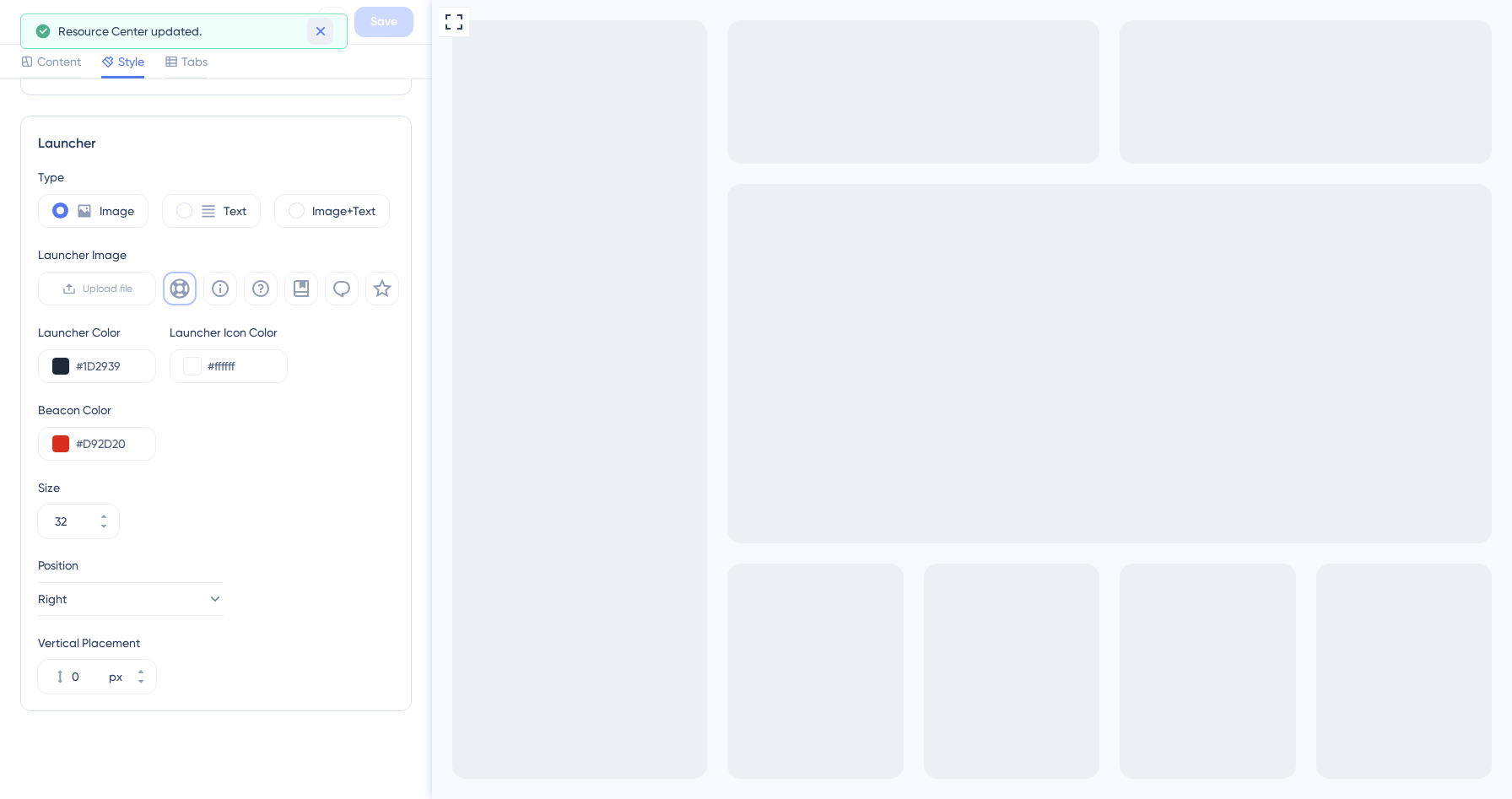
click at [312, 38] on icon at bounding box center [321, 32] width 17 height 17
click at [34, 26] on icon at bounding box center [25, 21] width 20 height 20
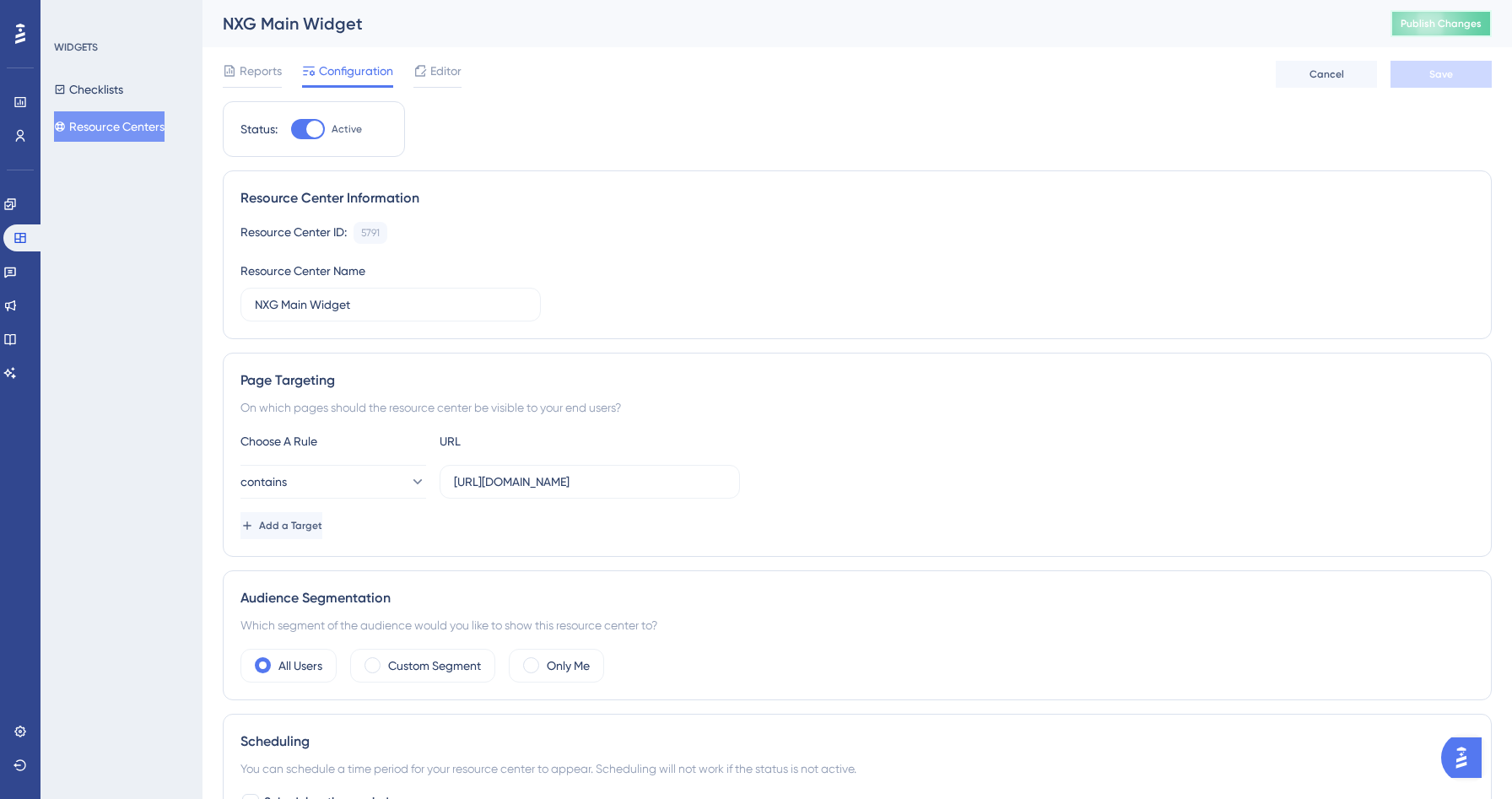
click at [1479, 25] on span "Publish Changes" at bounding box center [1441, 24] width 81 height 13
click at [113, 91] on button "Checklists" at bounding box center [88, 90] width 69 height 31
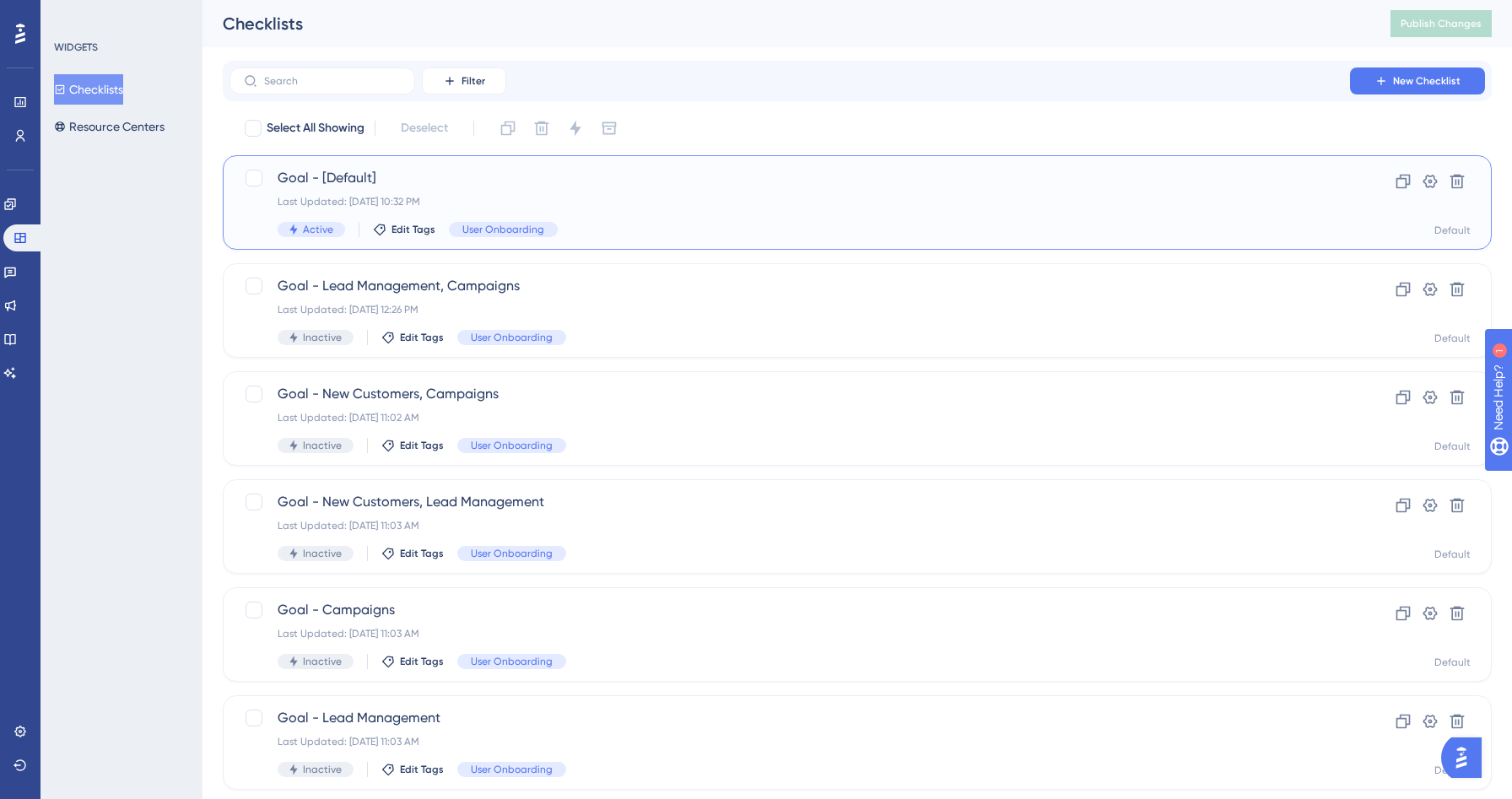
click at [531, 173] on span "Goal - [Default]" at bounding box center [790, 177] width 1025 height 20
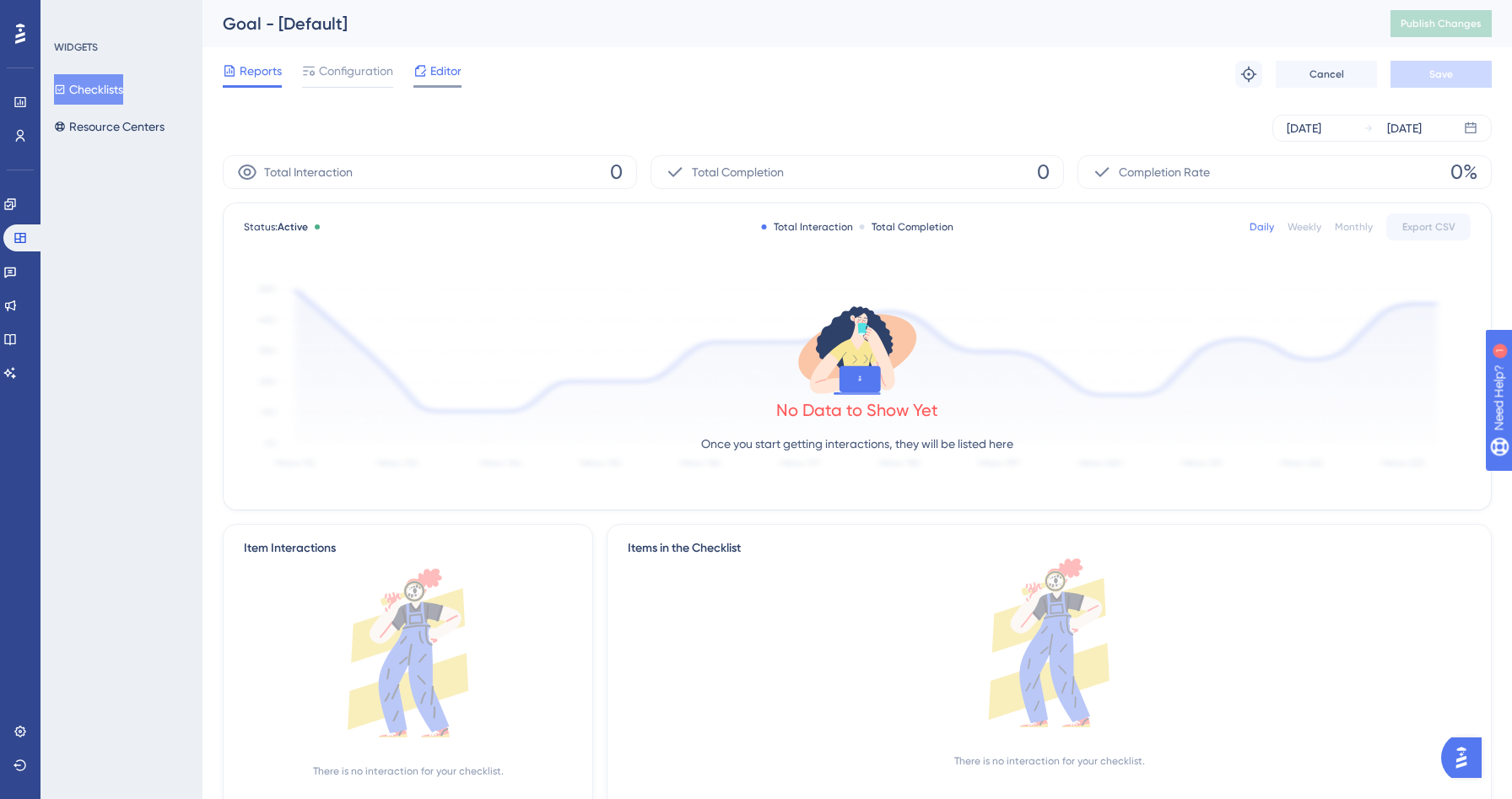
click at [422, 64] on icon at bounding box center [420, 71] width 13 height 13
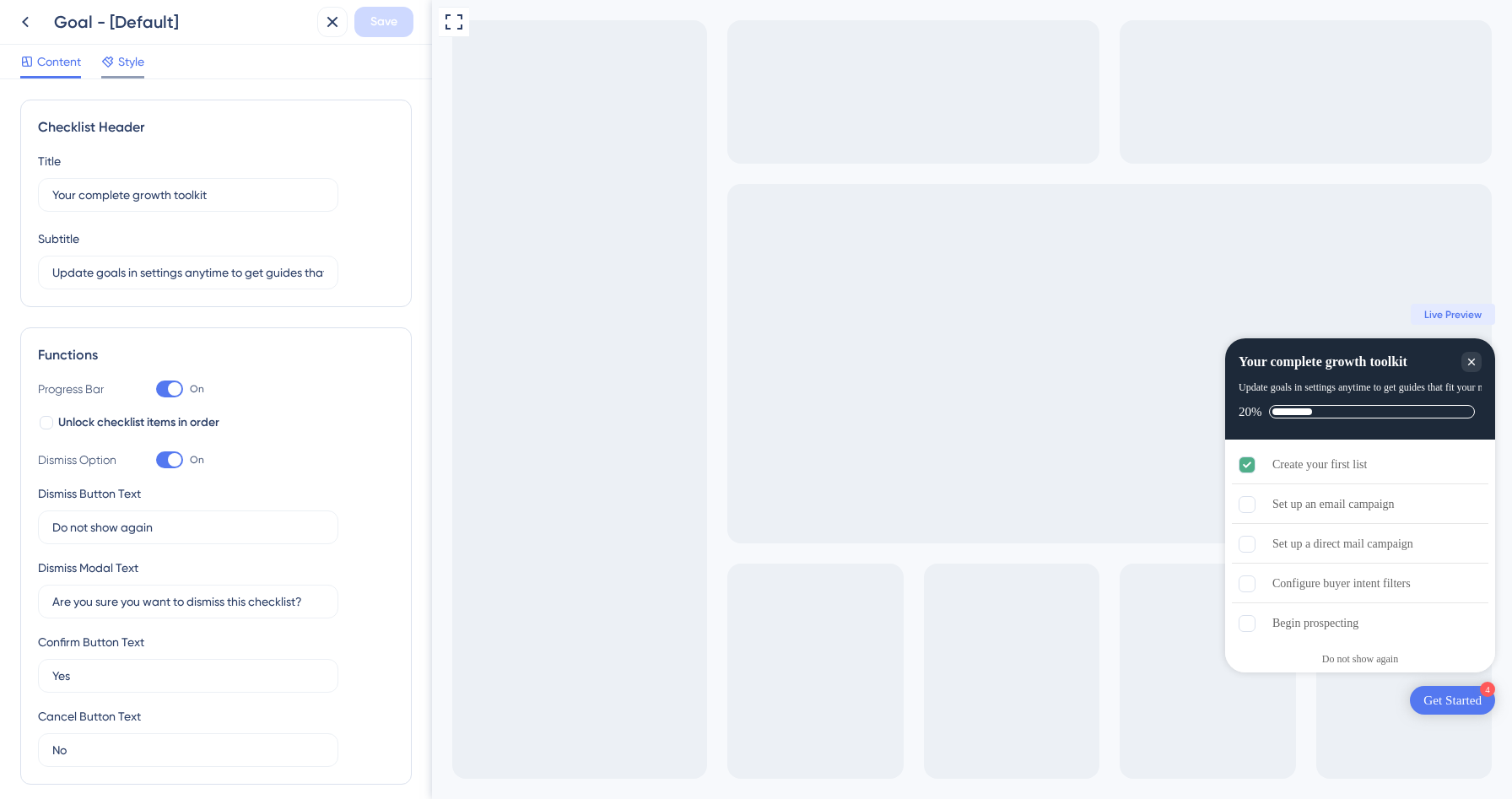
click at [134, 61] on span "Style" at bounding box center [130, 61] width 26 height 20
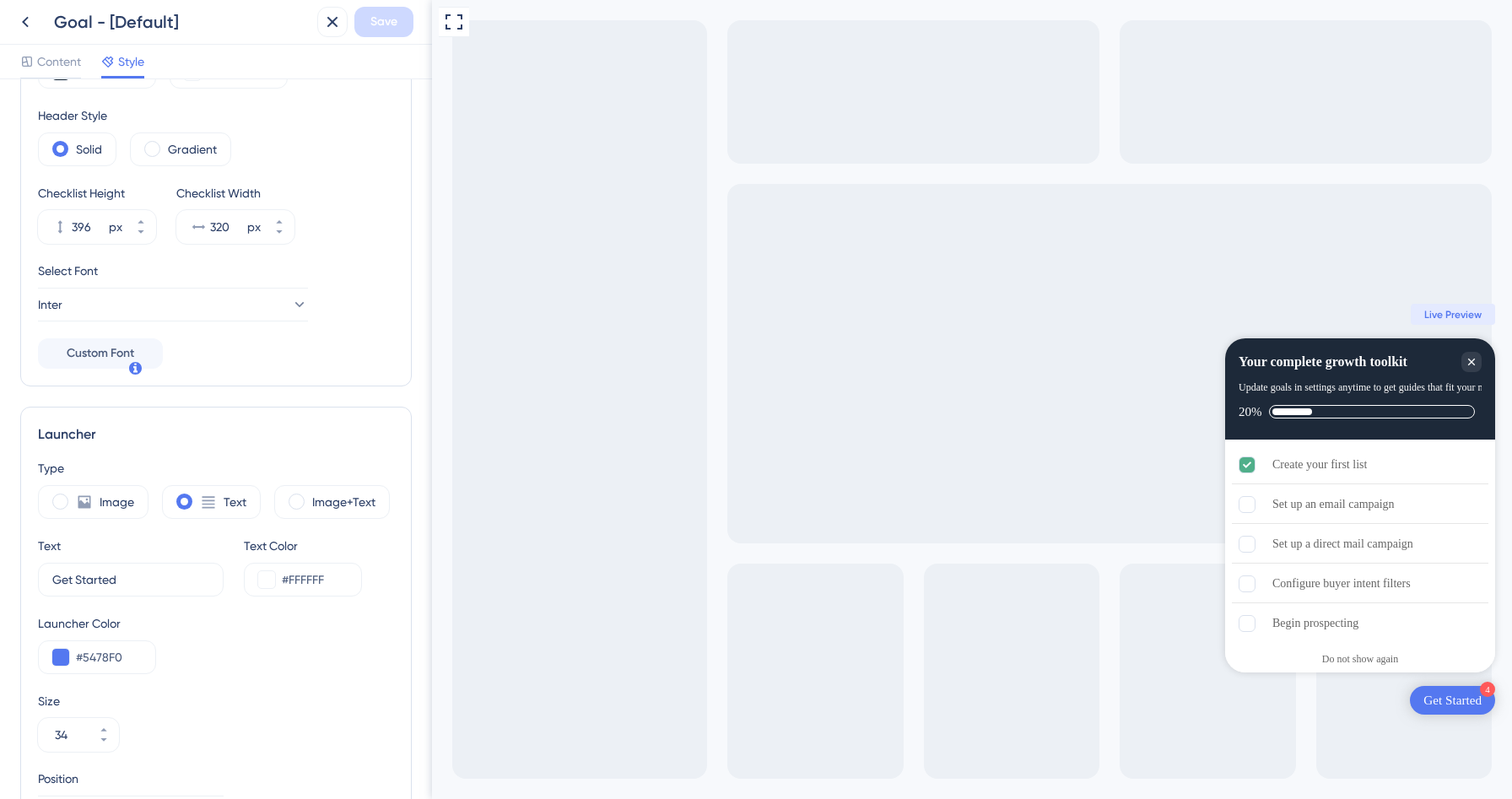
scroll to position [302, 0]
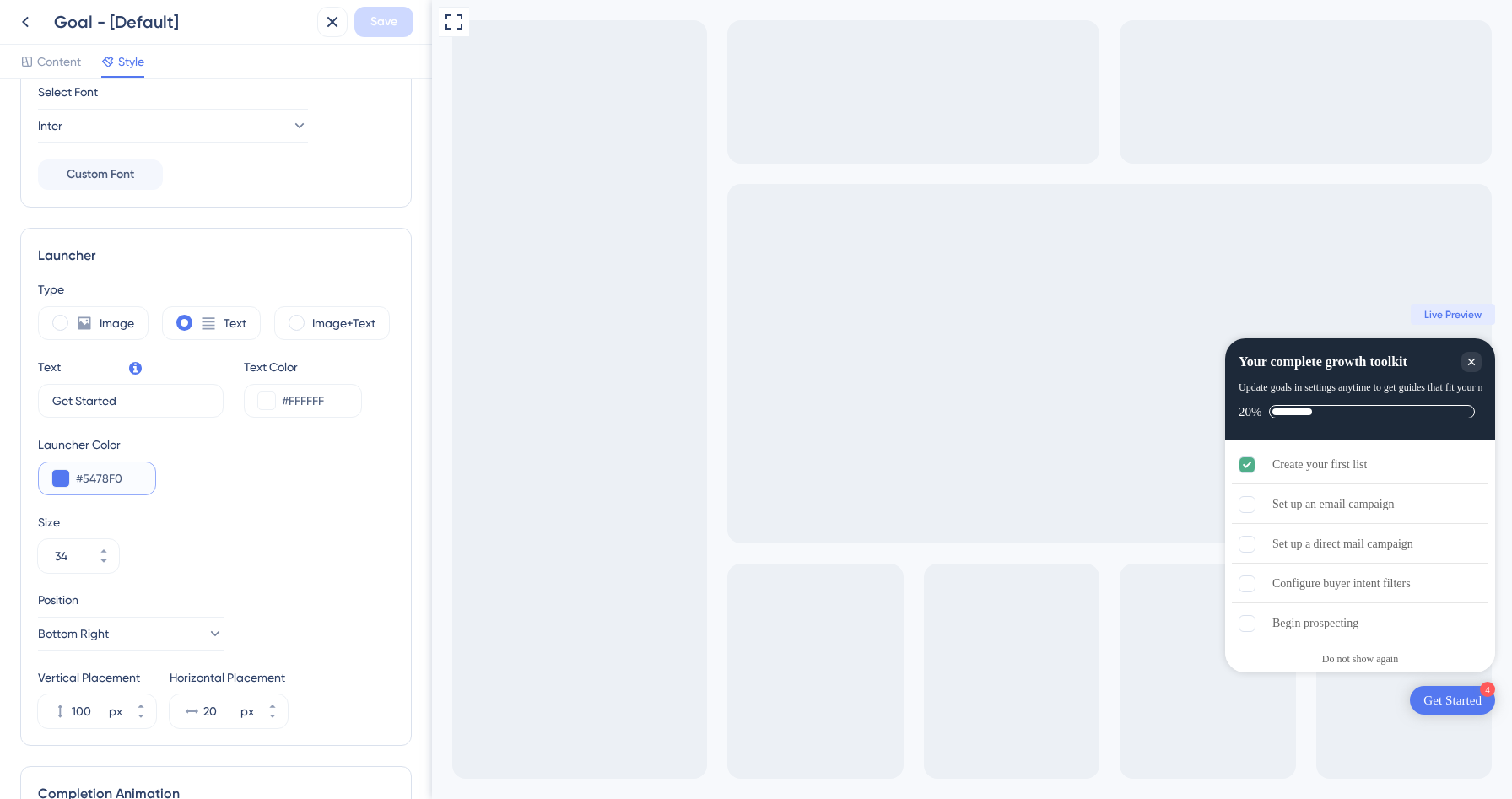
click at [103, 471] on input "#5478F0" at bounding box center [108, 478] width 66 height 20
paste input "1D2939"
type input "#1D2939"
click at [286, 486] on div "Launcher Color #1D2939" at bounding box center [216, 465] width 356 height 60
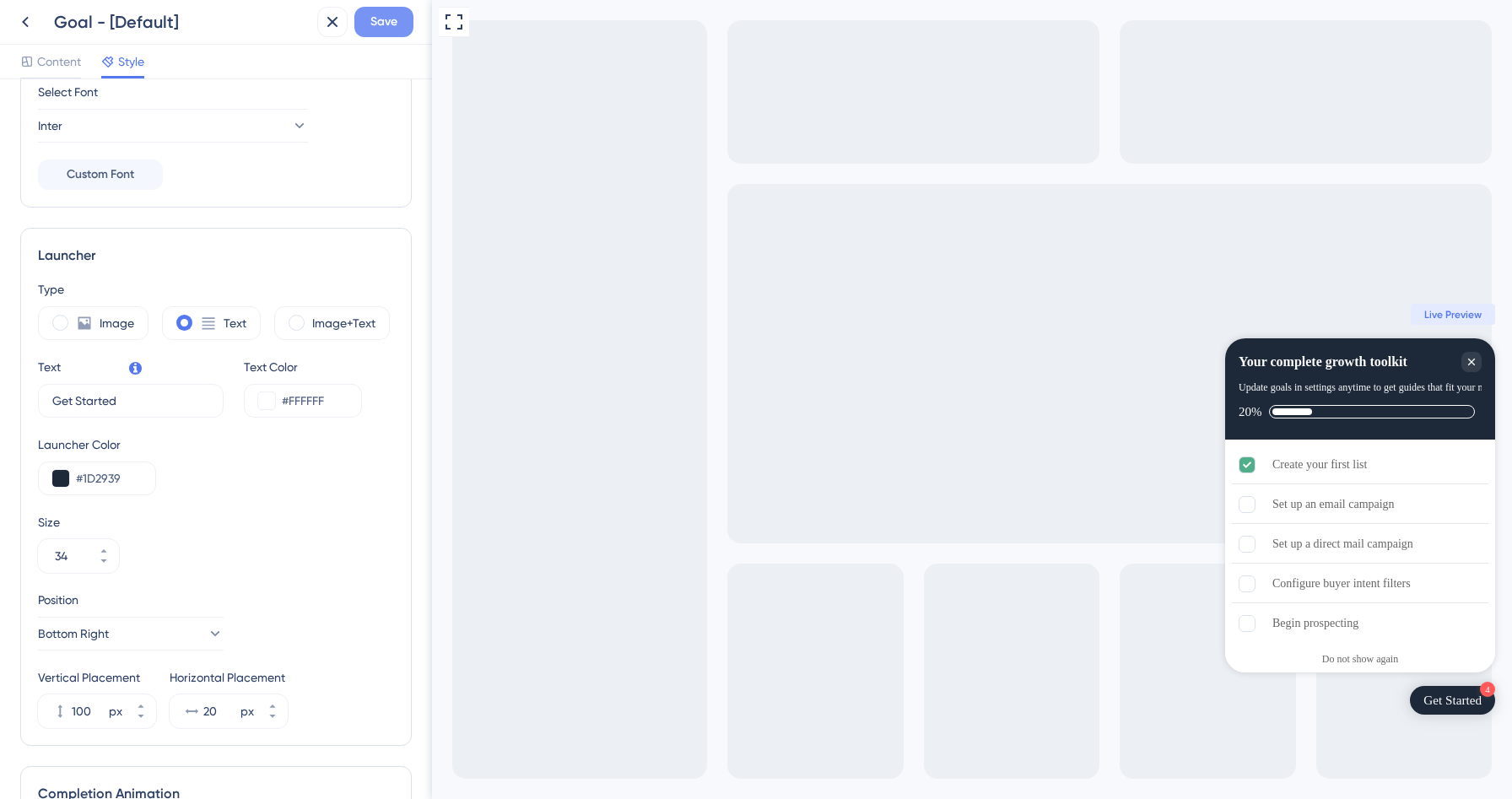
click at [391, 22] on span "Save" at bounding box center [384, 21] width 27 height 20
click at [346, 19] on button at bounding box center [332, 22] width 31 height 31
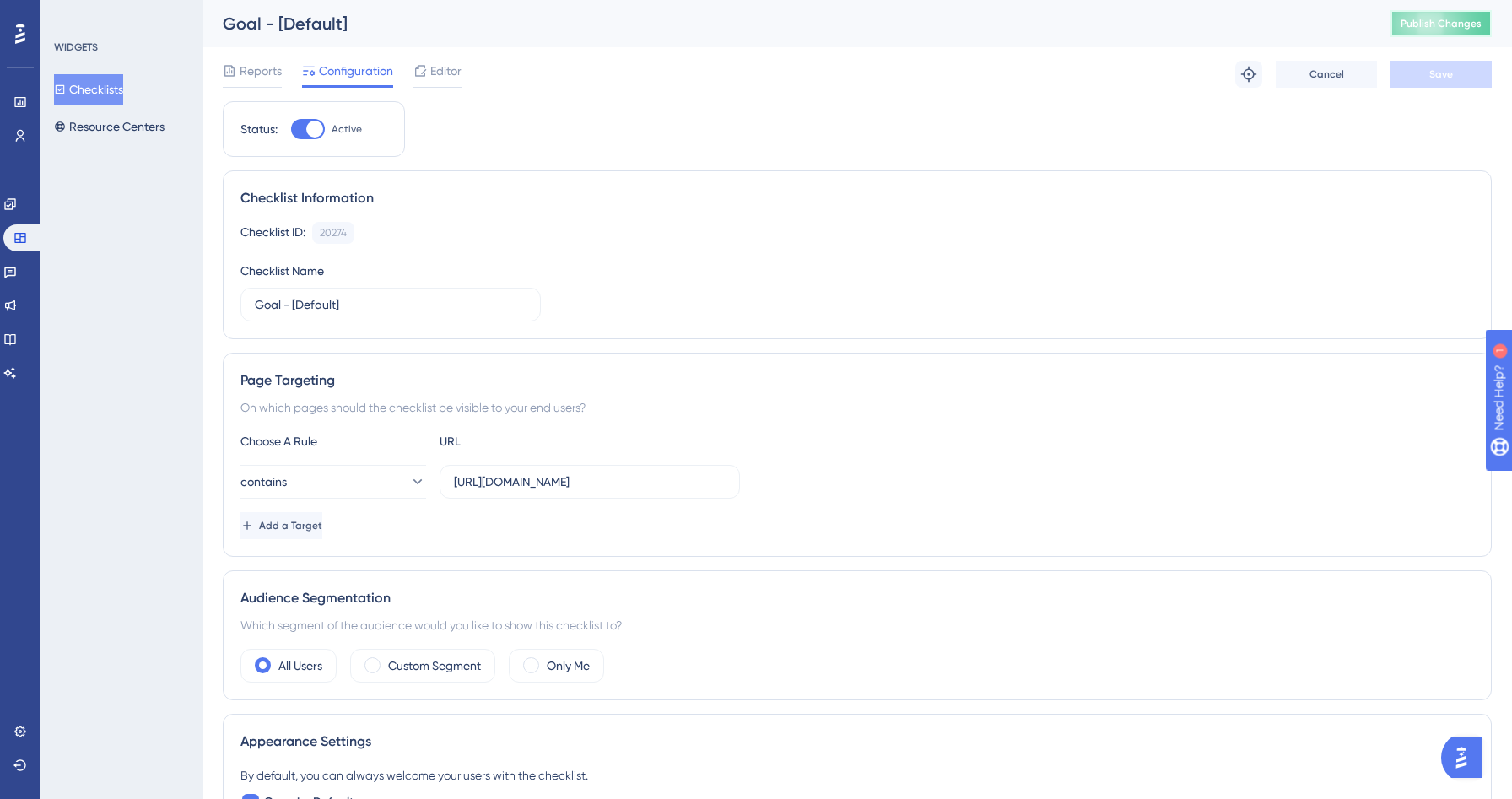
click at [1415, 13] on button "Publish Changes" at bounding box center [1441, 24] width 102 height 27
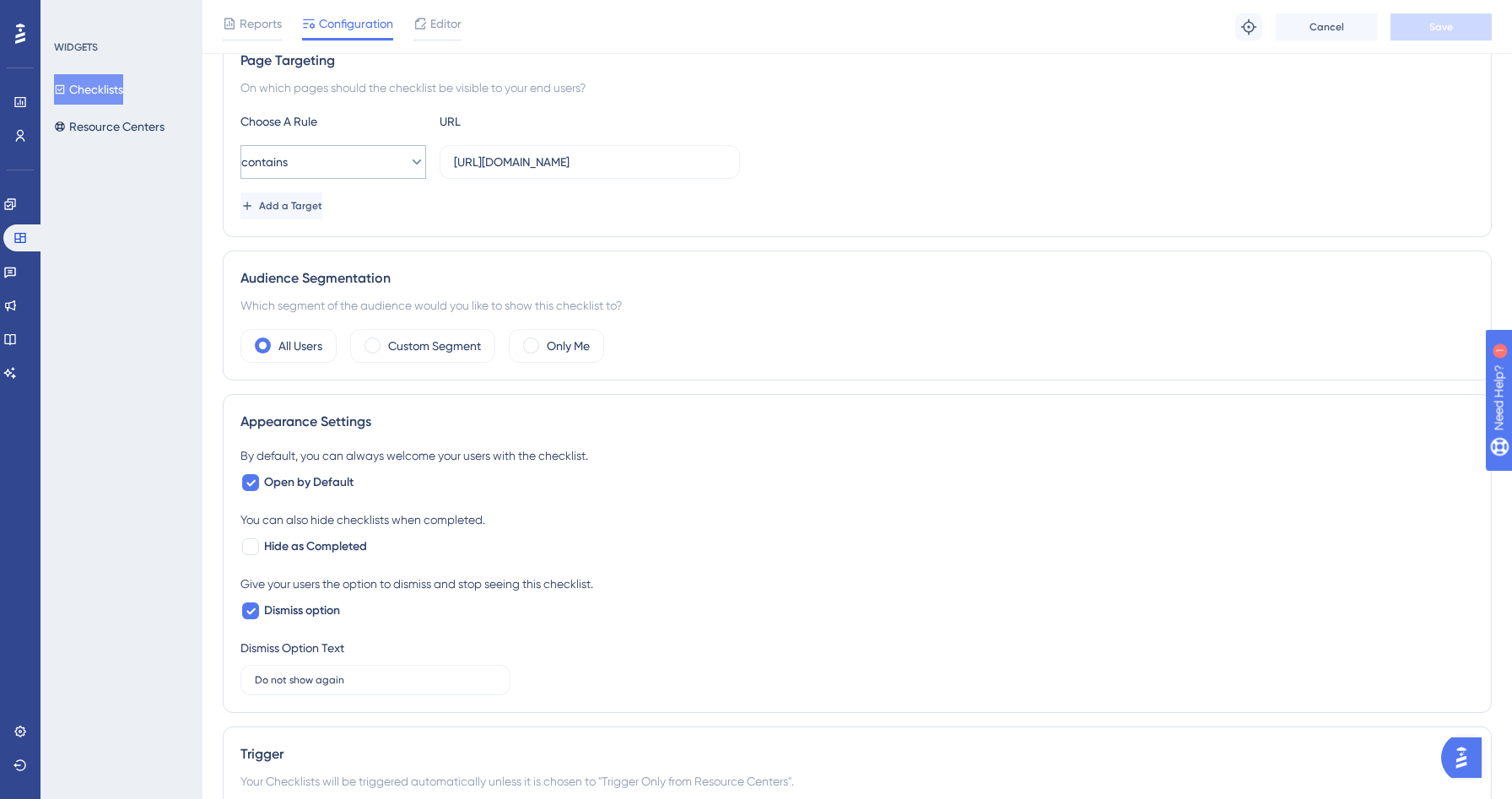
scroll to position [193, 0]
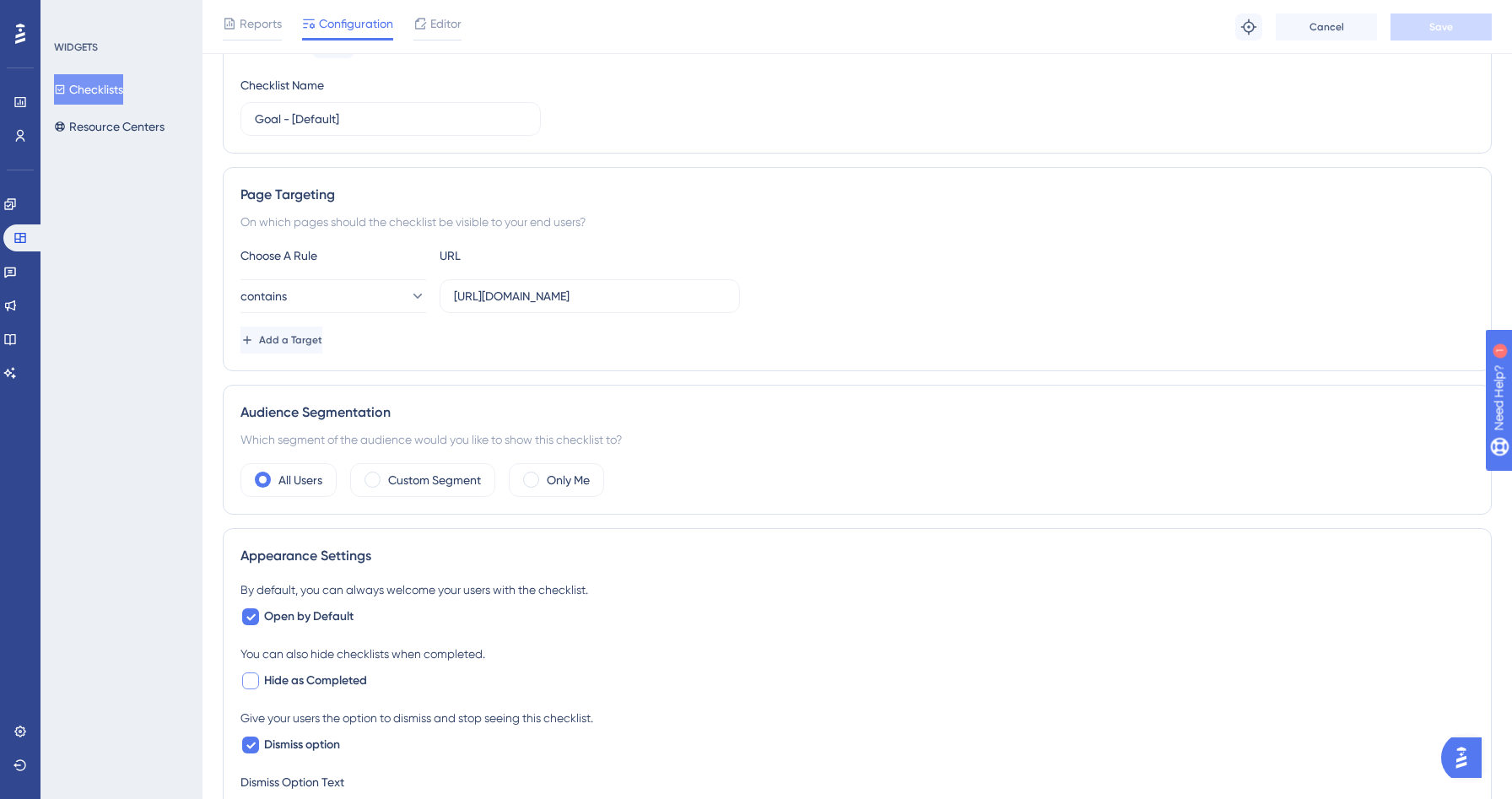
click at [308, 677] on span "Hide as Completed" at bounding box center [315, 680] width 102 height 20
checkbox input "true"
click at [1433, 30] on span "Save" at bounding box center [1441, 27] width 24 height 13
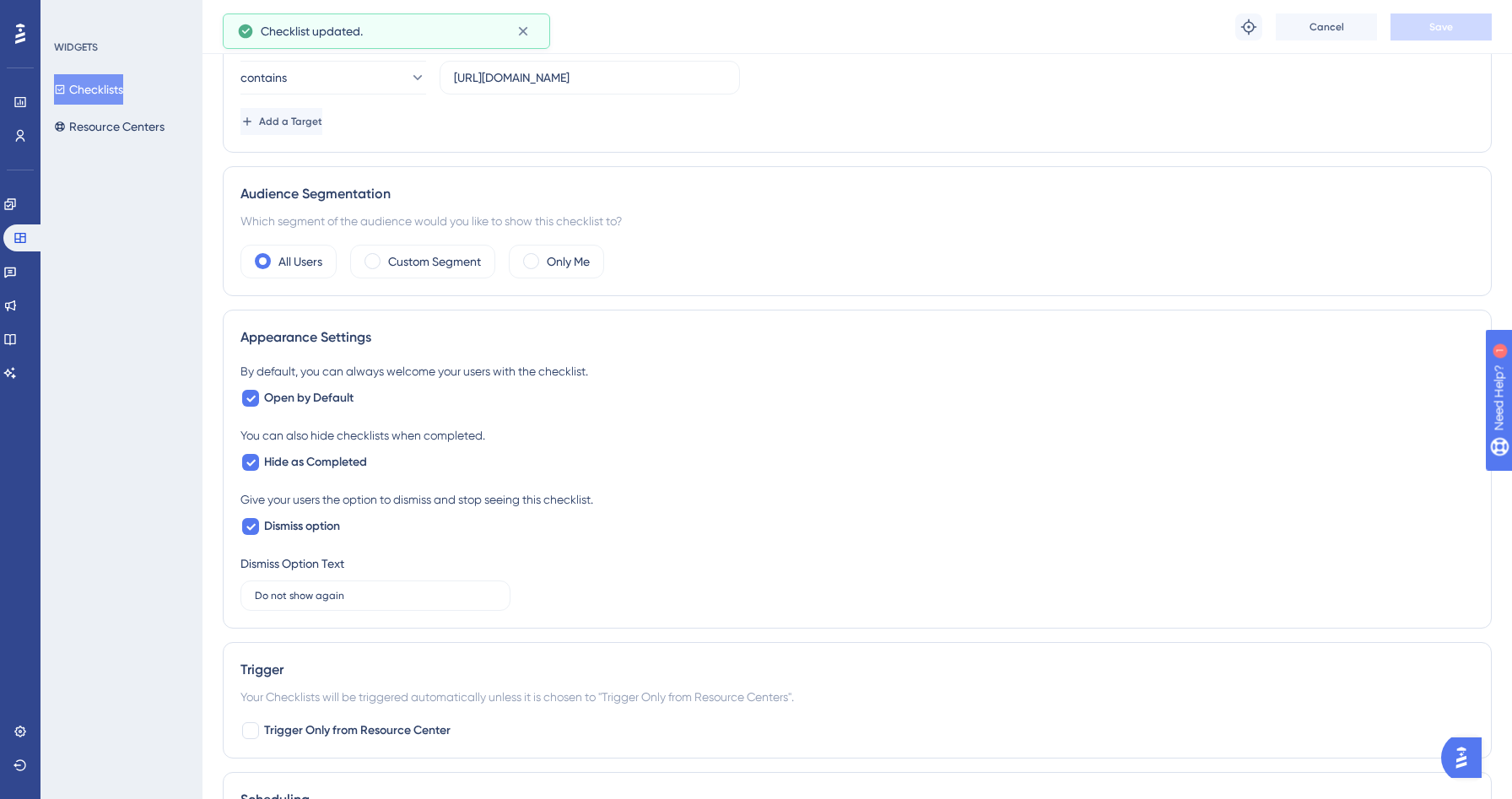
scroll to position [498, 0]
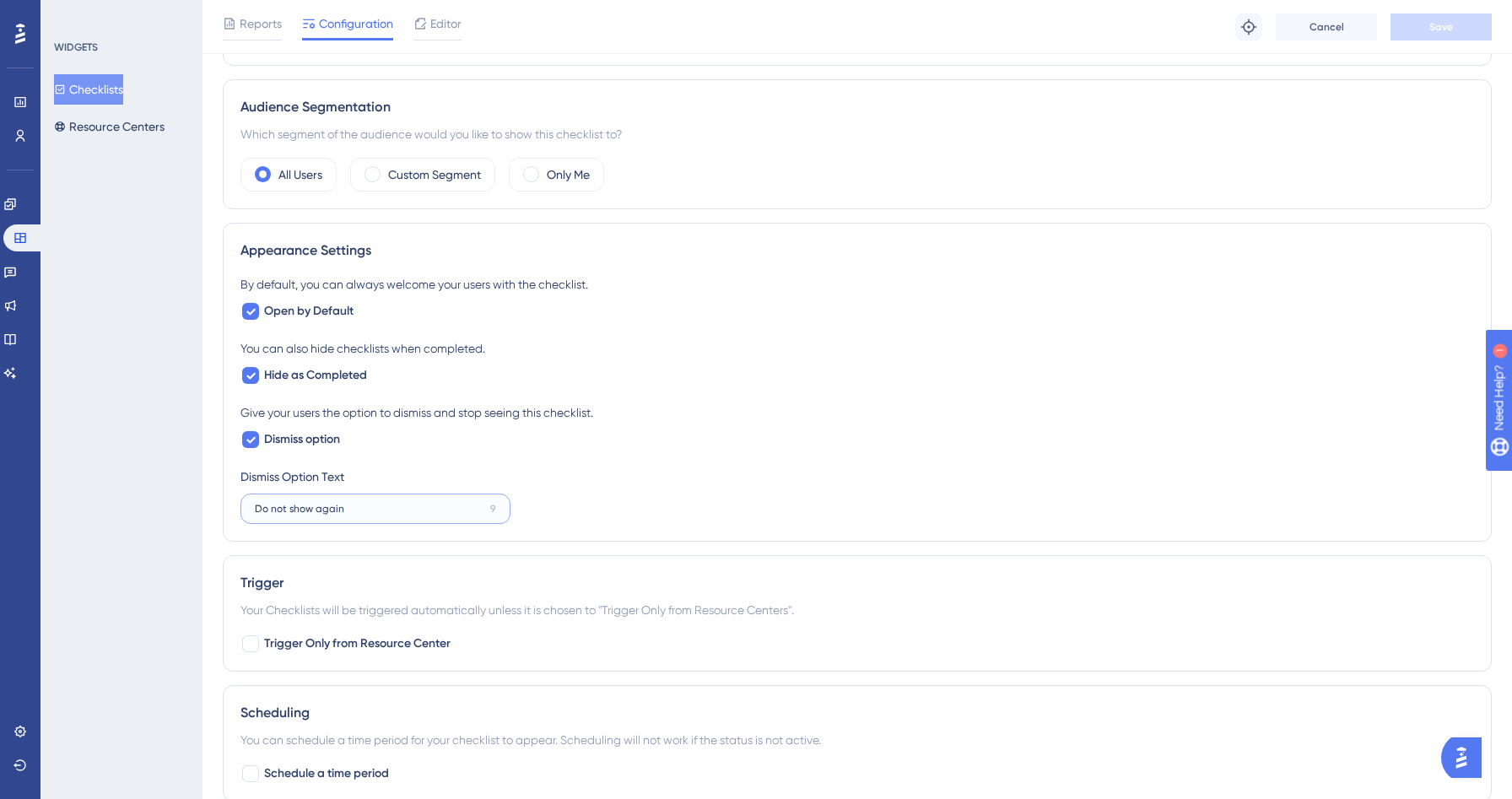
click at [275, 508] on input "Do not show again" at bounding box center [369, 509] width 229 height 11
type input "Don't show again"
click at [606, 460] on div "By default, you can always welcome your users with the checklist. Open by Defau…" at bounding box center [857, 399] width 1233 height 250
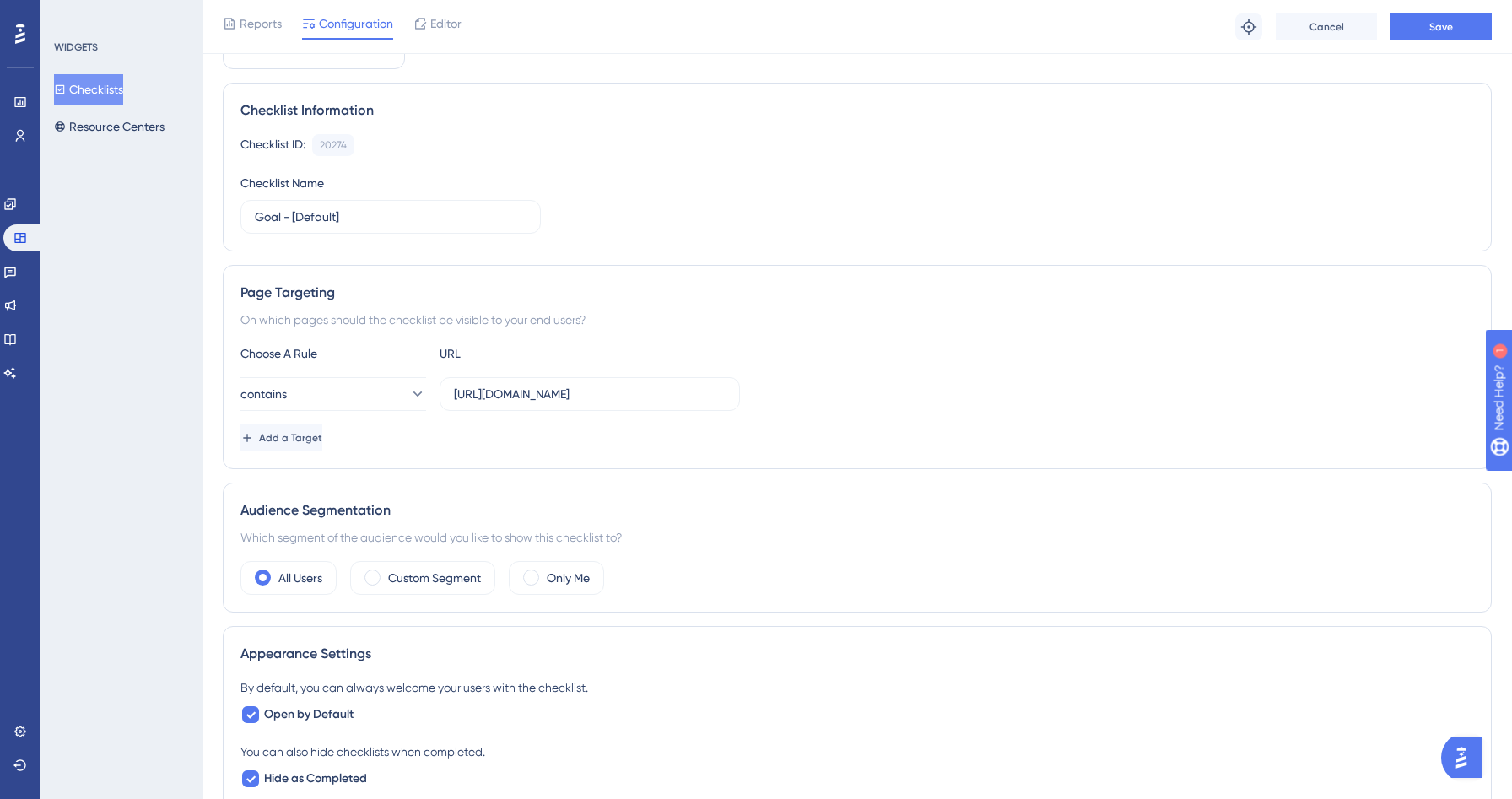
scroll to position [78, 0]
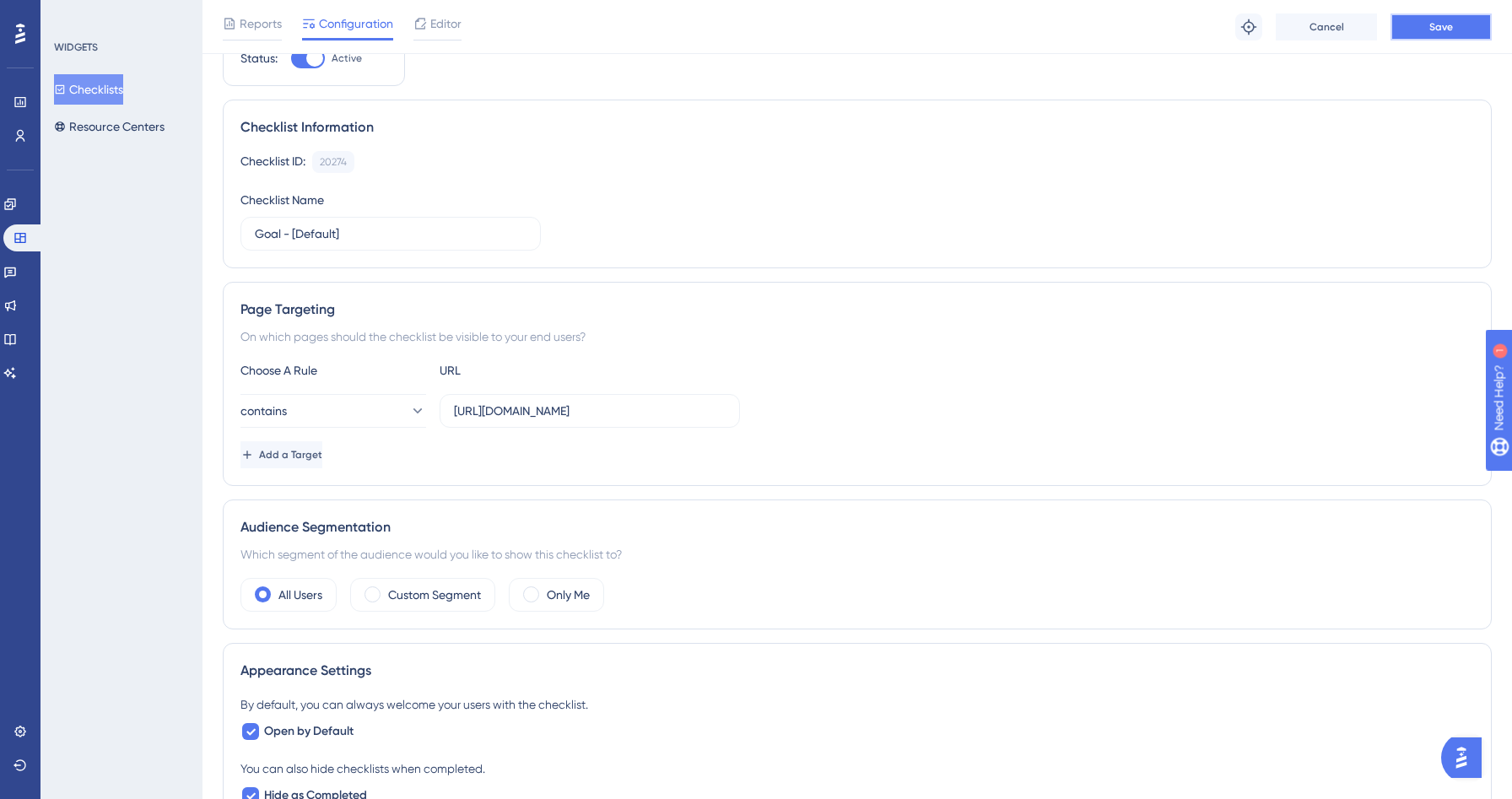
click at [1442, 26] on span "Save" at bounding box center [1441, 27] width 24 height 13
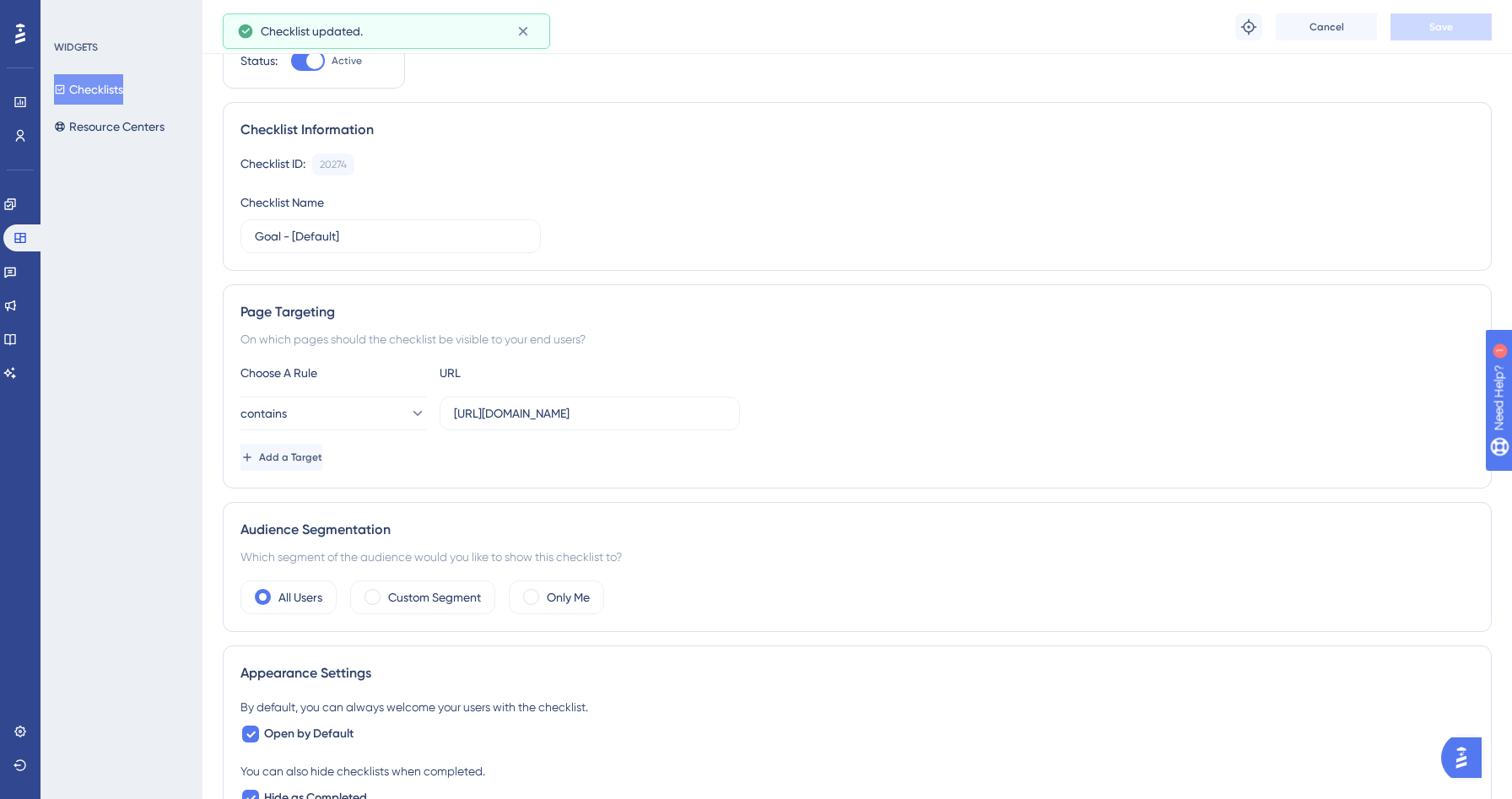
scroll to position [0, 0]
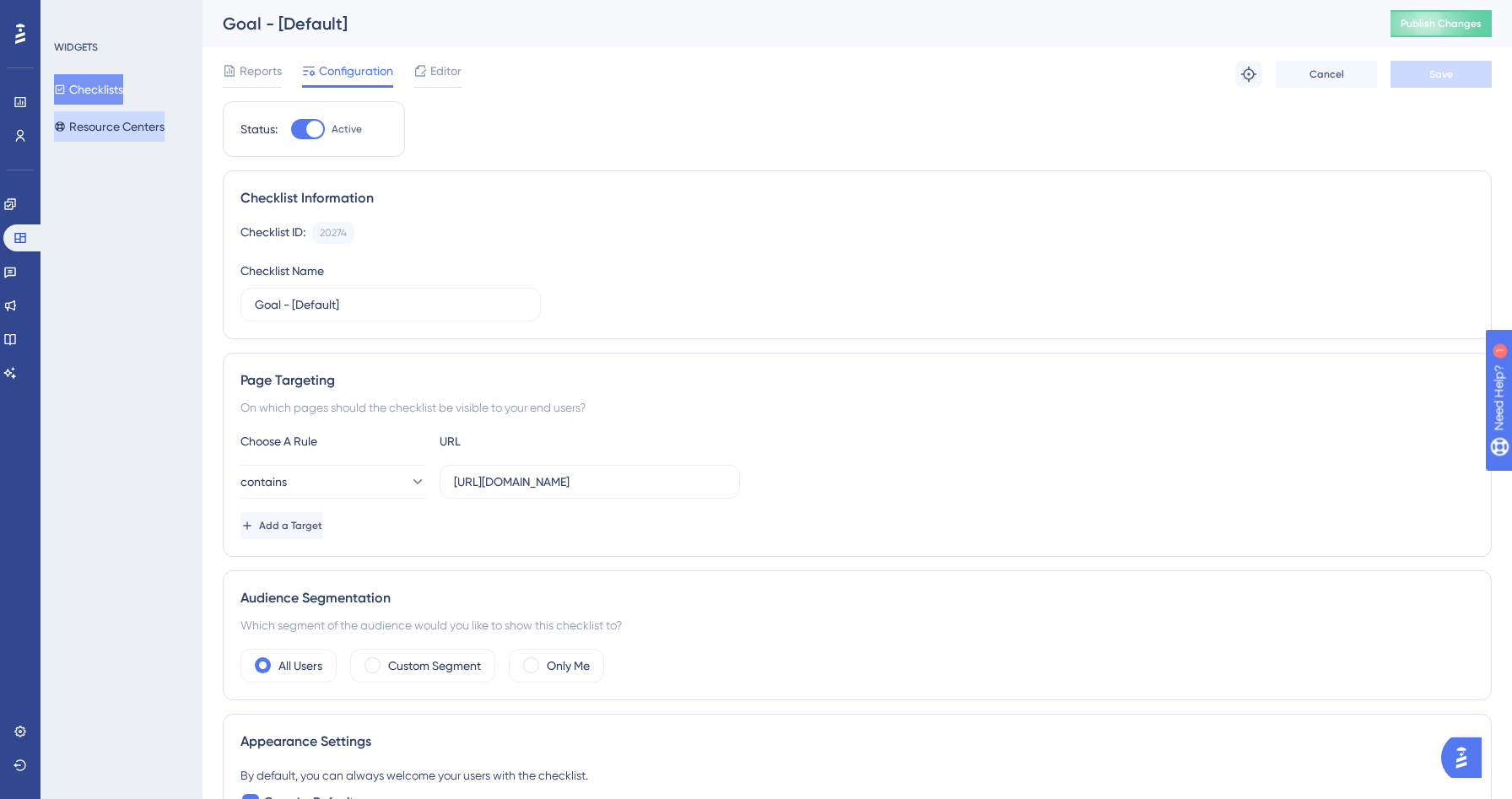
click at [164, 126] on button "Resource Centers" at bounding box center [108, 126] width 110 height 31
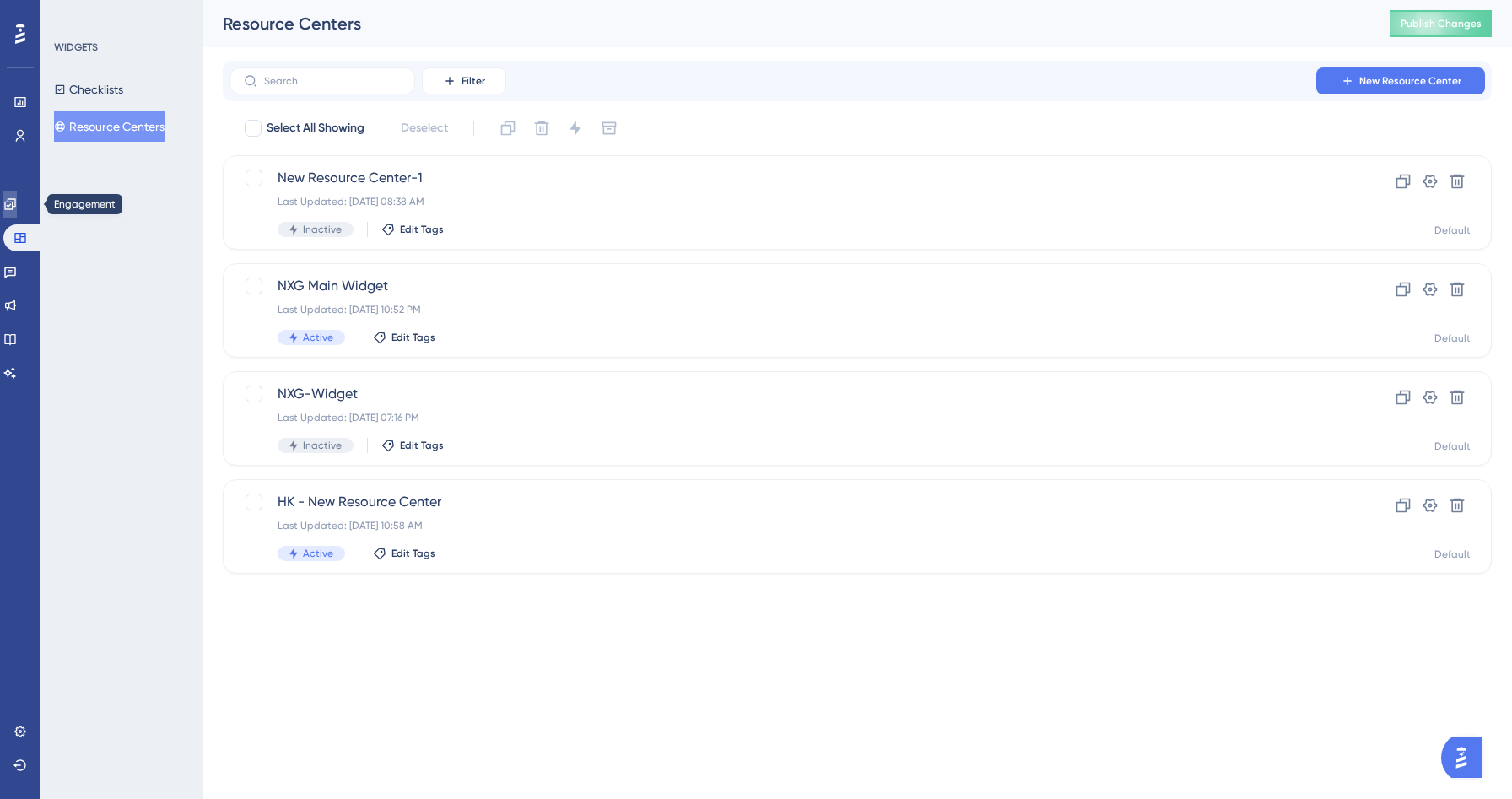
click at [17, 209] on link at bounding box center [11, 204] width 13 height 27
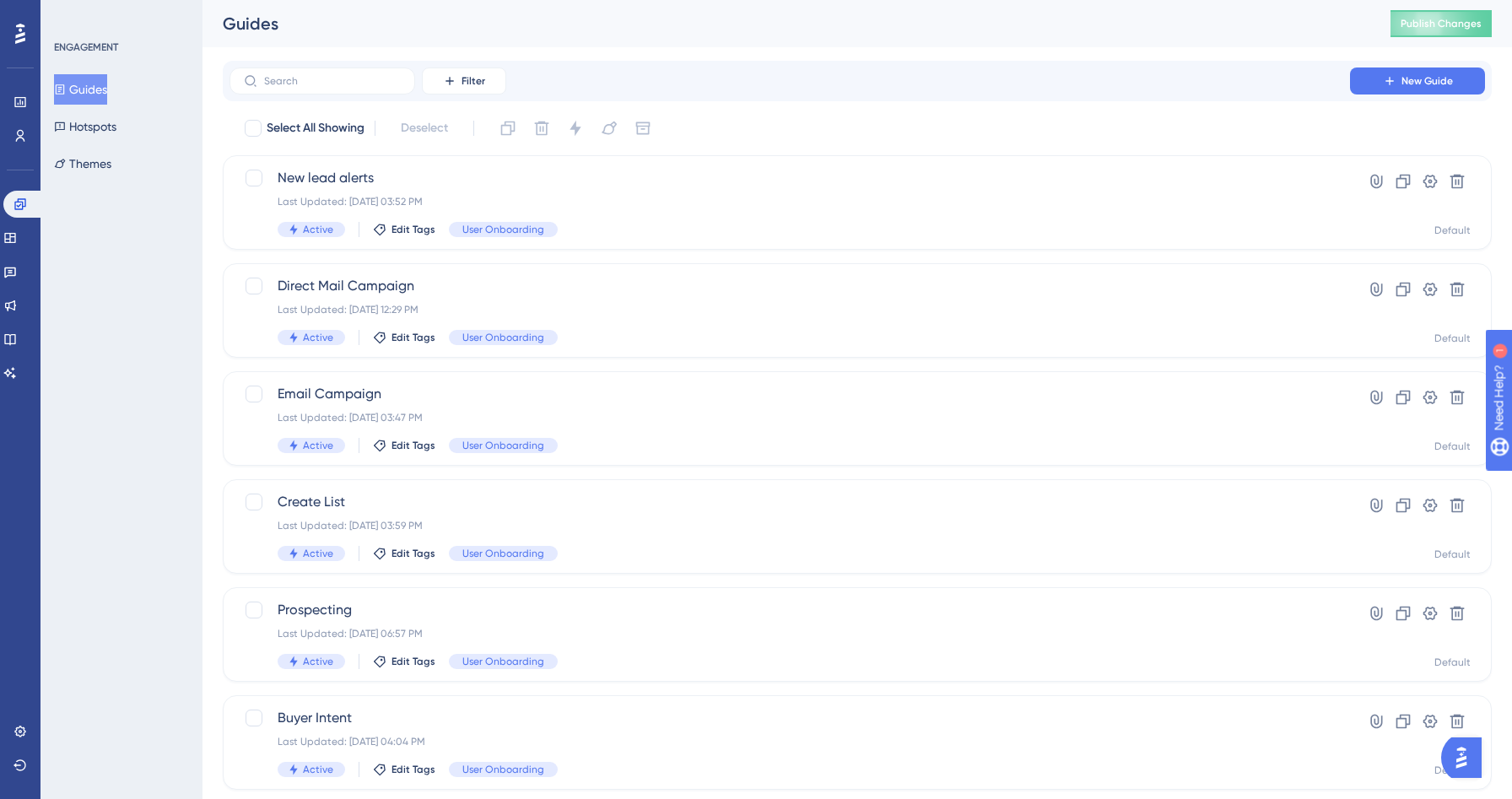
click at [23, 255] on div "Engagement Widgets Feedback Product Updates Knowledge Base AI Assistant" at bounding box center [20, 288] width 34 height 195
click at [23, 109] on link at bounding box center [20, 103] width 13 height 27
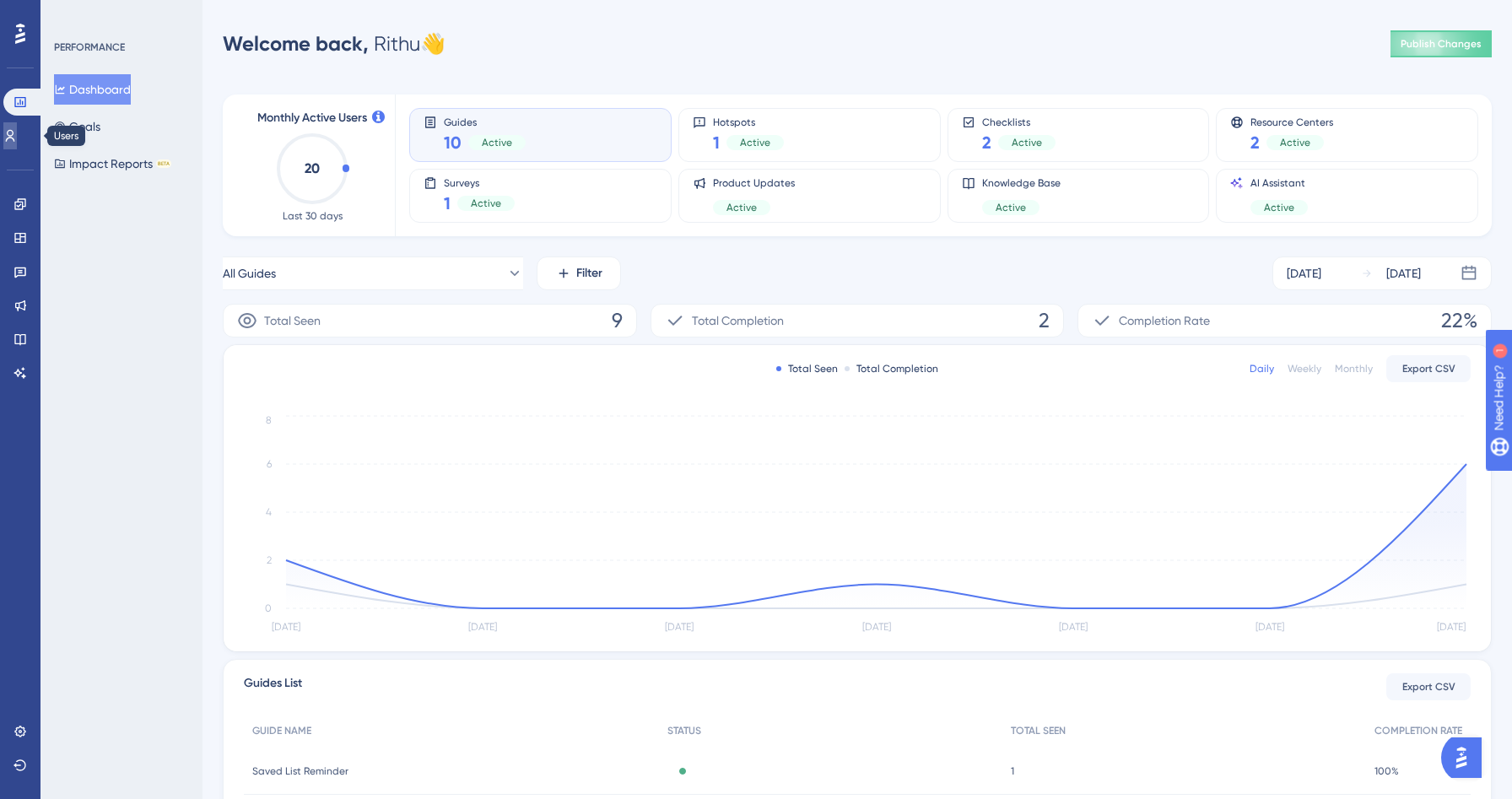
click at [17, 128] on link at bounding box center [11, 136] width 13 height 27
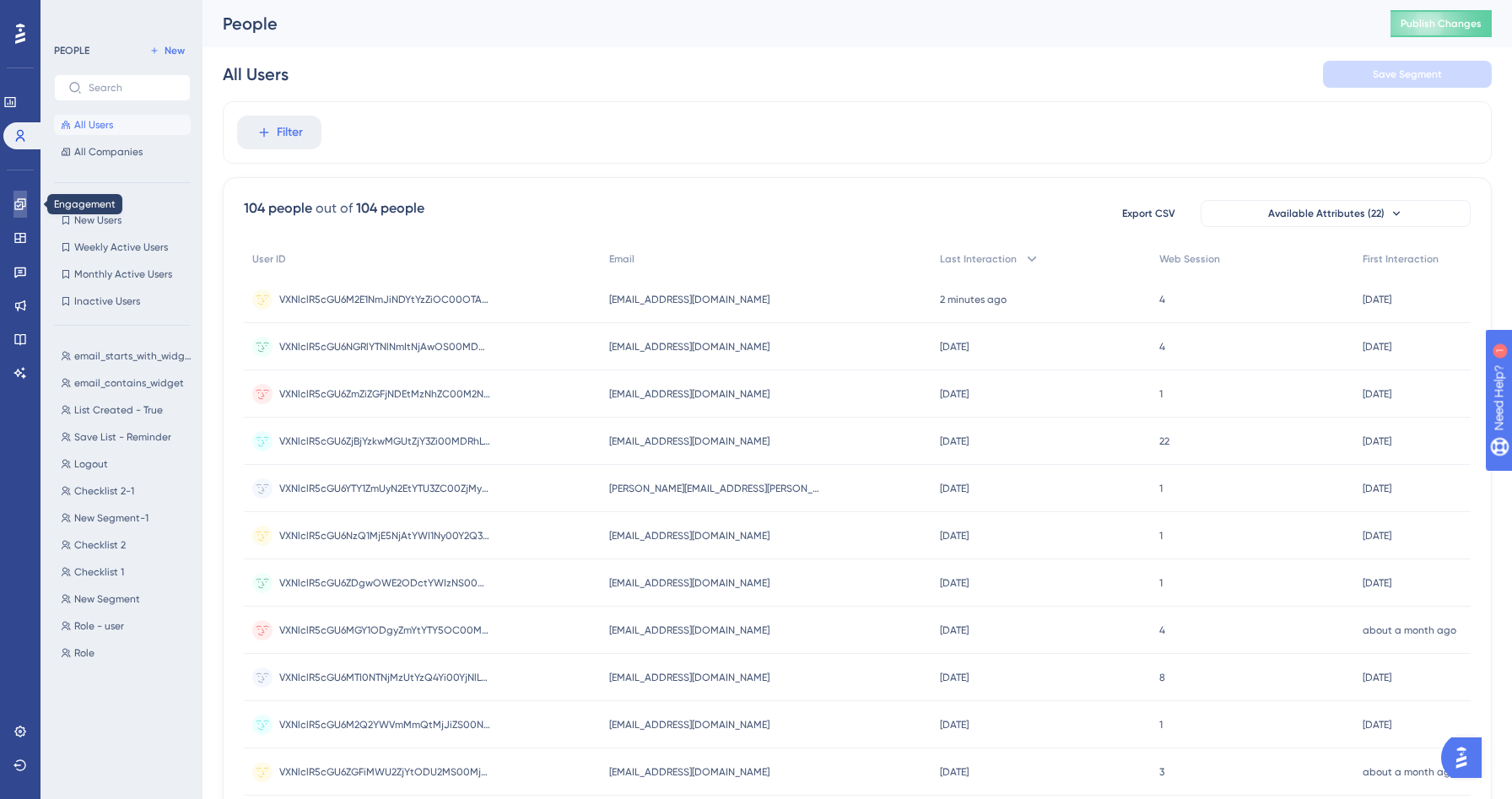
click at [19, 195] on link at bounding box center [20, 204] width 13 height 27
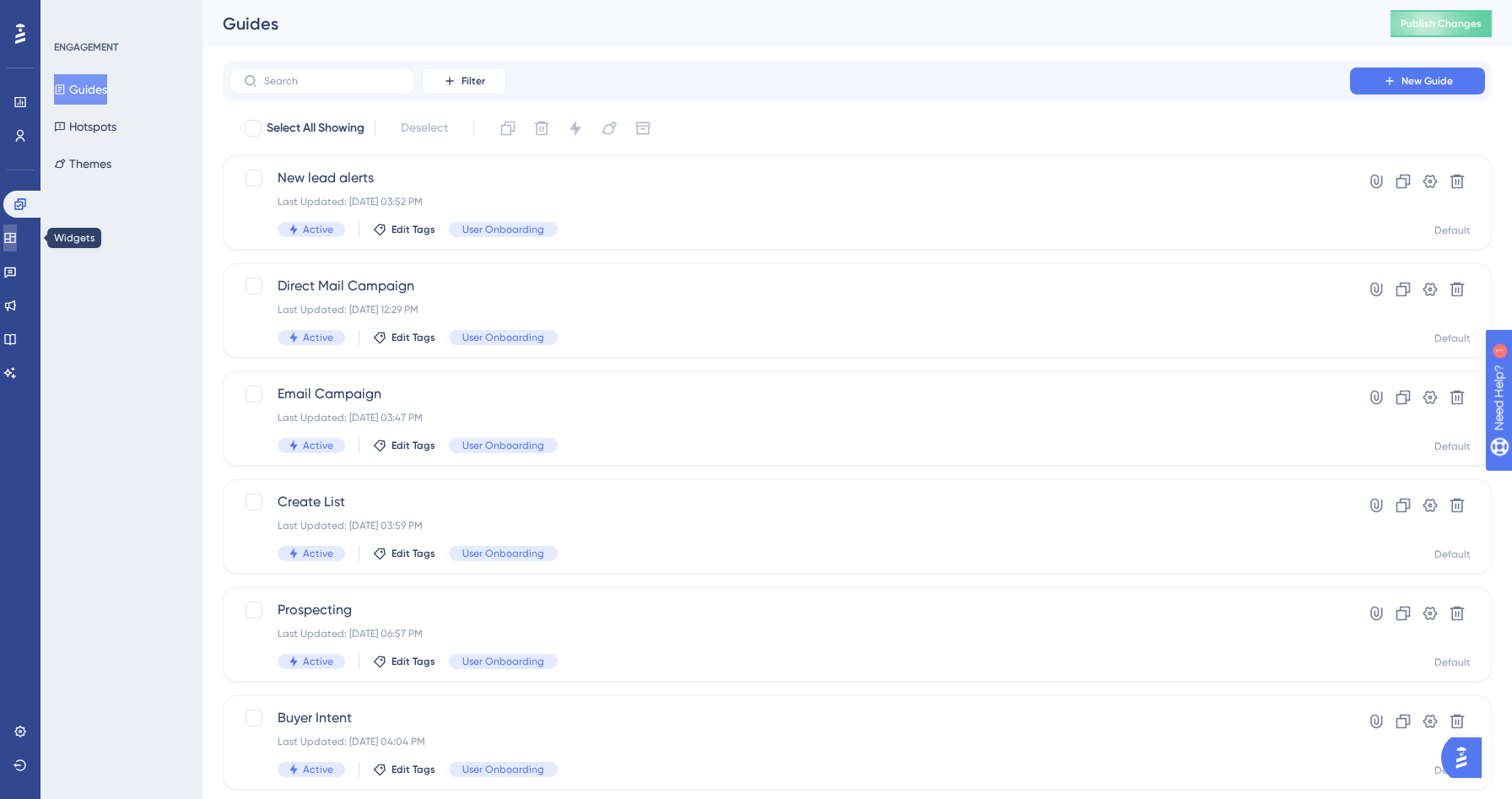
click at [17, 243] on link at bounding box center [11, 238] width 13 height 27
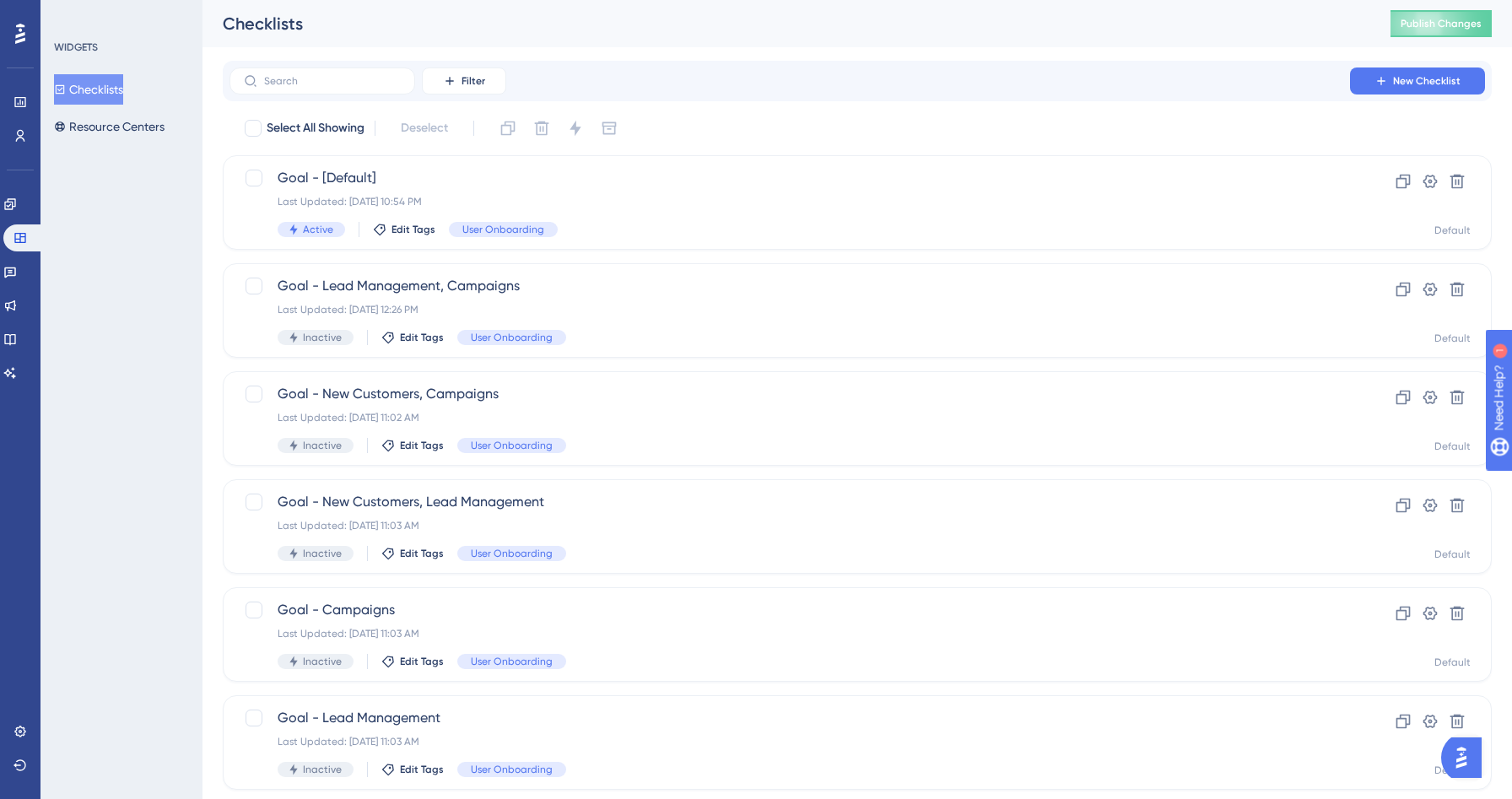
click at [35, 284] on div "Feedback" at bounding box center [20, 272] width 34 height 27
click at [33, 282] on div "Feedback" at bounding box center [20, 272] width 34 height 27
click at [17, 281] on link at bounding box center [11, 272] width 13 height 27
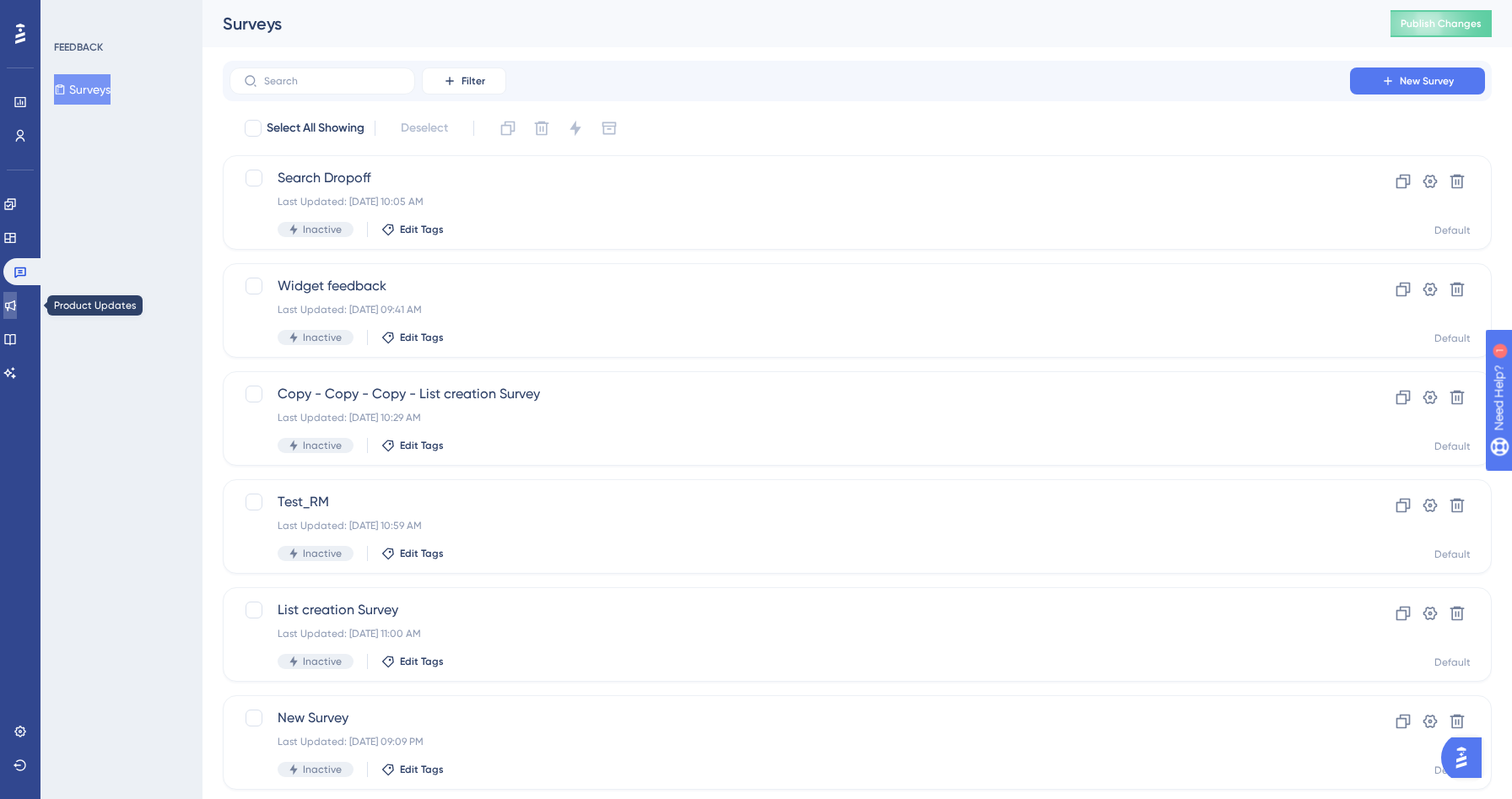
click at [10, 302] on link at bounding box center [11, 306] width 13 height 27
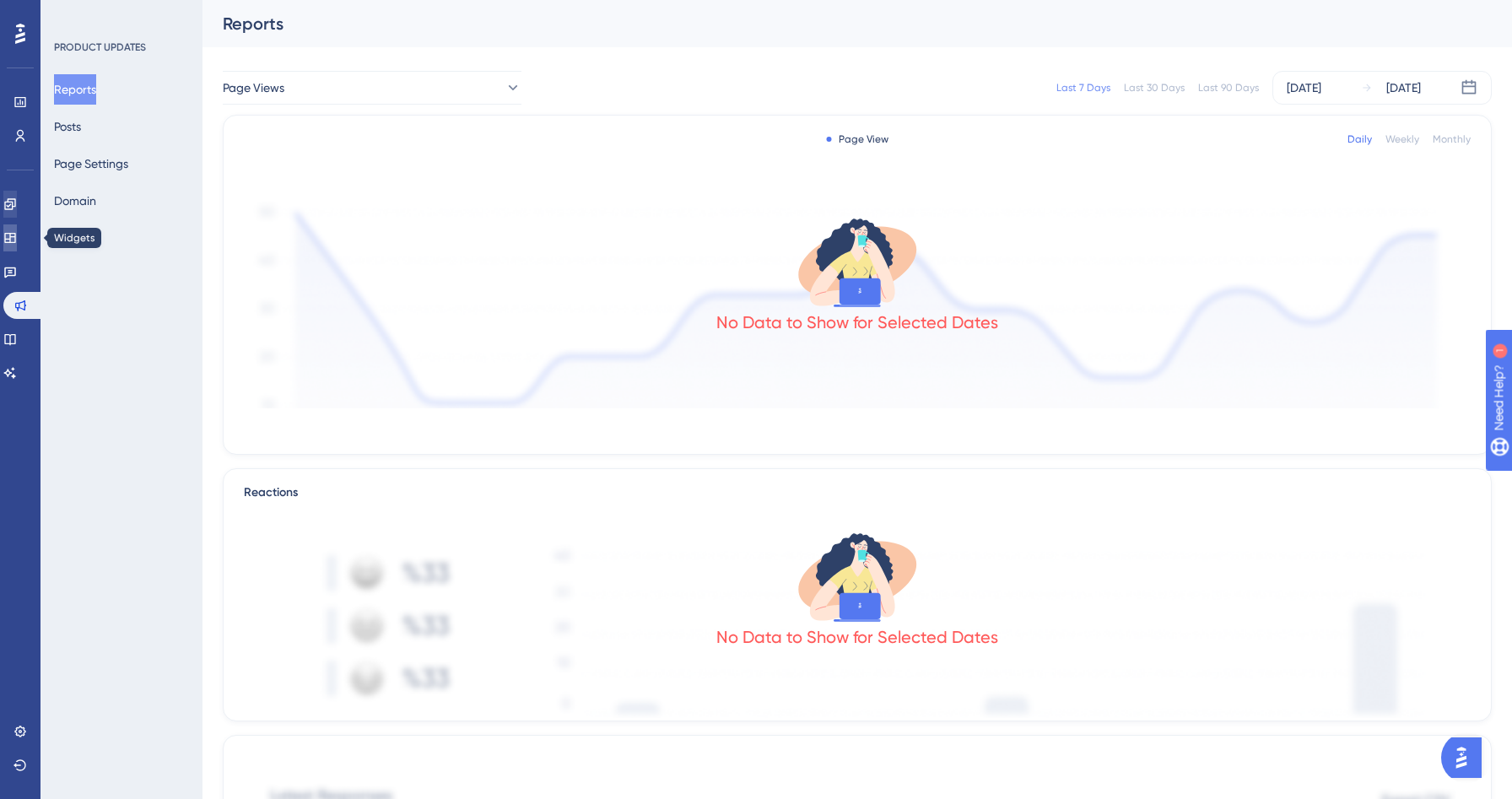
drag, startPoint x: 21, startPoint y: 235, endPoint x: 26, endPoint y: 208, distance: 27.5
click at [17, 235] on icon at bounding box center [11, 238] width 13 height 13
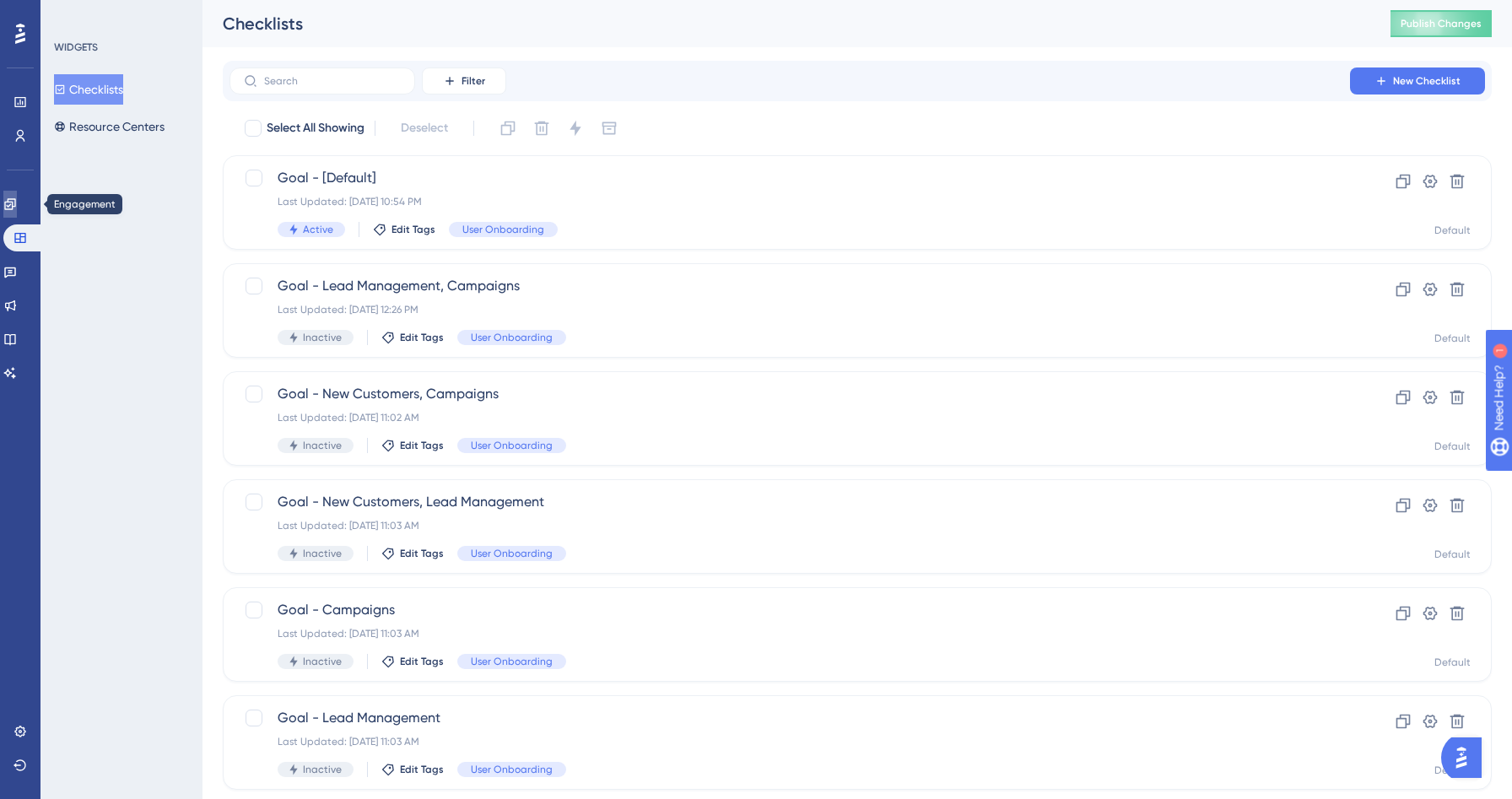
click at [17, 201] on icon at bounding box center [11, 204] width 13 height 13
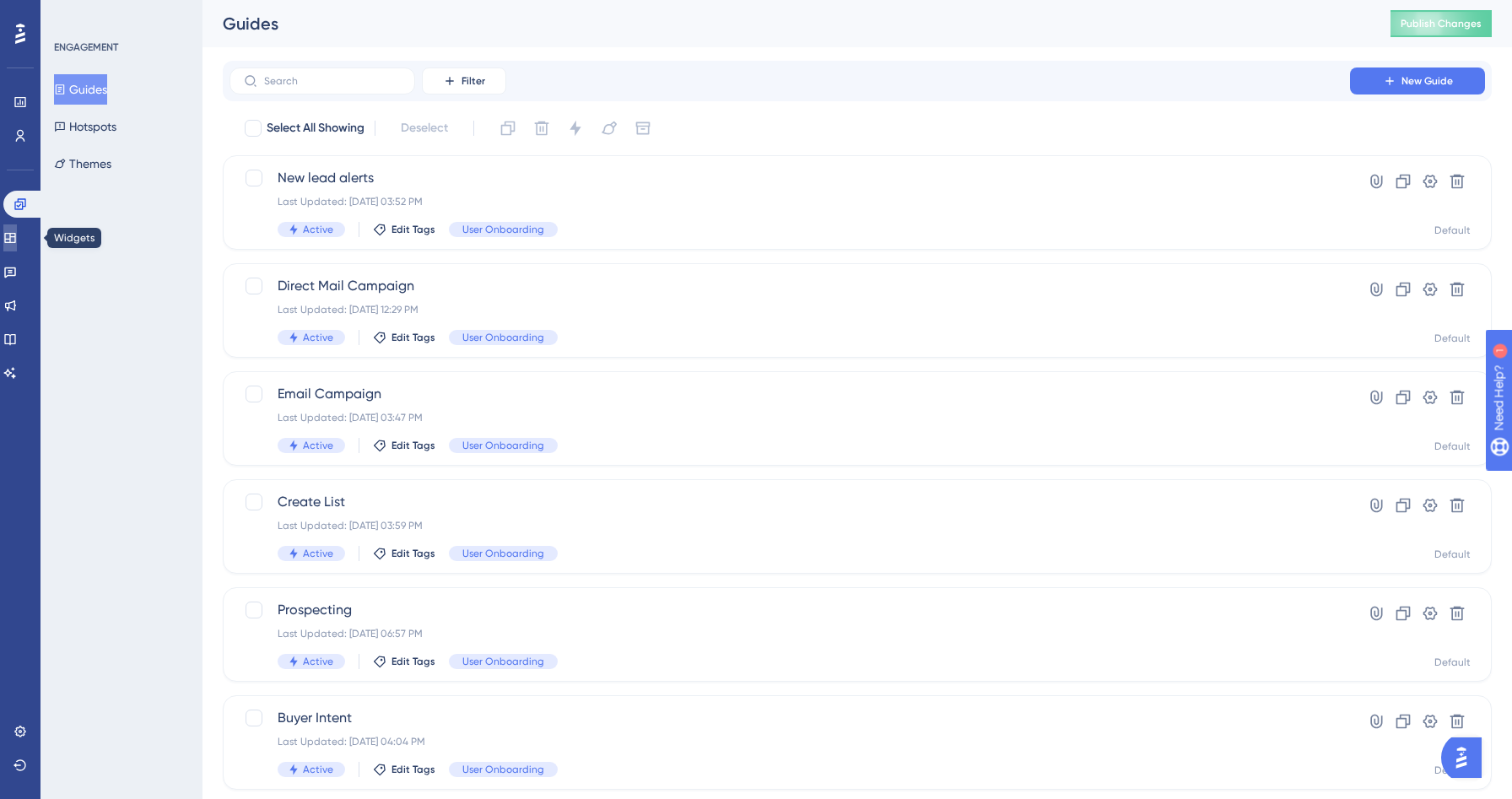
click at [17, 232] on icon at bounding box center [11, 238] width 13 height 13
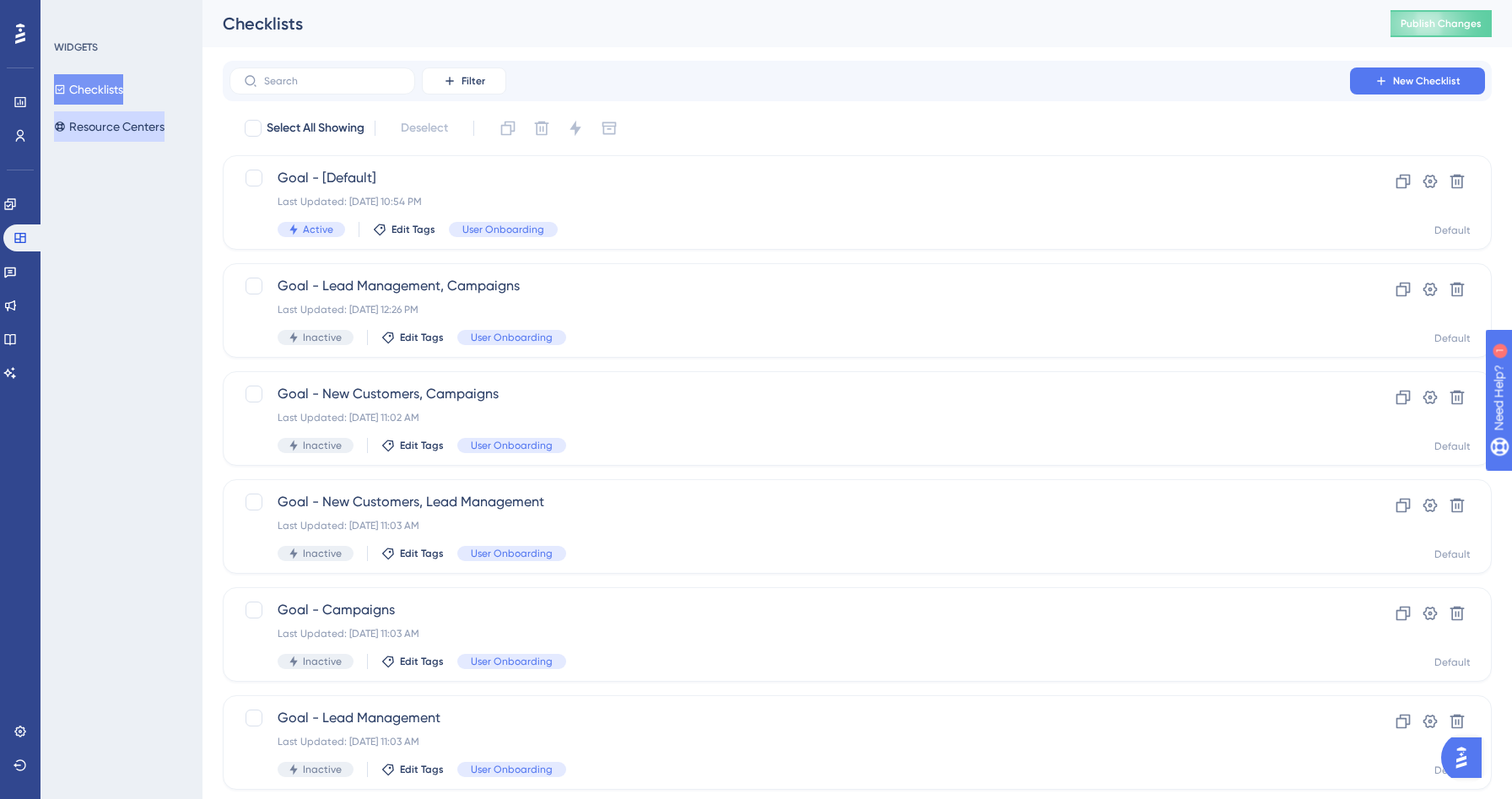
click at [102, 131] on button "Resource Centers" at bounding box center [108, 126] width 110 height 31
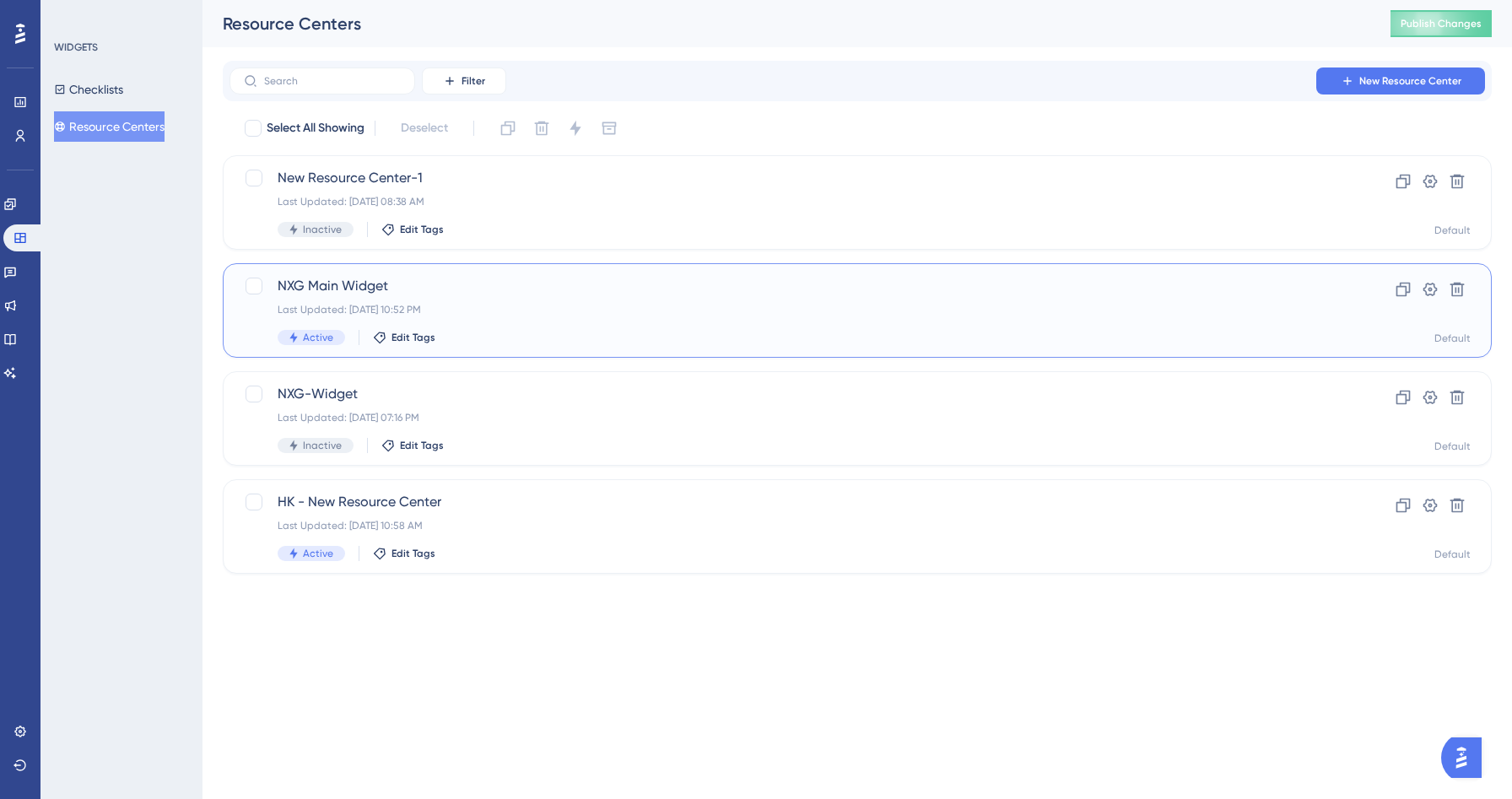
click at [576, 306] on div "Last Updated: Aug 17 2025, 10:52 PM" at bounding box center [790, 309] width 1025 height 13
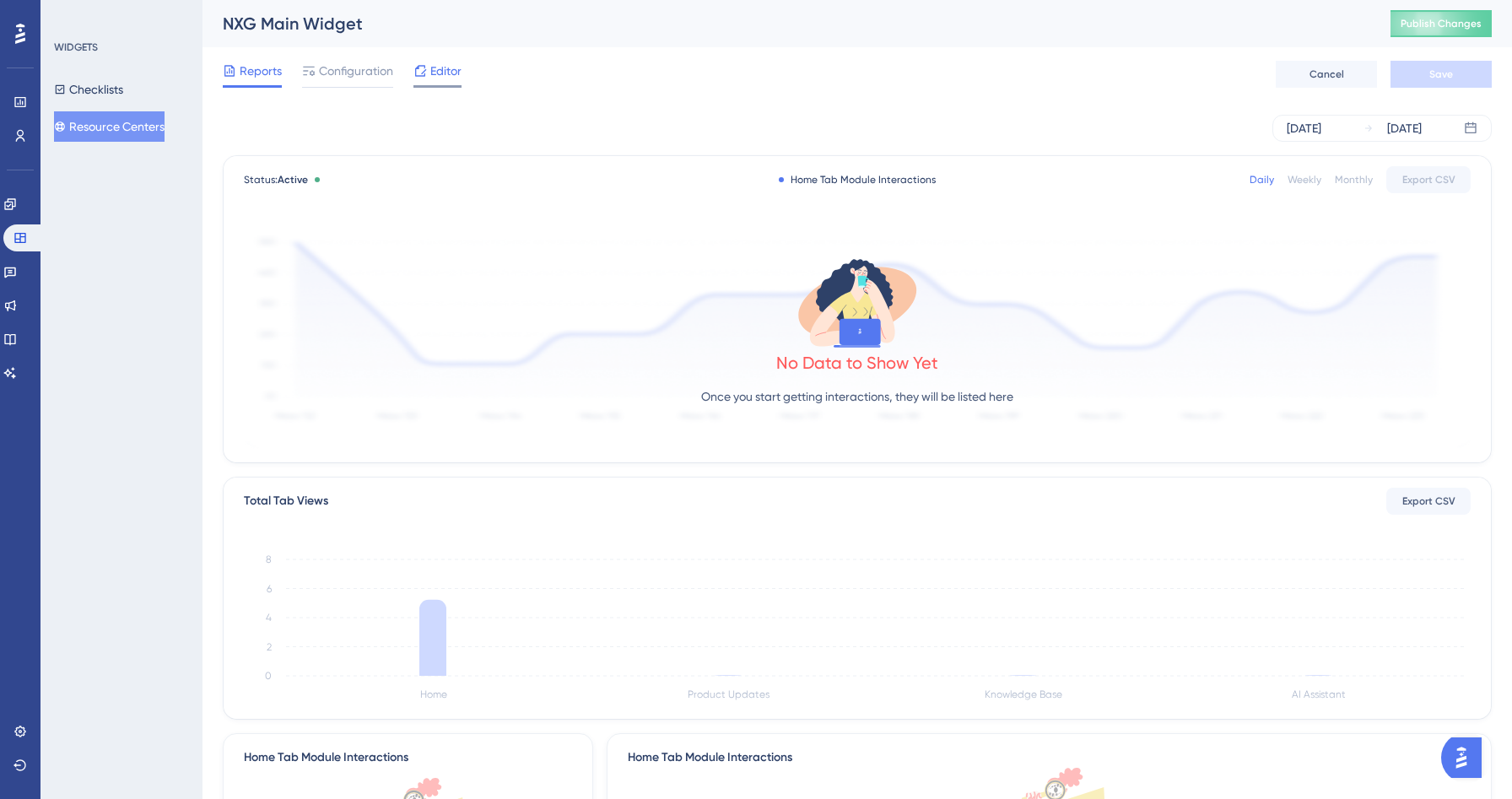
click at [449, 81] on div "Editor" at bounding box center [438, 74] width 48 height 27
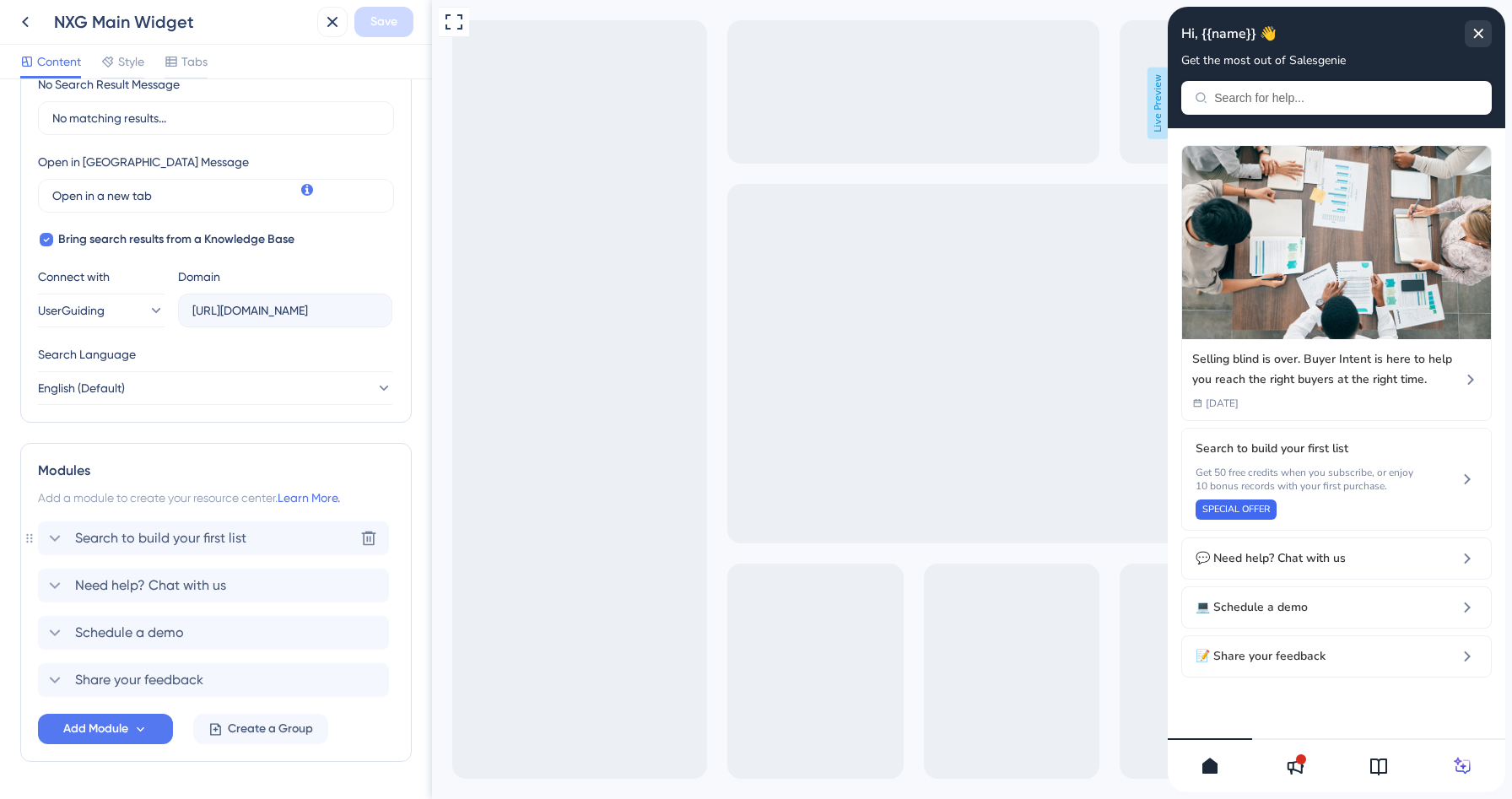
scroll to position [470, 0]
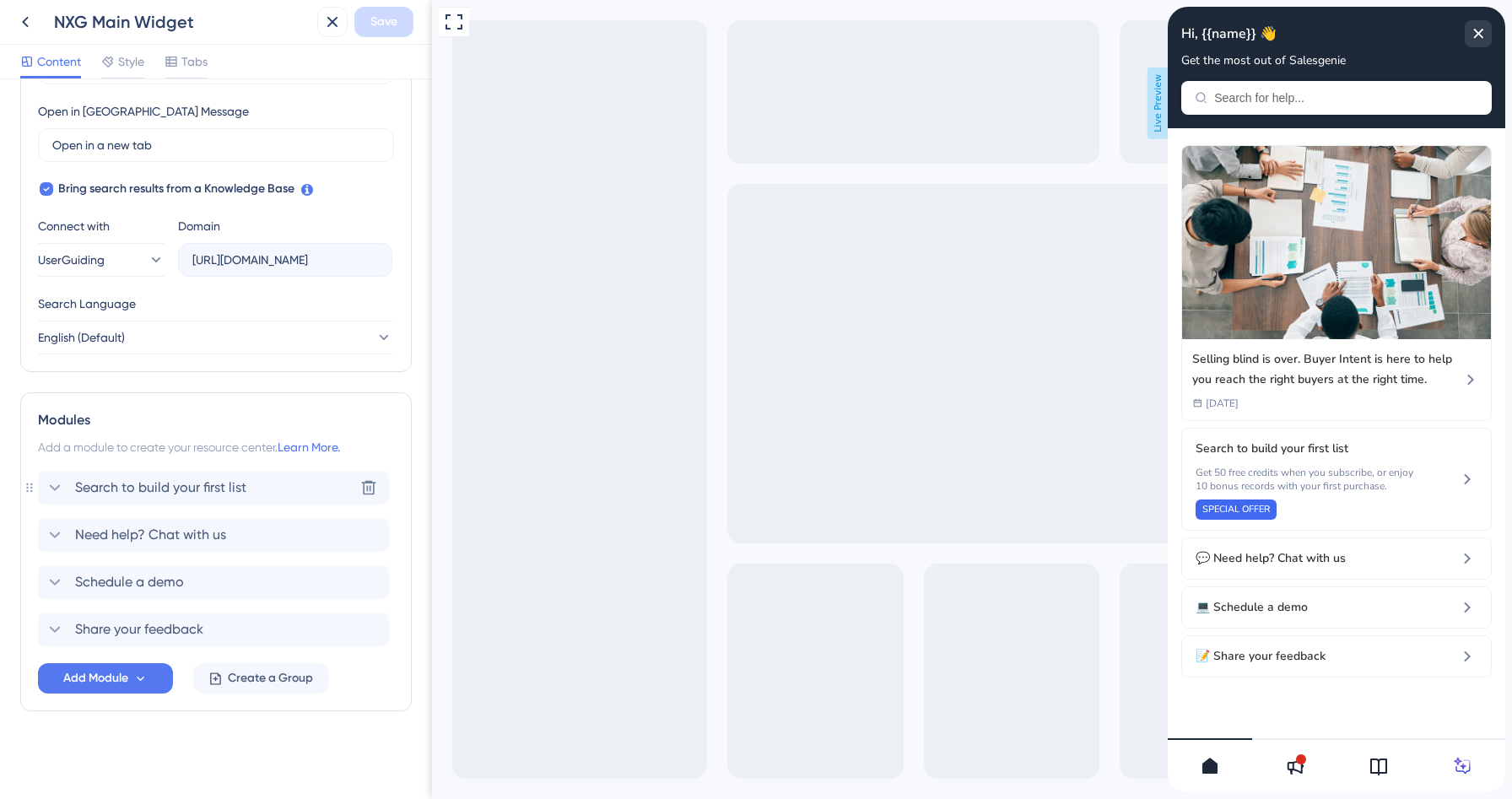
click at [79, 491] on span "Search to build your first list" at bounding box center [160, 488] width 171 height 20
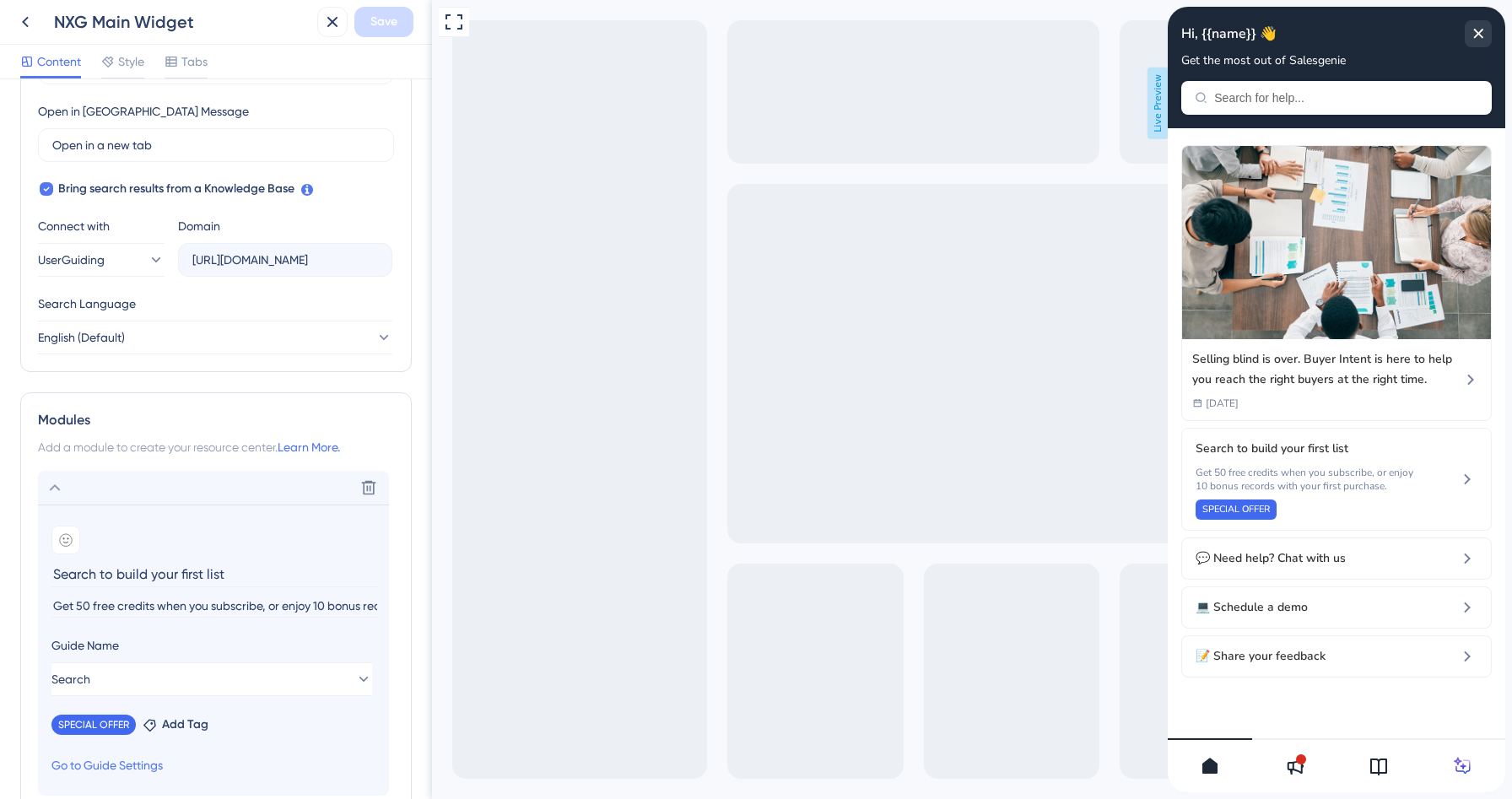
click at [79, 491] on div "Delete" at bounding box center [214, 488] width 351 height 34
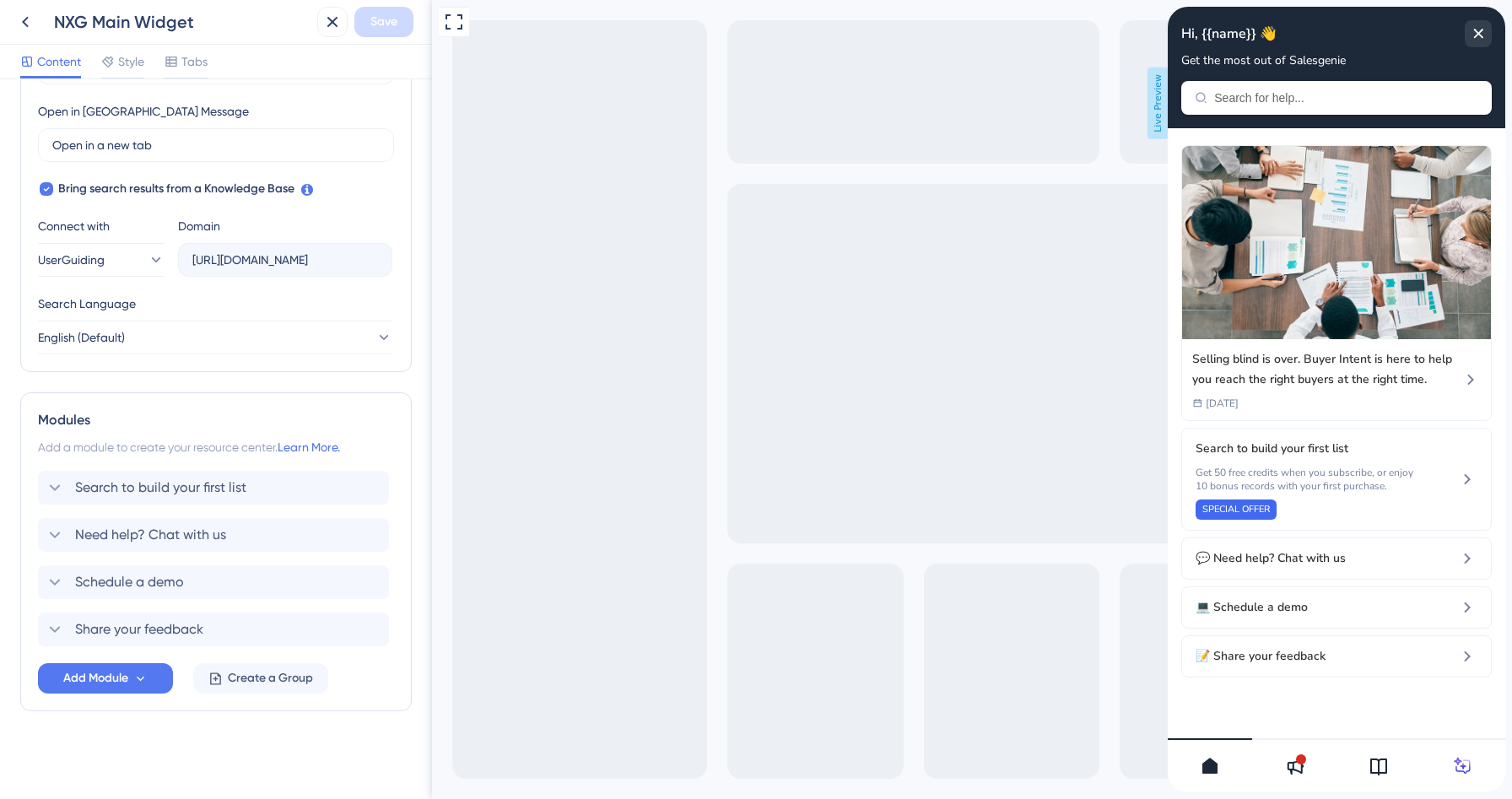
scroll to position [212, 0]
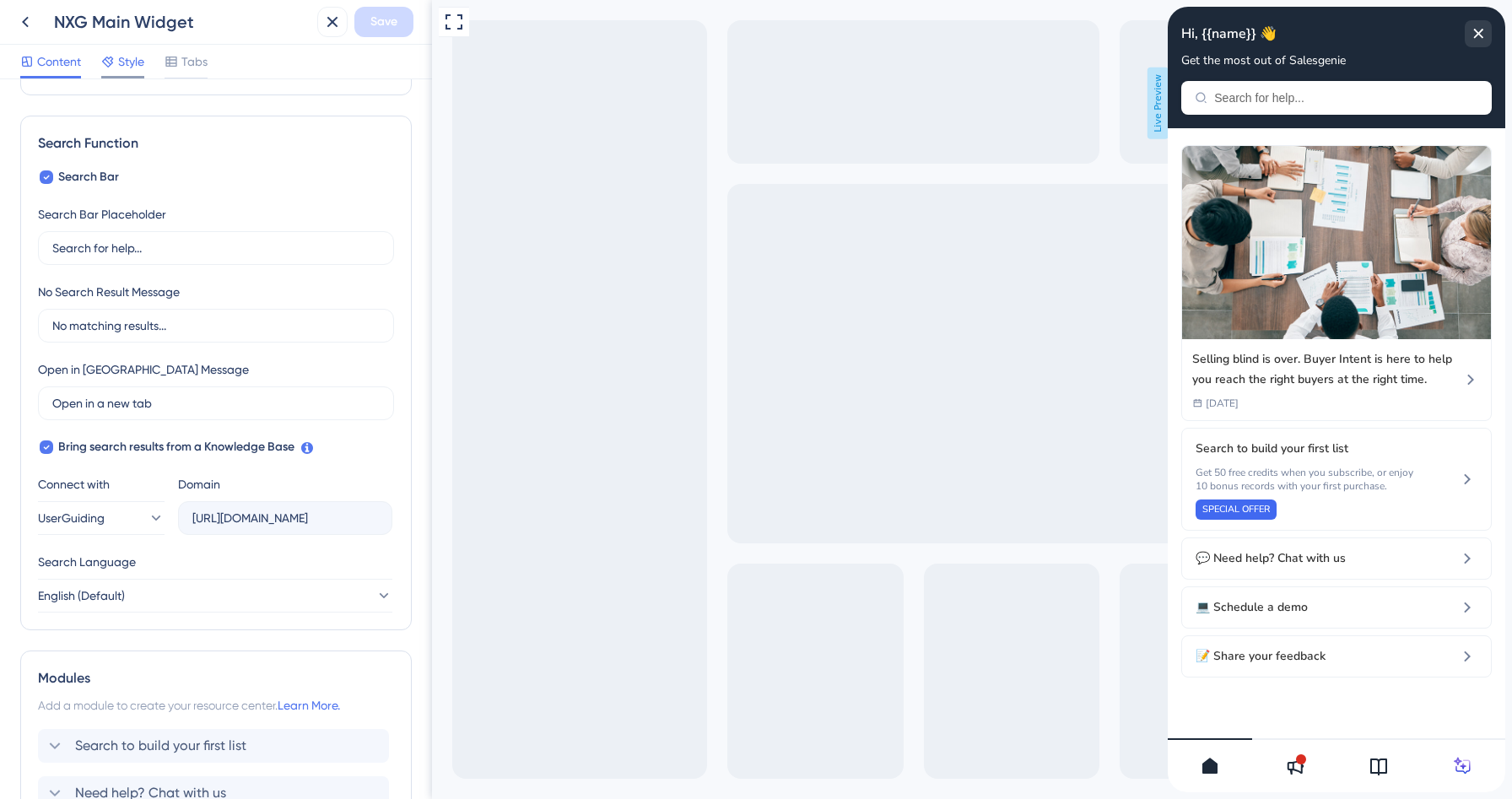
click at [117, 61] on div "Style" at bounding box center [123, 61] width 43 height 20
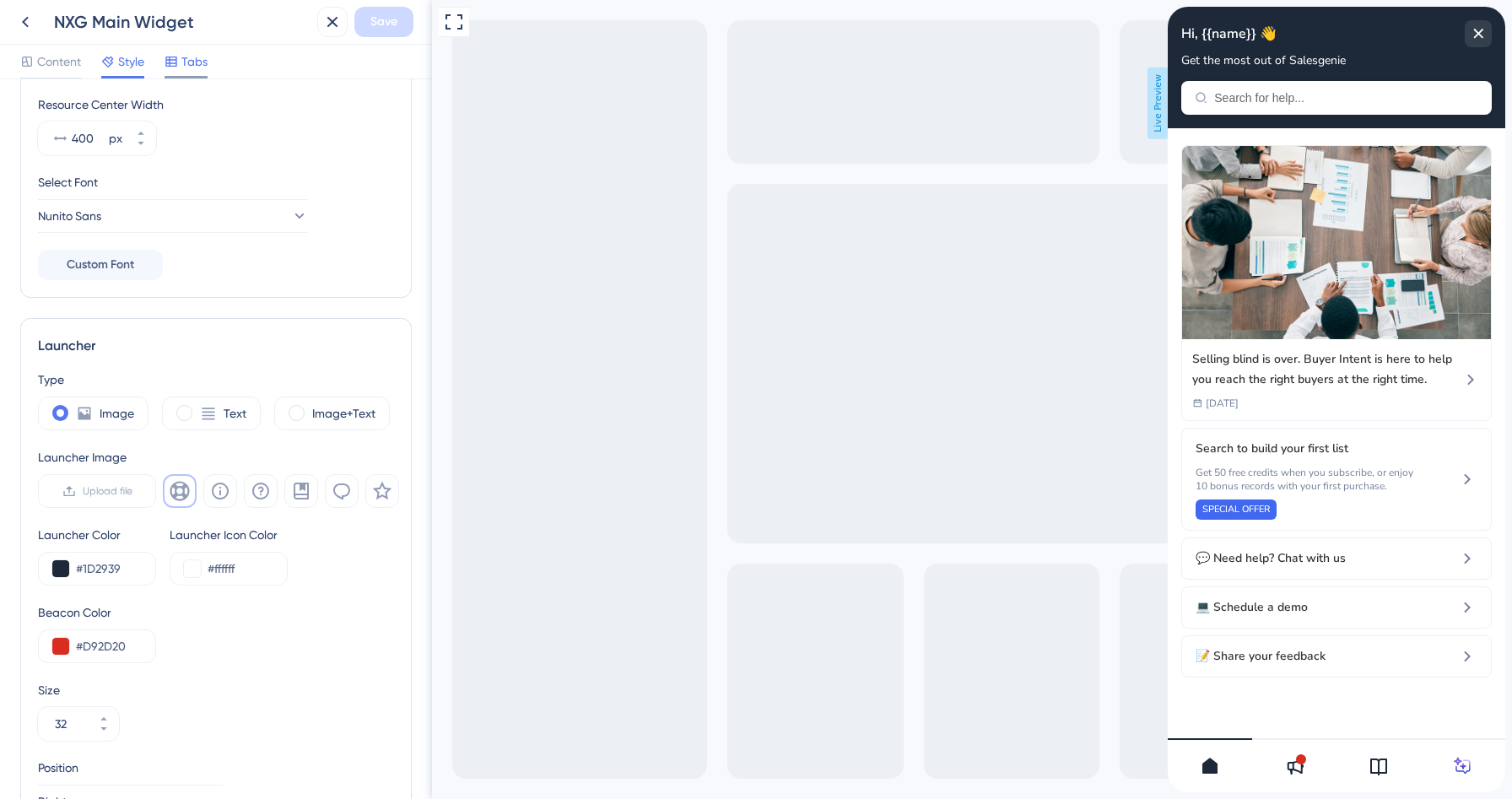
click at [195, 57] on span "Tabs" at bounding box center [193, 61] width 26 height 20
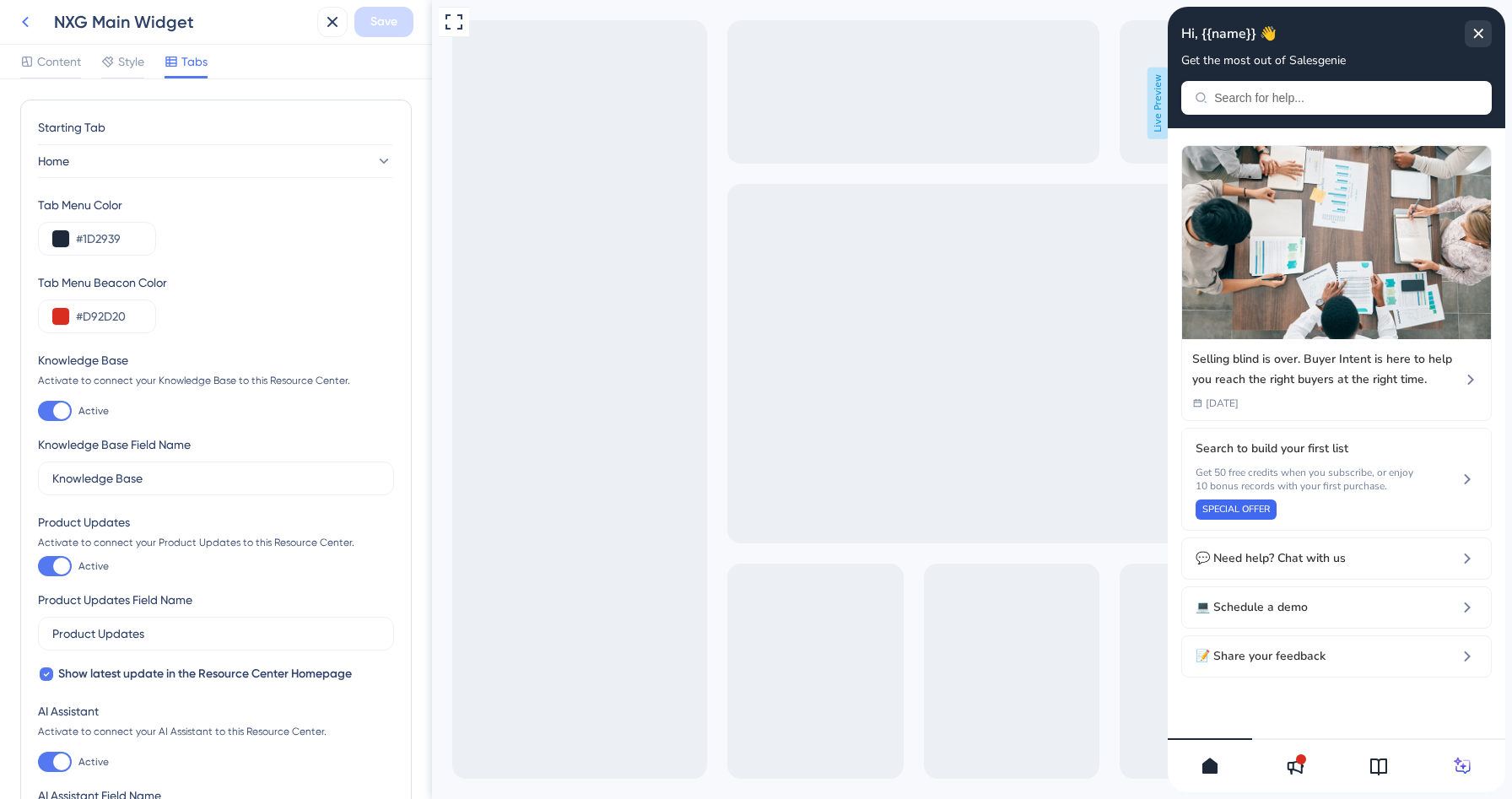
click at [25, 18] on icon at bounding box center [25, 22] width 7 height 11
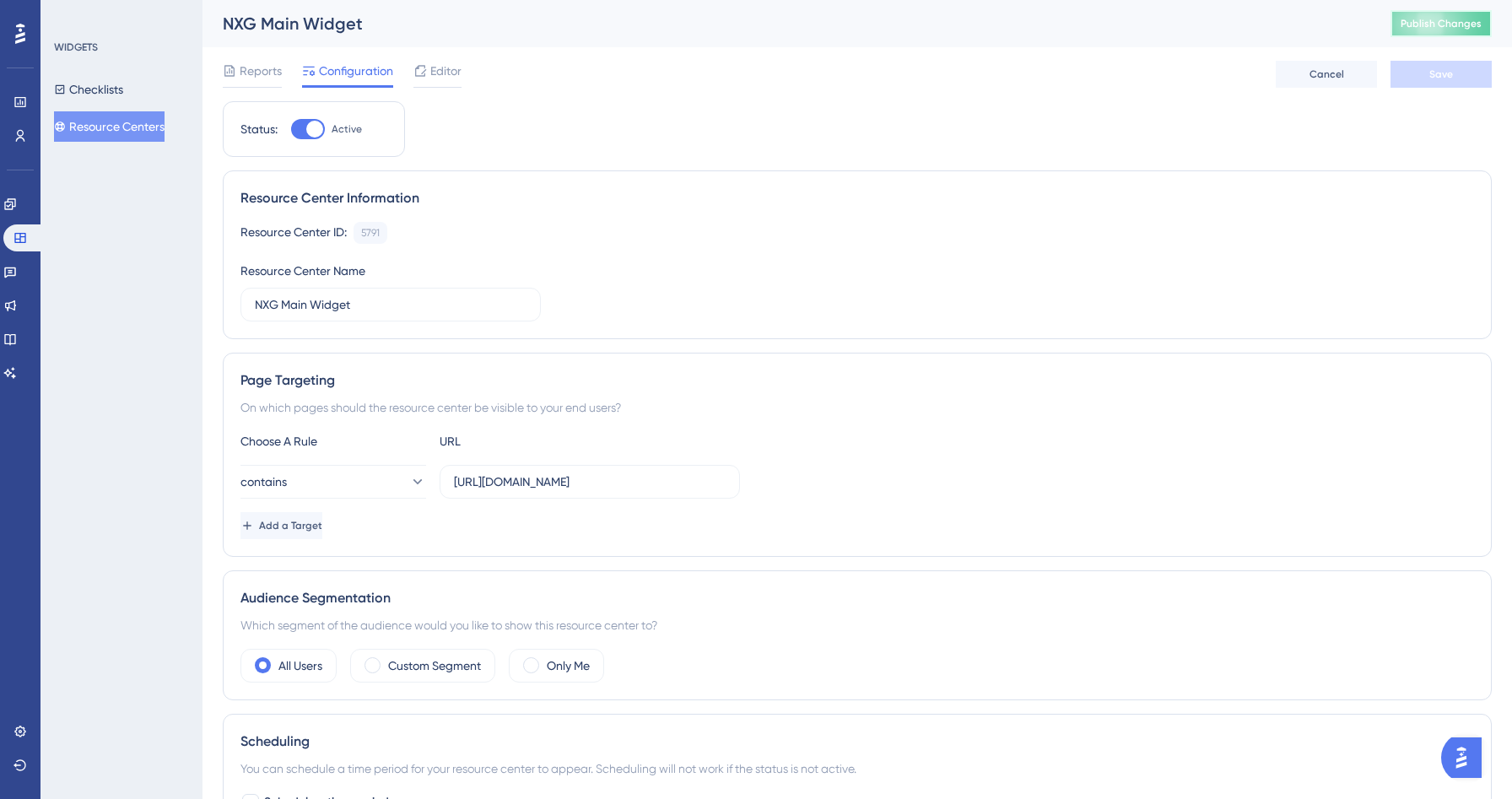
click at [1436, 21] on span "Publish Changes" at bounding box center [1441, 24] width 81 height 13
click at [100, 88] on button "Checklists" at bounding box center [88, 90] width 69 height 31
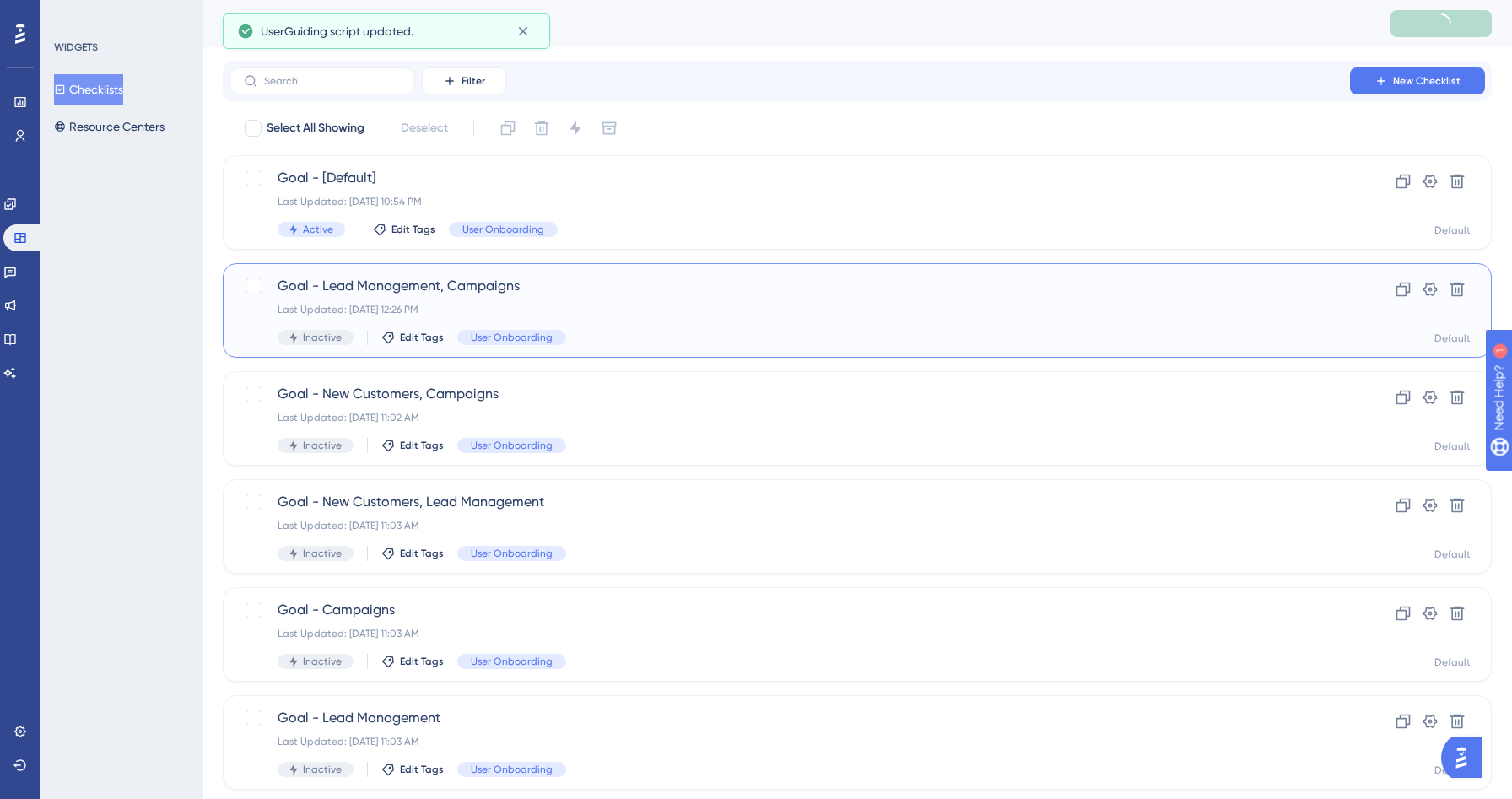
click at [571, 285] on span "Goal - Lead Management, Campaigns" at bounding box center [790, 285] width 1025 height 20
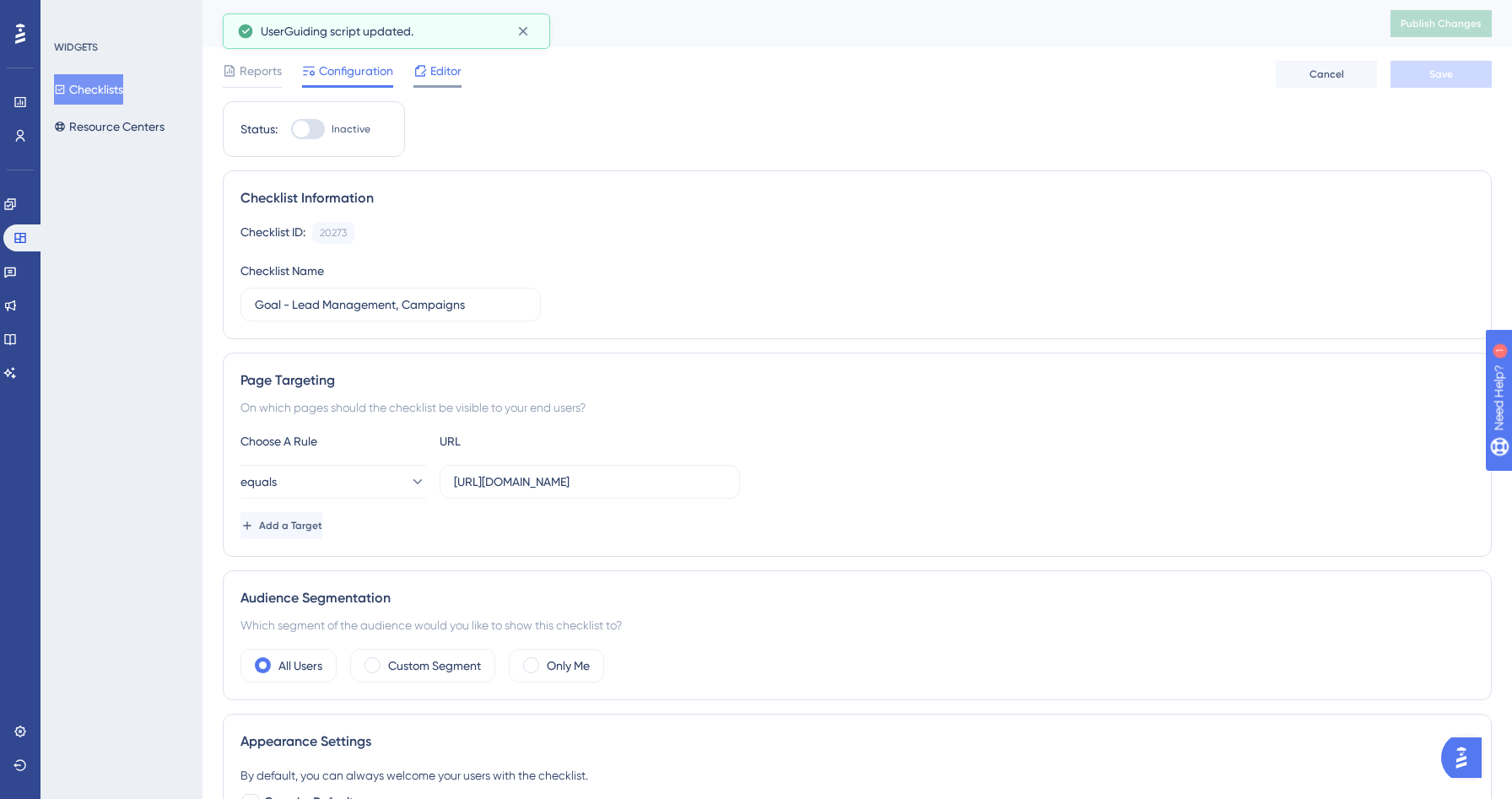
click at [429, 79] on div "Editor" at bounding box center [438, 70] width 48 height 20
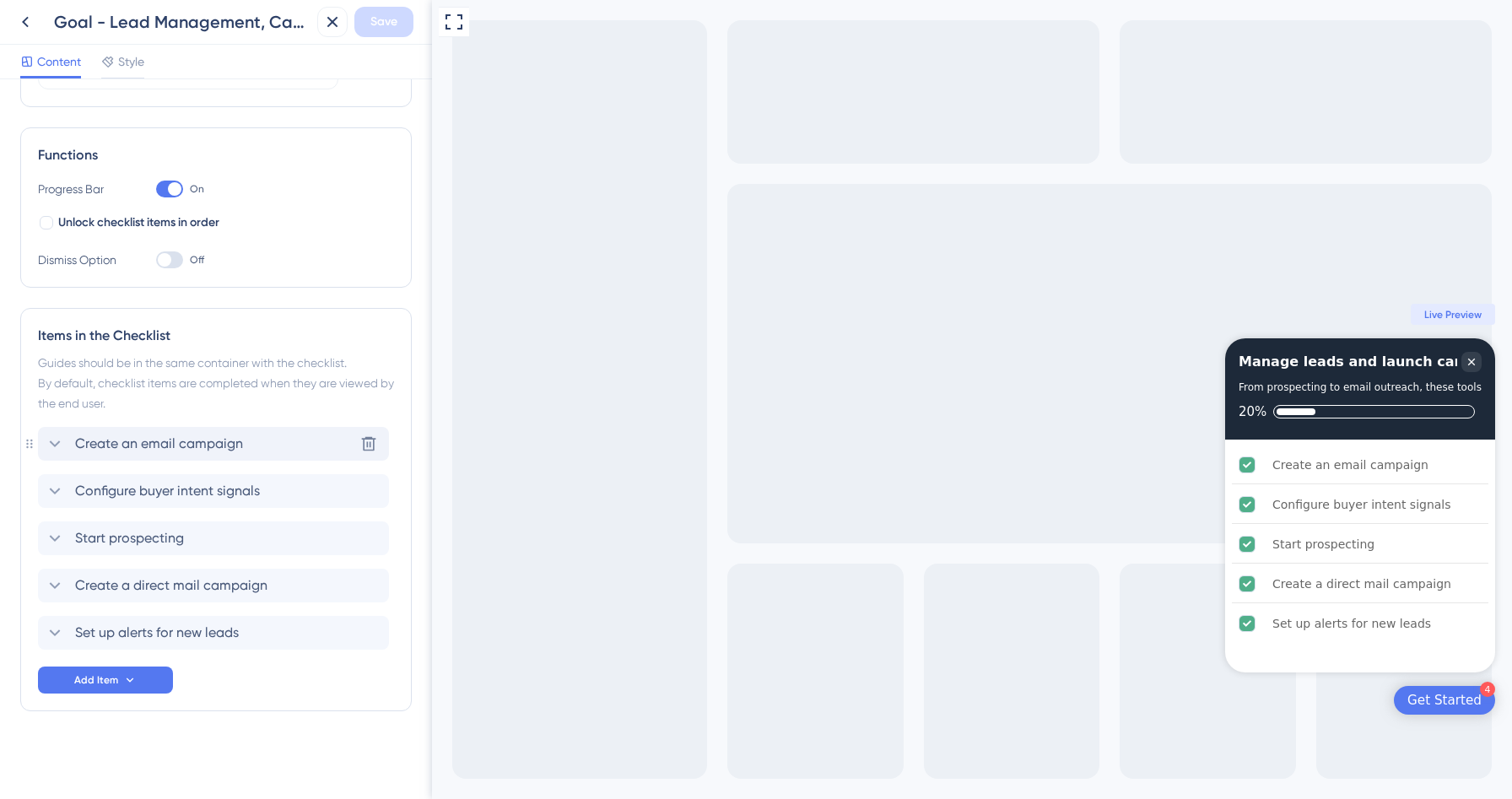
click at [241, 455] on div "Create an email campaign Delete" at bounding box center [214, 444] width 351 height 34
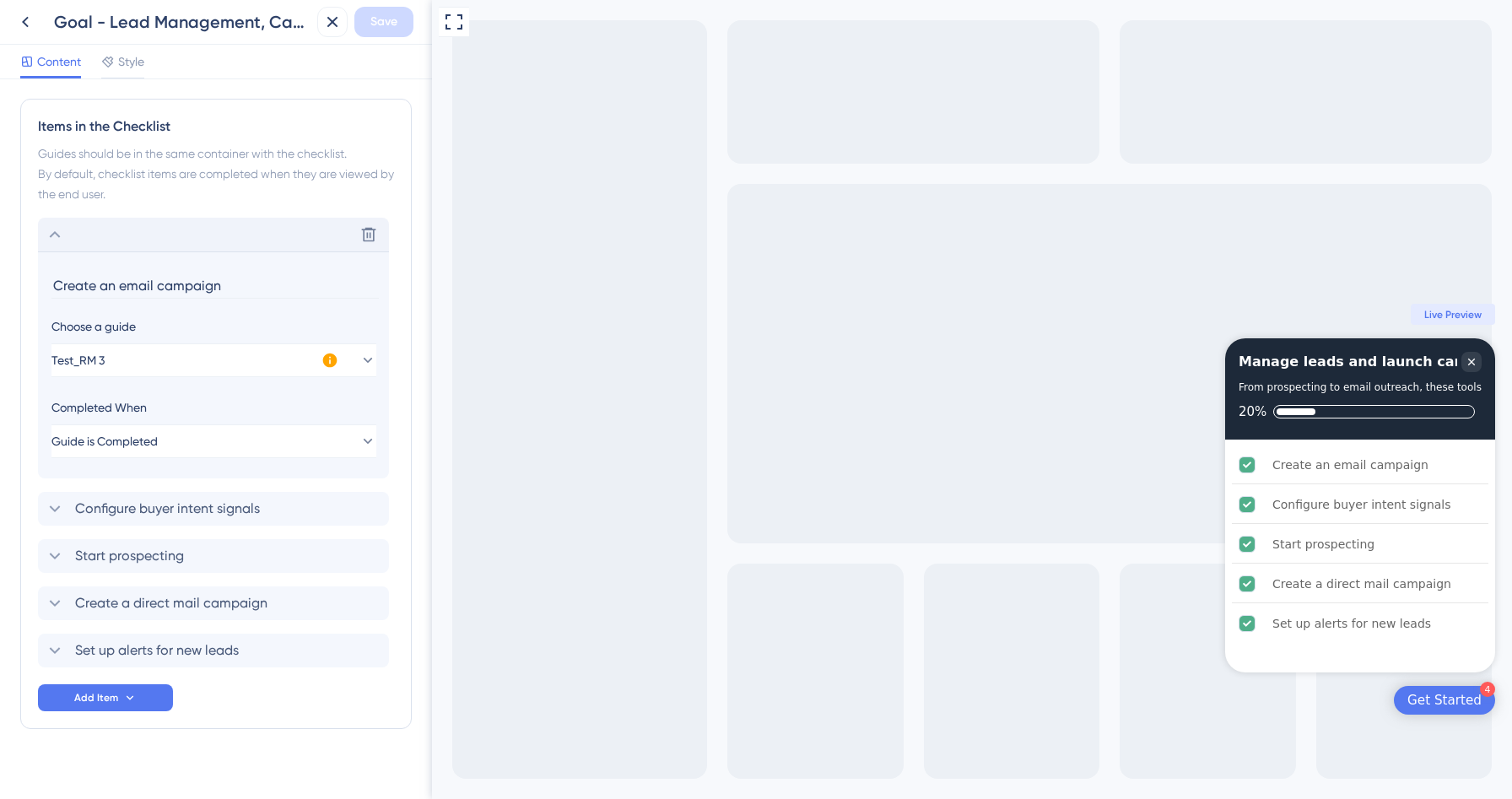
scroll to position [427, 0]
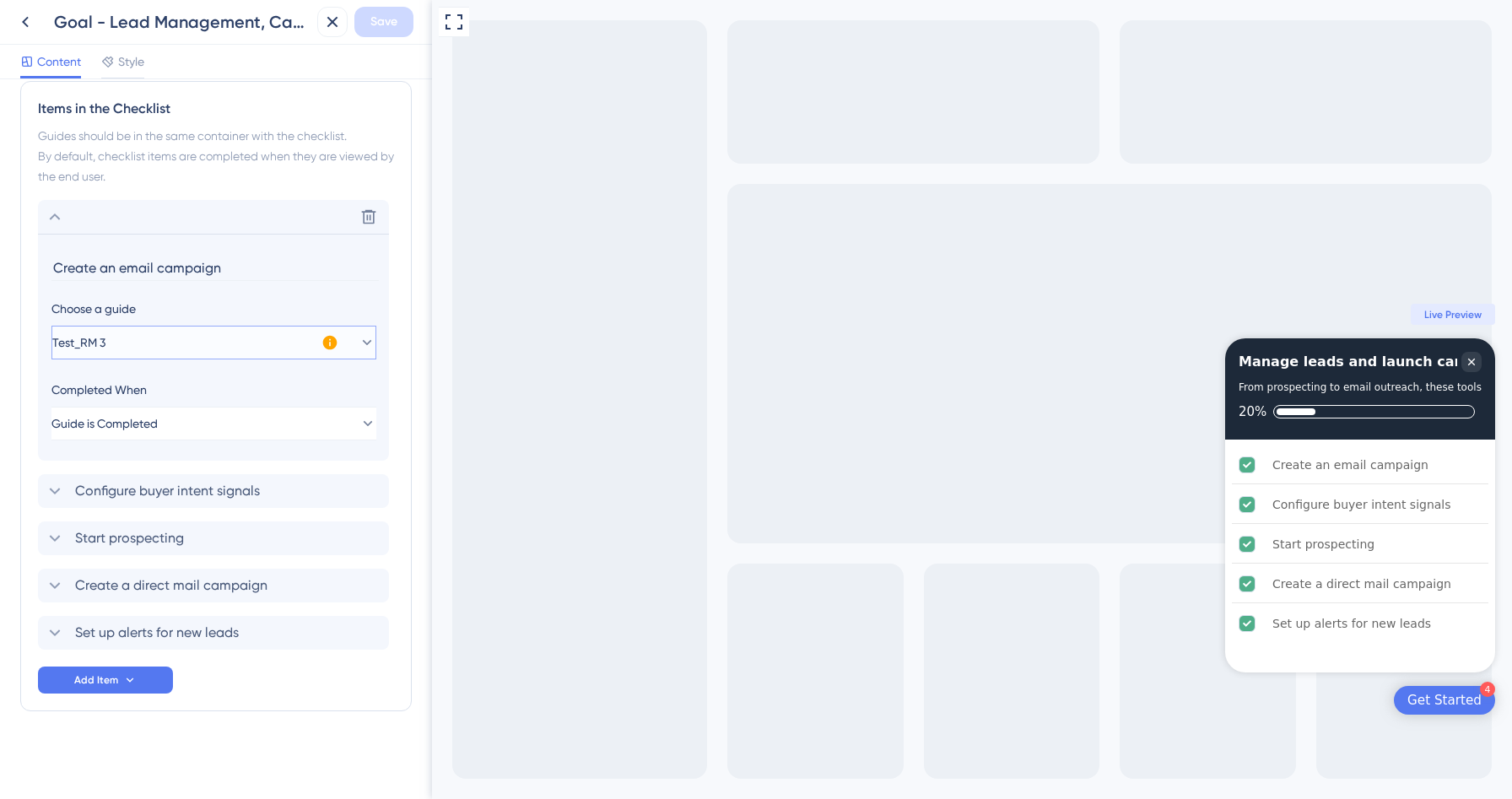
click at [358, 344] on icon at bounding box center [367, 343] width 17 height 17
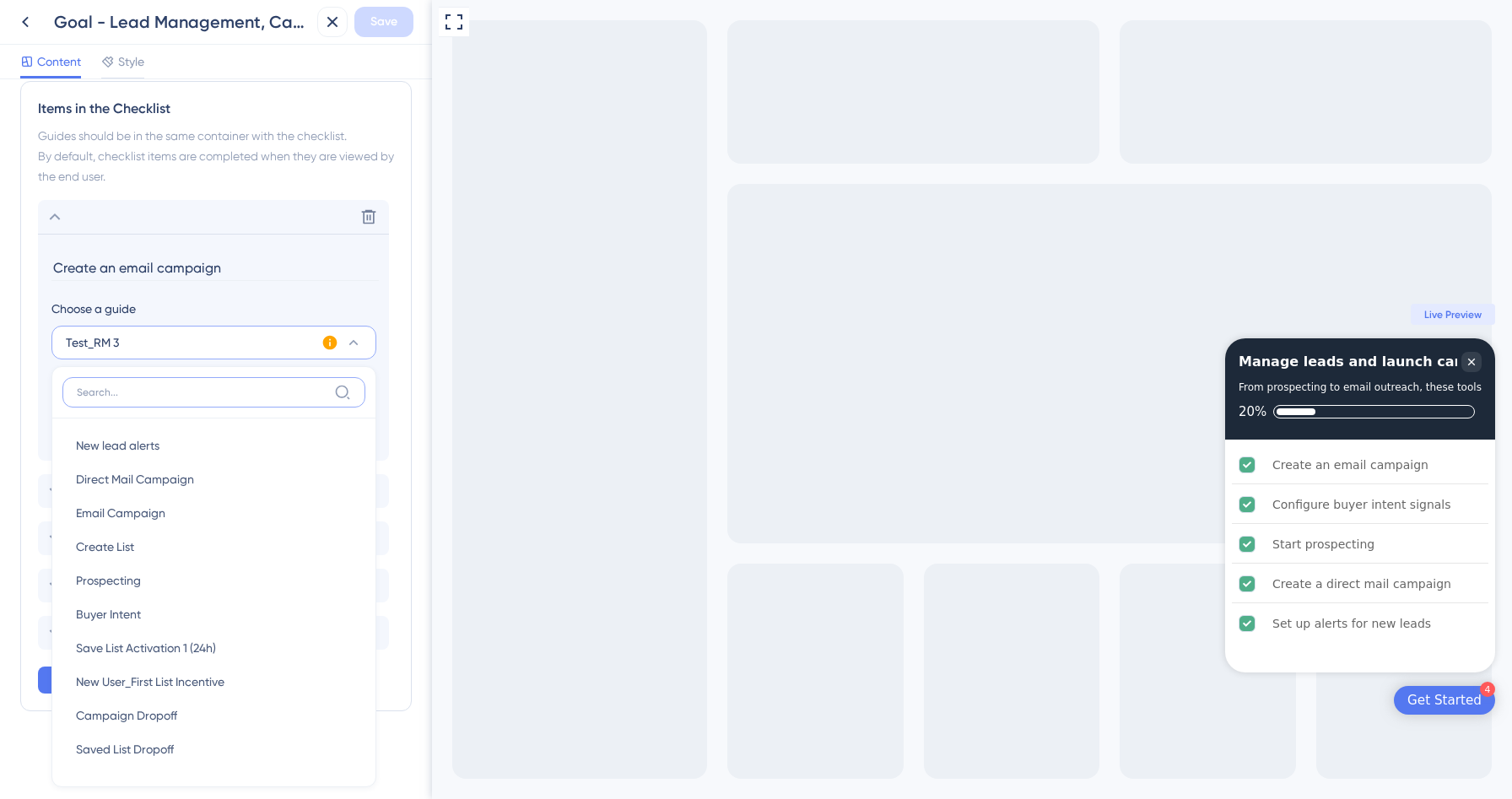
scroll to position [560, 0]
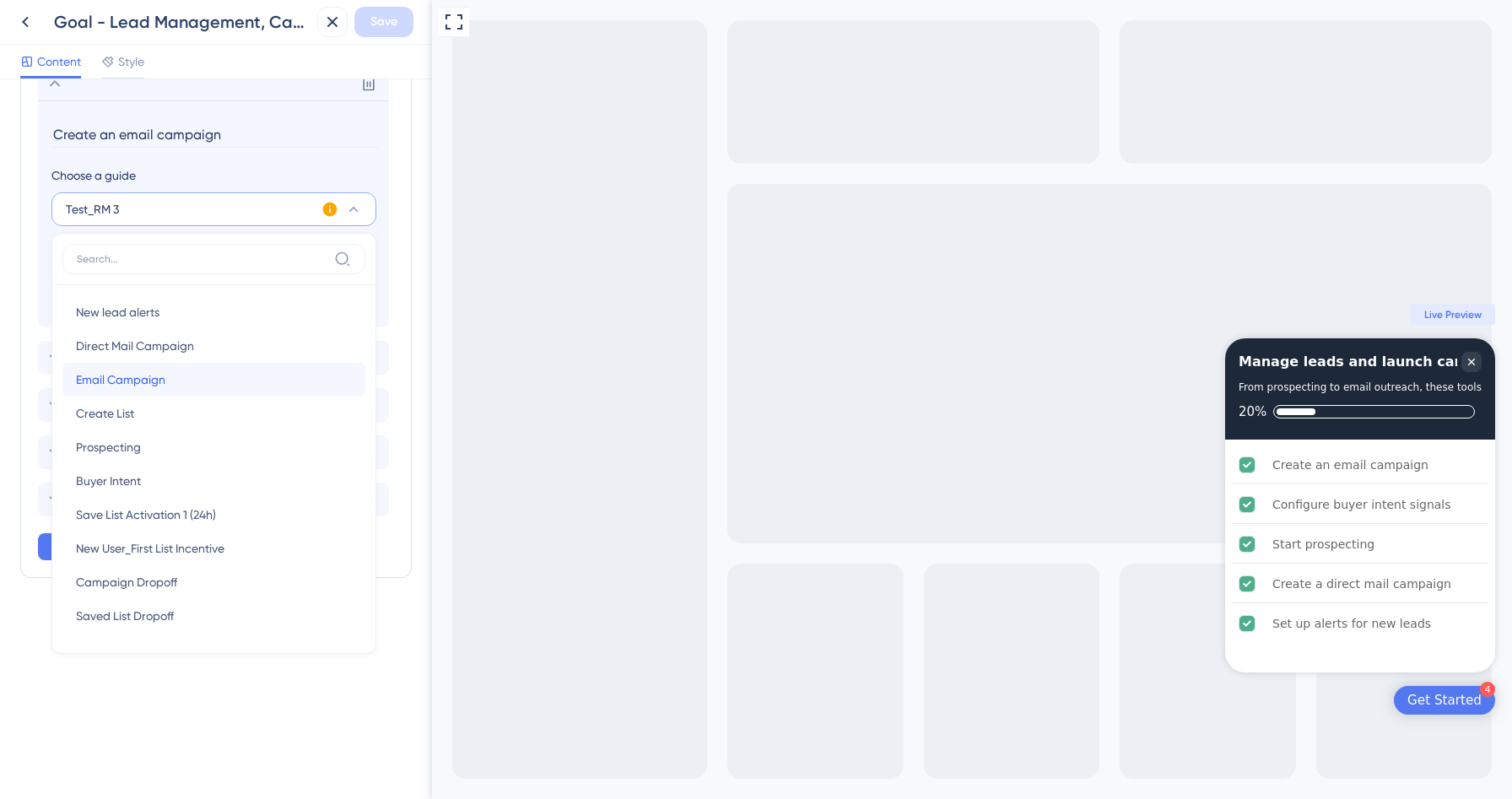
click at [187, 373] on div "Email Campaign Email Campaign" at bounding box center [214, 379] width 276 height 34
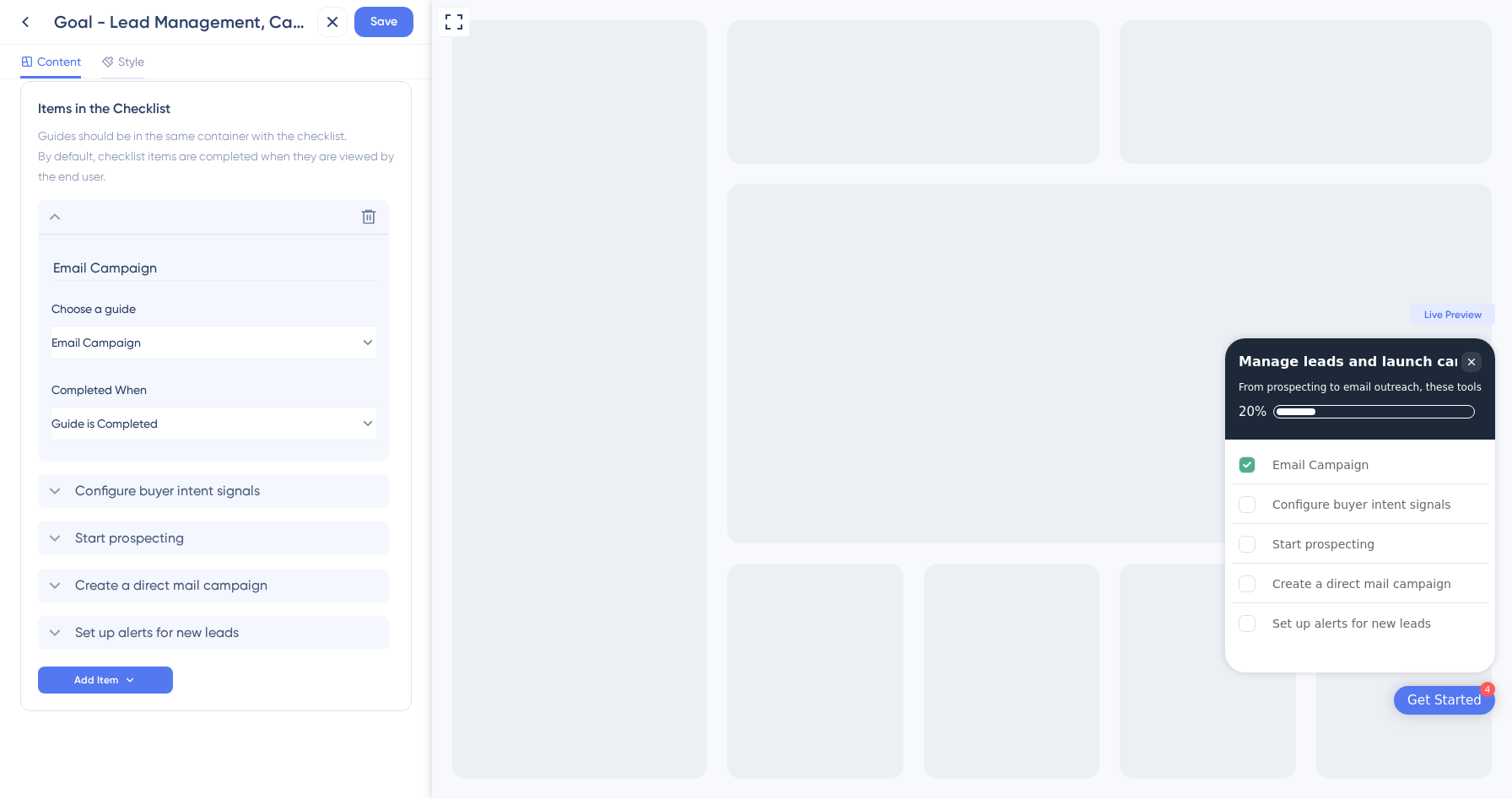
click at [67, 265] on input "Email Campaign" at bounding box center [215, 267] width 327 height 26
type input "Create an Email Campaign"
click at [49, 227] on div "Delete" at bounding box center [214, 217] width 351 height 34
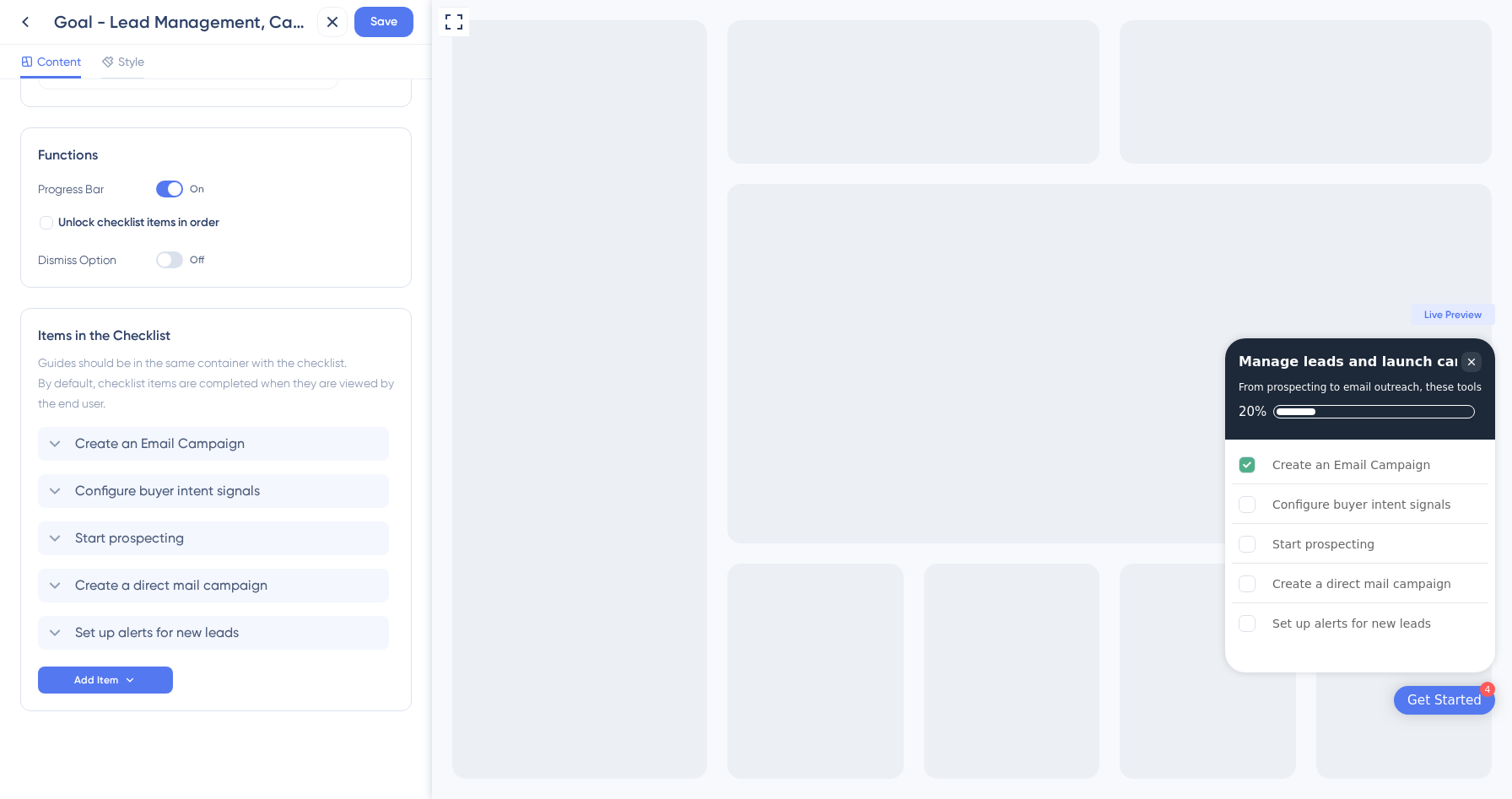
drag, startPoint x: 29, startPoint y: 586, endPoint x: 34, endPoint y: 476, distance: 110.1
click at [34, 476] on div "Items in the Checklist Guides should be in the same container with the checklis…" at bounding box center [215, 510] width 392 height 403
click at [121, 491] on span "Create a direct mail campaign" at bounding box center [170, 491] width 192 height 20
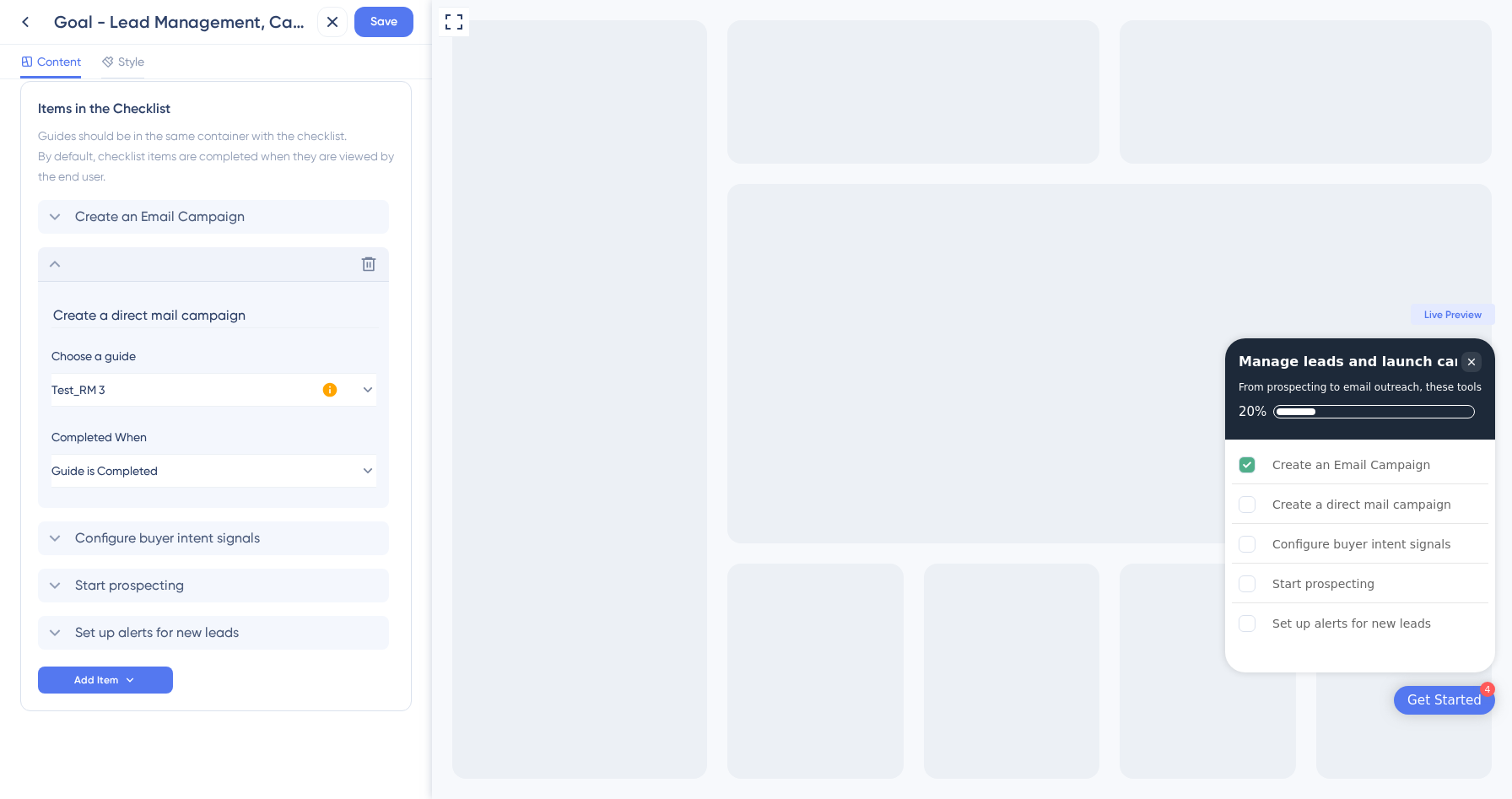
drag, startPoint x: 111, startPoint y: 313, endPoint x: 277, endPoint y: 309, distance: 166.0
click at [277, 309] on input "Create a direct mail campaign" at bounding box center [215, 314] width 327 height 26
click at [358, 382] on icon at bounding box center [367, 390] width 17 height 17
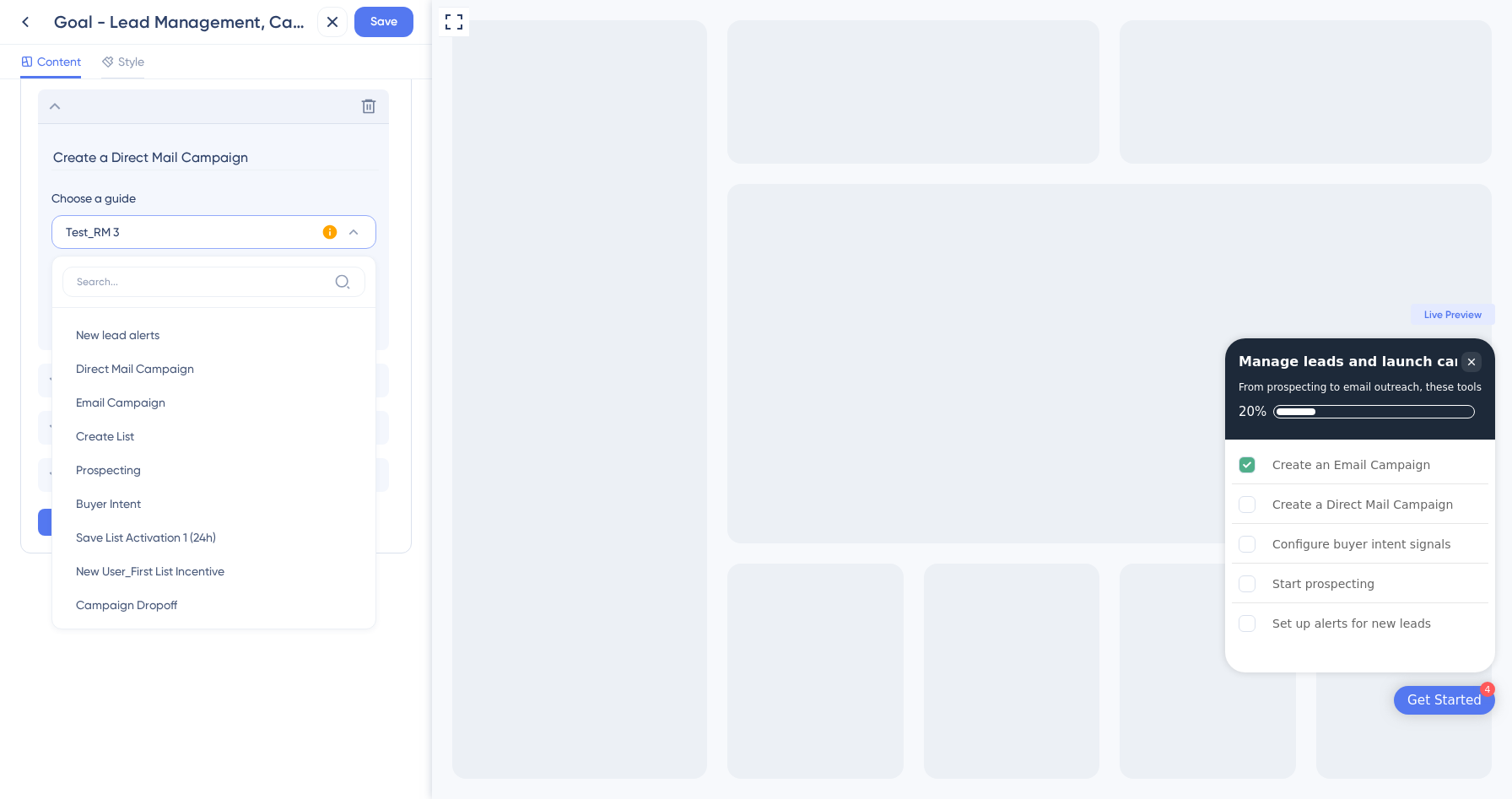
click at [204, 164] on input "Create a Direct Mail Campaign" at bounding box center [215, 157] width 327 height 26
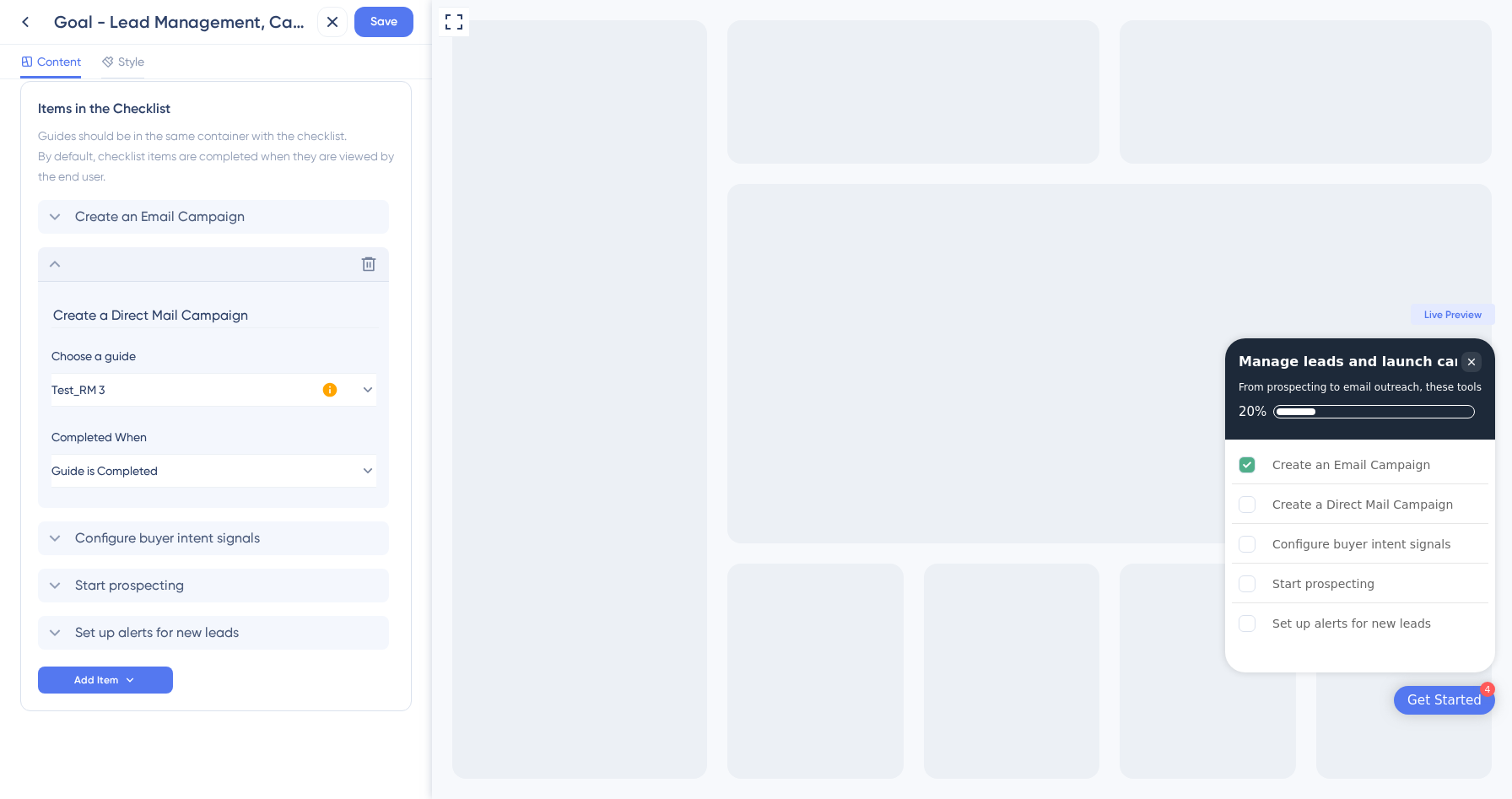
scroll to position [427, 0]
click at [359, 379] on button "Test_RM 3" at bounding box center [214, 389] width 325 height 34
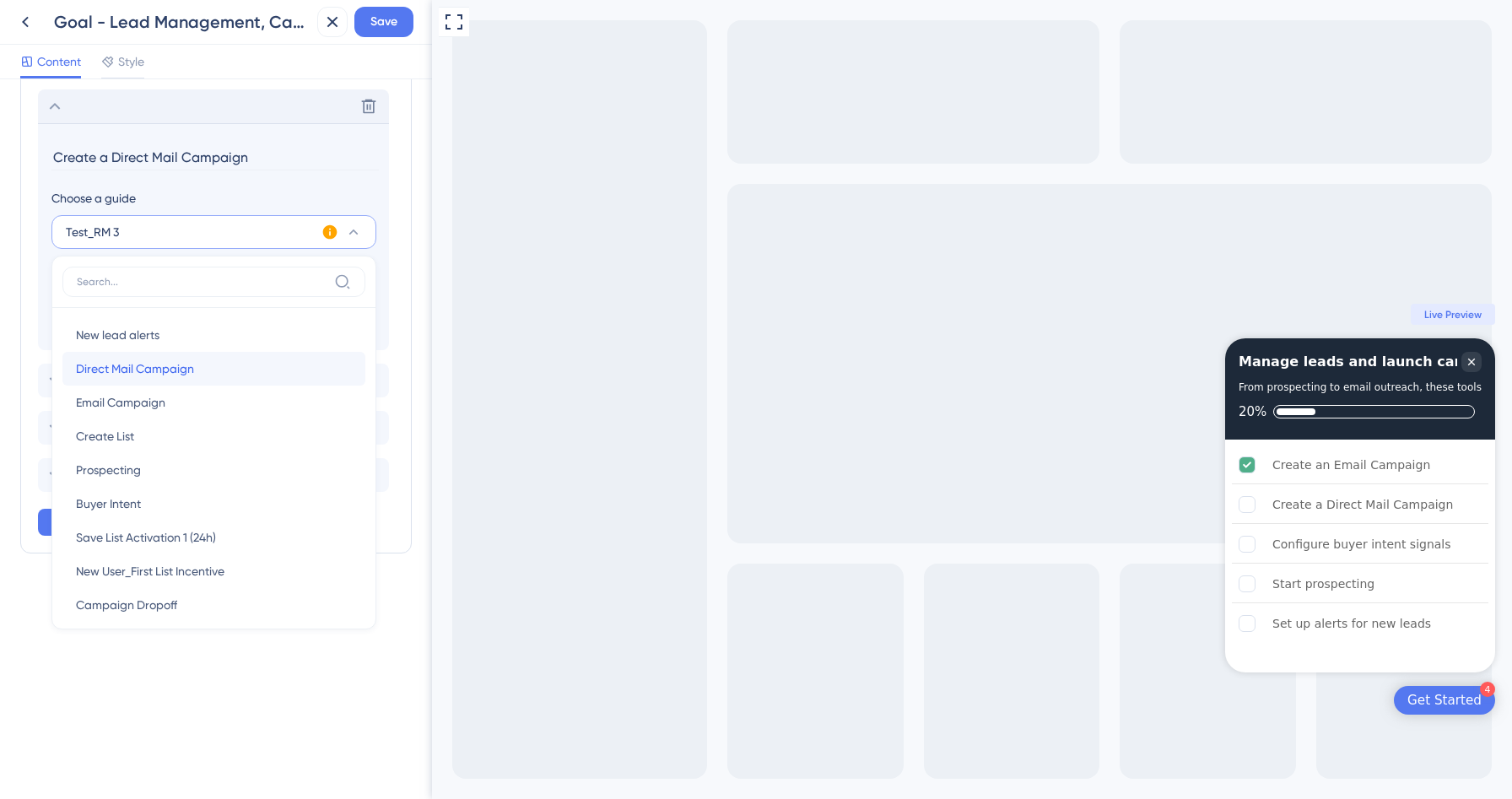
click at [175, 375] on span "Direct Mail Campaign" at bounding box center [134, 368] width 118 height 20
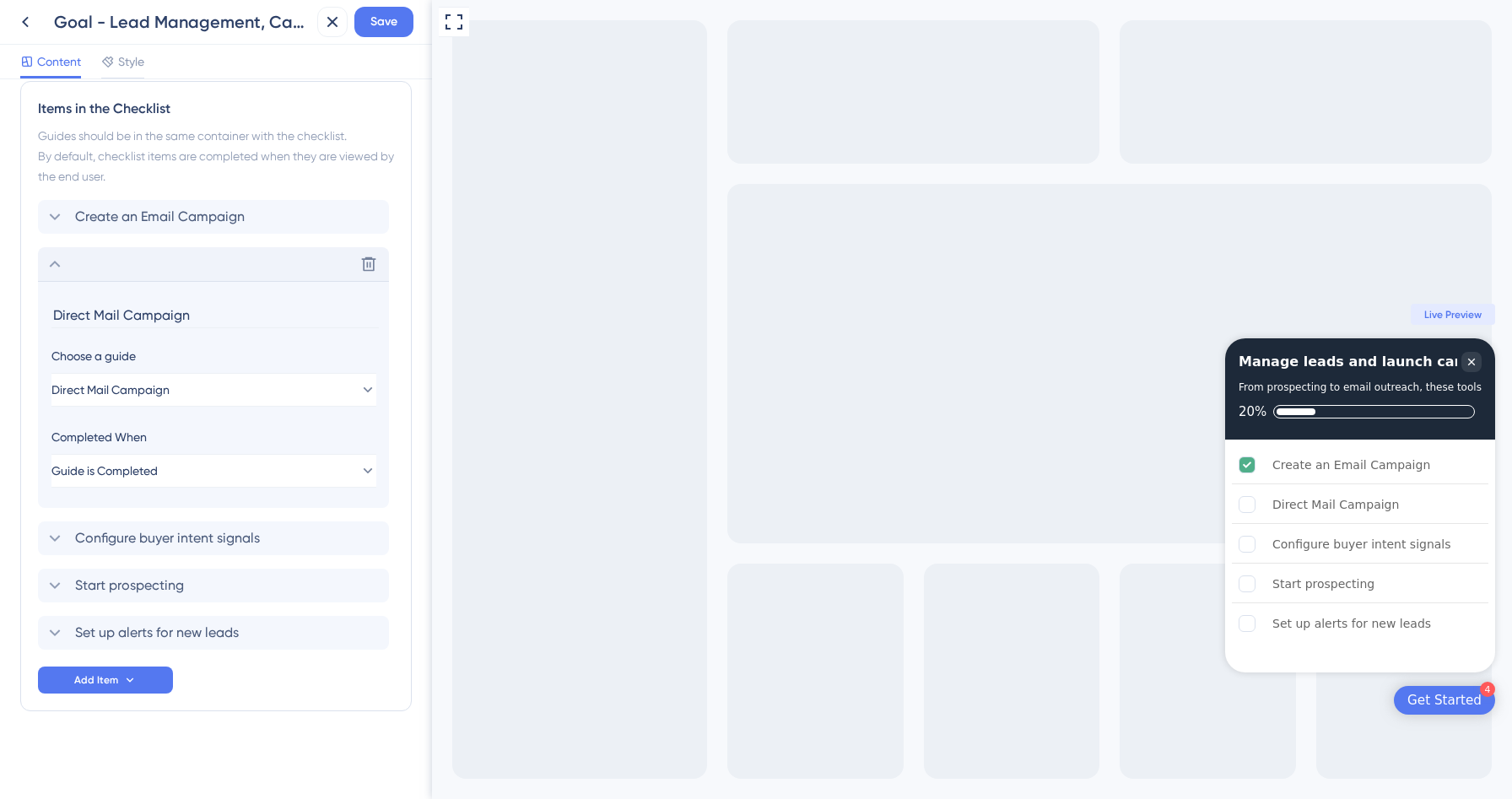
click at [147, 319] on input "Direct Mail Campaign" at bounding box center [215, 314] width 327 height 26
paste input "Create a"
type input "Create a Direct Mail Campaign"
click at [215, 546] on span "Configure buyer intent signals" at bounding box center [167, 538] width 185 height 20
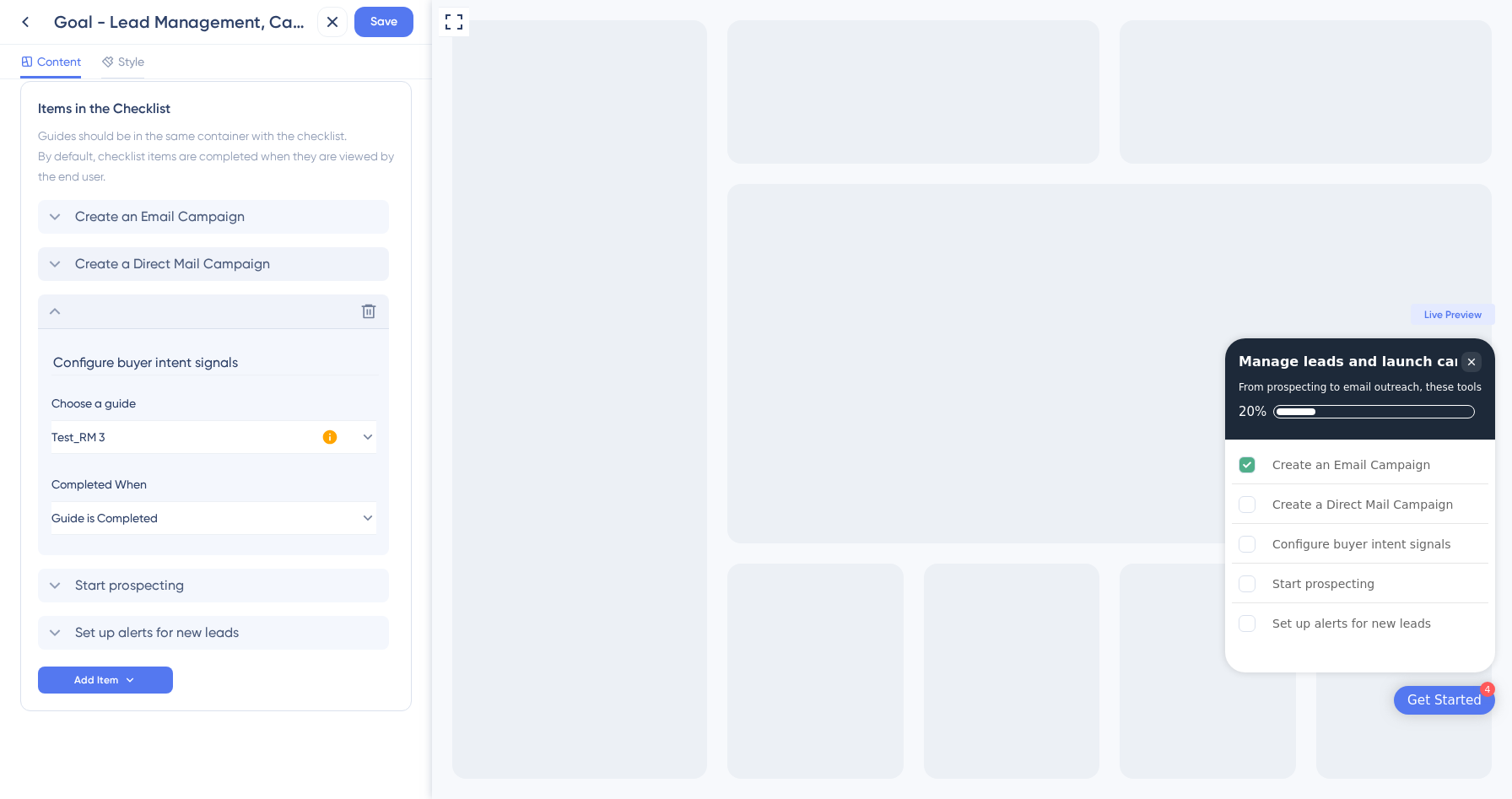
click at [216, 359] on input "Configure buyer intent signals" at bounding box center [215, 362] width 327 height 26
click at [263, 432] on button "Test_RM 3" at bounding box center [214, 437] width 325 height 34
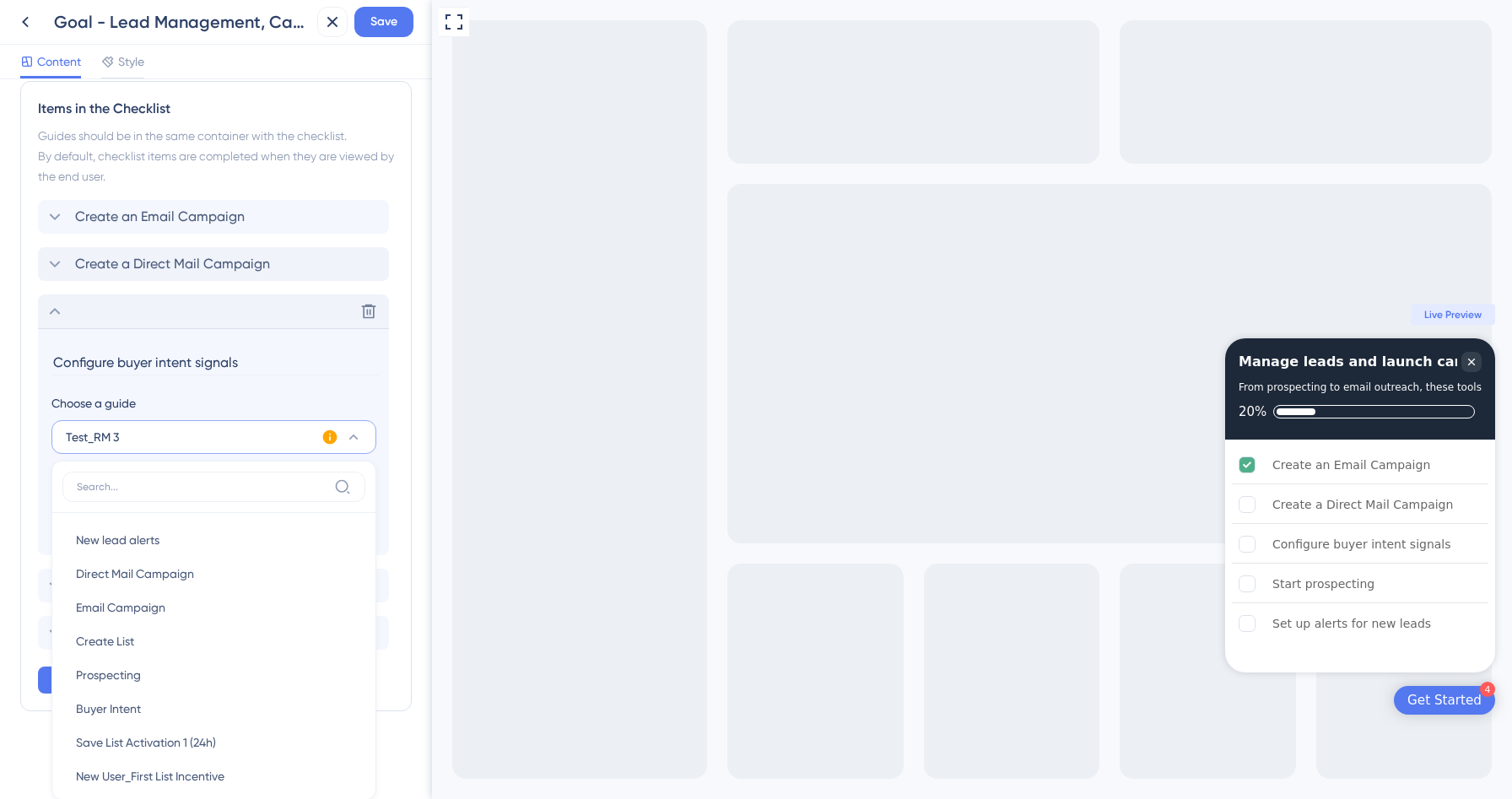
scroll to position [615, 0]
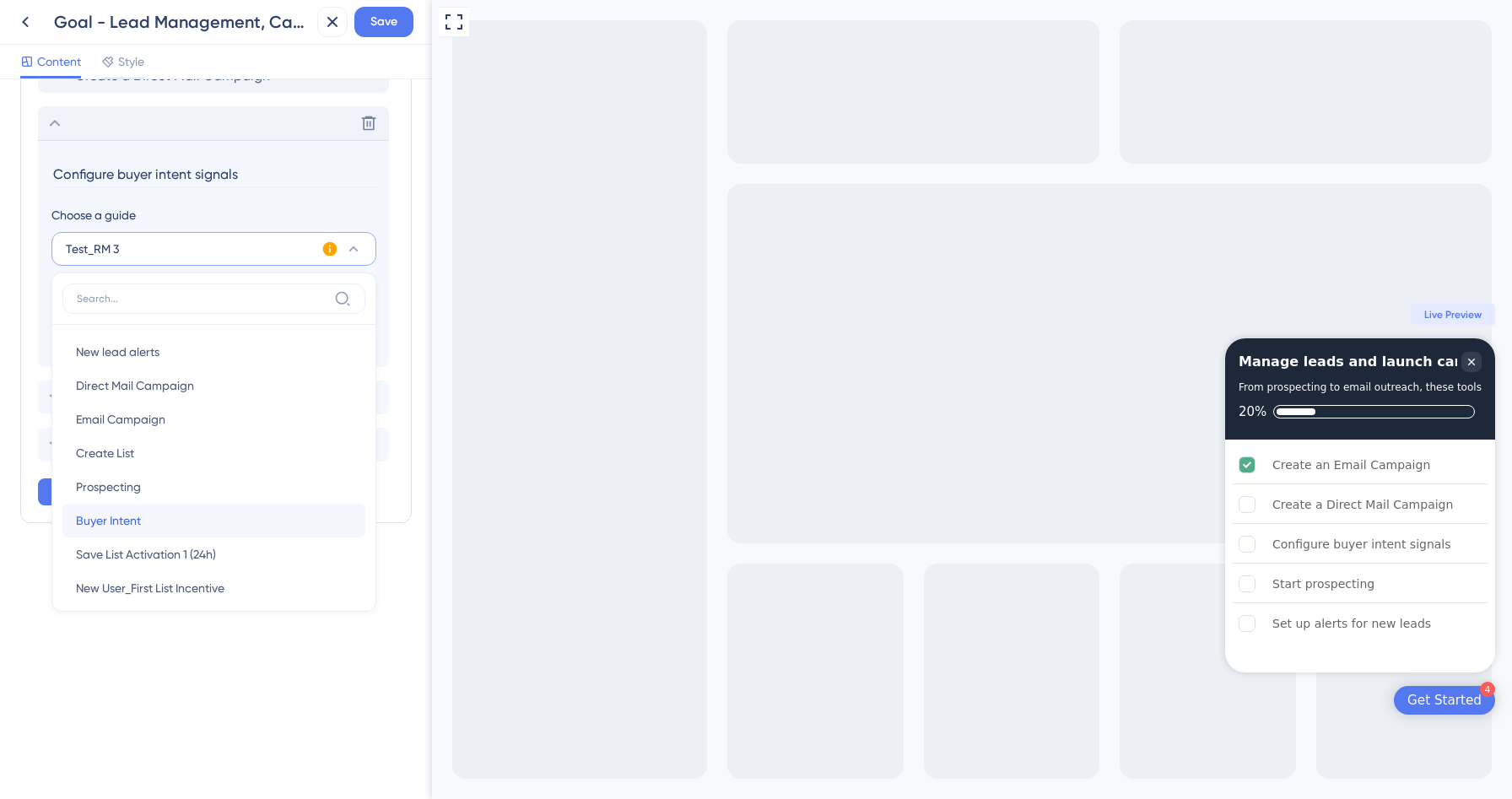
click at [137, 519] on span "Buyer Intent" at bounding box center [108, 520] width 65 height 20
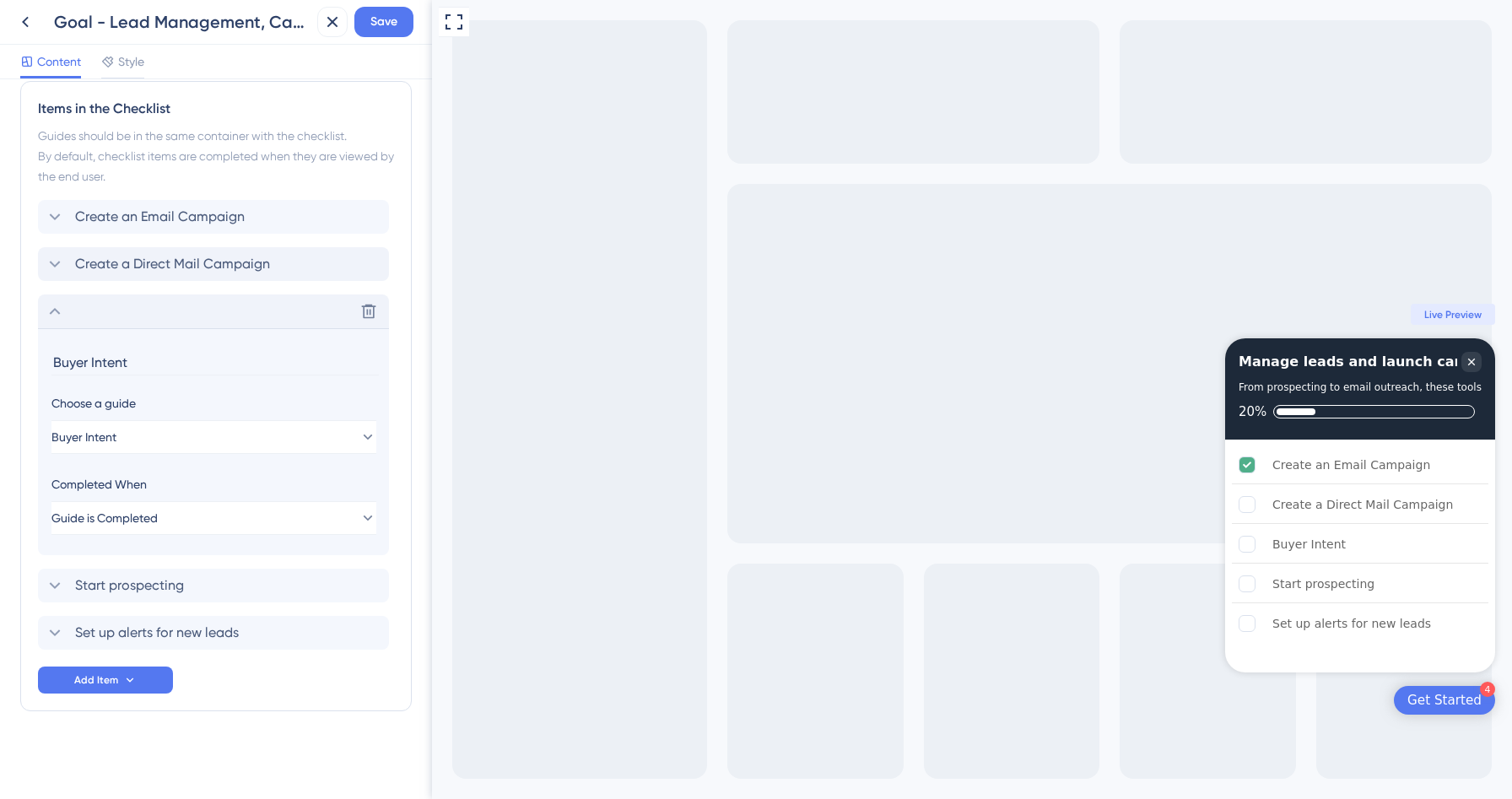
click at [124, 366] on input "Buyer Intent" at bounding box center [215, 362] width 327 height 26
paste input "Configure buyer intent signals"
type input "Configure buyer intent signals"
click at [53, 324] on div "Delete" at bounding box center [214, 310] width 351 height 34
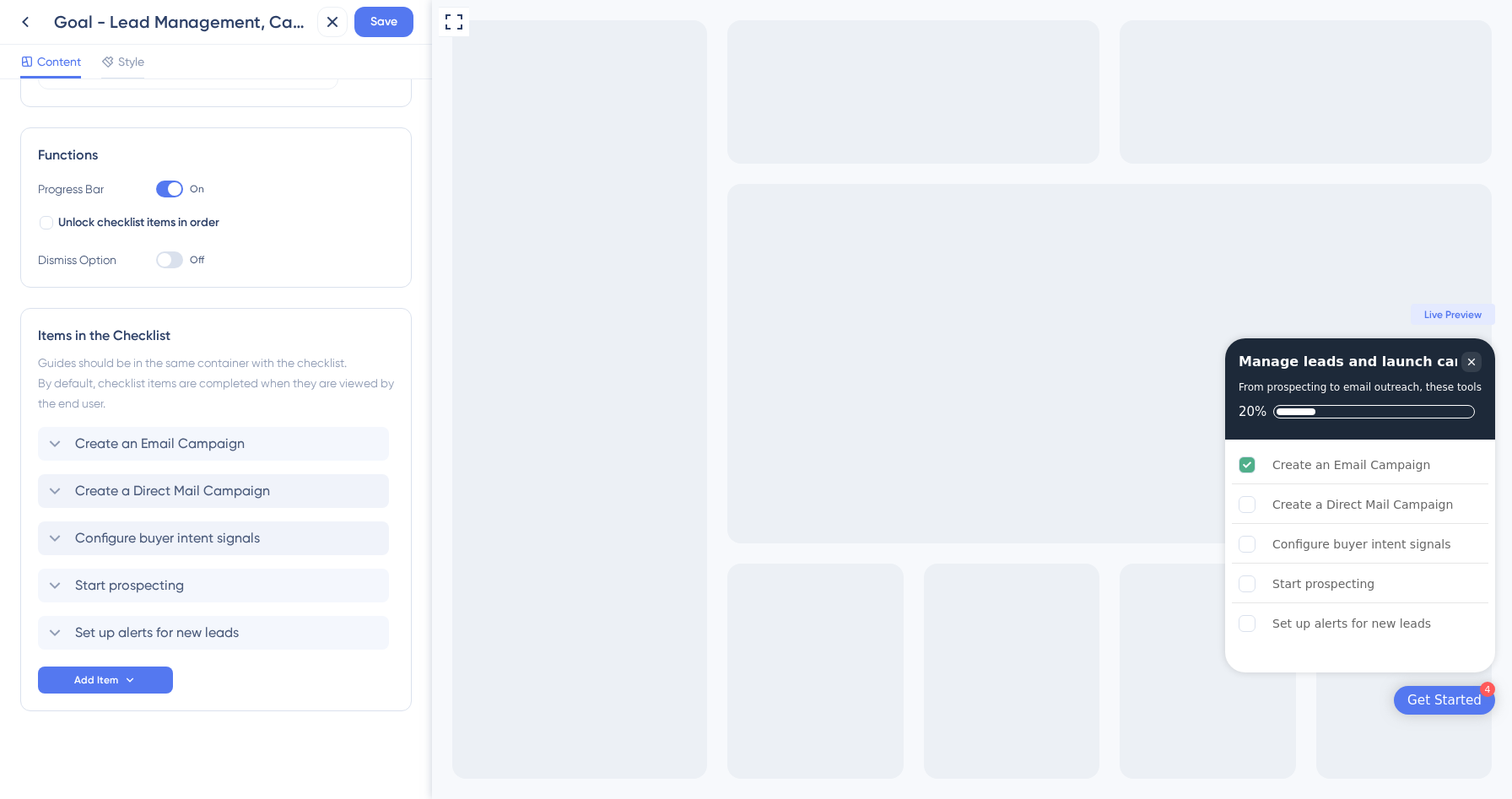
scroll to position [200, 0]
click at [159, 582] on span "Start prospecting" at bounding box center [129, 585] width 109 height 20
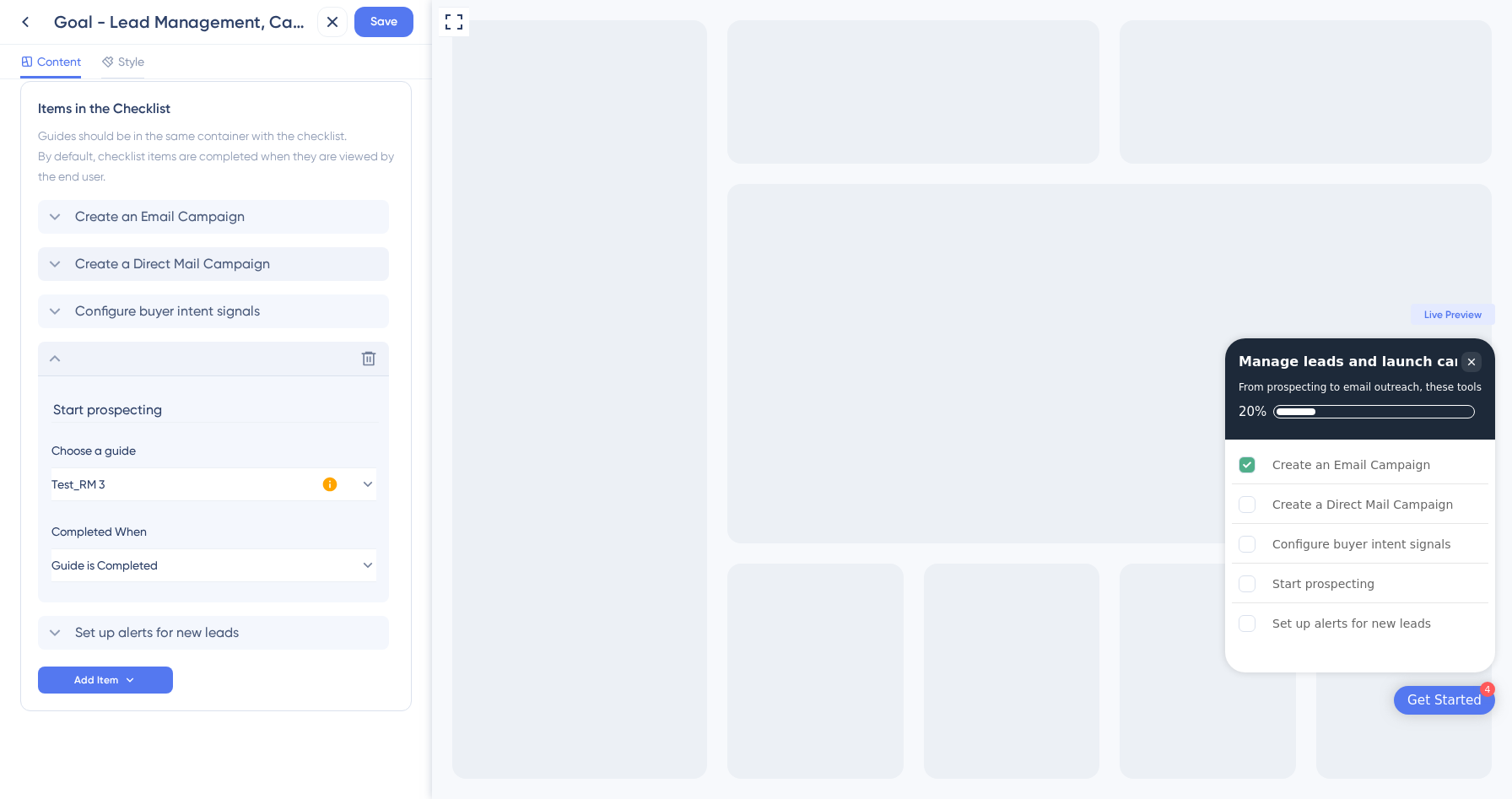
click at [167, 407] on input "Start prospecting" at bounding box center [215, 409] width 327 height 26
click at [240, 489] on button "Test_RM 3" at bounding box center [214, 484] width 325 height 34
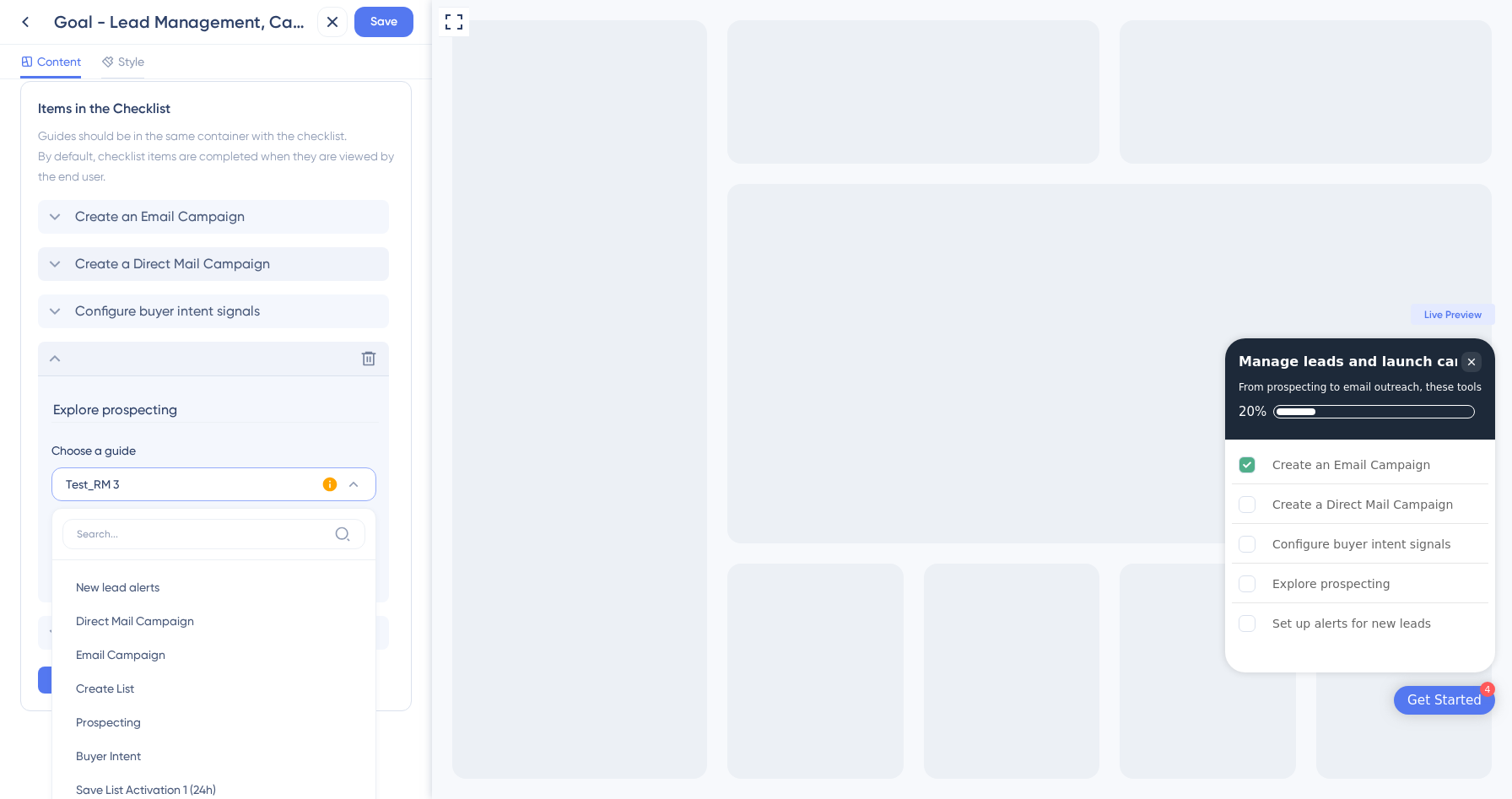
scroll to position [663, 0]
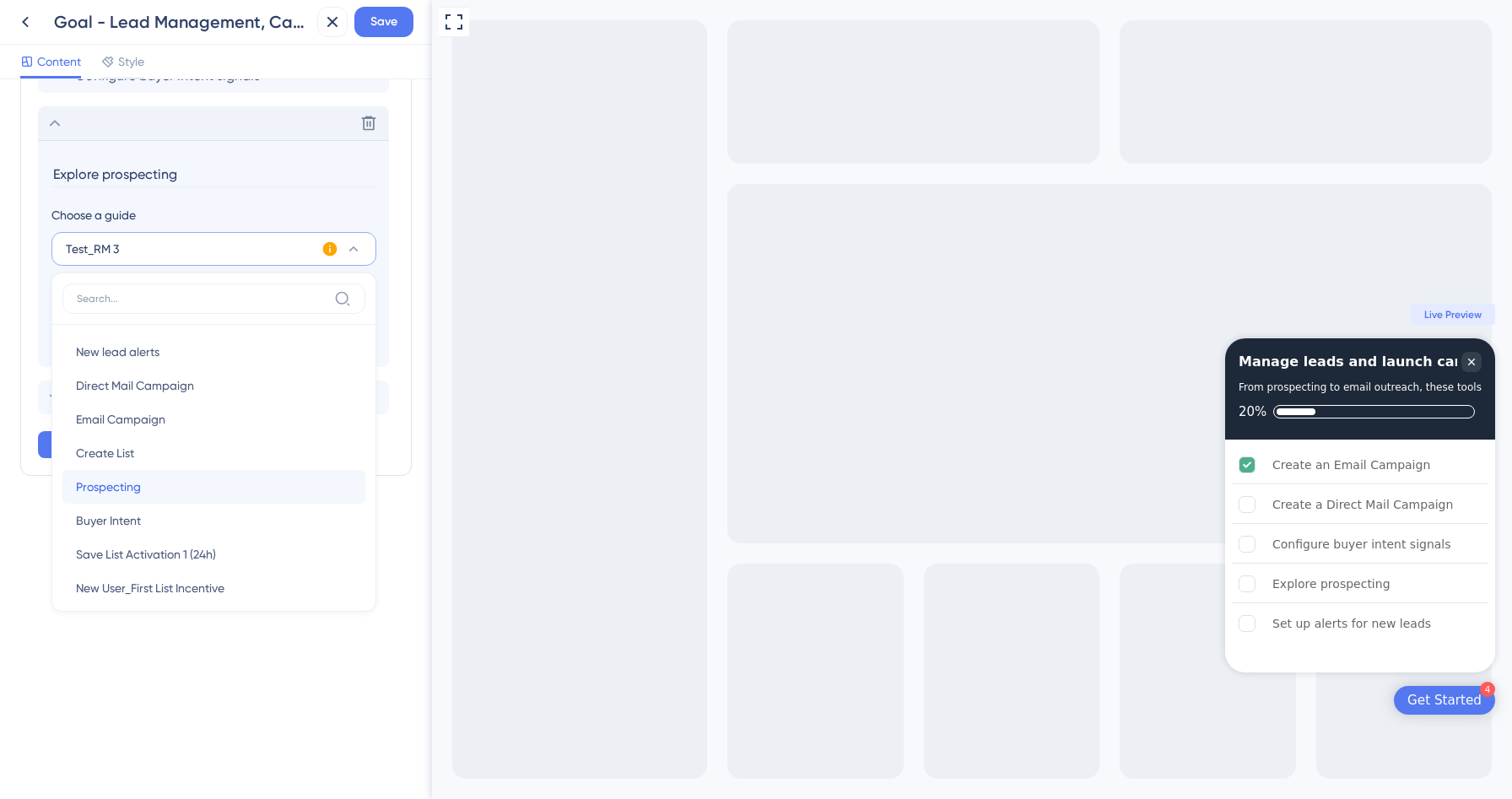
click at [145, 481] on div "Prospecting Prospecting" at bounding box center [214, 487] width 276 height 34
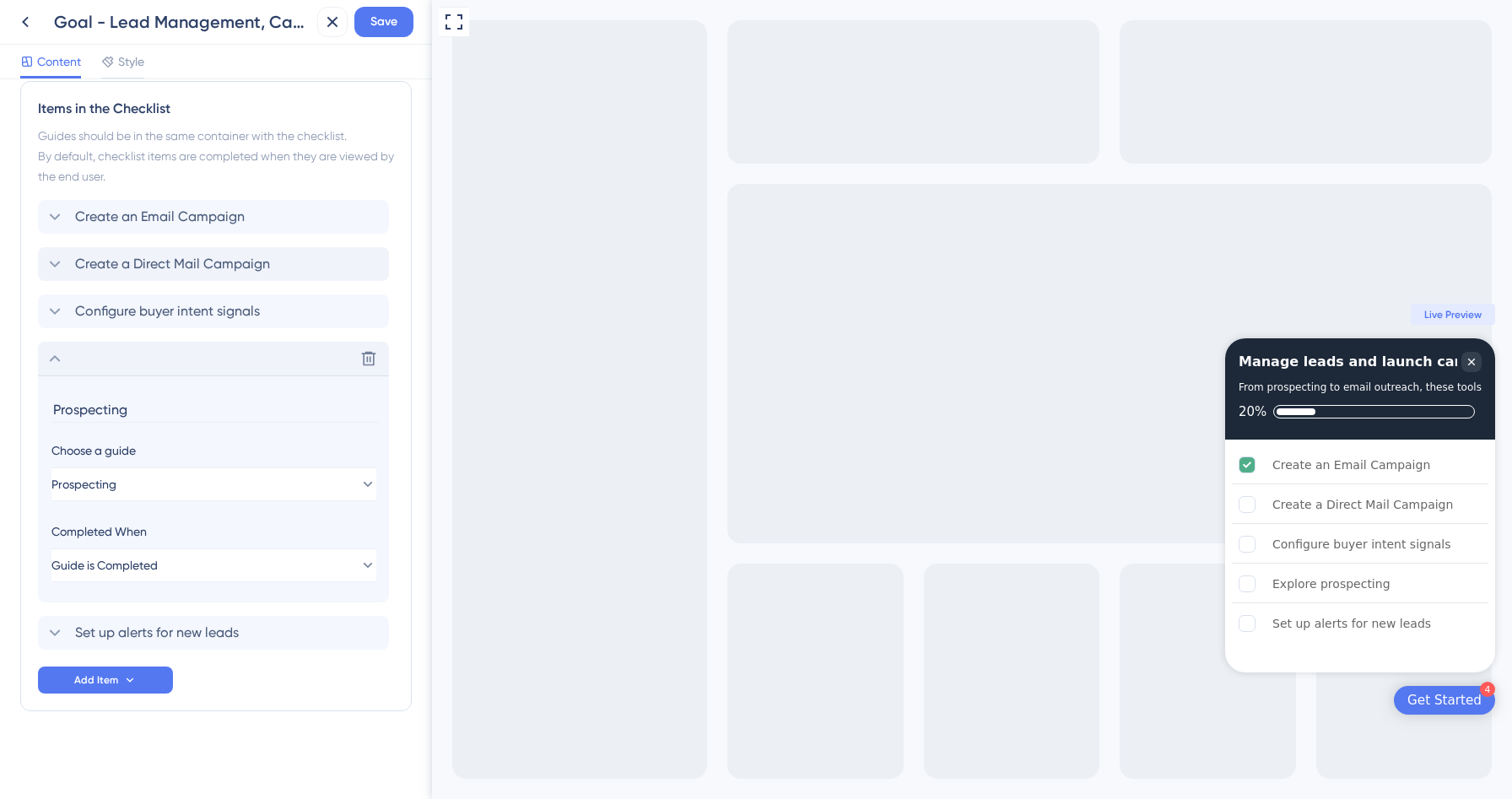
scroll to position [427, 0]
click at [140, 414] on input "Prospecting" at bounding box center [215, 409] width 327 height 26
paste input "Explore p"
type input "Explore prospecting"
click at [118, 631] on span "Set up alerts for new leads" at bounding box center [156, 632] width 164 height 20
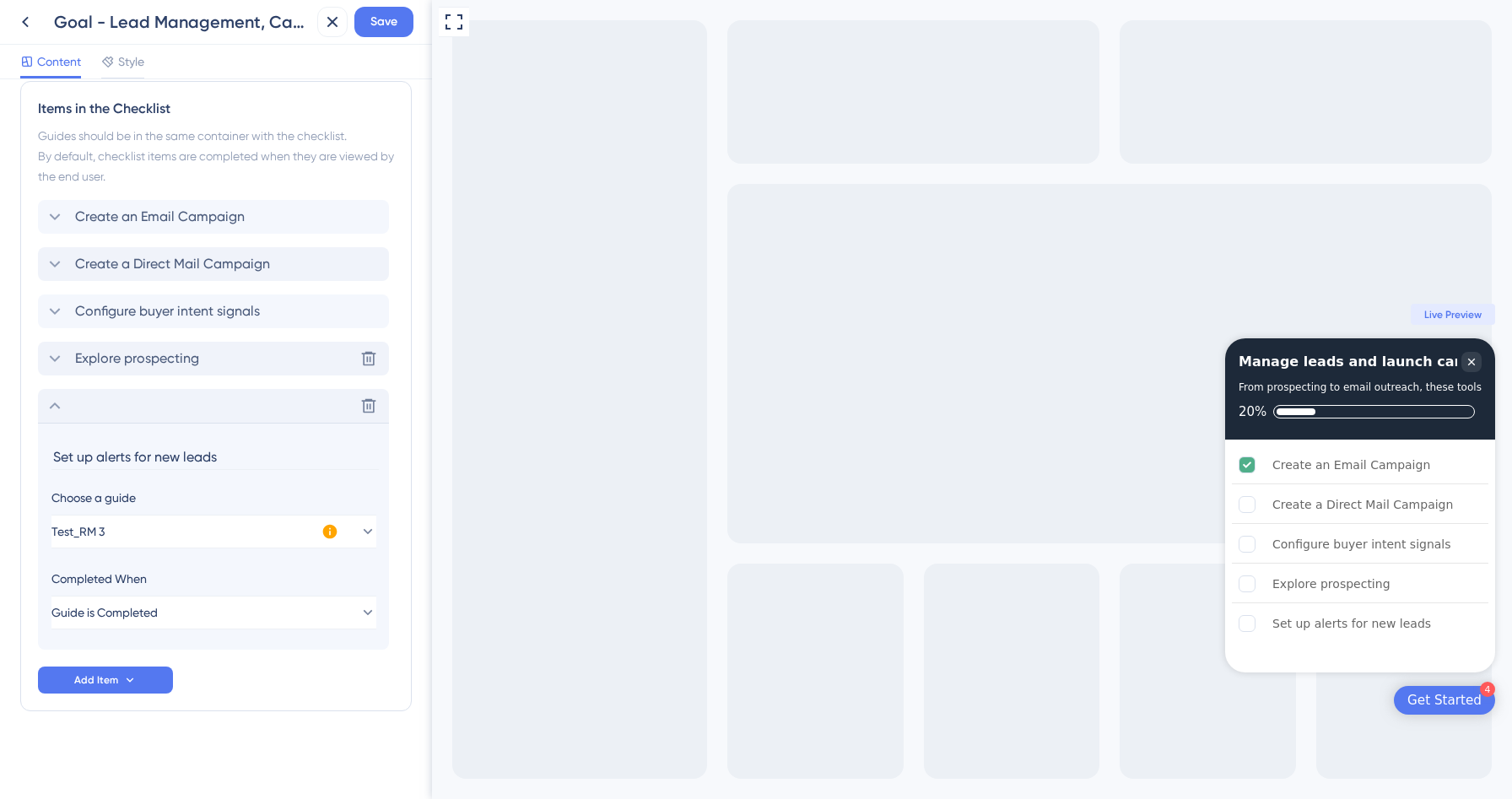
click at [179, 456] on input "Set up alerts for new leads" at bounding box center [215, 456] width 327 height 26
click at [217, 538] on button "Test_RM 3" at bounding box center [214, 531] width 325 height 34
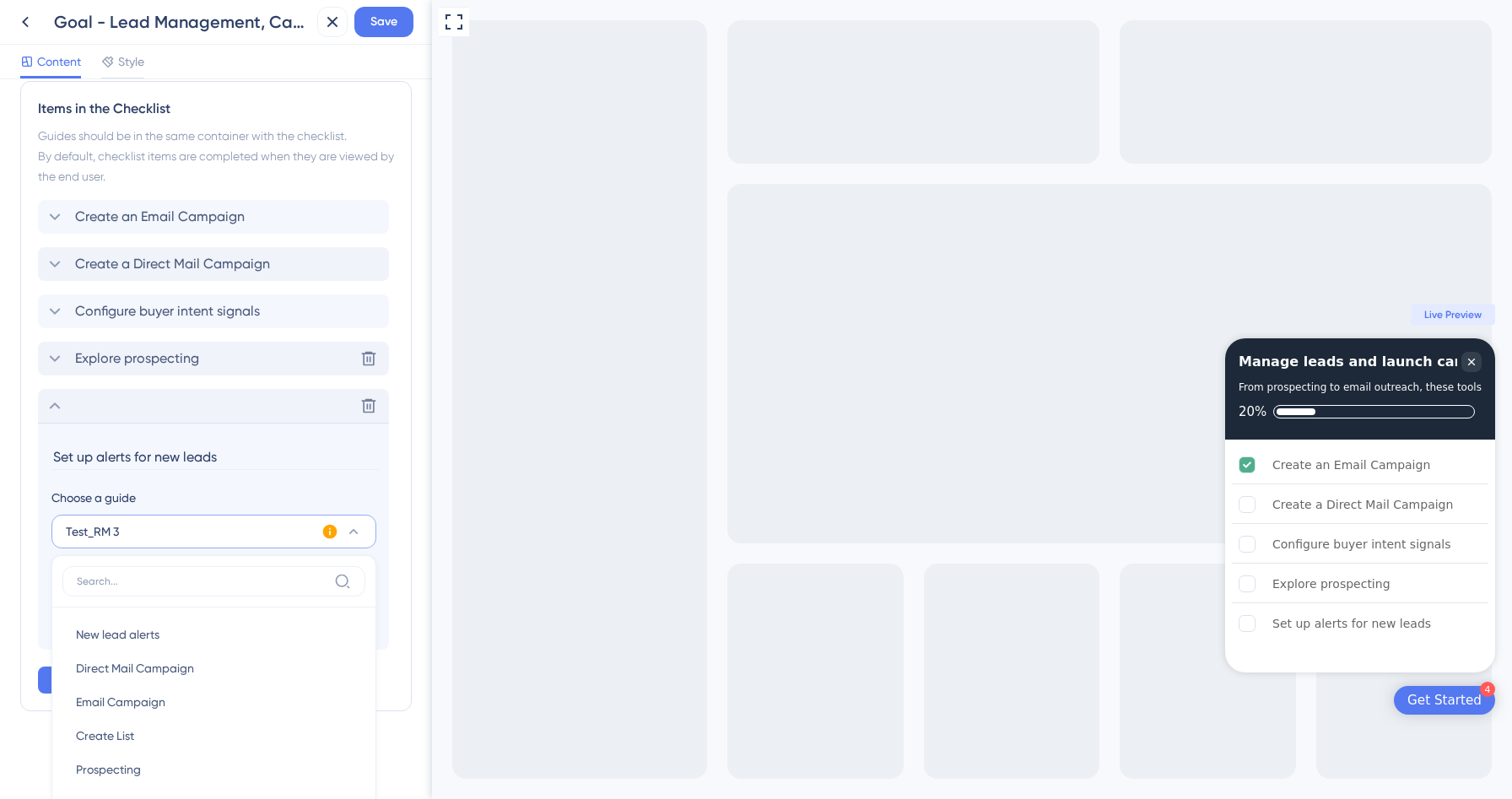
scroll to position [710, 0]
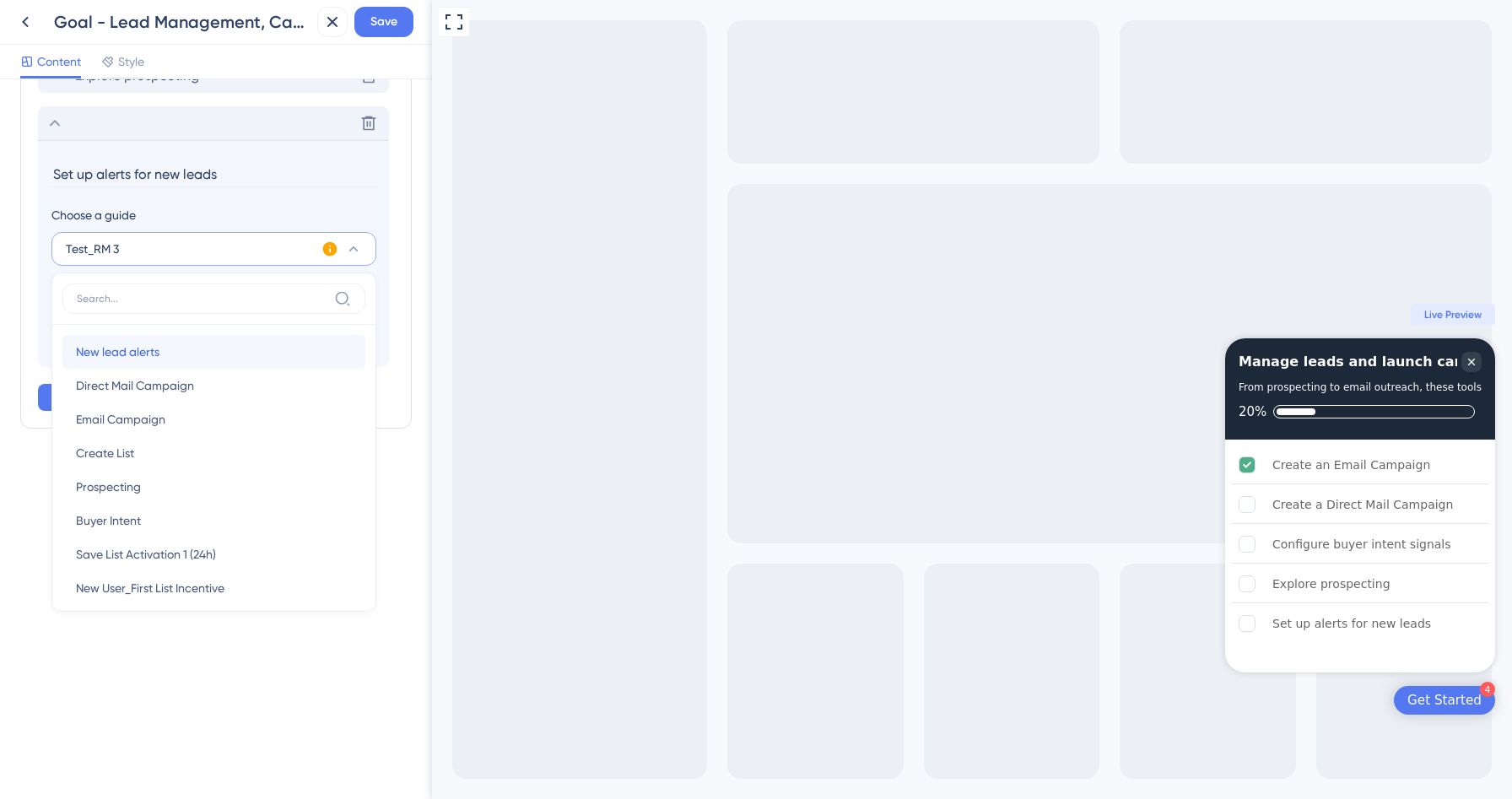
click at [192, 351] on div "New lead alerts New lead alerts" at bounding box center [214, 352] width 276 height 34
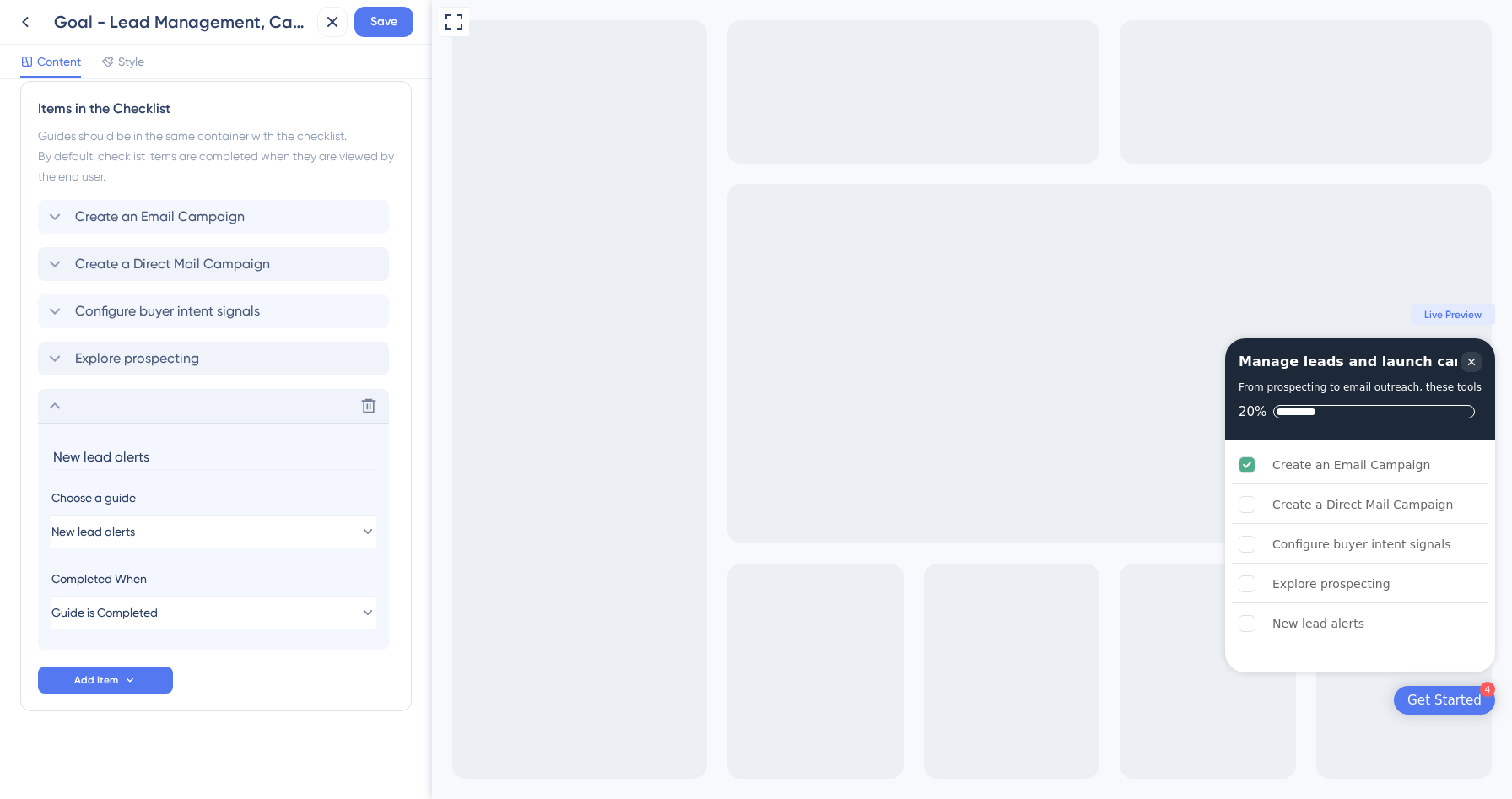
click at [133, 461] on input "New lead alerts" at bounding box center [215, 456] width 327 height 26
paste input "Set up alerts for new lead"
type input "Set up alerts for new leads"
click at [56, 401] on icon at bounding box center [55, 405] width 20 height 20
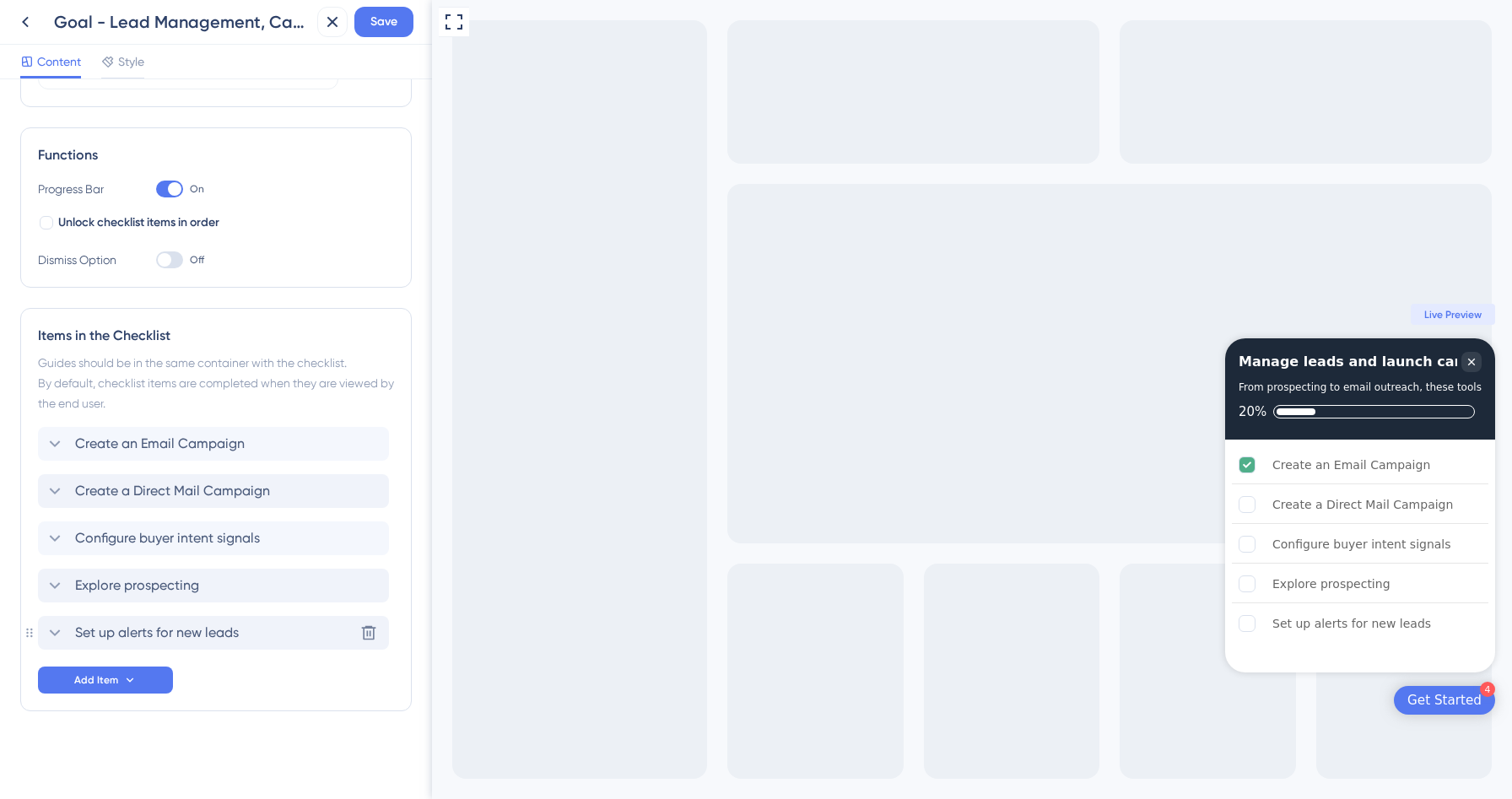
scroll to position [200, 0]
click at [383, 15] on span "Save" at bounding box center [384, 21] width 27 height 20
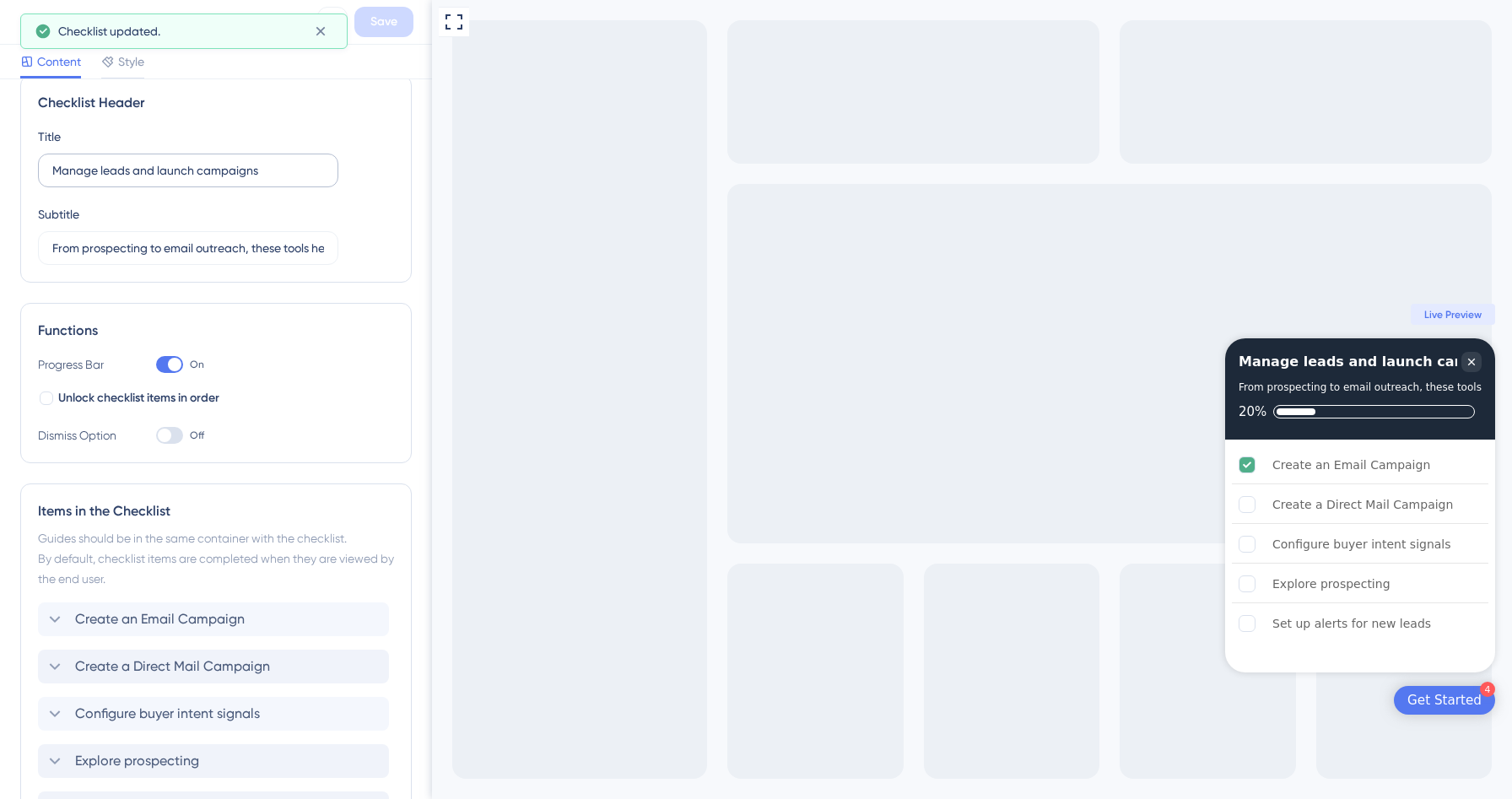
scroll to position [0, 0]
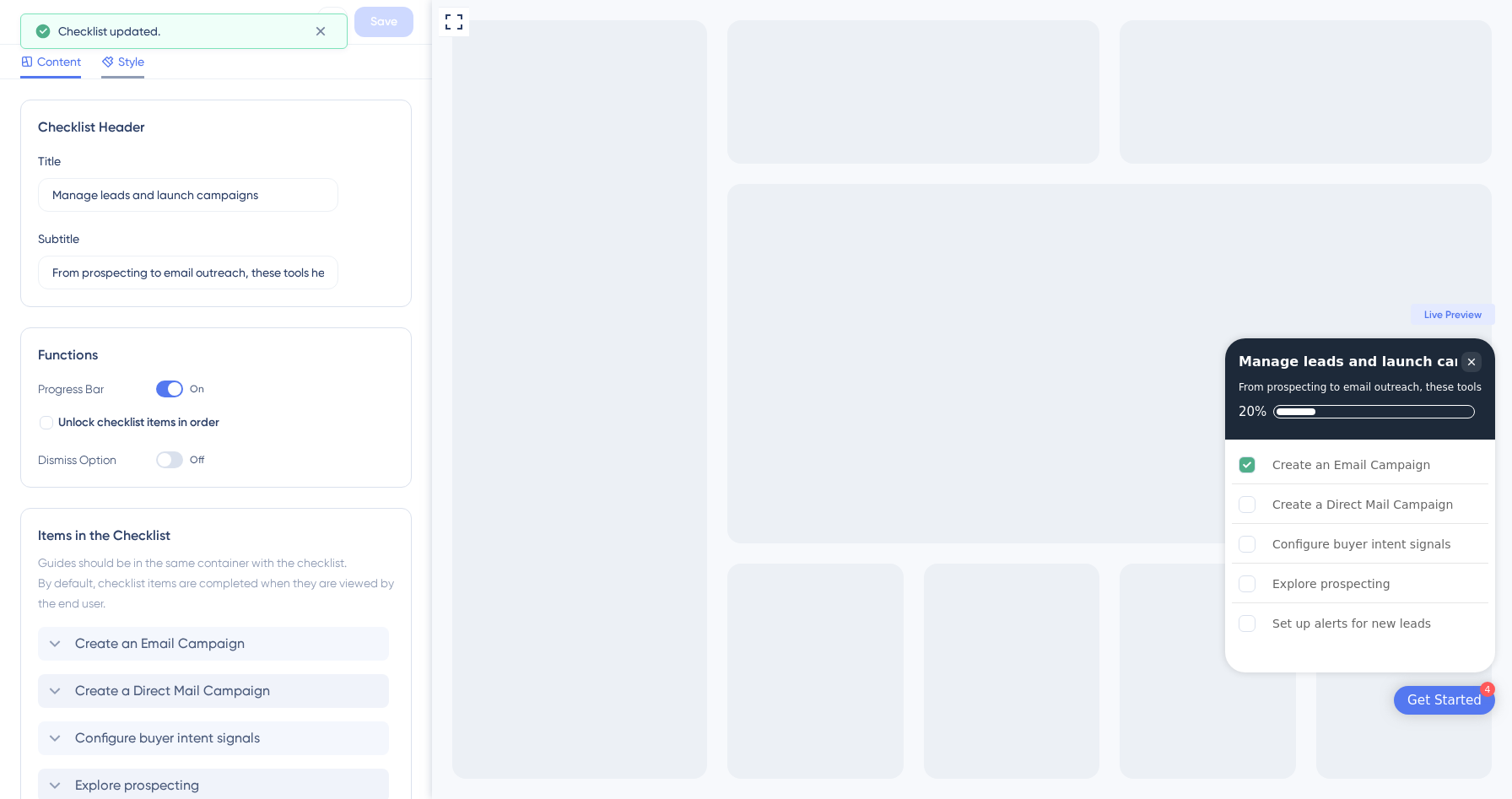
click at [126, 61] on span "Style" at bounding box center [130, 61] width 26 height 20
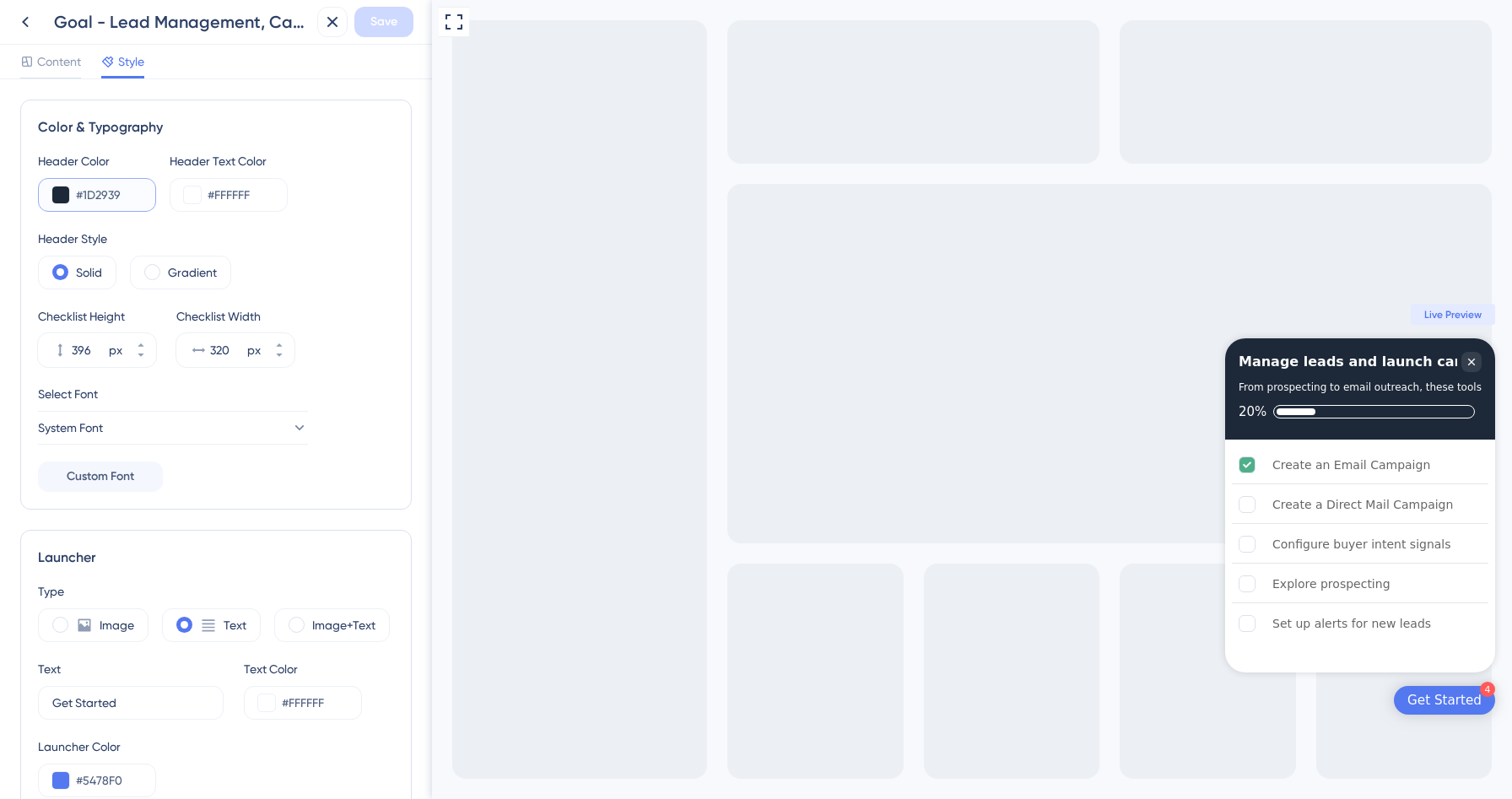
click at [104, 195] on input "#1D2939" at bounding box center [108, 194] width 66 height 20
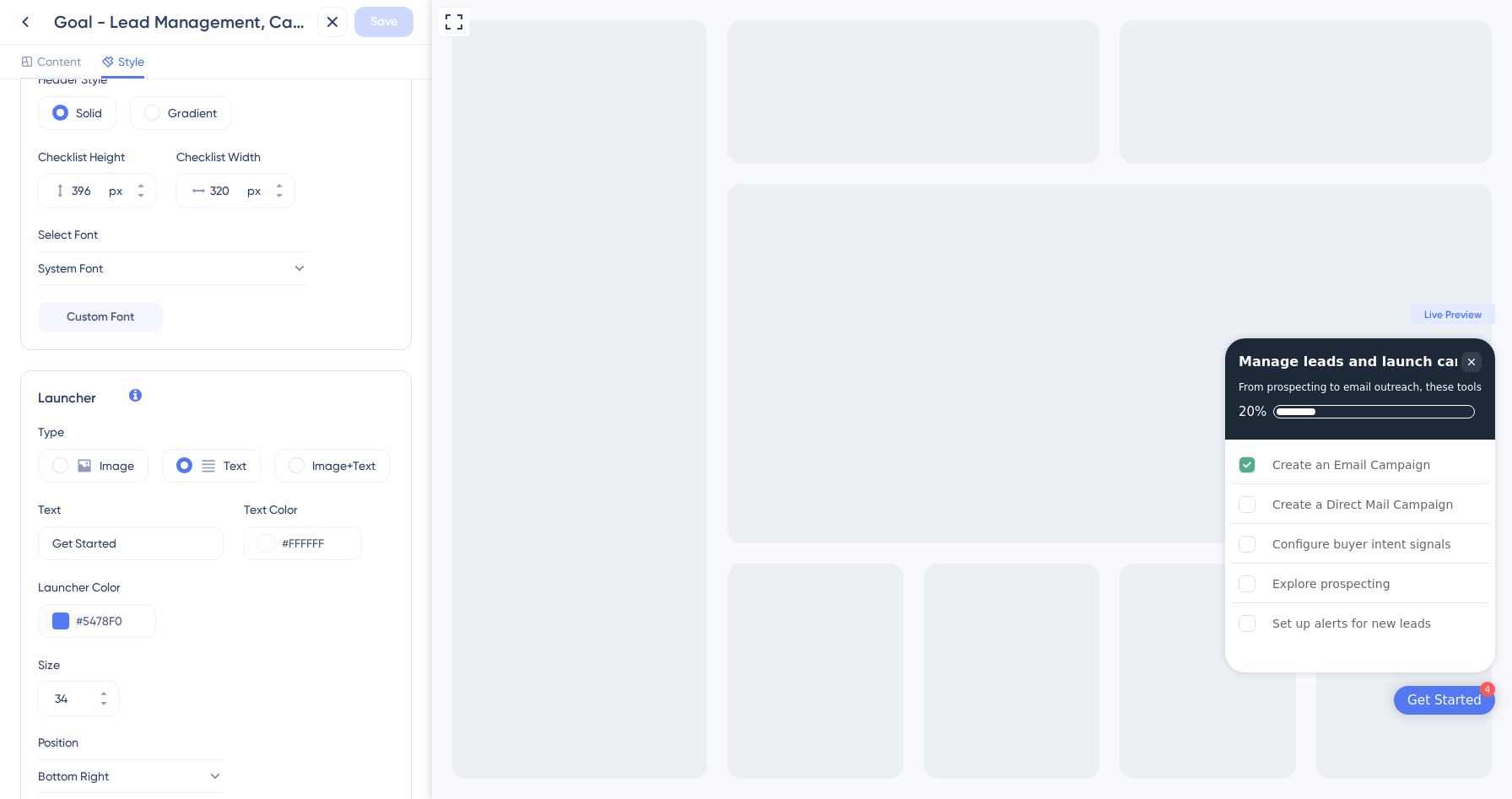
scroll to position [387, 0]
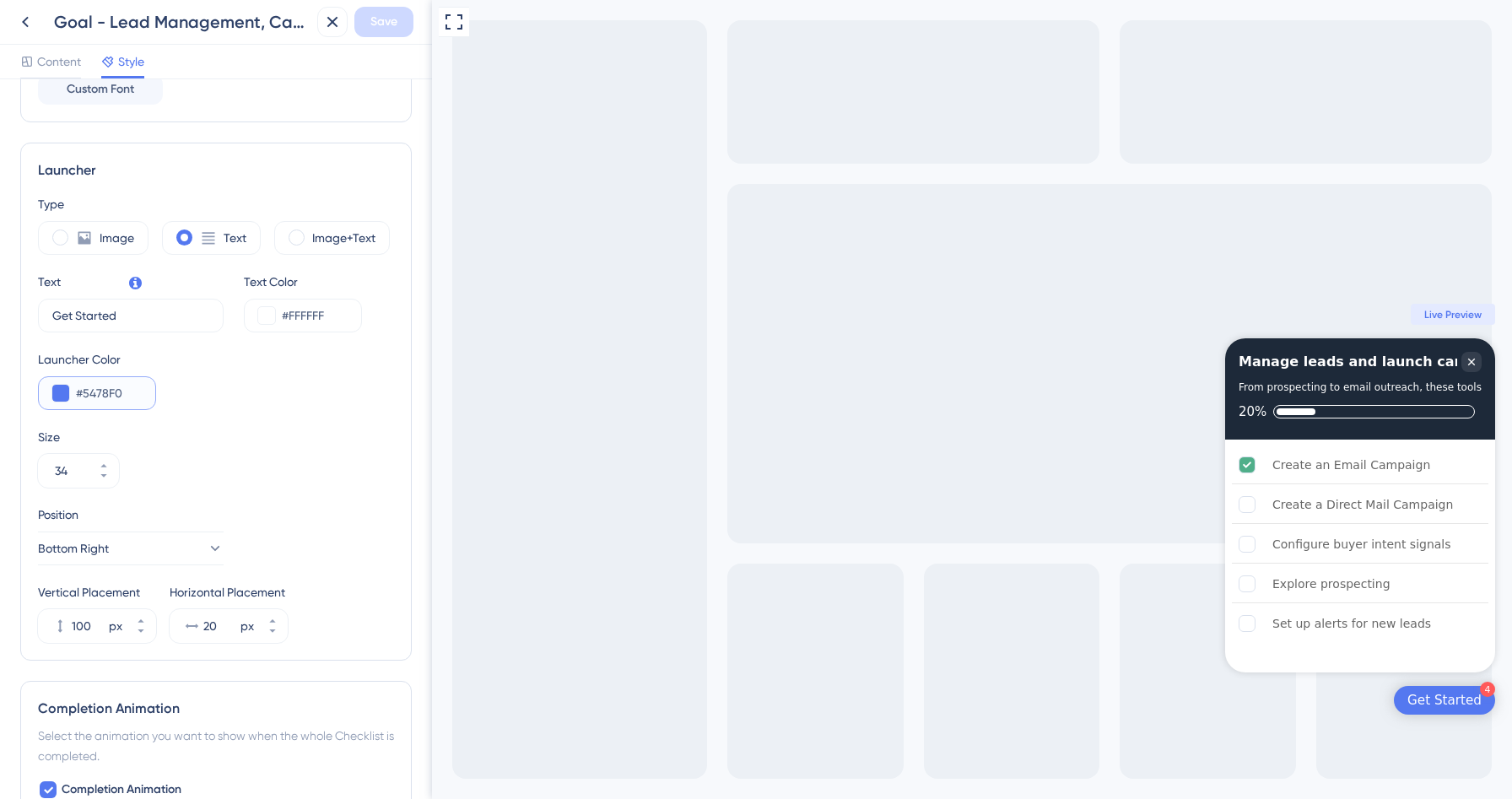
click at [94, 396] on input "#5478F0" at bounding box center [108, 393] width 66 height 20
paste input "1D2939"
type input "#1D2939"
click at [136, 630] on icon at bounding box center [141, 631] width 11 height 11
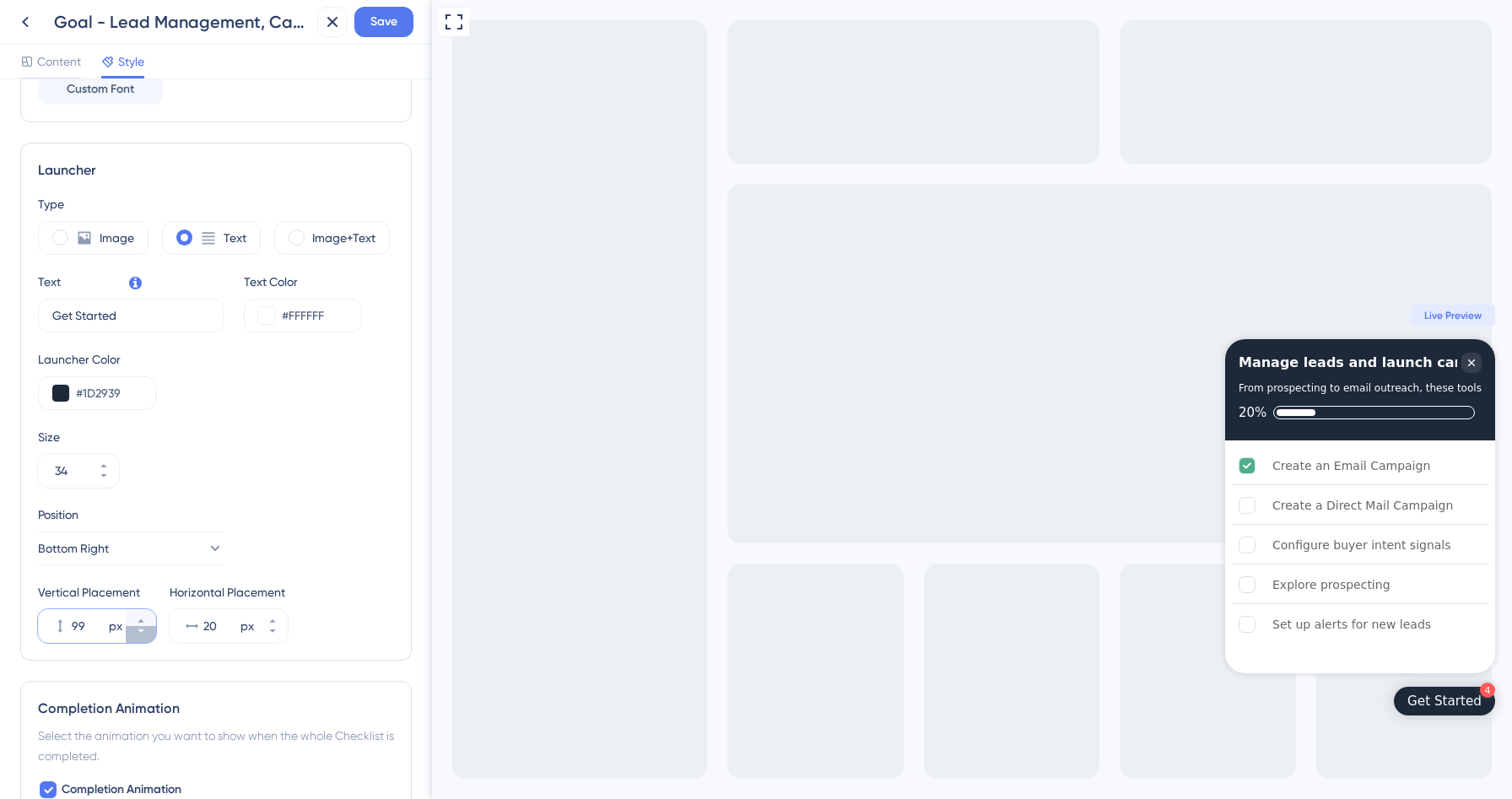
click at [136, 630] on icon at bounding box center [141, 631] width 11 height 11
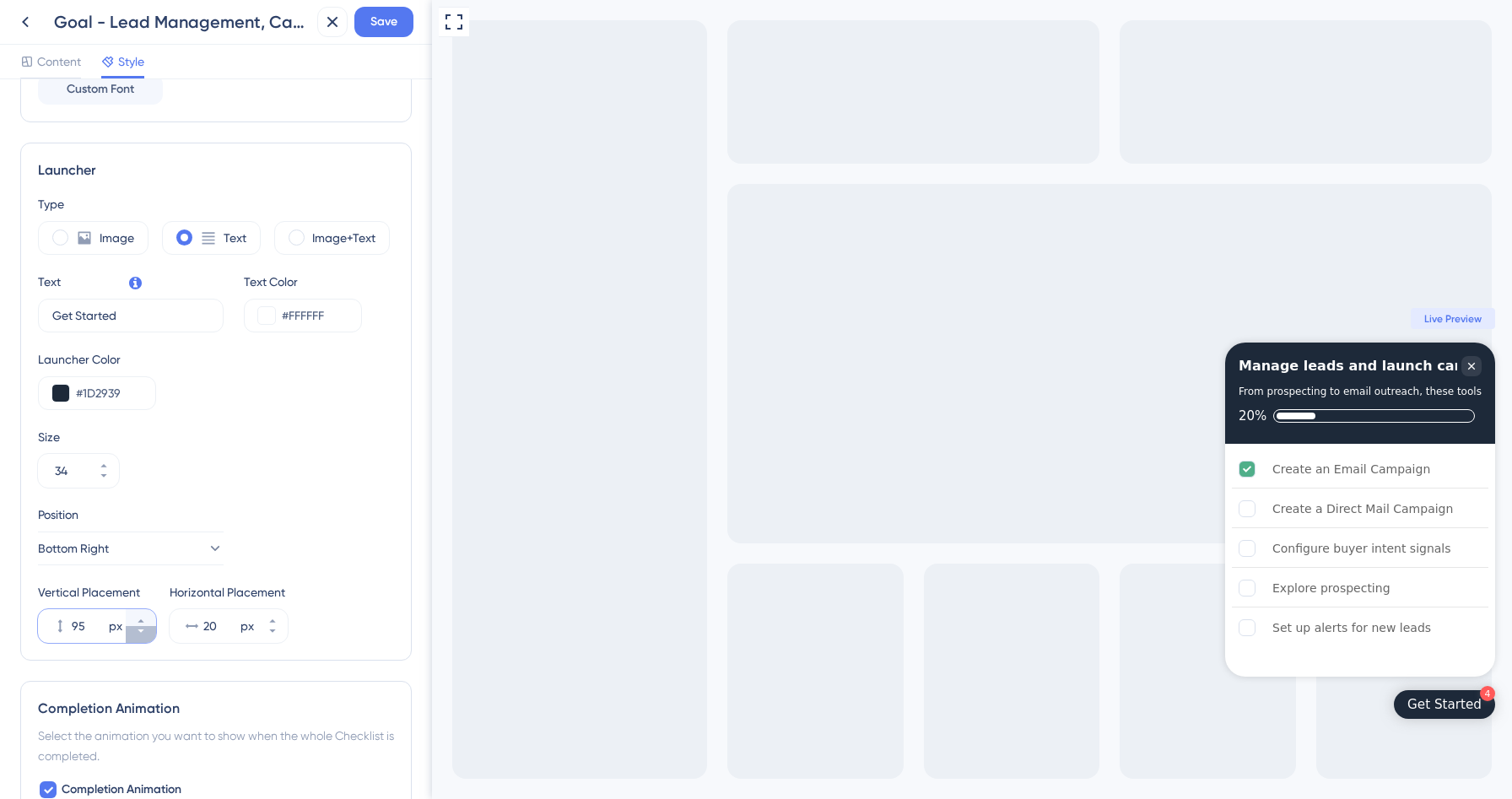
click at [136, 630] on icon at bounding box center [141, 631] width 11 height 11
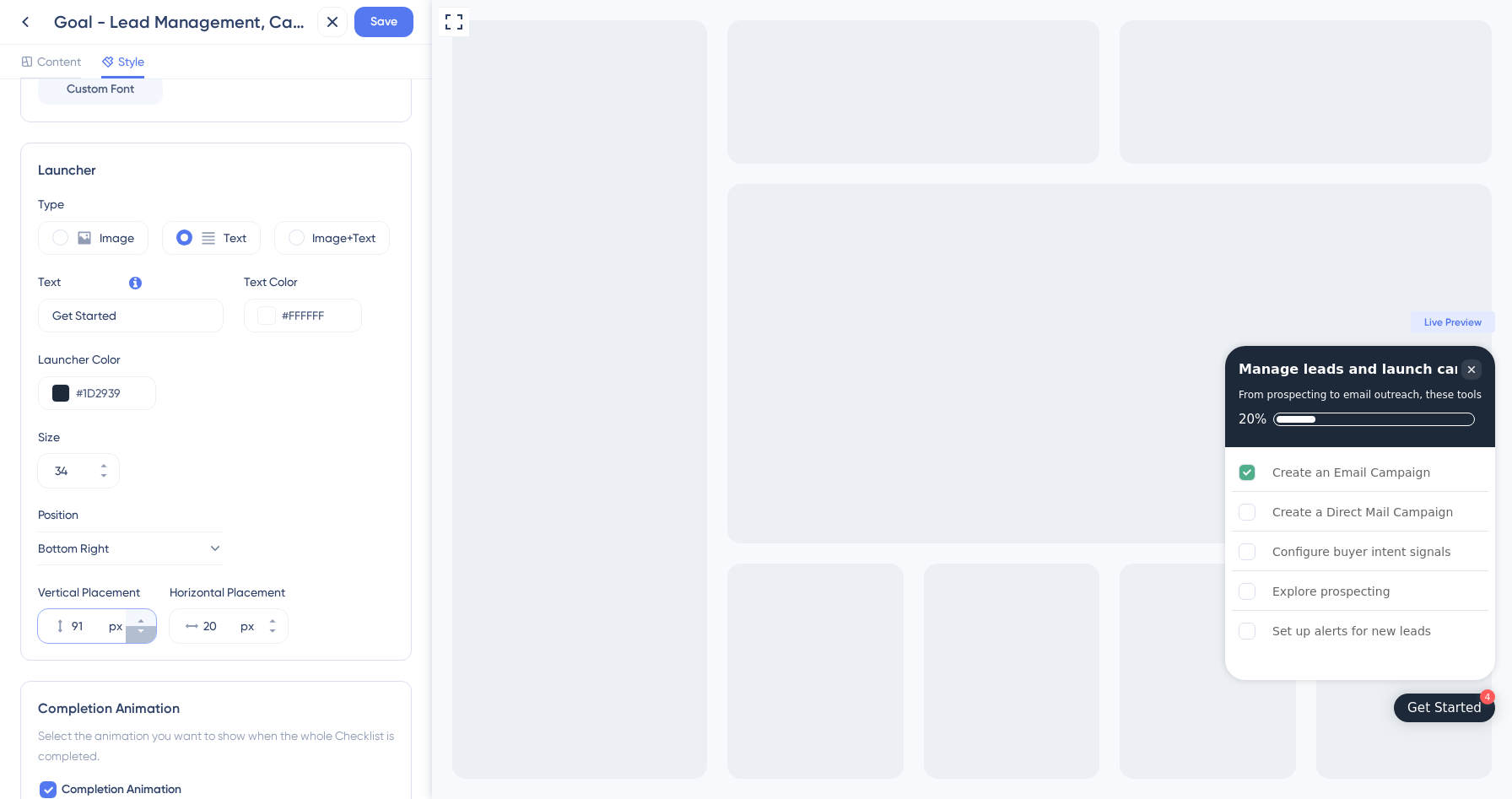
click at [136, 630] on icon at bounding box center [141, 631] width 11 height 11
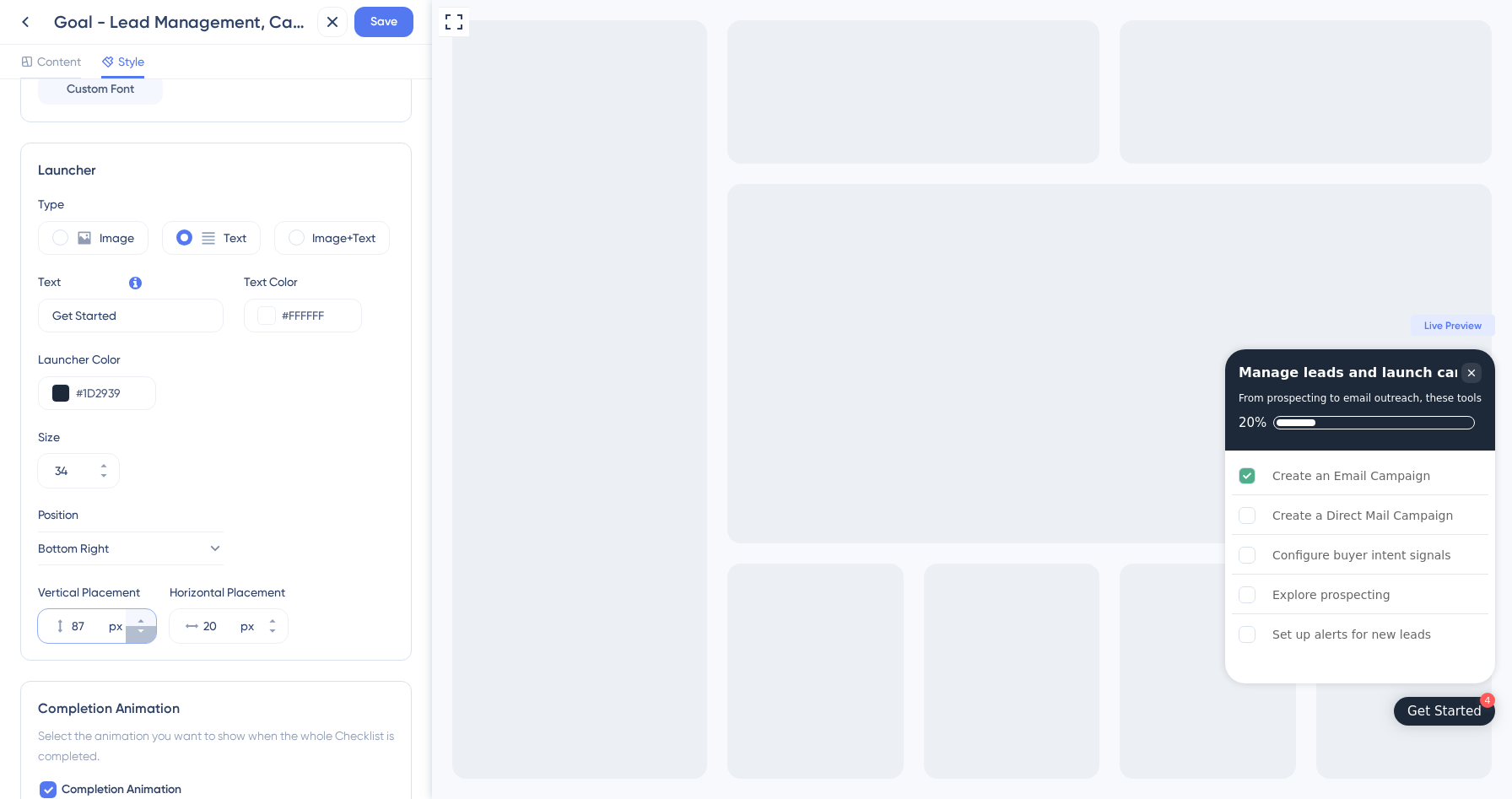
click at [136, 630] on icon at bounding box center [141, 631] width 11 height 11
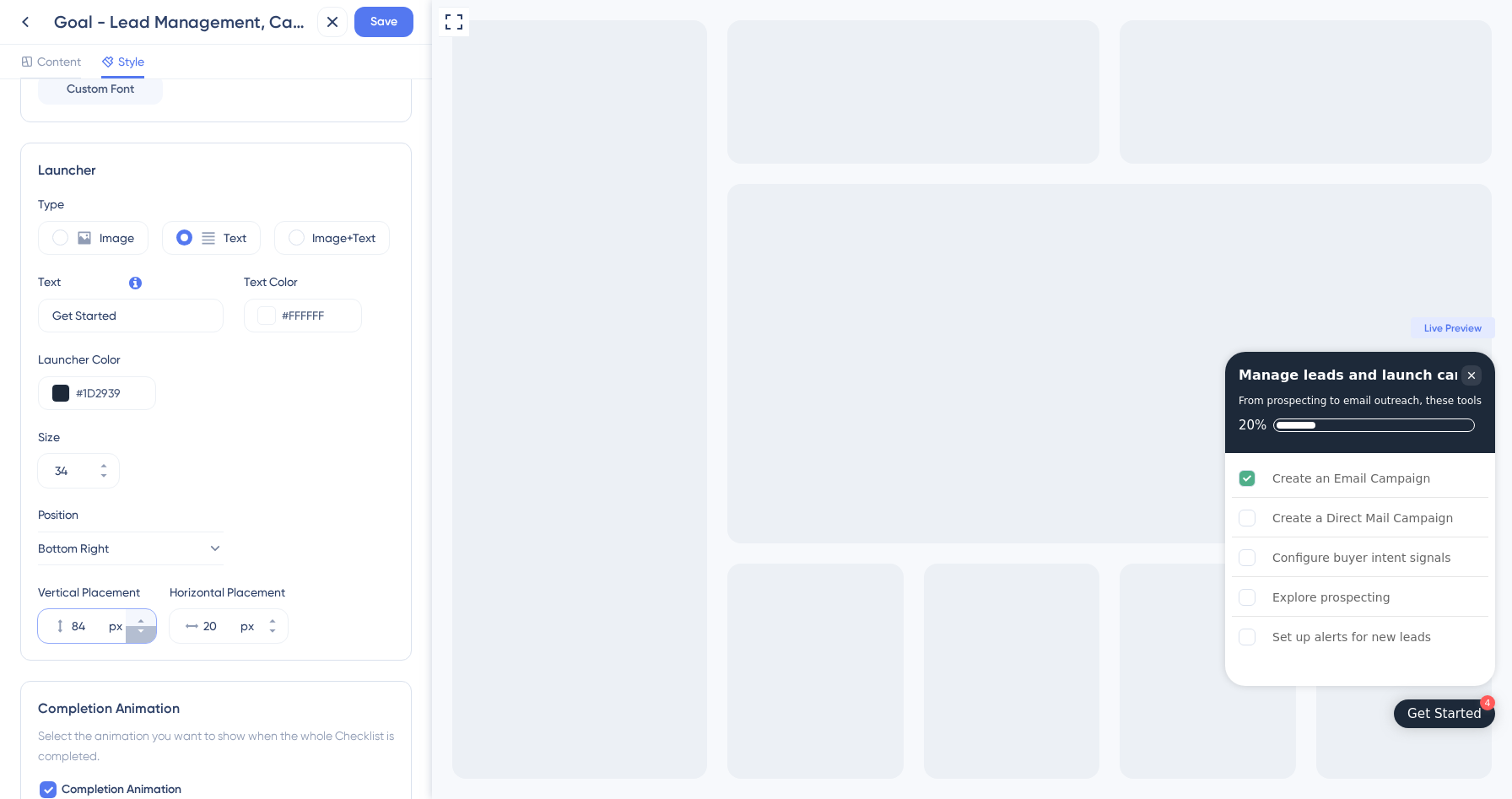
click at [136, 630] on icon at bounding box center [141, 631] width 11 height 11
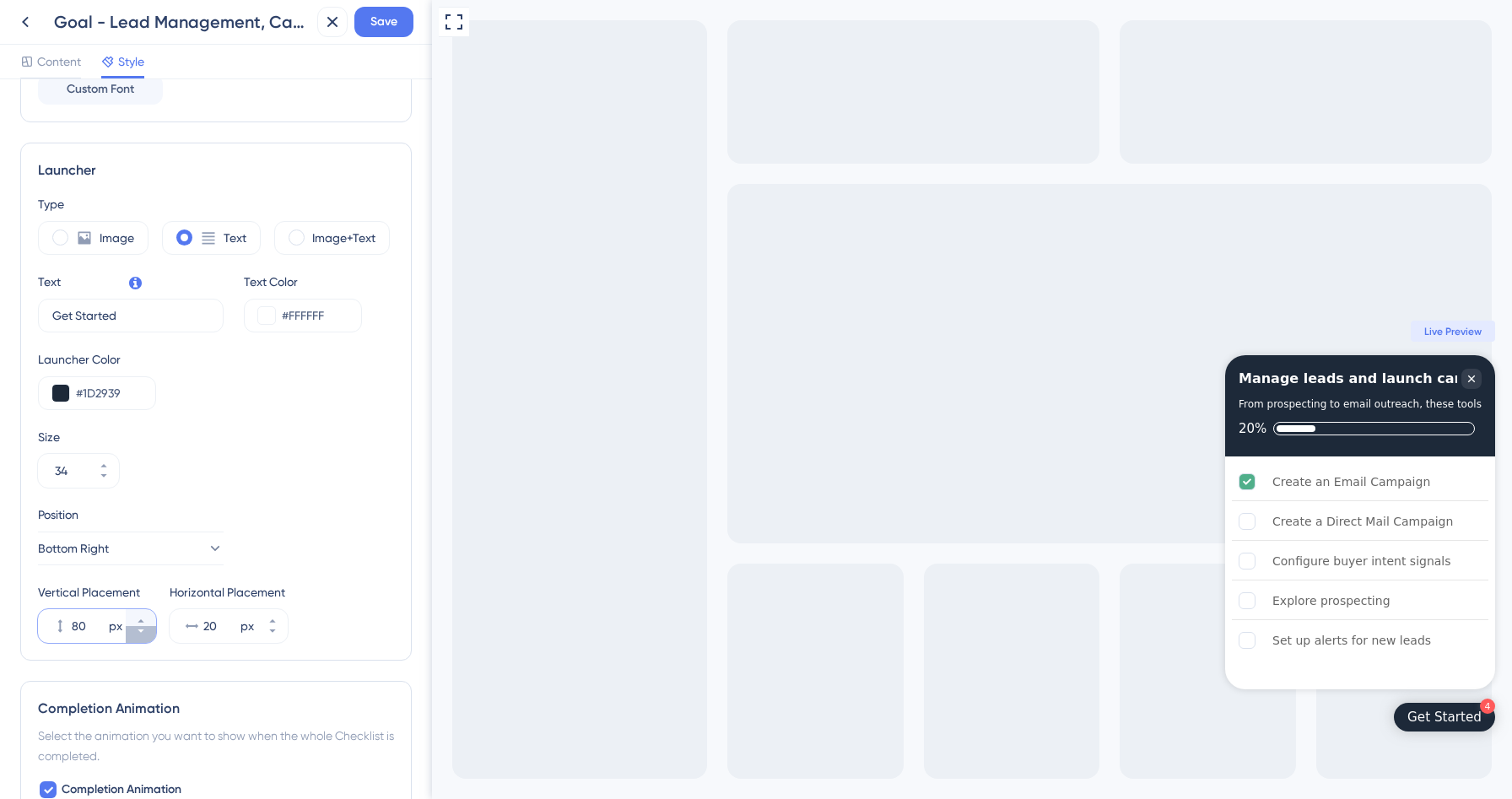
click at [136, 630] on icon at bounding box center [141, 631] width 11 height 11
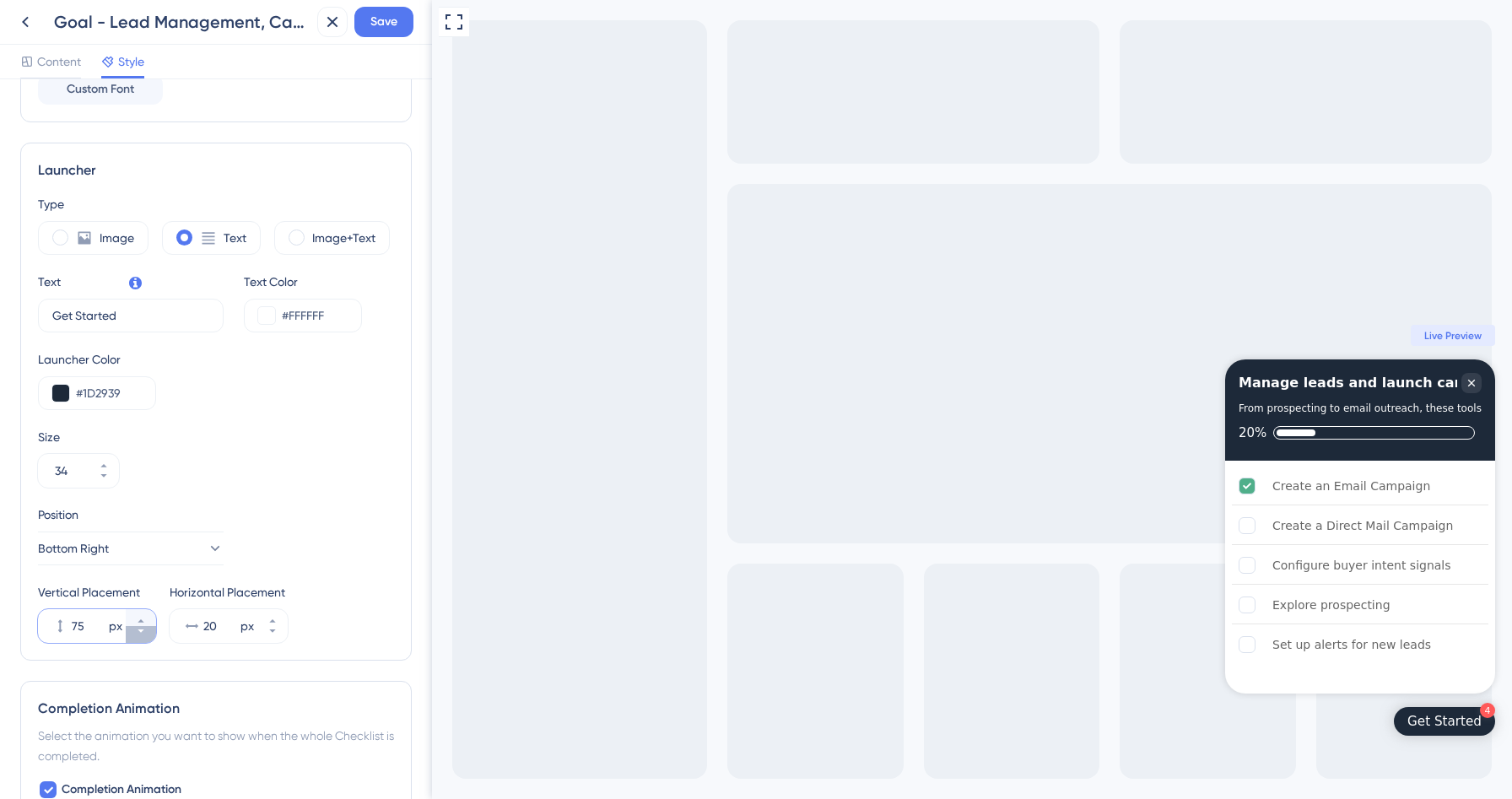
click at [136, 630] on icon at bounding box center [141, 631] width 11 height 11
click at [80, 625] on input "73" at bounding box center [88, 626] width 34 height 20
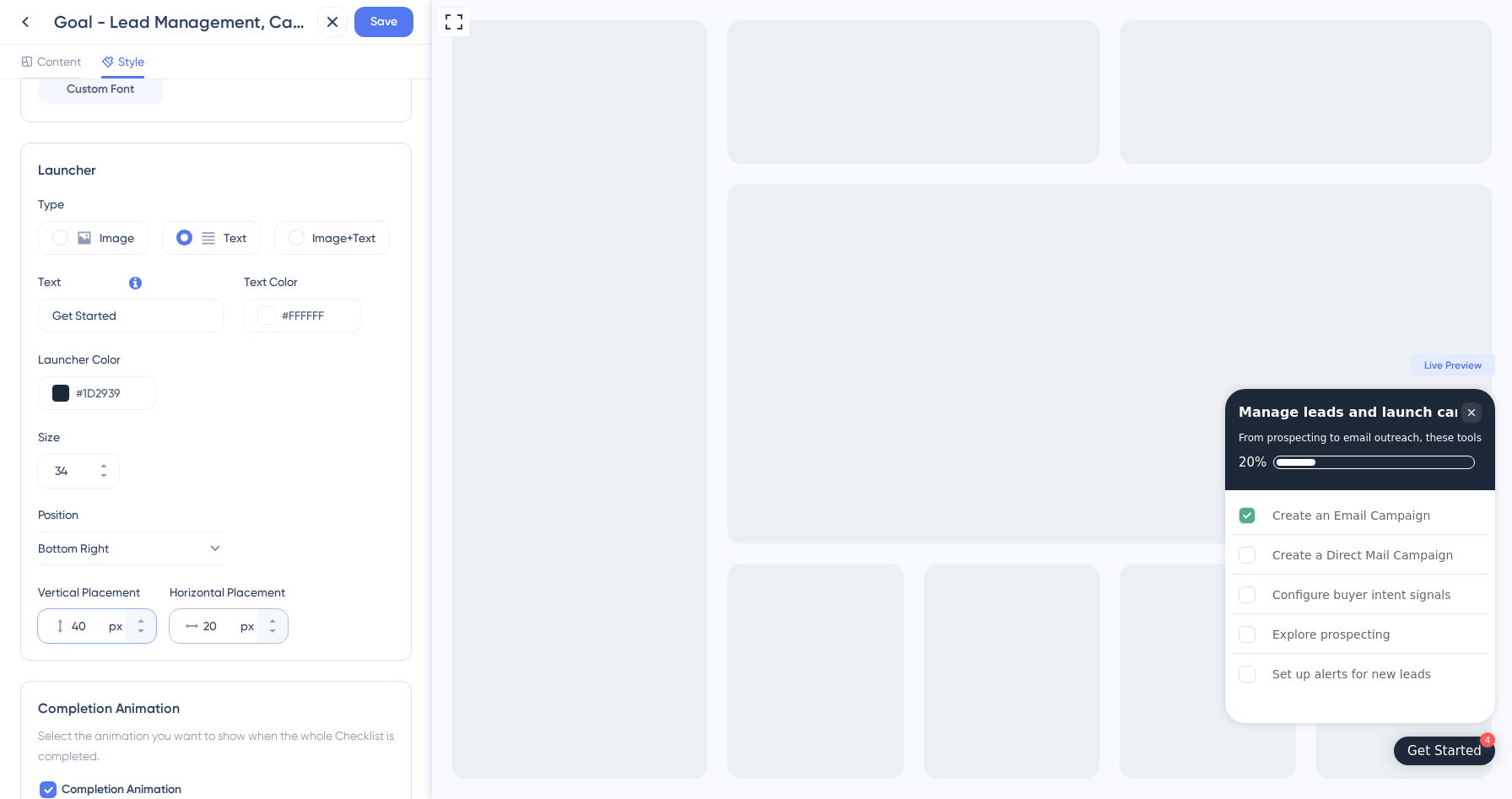
type input "40"
click at [209, 632] on input "20" at bounding box center [219, 626] width 34 height 20
type input "30"
click at [82, 624] on input "40" at bounding box center [88, 626] width 34 height 20
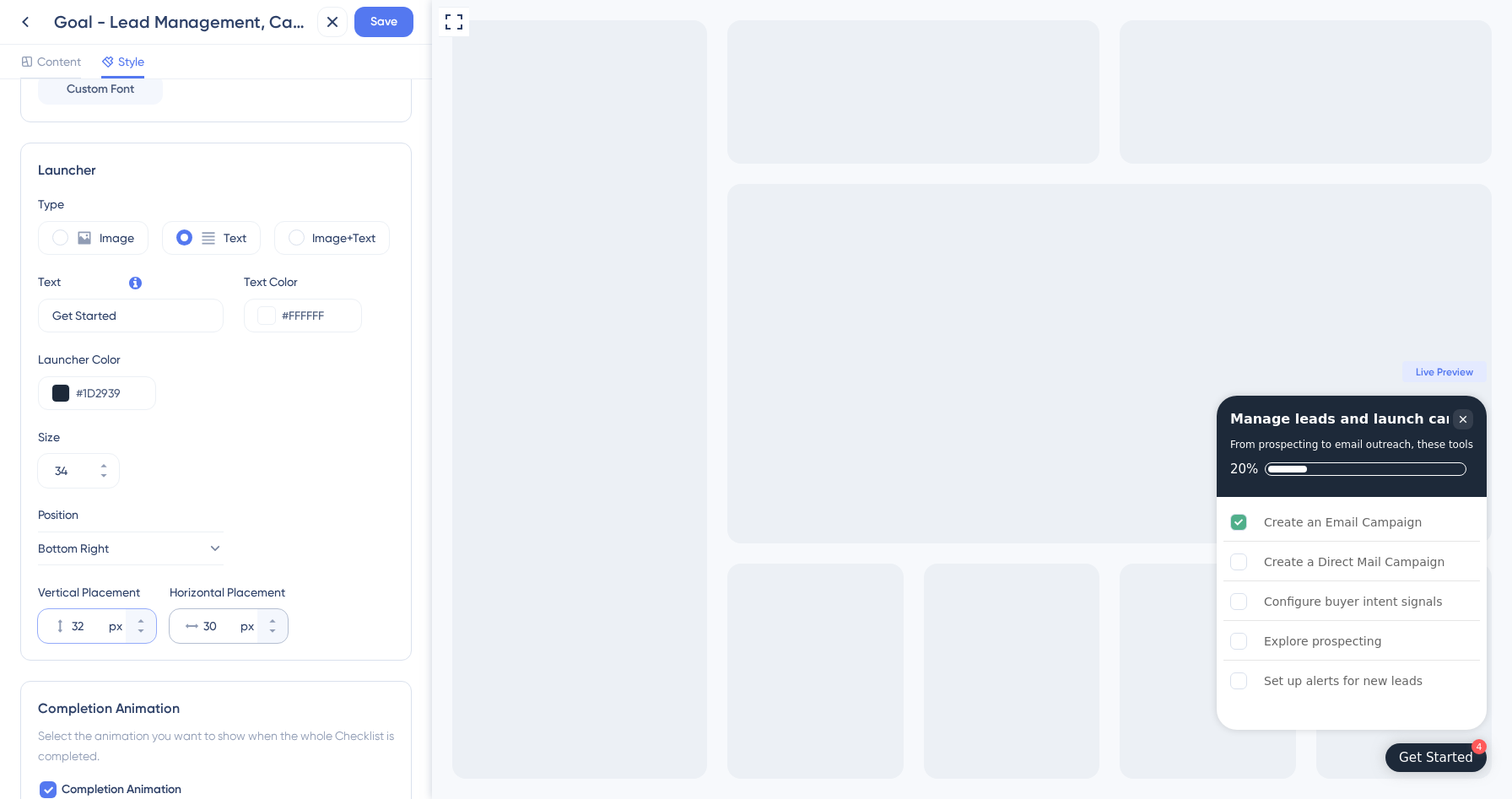
type input "32"
click at [214, 631] on input "30" at bounding box center [219, 626] width 34 height 20
click at [274, 620] on icon at bounding box center [272, 621] width 11 height 11
type input "32"
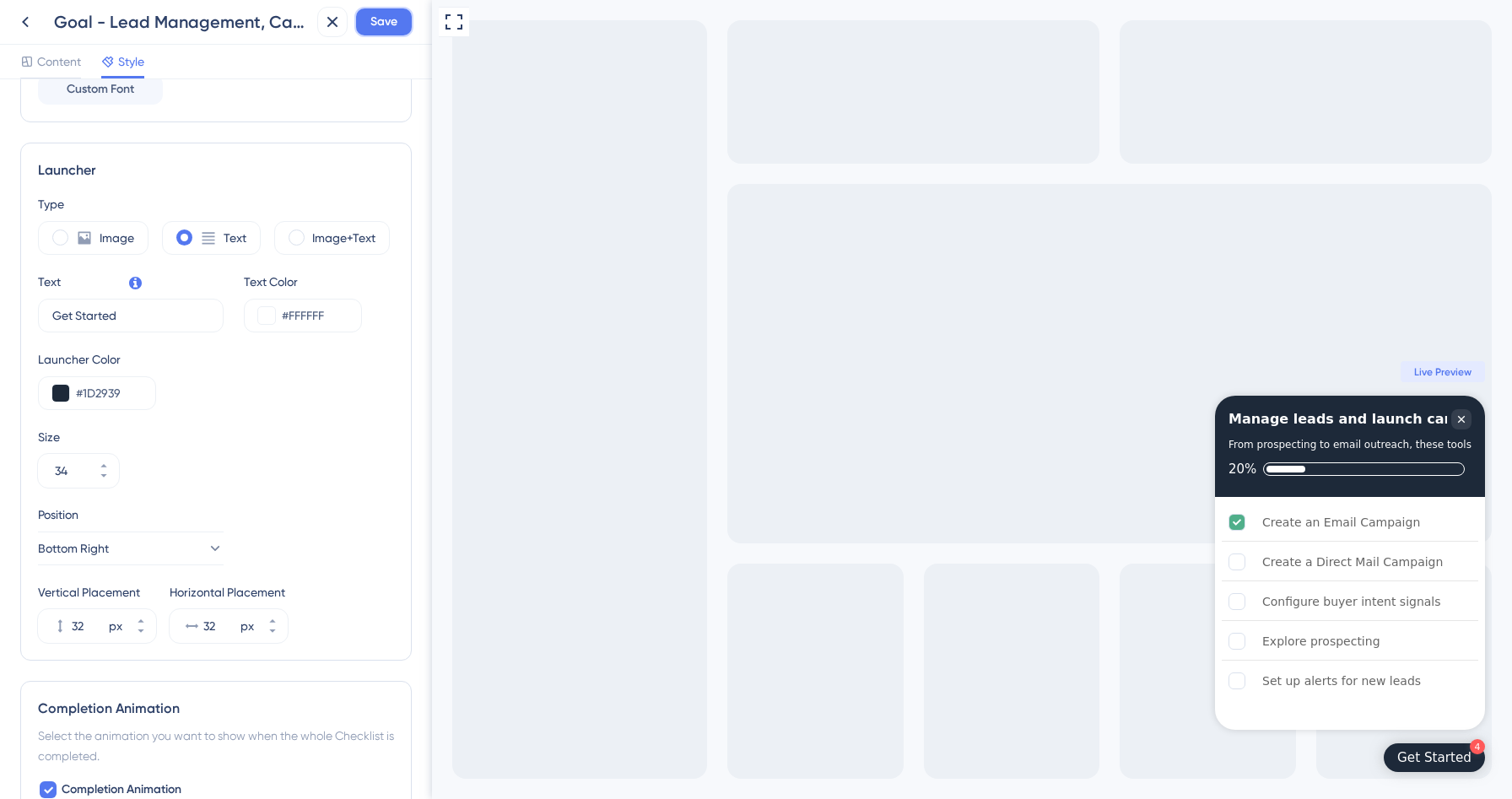
click at [387, 26] on span "Save" at bounding box center [384, 21] width 27 height 20
click at [320, 31] on icon at bounding box center [321, 32] width 10 height 10
click at [26, 21] on icon at bounding box center [25, 21] width 20 height 20
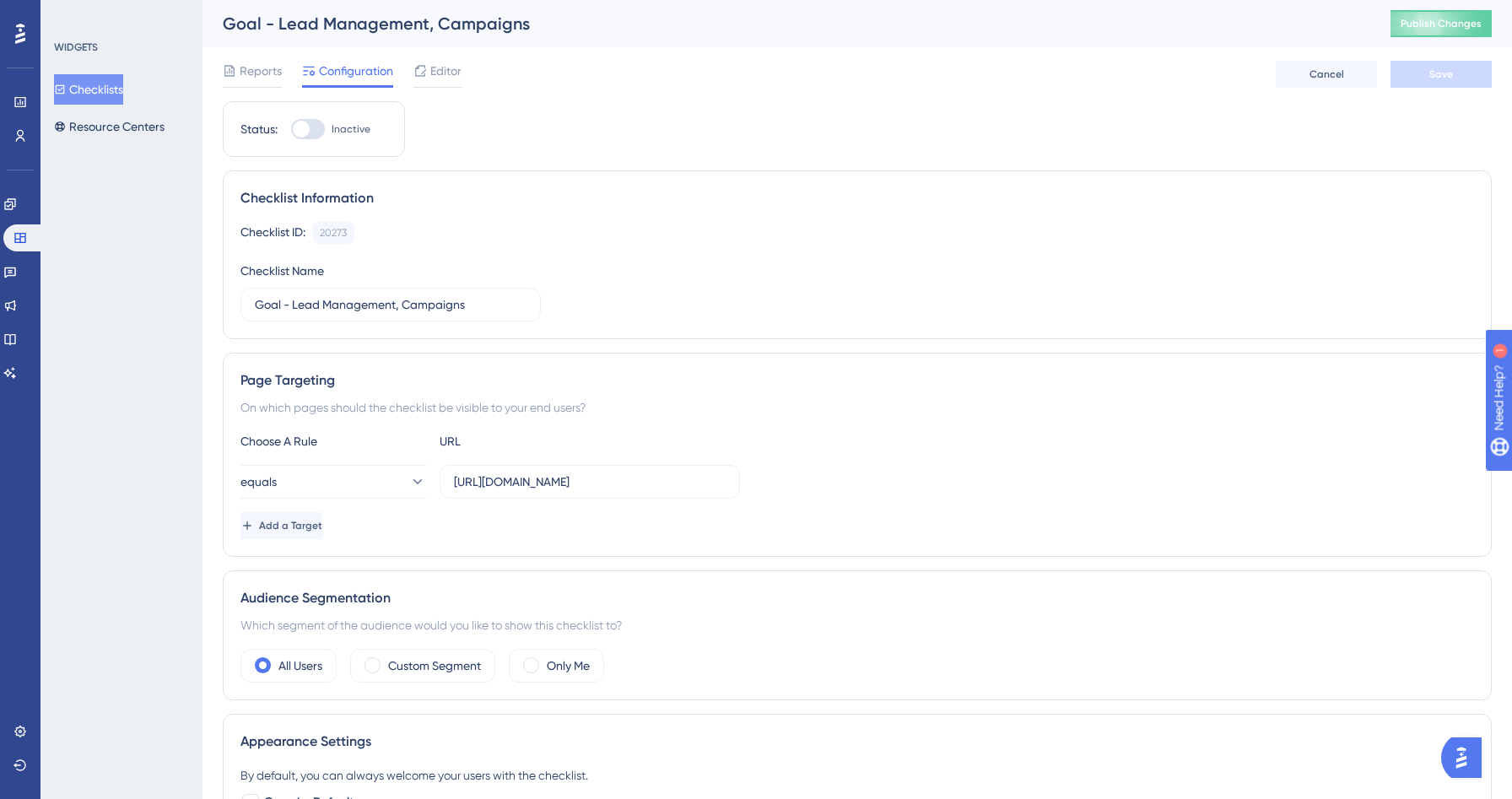
click at [106, 95] on button "Checklists" at bounding box center [88, 90] width 69 height 31
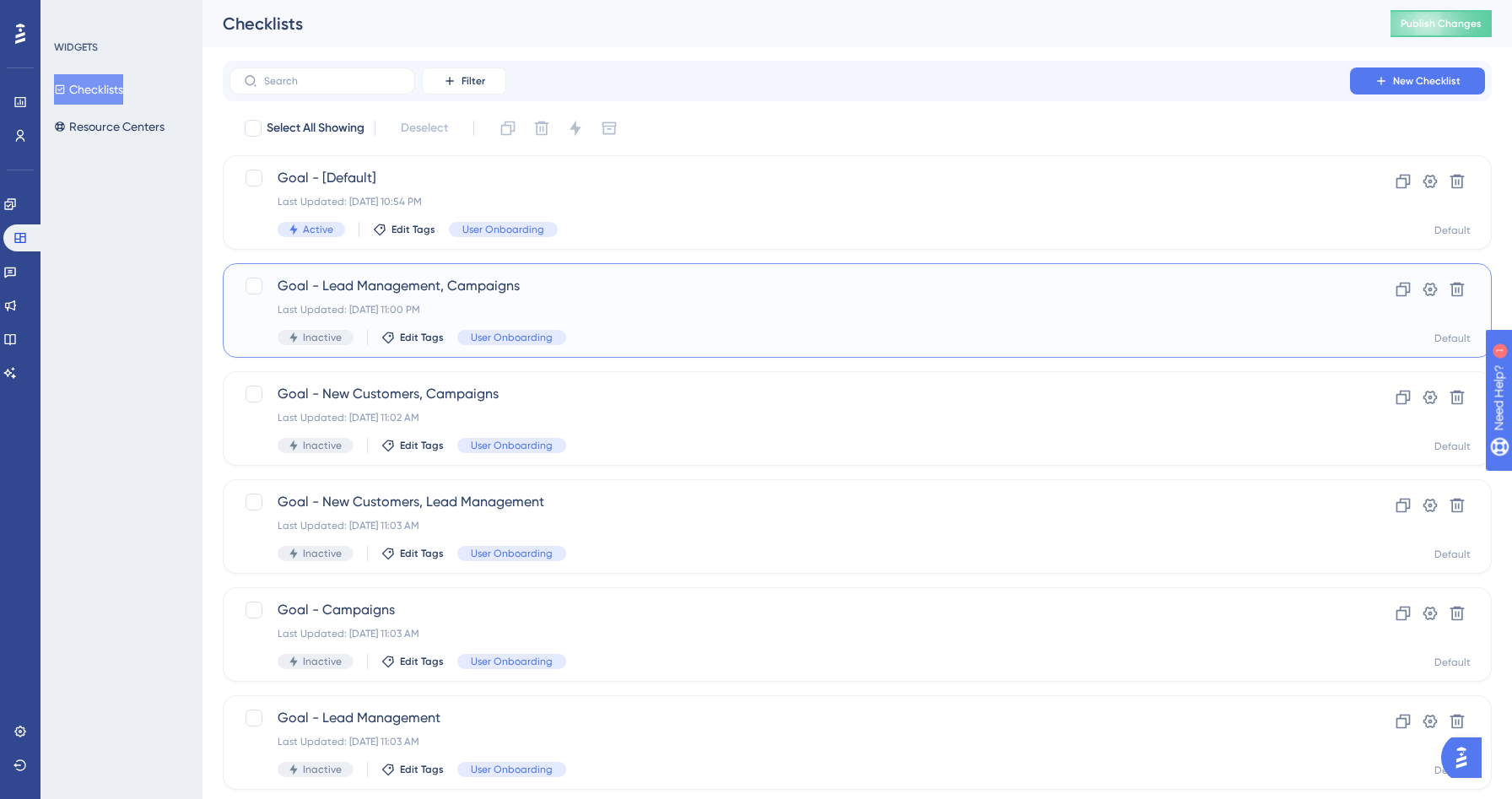
click at [647, 303] on div "Last Updated: Aug 17 2025, 11:00 PM" at bounding box center [790, 309] width 1025 height 13
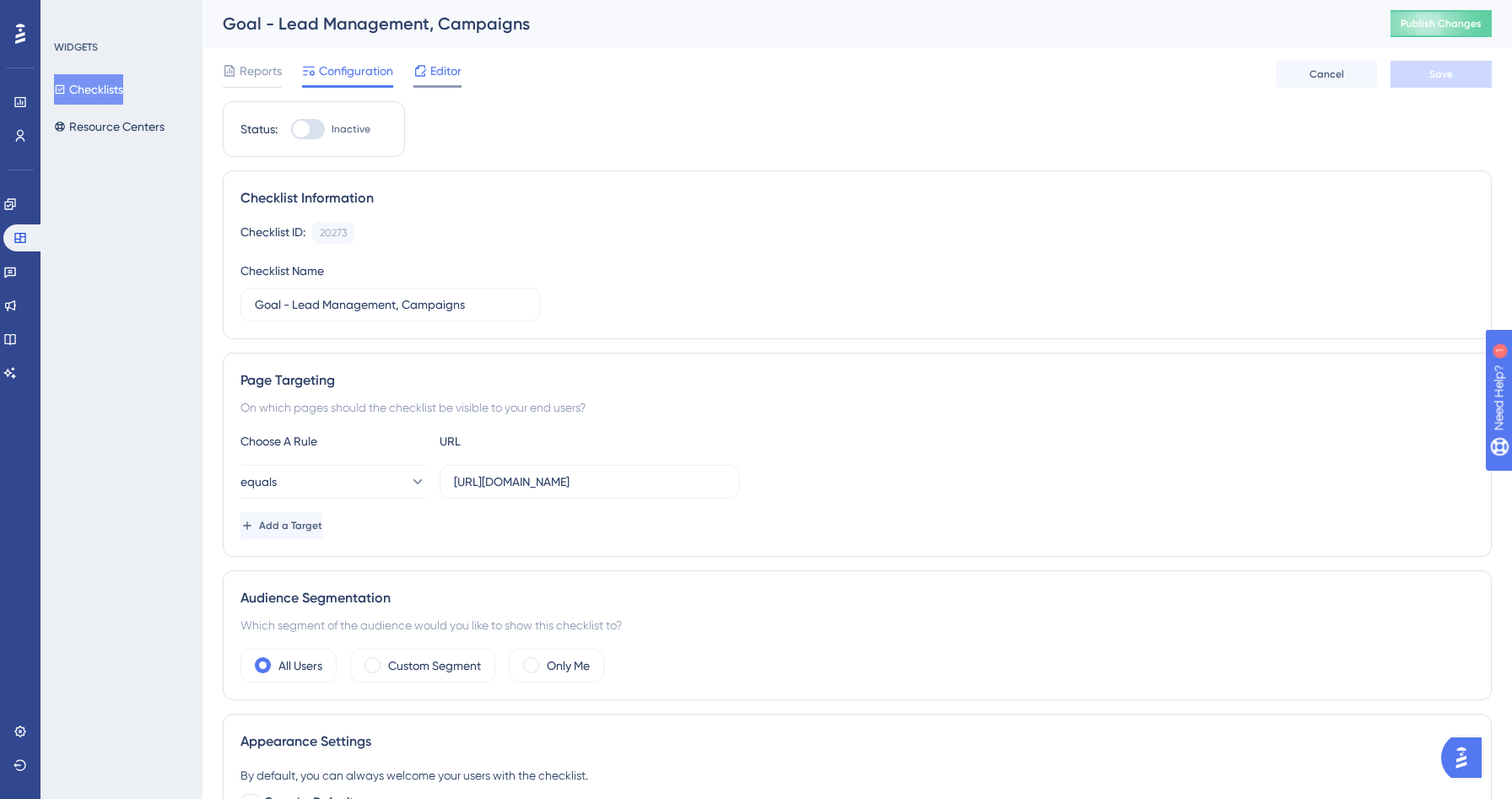
click at [429, 67] on div "Editor" at bounding box center [438, 70] width 48 height 20
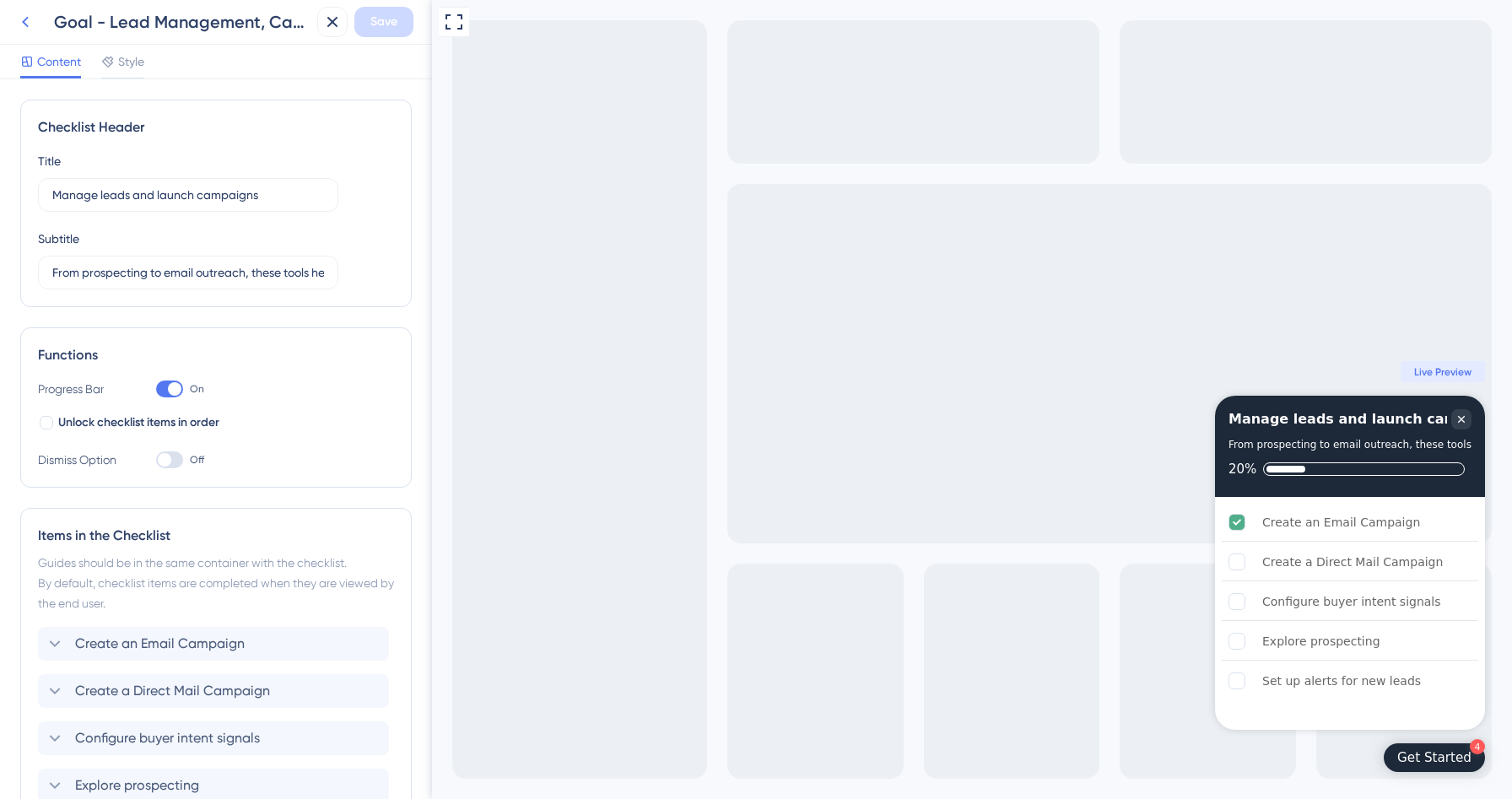
click at [23, 24] on icon at bounding box center [25, 21] width 20 height 20
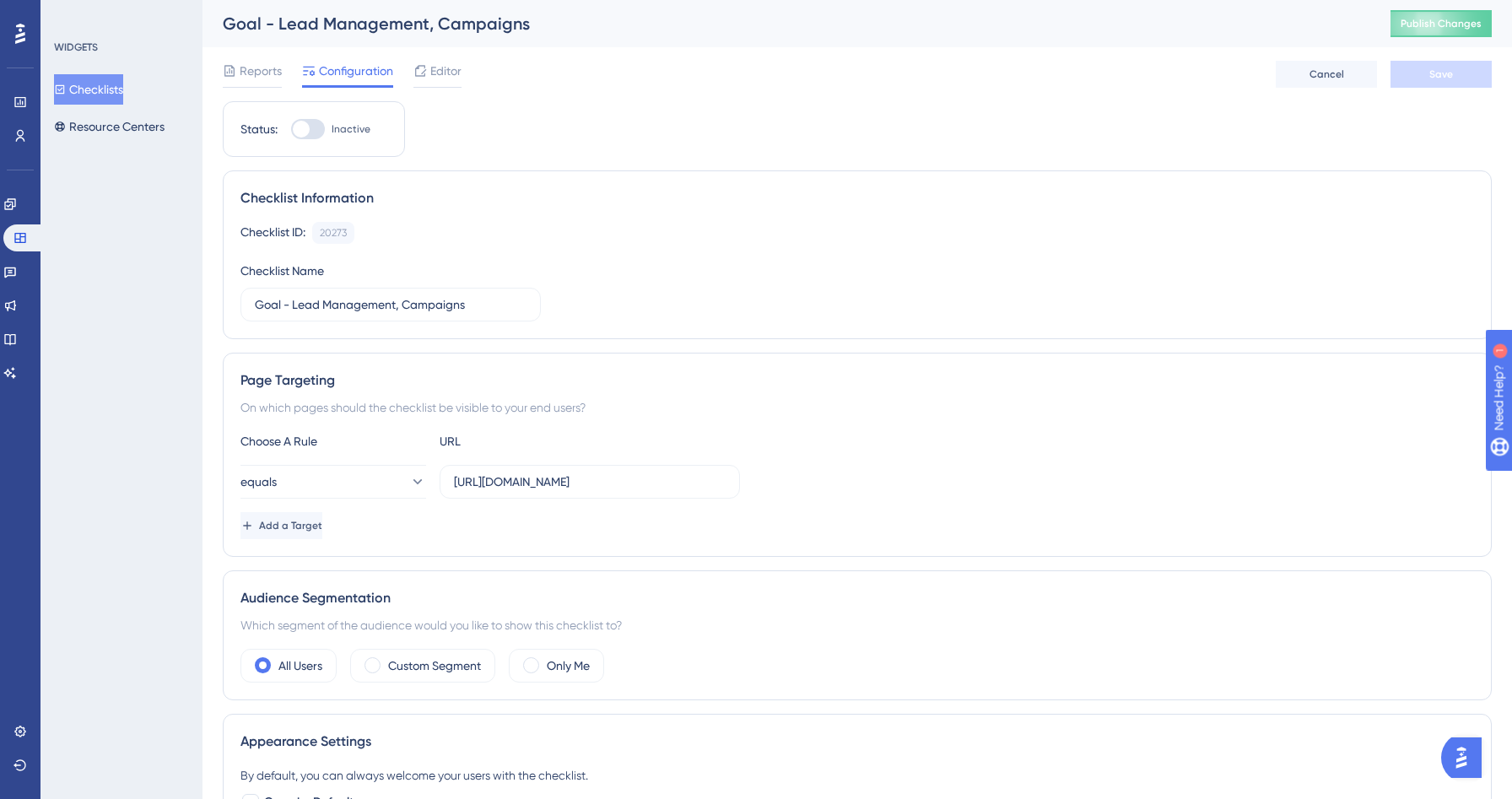
click at [121, 77] on button "Checklists" at bounding box center [88, 90] width 69 height 31
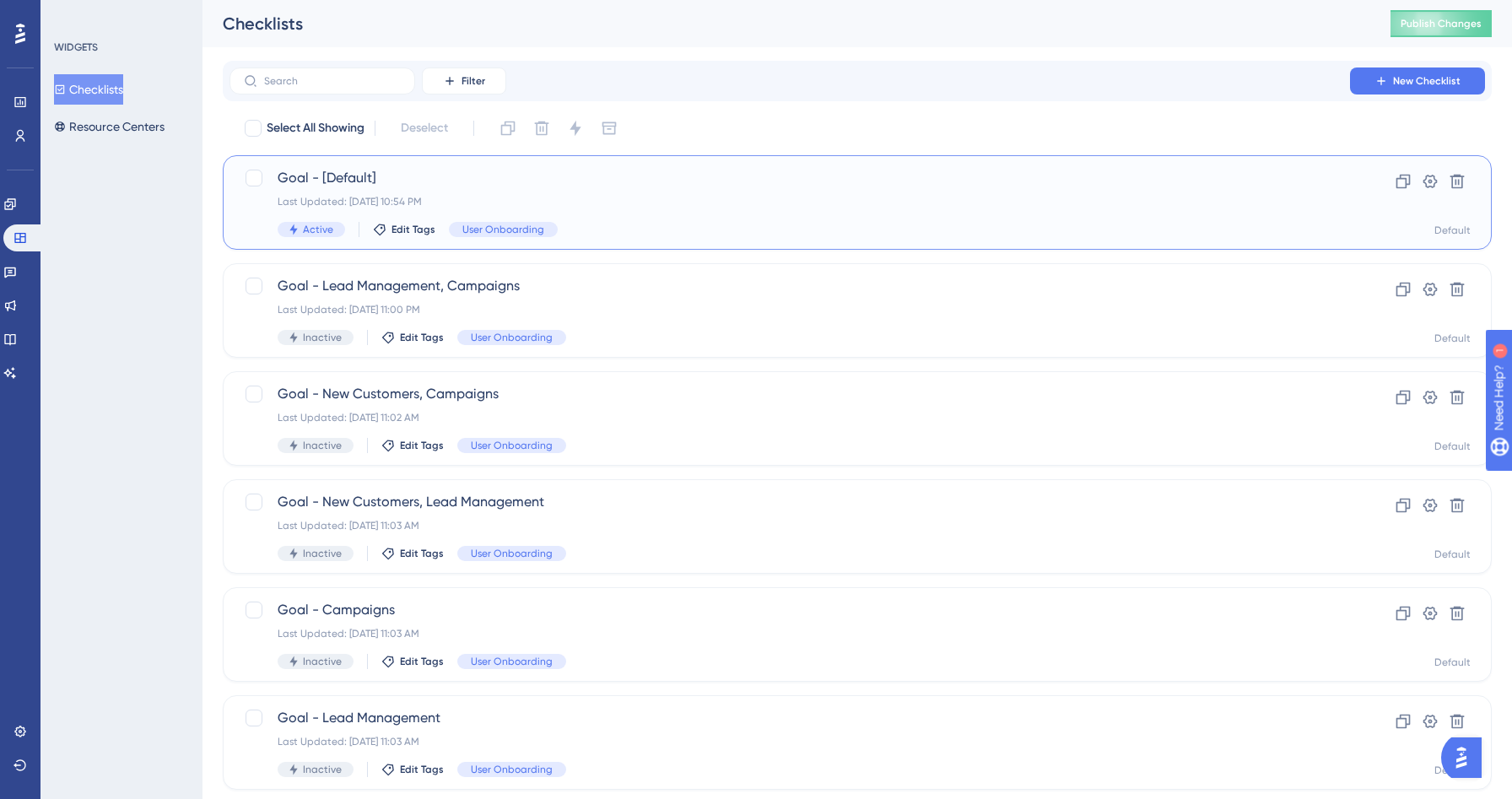
click at [599, 217] on div "Goal - [Default] Last Updated: Aug 17 2025, 10:54 PM Active Edit Tags User Onbo…" at bounding box center [790, 202] width 1025 height 69
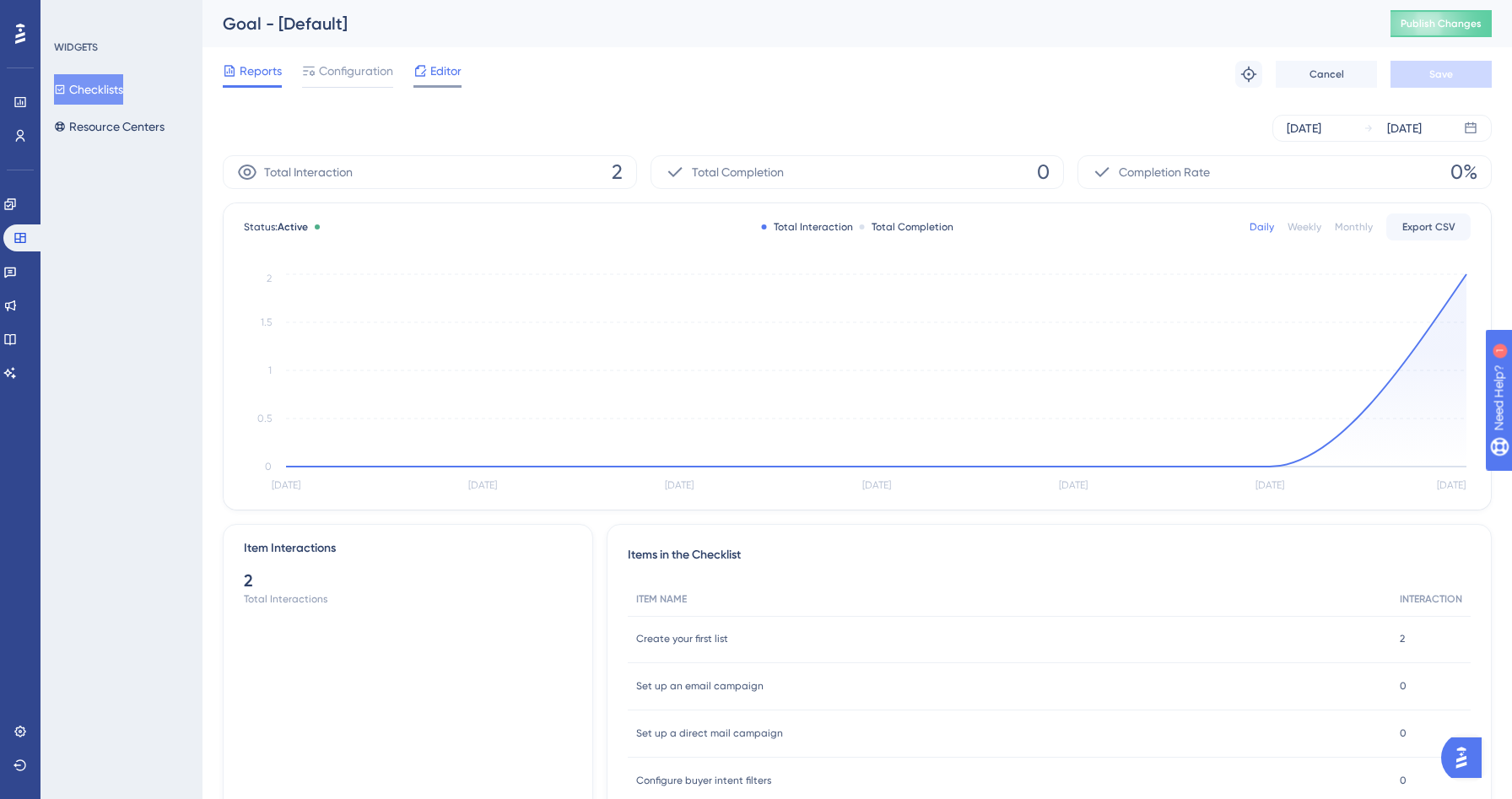
click at [417, 62] on div at bounding box center [420, 70] width 13 height 20
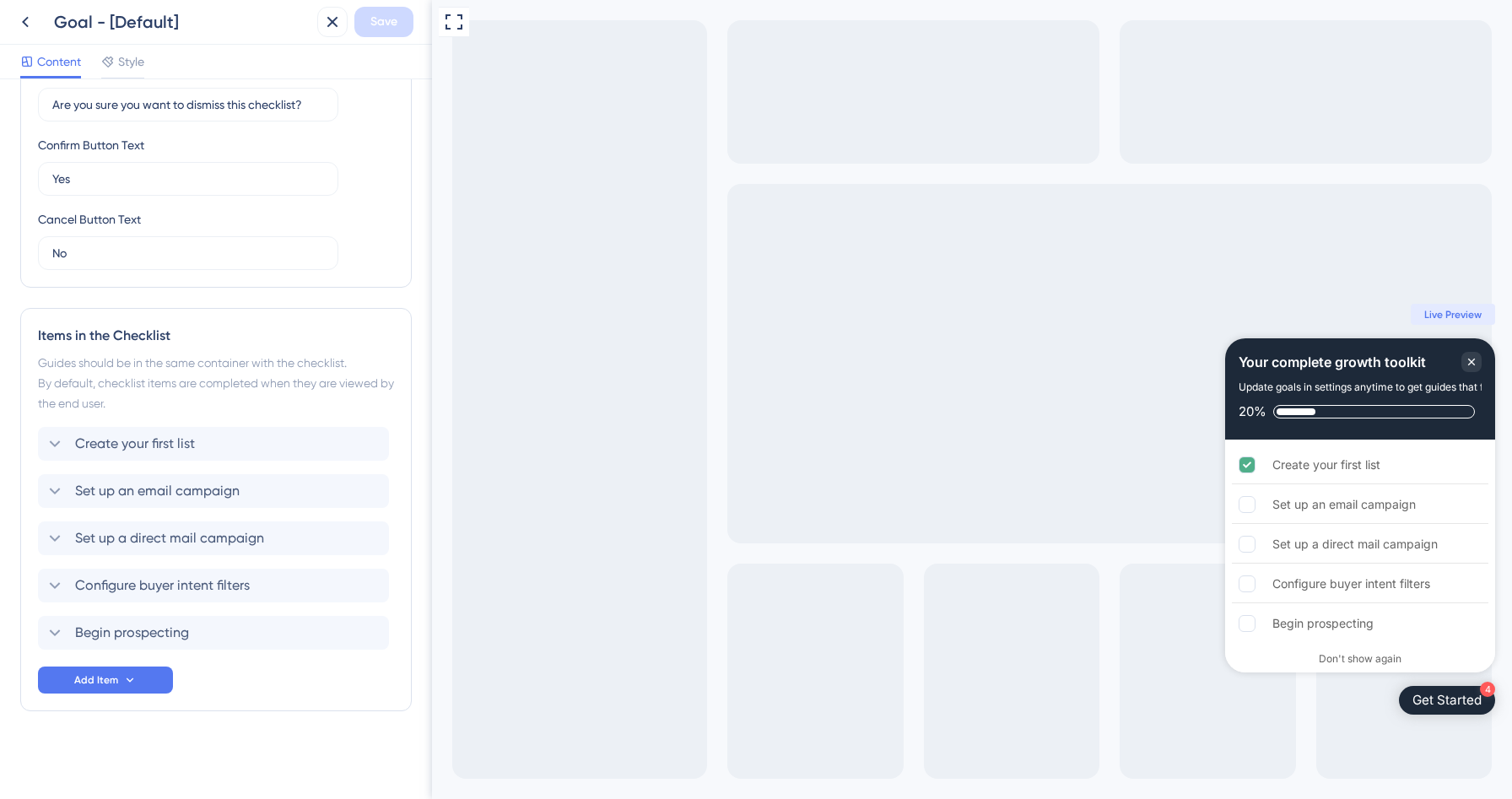
click at [122, 46] on div "Content Style" at bounding box center [215, 62] width 432 height 34
click at [122, 55] on span "Style" at bounding box center [130, 61] width 26 height 20
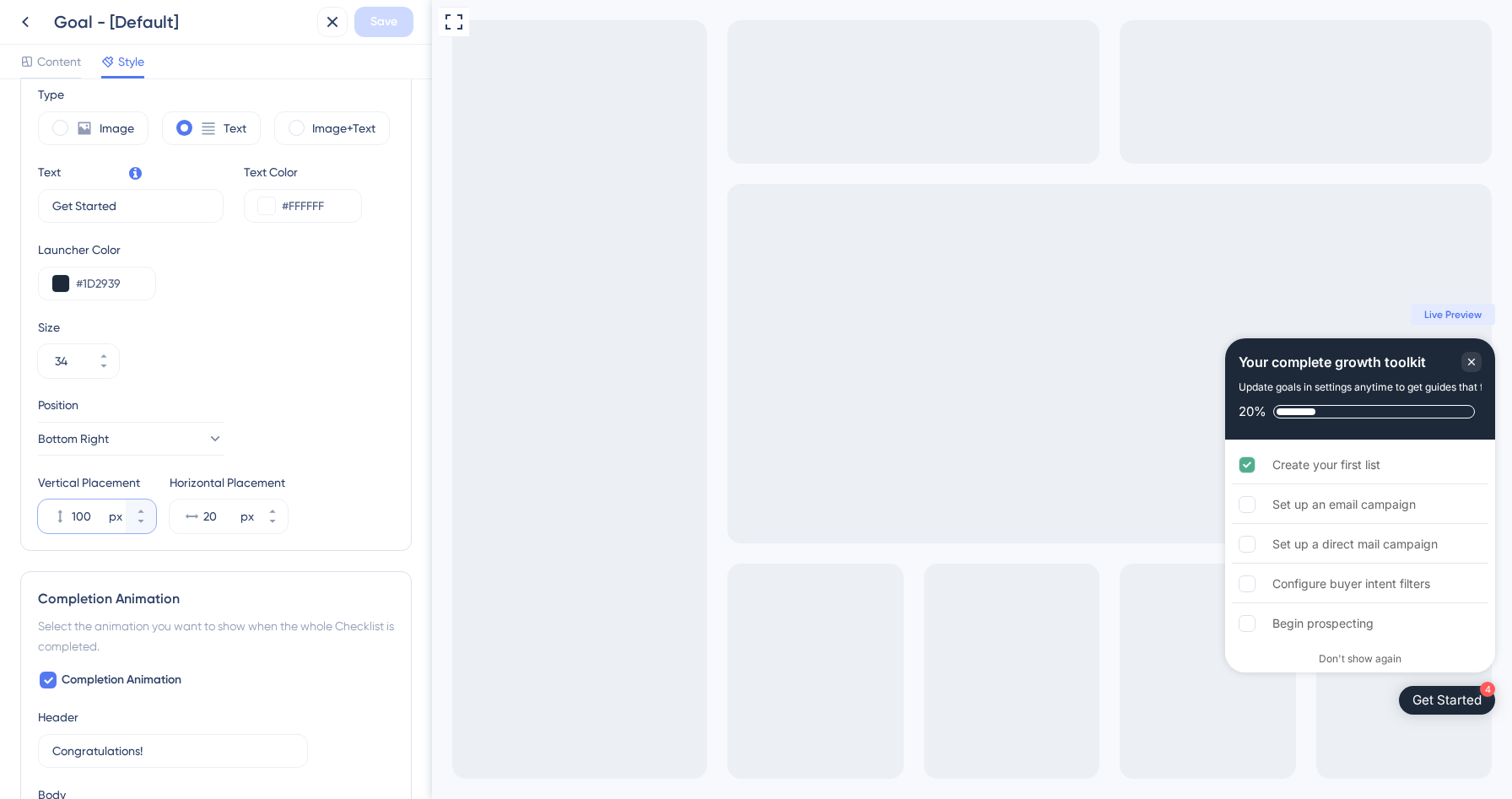
click at [75, 516] on input "100" at bounding box center [88, 516] width 34 height 20
drag, startPoint x: 94, startPoint y: 514, endPoint x: 69, endPoint y: 514, distance: 25.0
click at [69, 514] on div "100 px" at bounding box center [82, 516] width 88 height 34
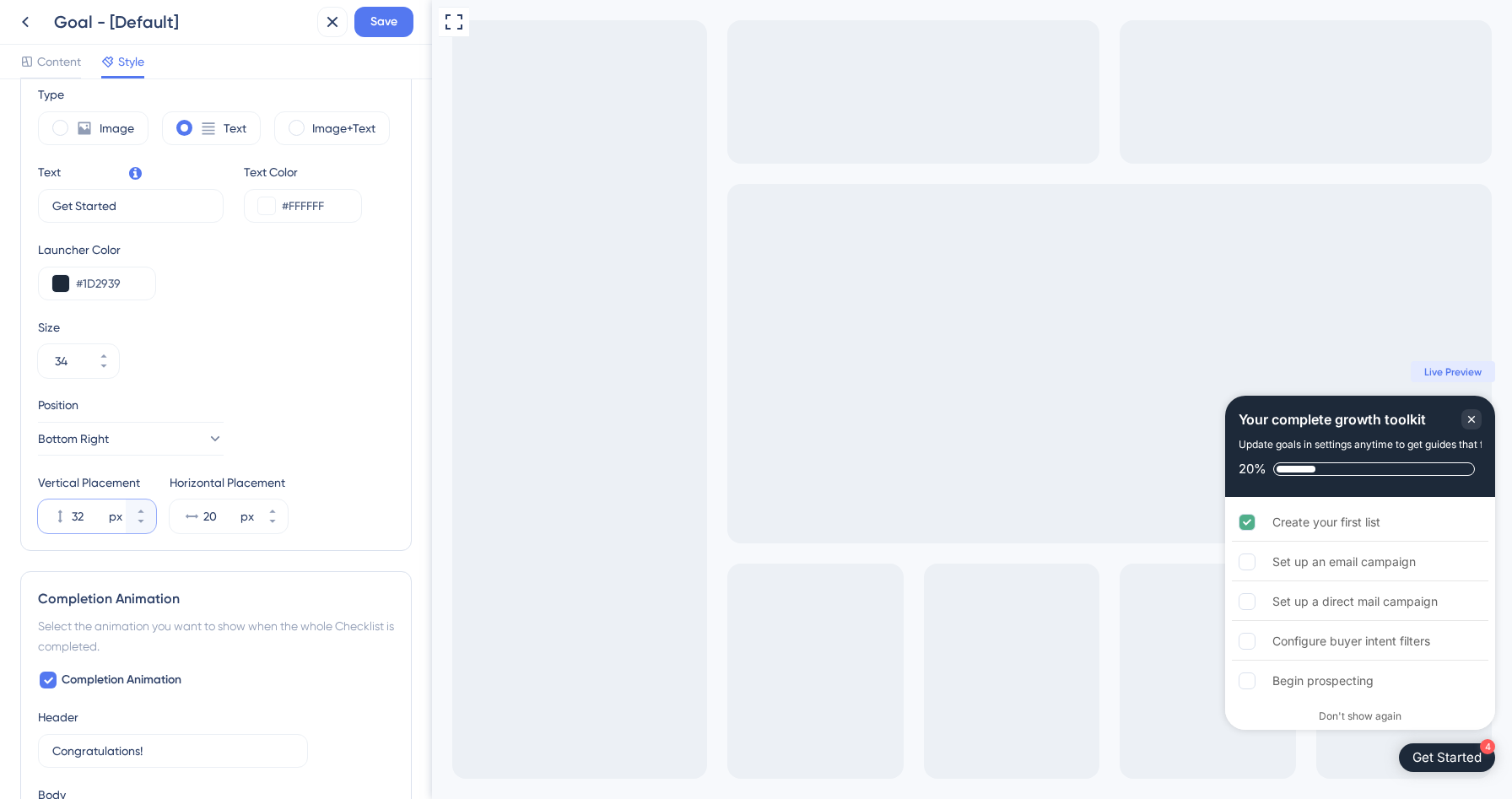
type input "32"
click at [210, 516] on input "20" at bounding box center [219, 516] width 34 height 20
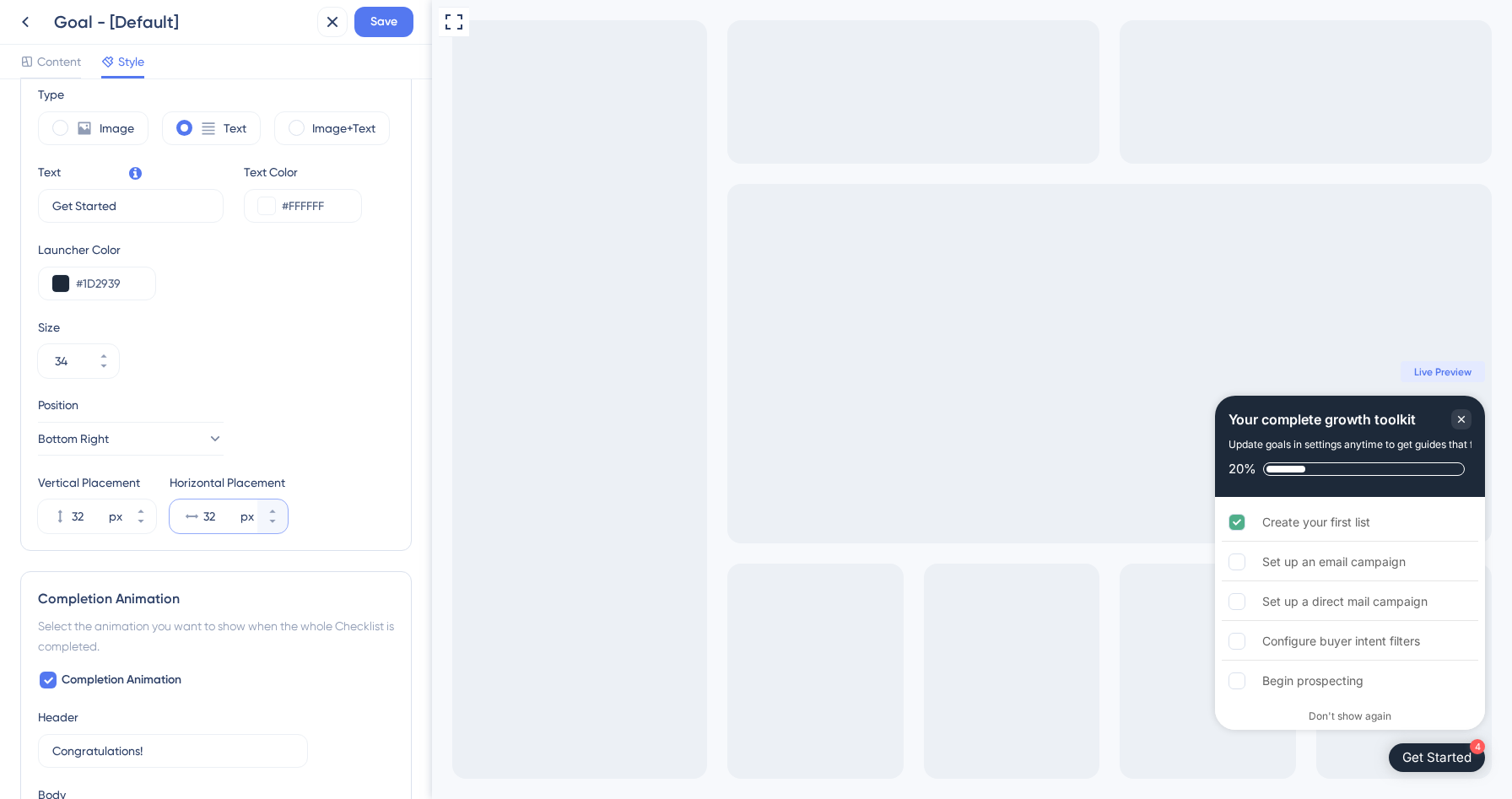
type input "32"
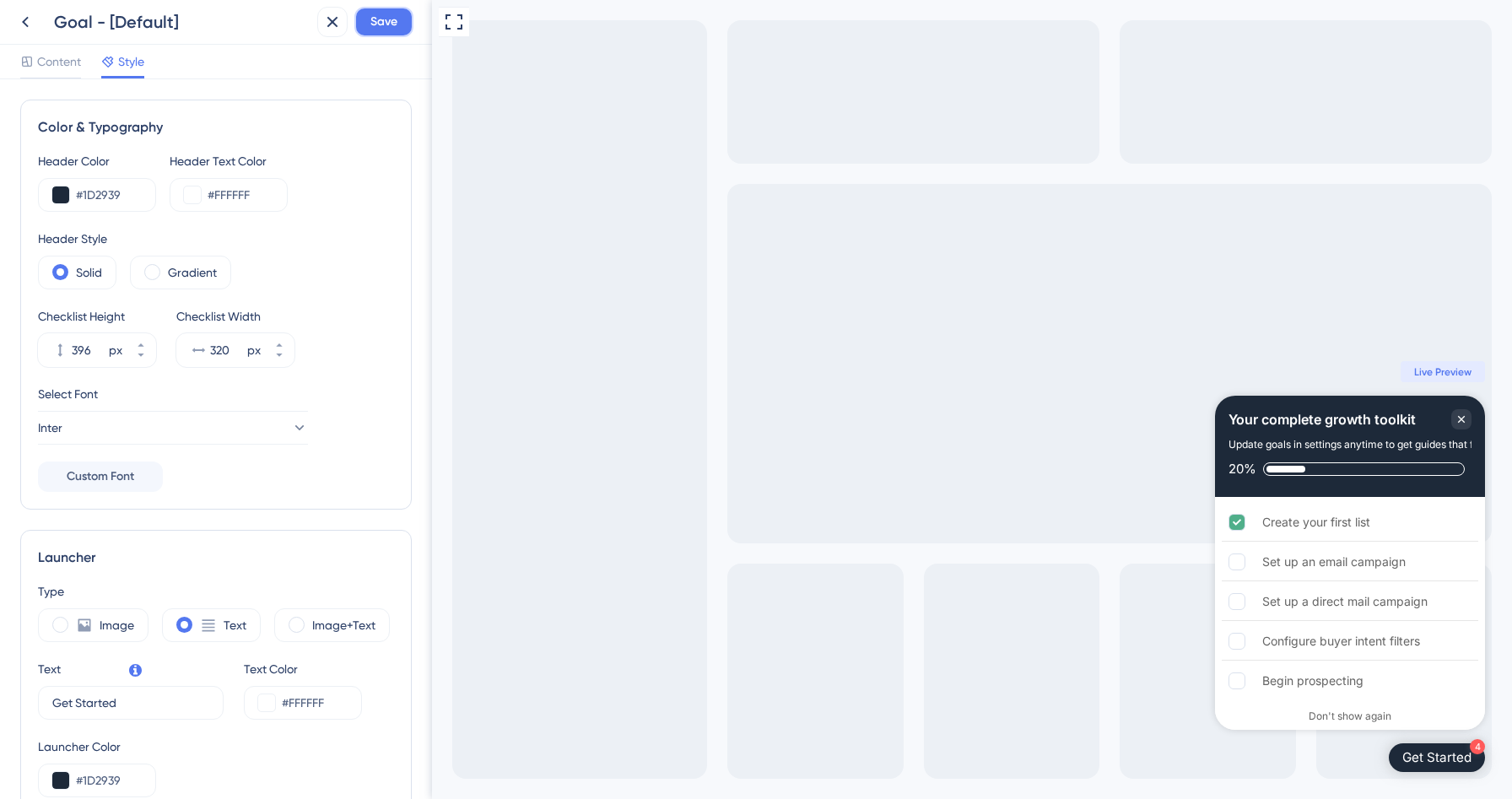
click at [381, 21] on span "Save" at bounding box center [384, 21] width 27 height 20
click at [38, 15] on button at bounding box center [26, 22] width 31 height 31
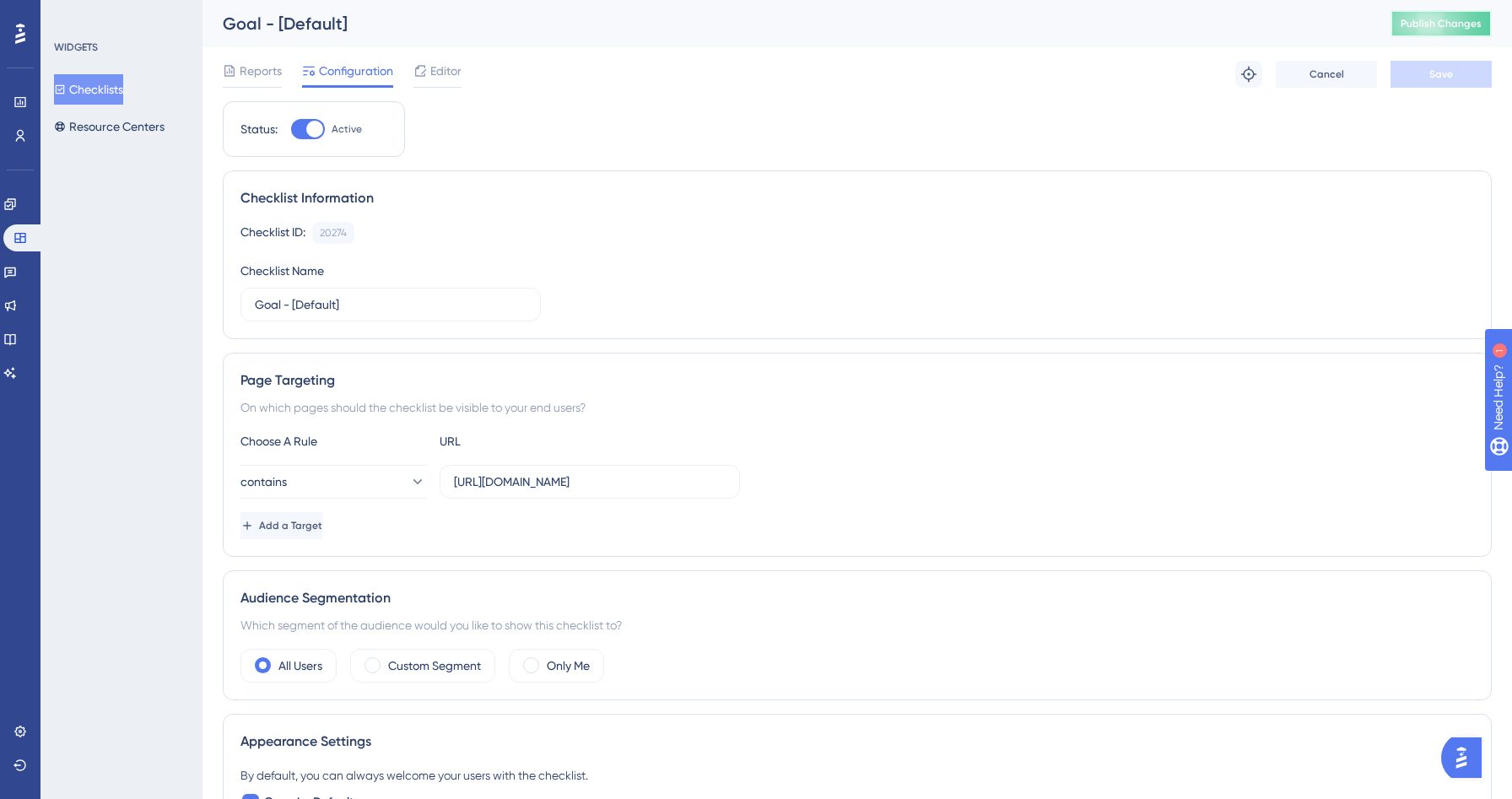
click at [1472, 29] on span "Publish Changes" at bounding box center [1441, 24] width 81 height 13
click at [146, 85] on div "Checklists Resource Centers" at bounding box center [122, 108] width 137 height 67
click at [108, 94] on button "Checklists" at bounding box center [88, 90] width 69 height 31
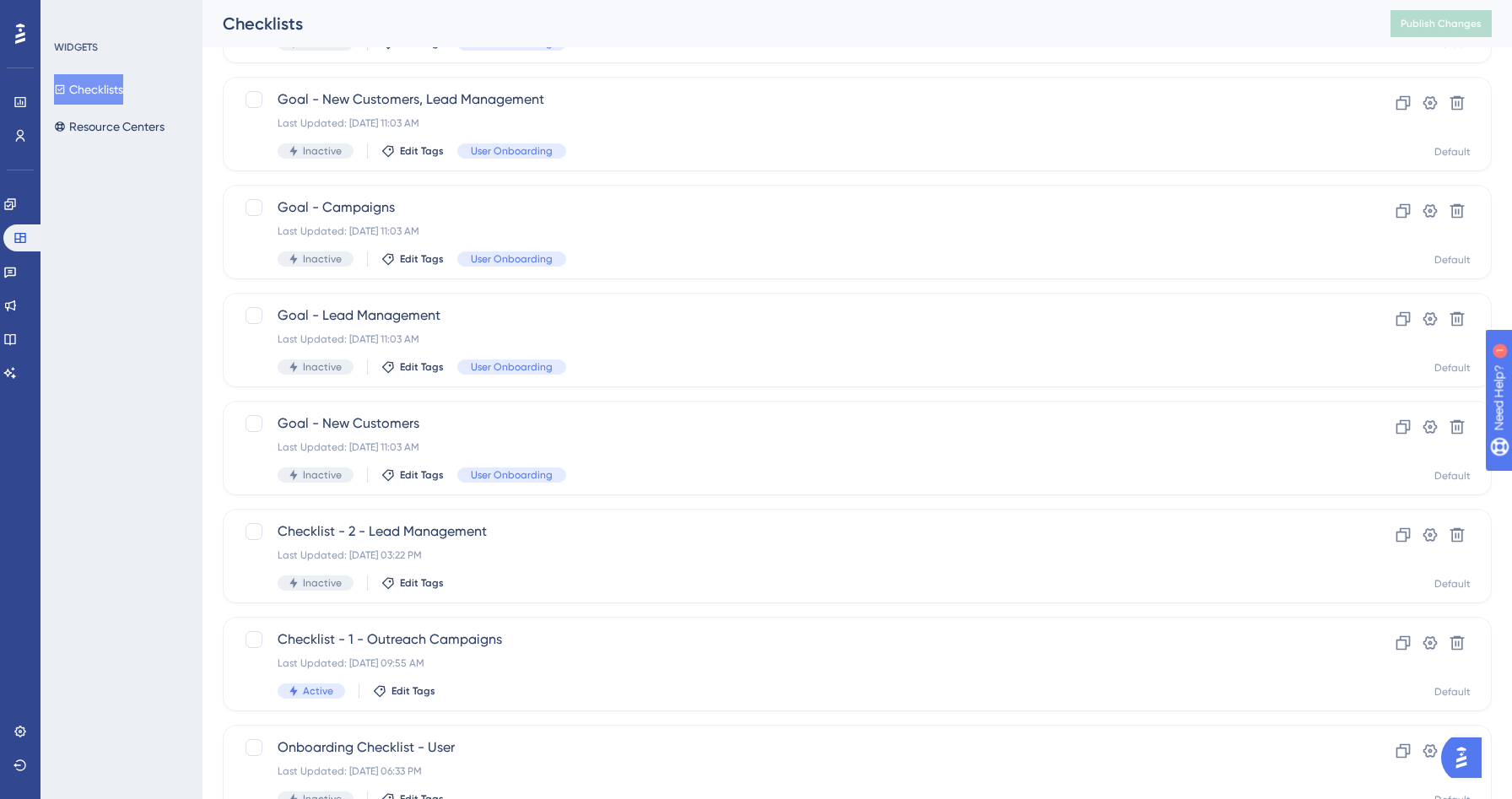
scroll to position [511, 0]
